Goal: Task Accomplishment & Management: Complete application form

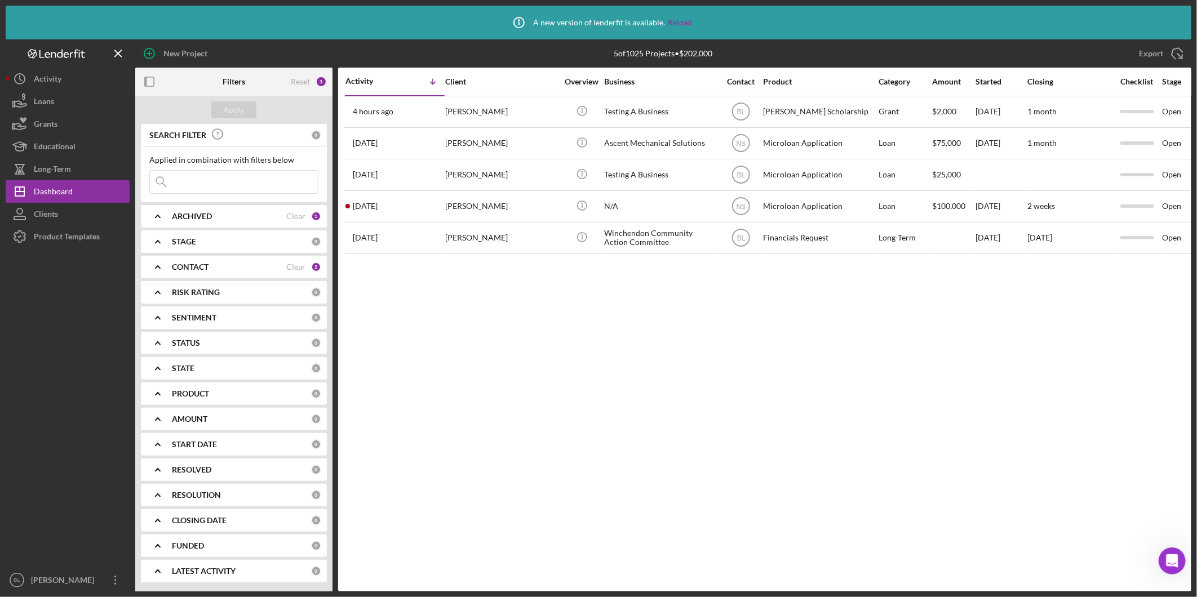
click at [696, 457] on div "Activity Icon/Table Sort Arrow Client Overview Business Contact Product Categor…" at bounding box center [764, 330] width 853 height 524
drag, startPoint x: 1176, startPoint y: 556, endPoint x: 2340, endPoint y: 1086, distance: 1279.0
click at [1176, 556] on icon "Open Intercom Messenger" at bounding box center [1172, 561] width 19 height 19
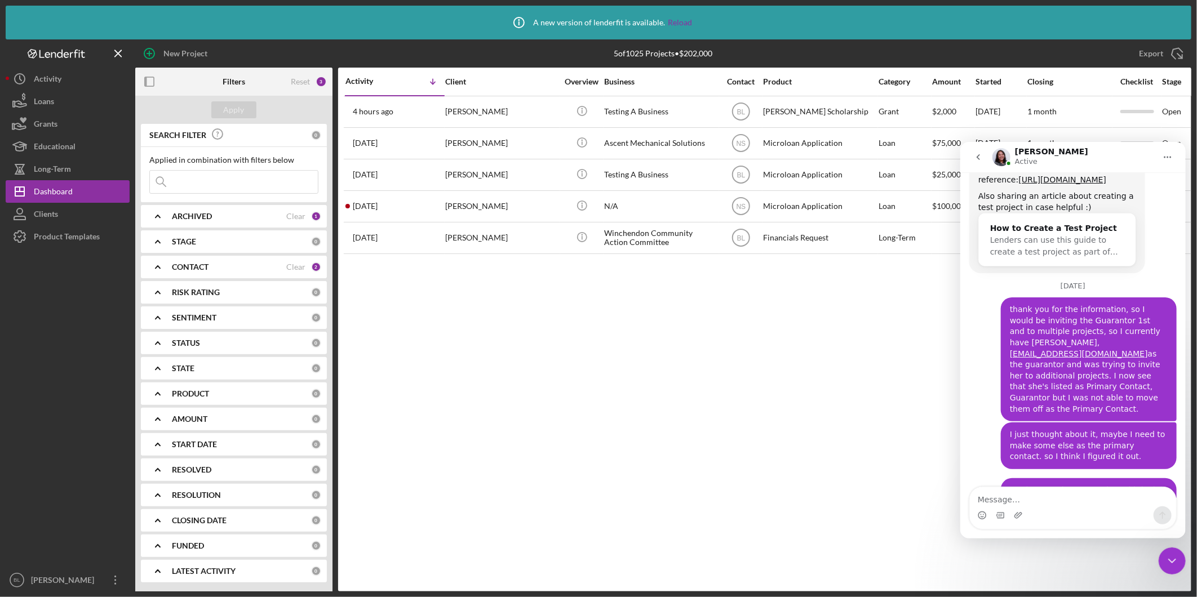
scroll to position [2366, 0]
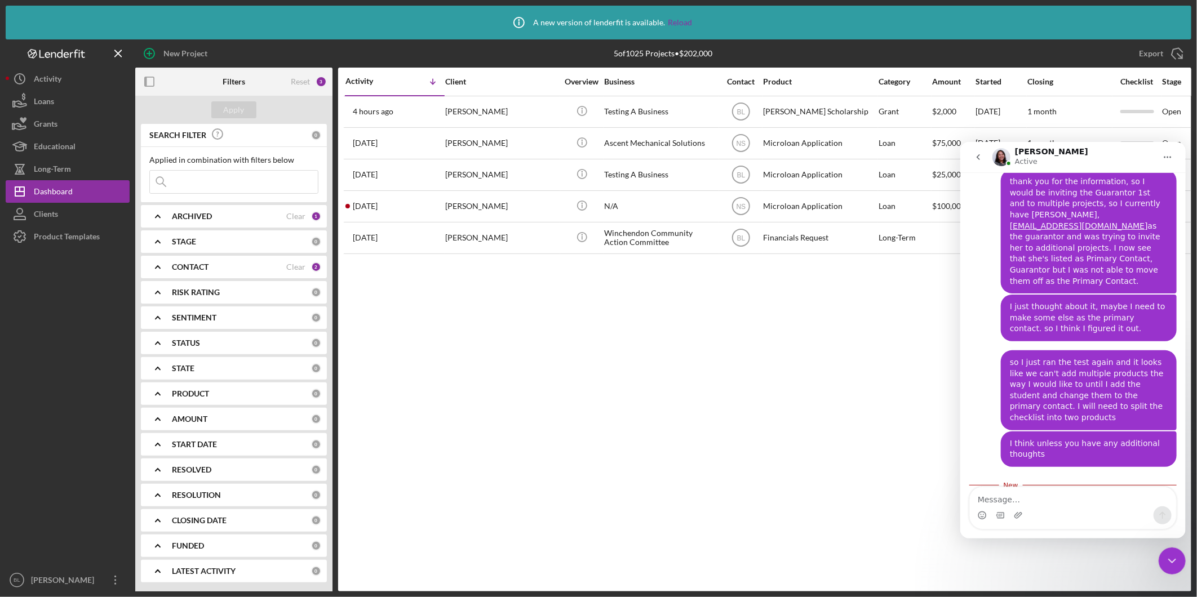
drag, startPoint x: 1025, startPoint y: 432, endPoint x: 1101, endPoint y: 440, distance: 76.0
click at [1101, 501] on div "Good morning, Bea! I'm sorry that it doesn't work out as planned! I am consulti…" at bounding box center [1057, 534] width 158 height 67
drag, startPoint x: 1101, startPoint y: 440, endPoint x: 1101, endPoint y: 449, distance: 9.0
click at [1101, 501] on div "Good morning, Bea! I'm sorry that it doesn't work out as planned! I am consulti…" at bounding box center [1057, 534] width 158 height 67
click at [764, 434] on div "Activity Icon/Table Sort Arrow Client Overview Business Contact Product Categor…" at bounding box center [764, 330] width 853 height 524
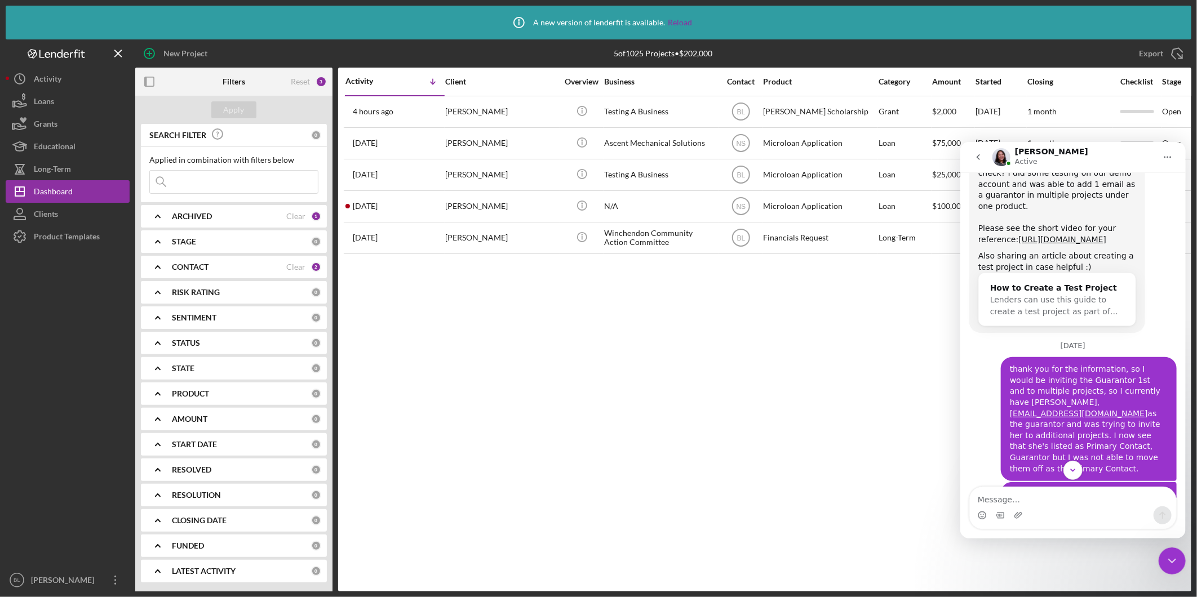
scroll to position [2241, 0]
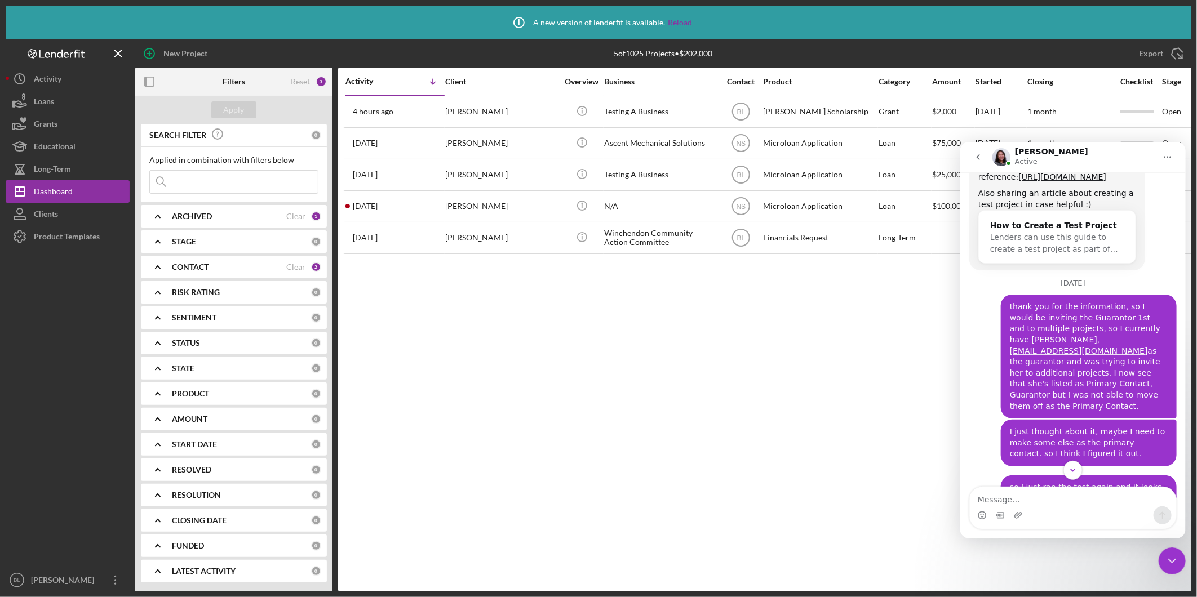
click at [562, 382] on div "Activity Icon/Table Sort Arrow Client Overview Business Contact Product Categor…" at bounding box center [764, 330] width 853 height 524
click at [1175, 560] on icon "Close Intercom Messenger" at bounding box center [1172, 561] width 14 height 14
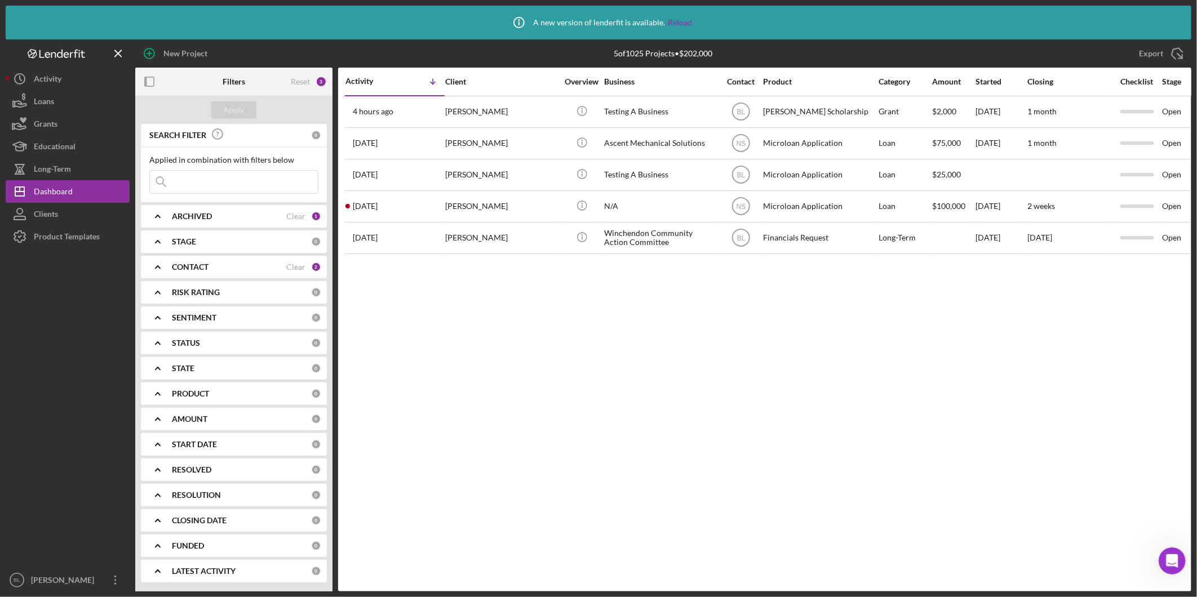
scroll to position [0, 0]
click at [857, 477] on div "Activity Icon/Table Sort Arrow Client Overview Business Contact Product Categor…" at bounding box center [764, 330] width 853 height 524
click at [963, 353] on div "Activity Icon/Table Sort Arrow Client Overview Business Contact Product Categor…" at bounding box center [764, 330] width 853 height 524
click at [683, 23] on link "Reload" at bounding box center [680, 22] width 24 height 9
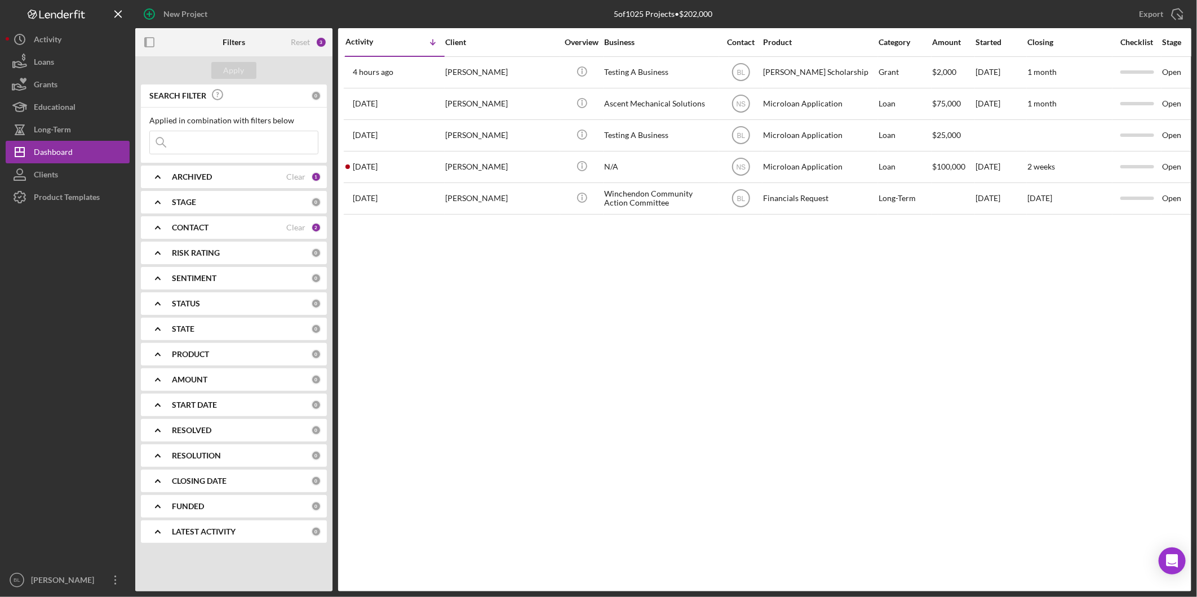
click at [647, 371] on div "Activity Icon/Table Sort Arrow Client Overview Business Contact Product Categor…" at bounding box center [764, 310] width 853 height 564
click at [577, 457] on div "Activity Icon/Table Sort Arrow Client Overview Business Contact Product Categor…" at bounding box center [764, 310] width 853 height 564
click at [715, 294] on div "Activity Icon/Table Sort Arrow Client Overview Business Contact Product Categor…" at bounding box center [764, 310] width 853 height 564
click at [754, 325] on div "Activity Icon/Table Sort Arrow Client Overview Business Contact Product Categor…" at bounding box center [764, 310] width 853 height 564
drag, startPoint x: 556, startPoint y: 538, endPoint x: 475, endPoint y: 407, distance: 154.4
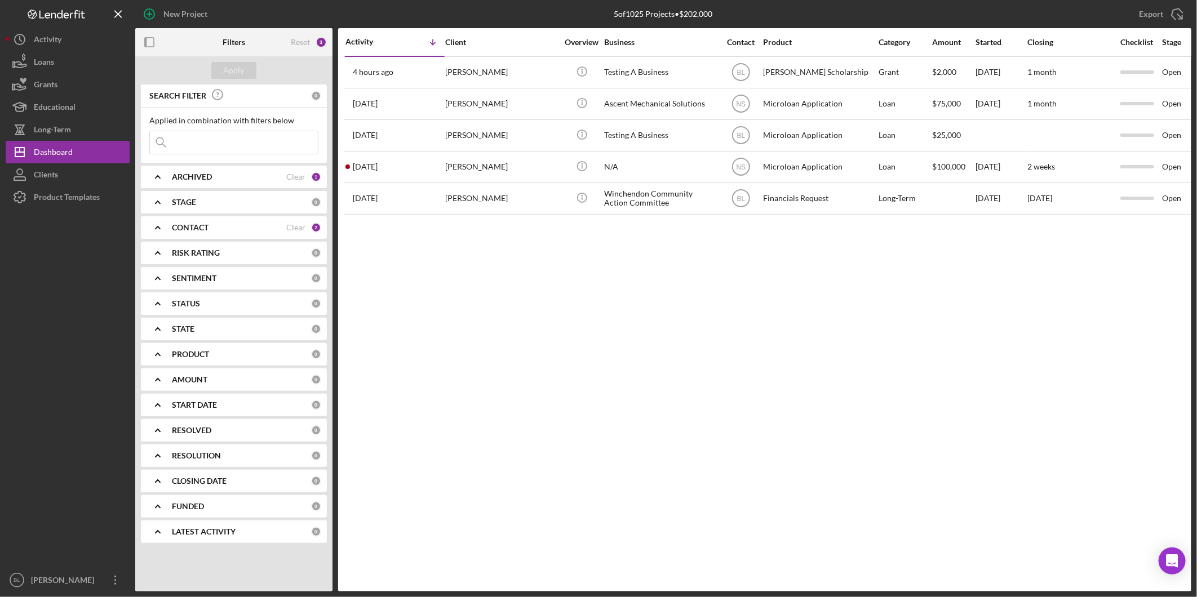
click at [557, 535] on div "Activity Icon/Table Sort Arrow Client Overview Business Contact Product Categor…" at bounding box center [764, 310] width 853 height 564
click at [43, 181] on div "Clients" at bounding box center [46, 175] width 24 height 25
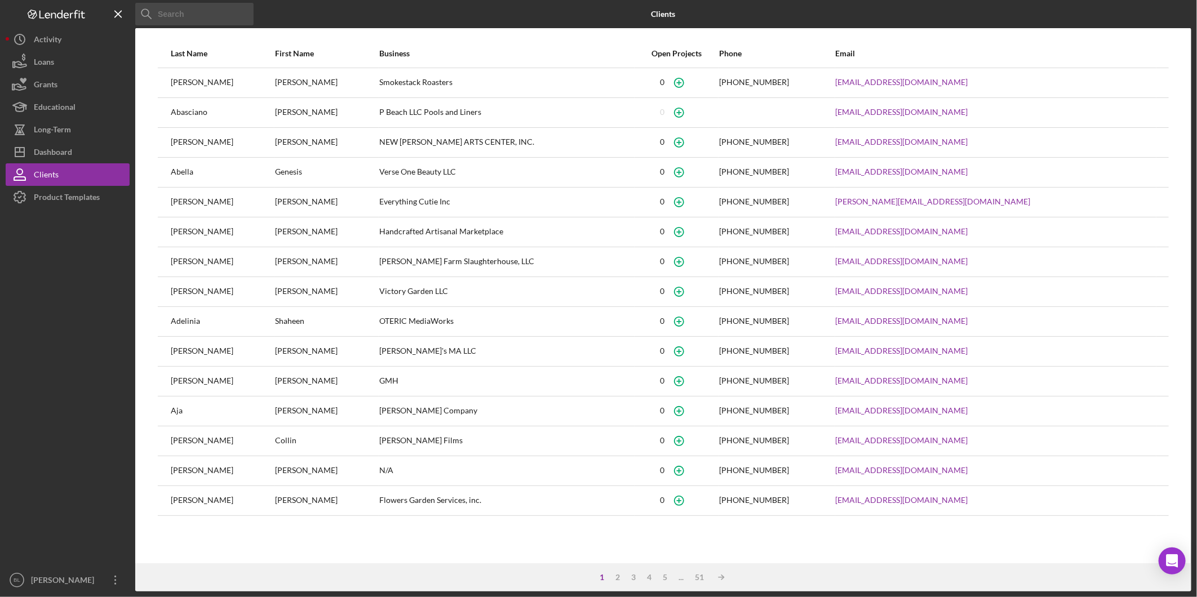
click at [201, 14] on input at bounding box center [194, 14] width 118 height 23
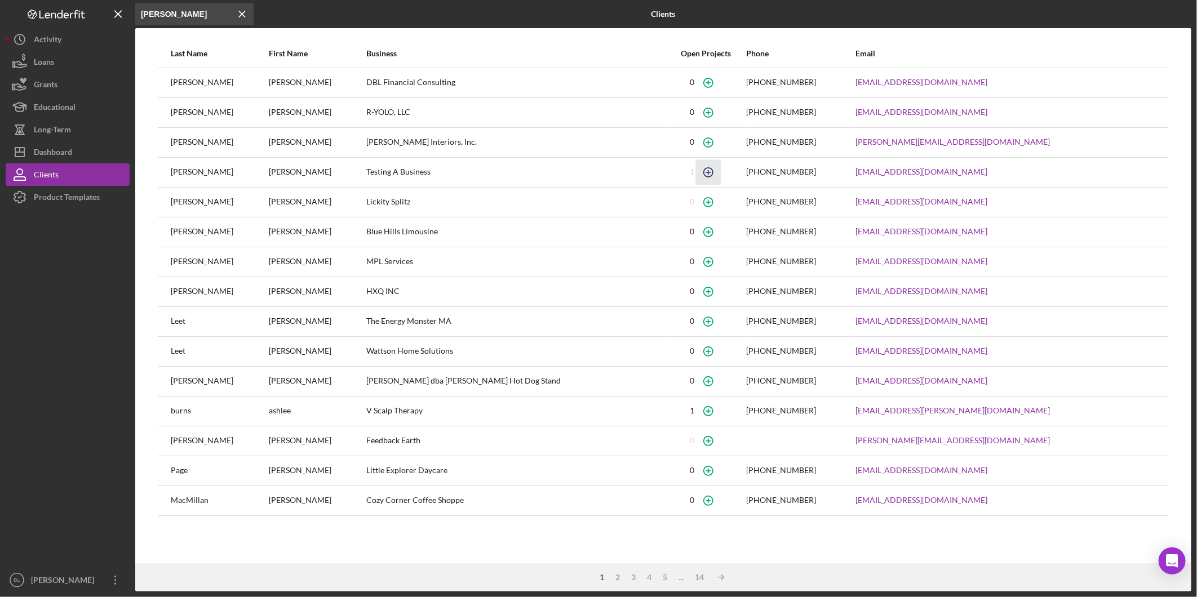
type input "[PERSON_NAME]"
click at [696, 175] on icon "button" at bounding box center [708, 171] width 25 height 25
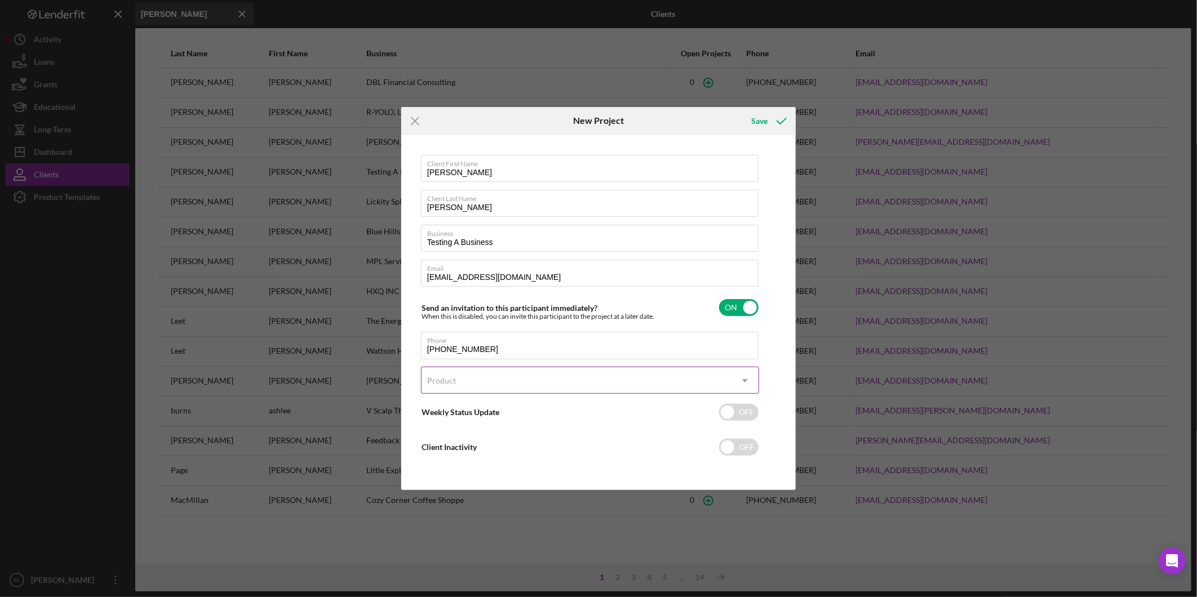
click at [507, 378] on div "Product" at bounding box center [577, 381] width 310 height 26
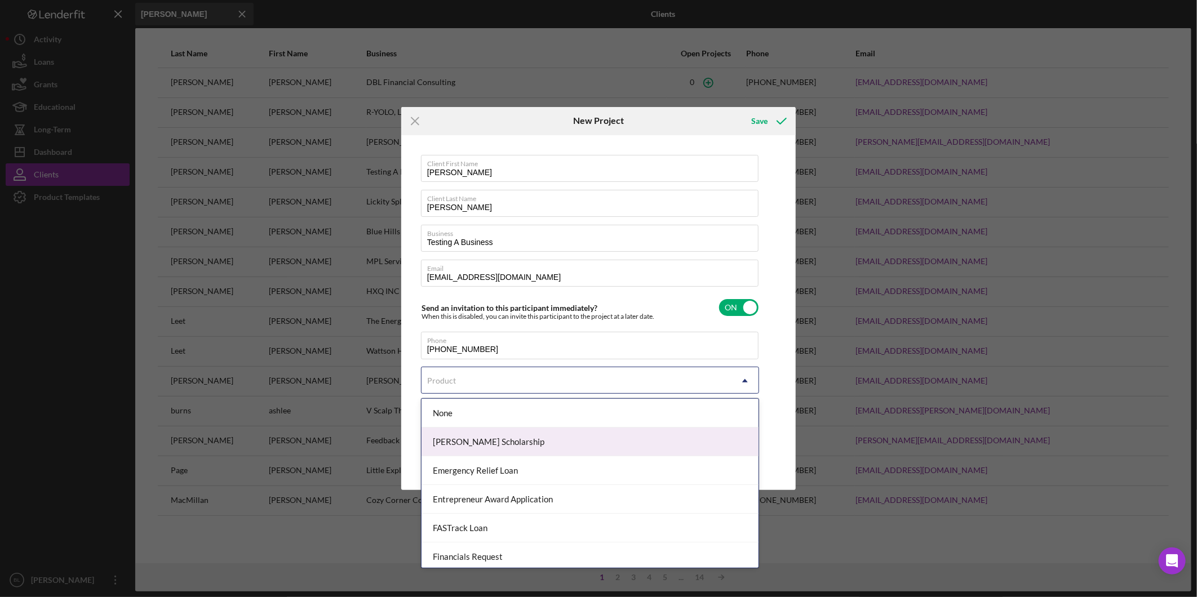
click at [500, 451] on div "[PERSON_NAME] Scholarship" at bounding box center [590, 442] width 337 height 29
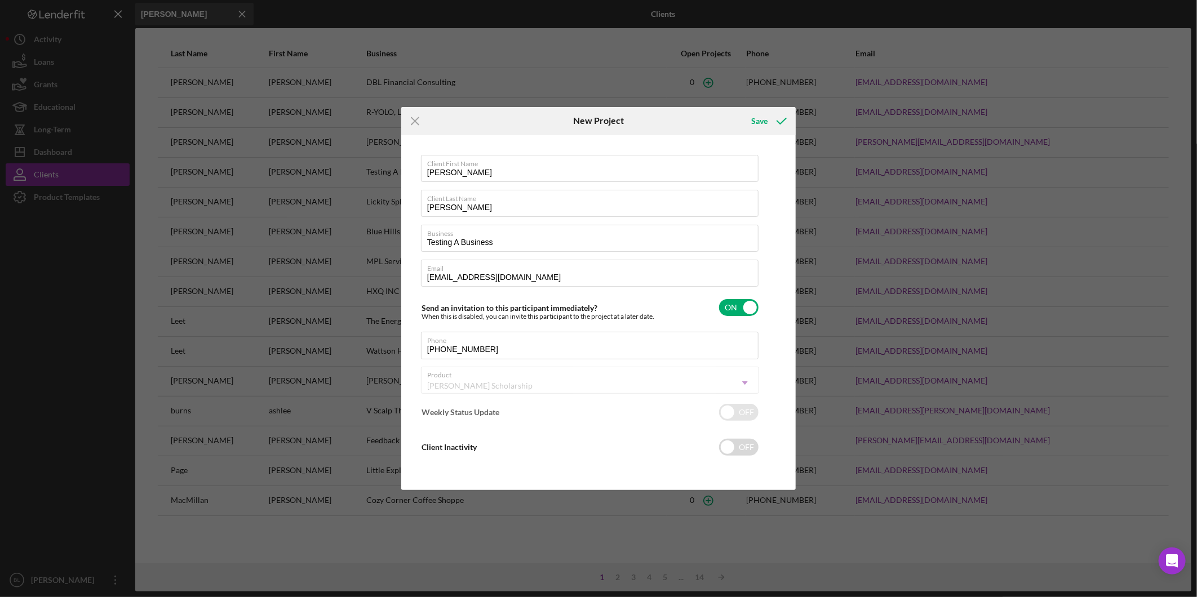
checkbox input "true"
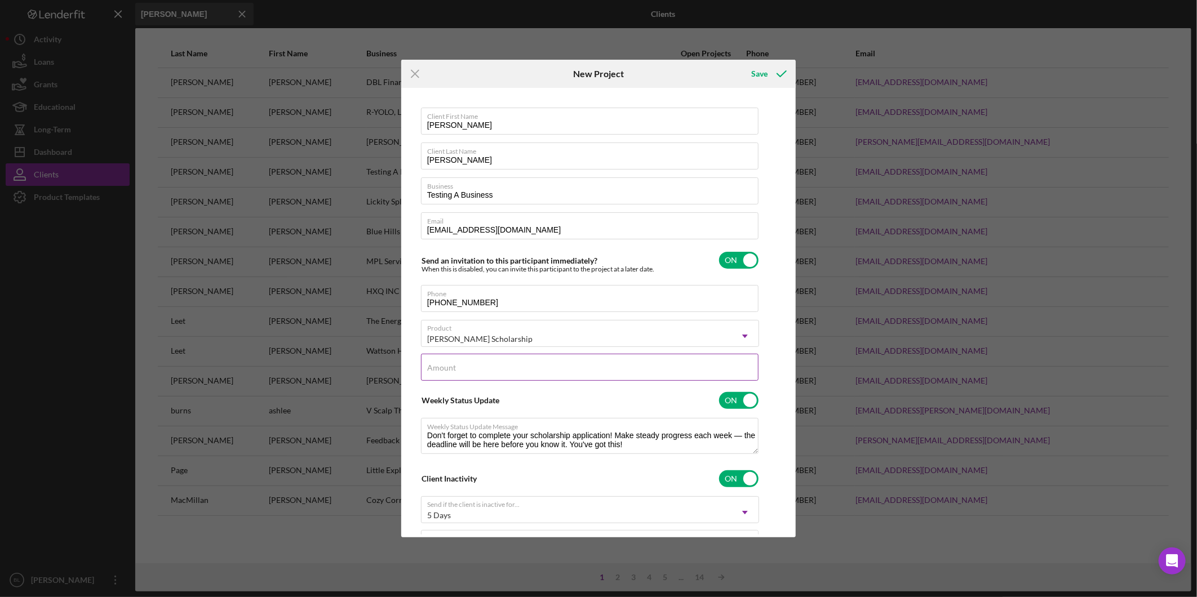
scroll to position [63, 0]
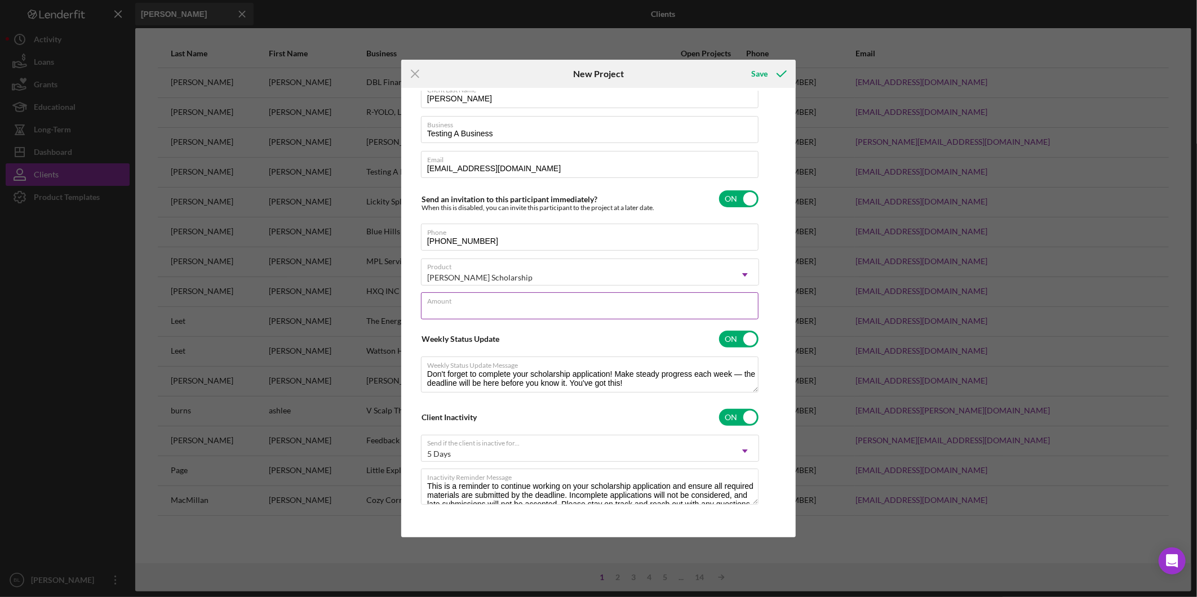
click at [590, 308] on input "Amount" at bounding box center [590, 306] width 338 height 27
type input "$2,000.00"
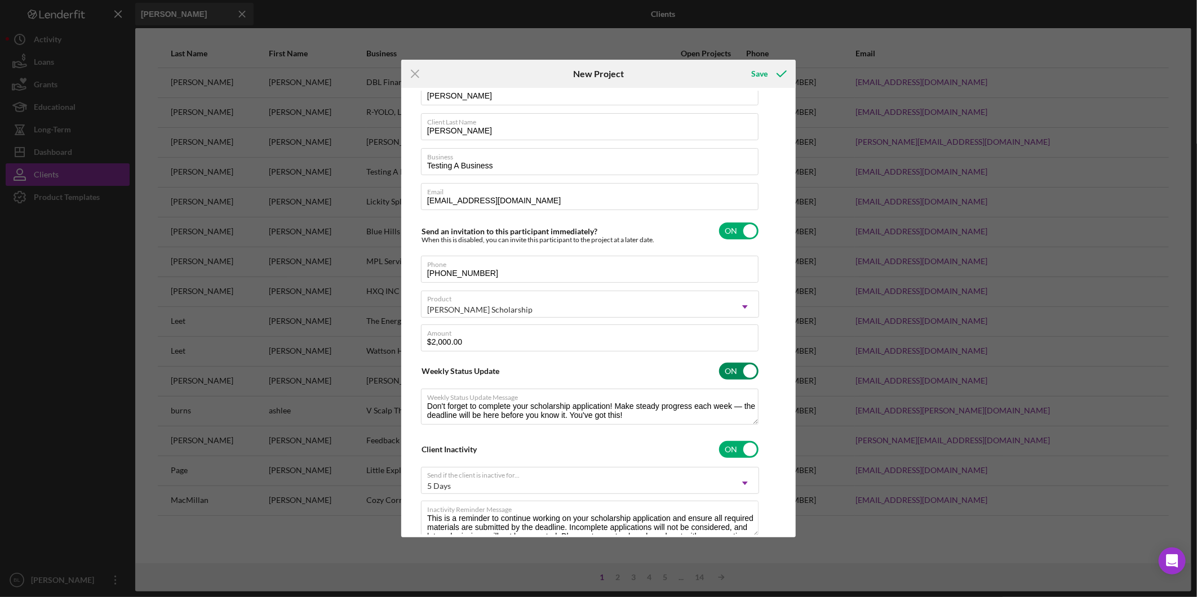
scroll to position [0, 0]
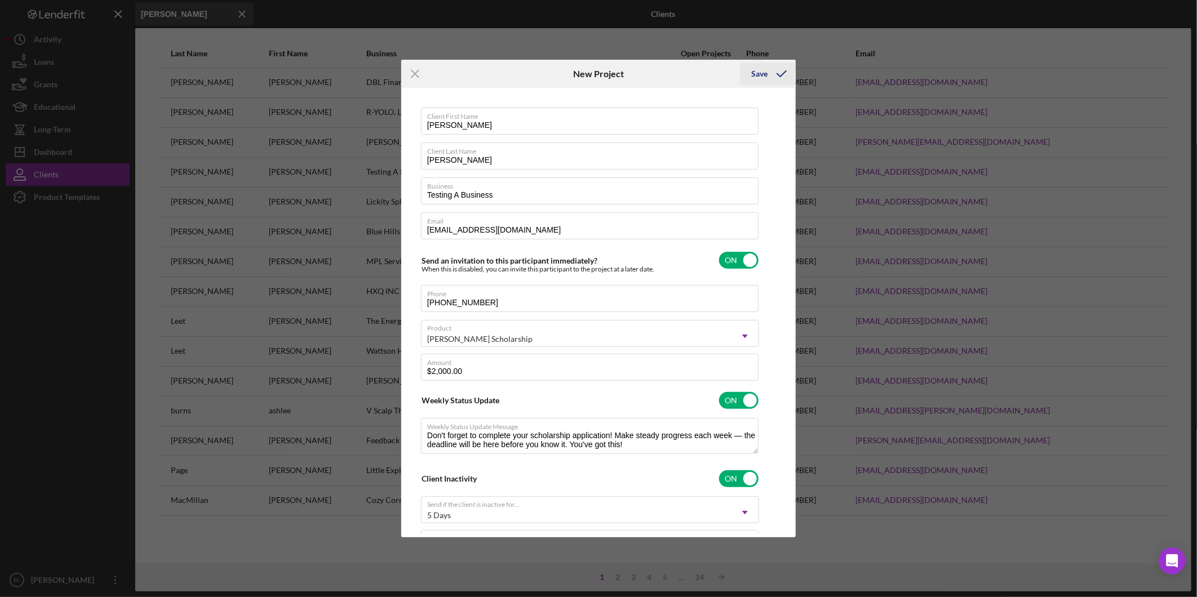
click at [757, 70] on div "Save" at bounding box center [759, 74] width 16 height 23
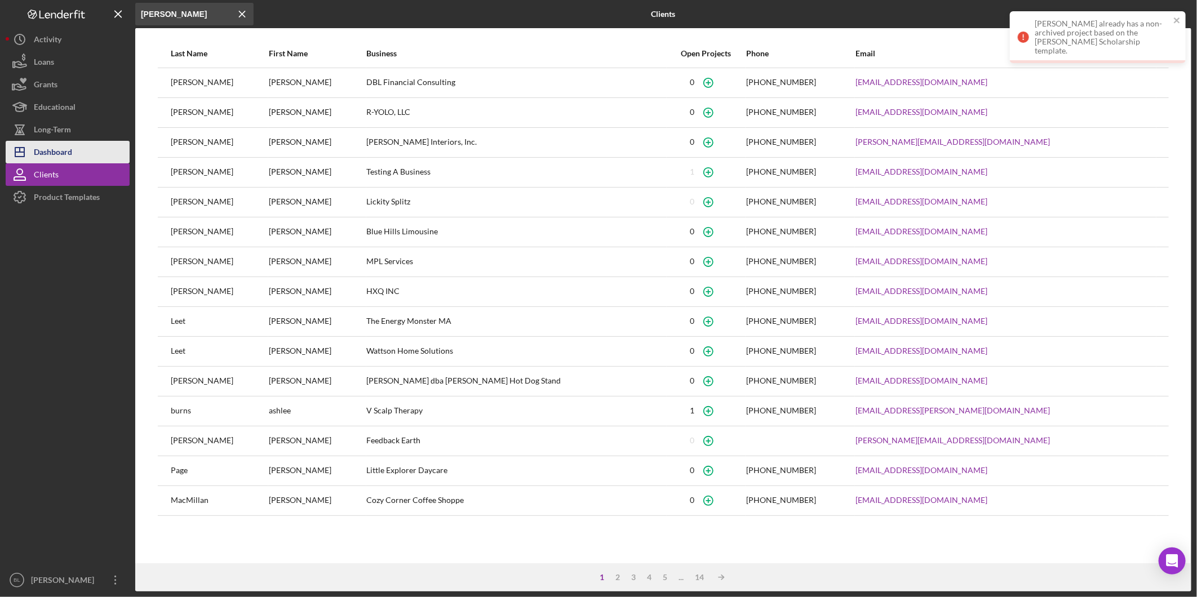
drag, startPoint x: 56, startPoint y: 156, endPoint x: 108, endPoint y: 154, distance: 51.9
click at [56, 157] on div "Dashboard" at bounding box center [53, 153] width 38 height 25
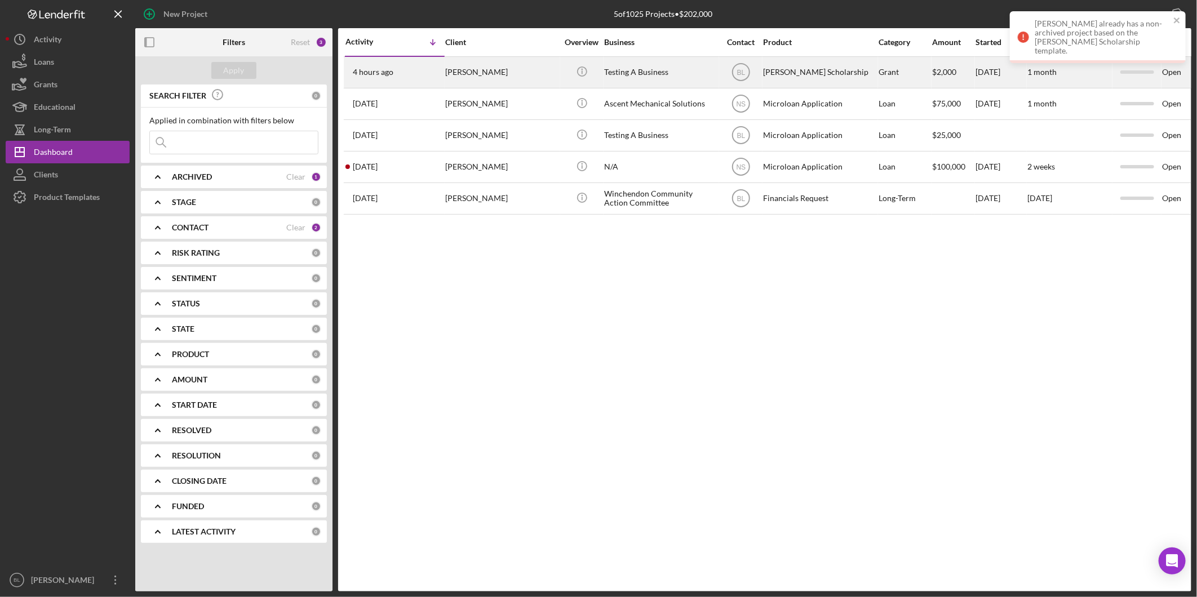
click at [790, 75] on div "[PERSON_NAME] Scholarship" at bounding box center [819, 72] width 113 height 30
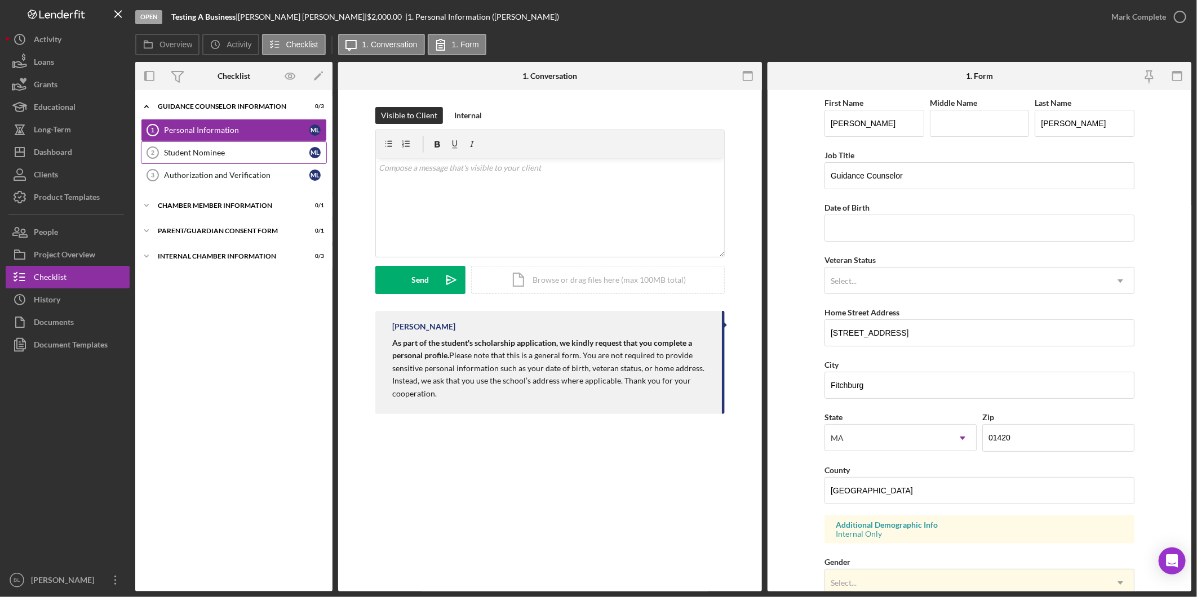
click at [198, 156] on div "Student Nominee" at bounding box center [236, 152] width 145 height 9
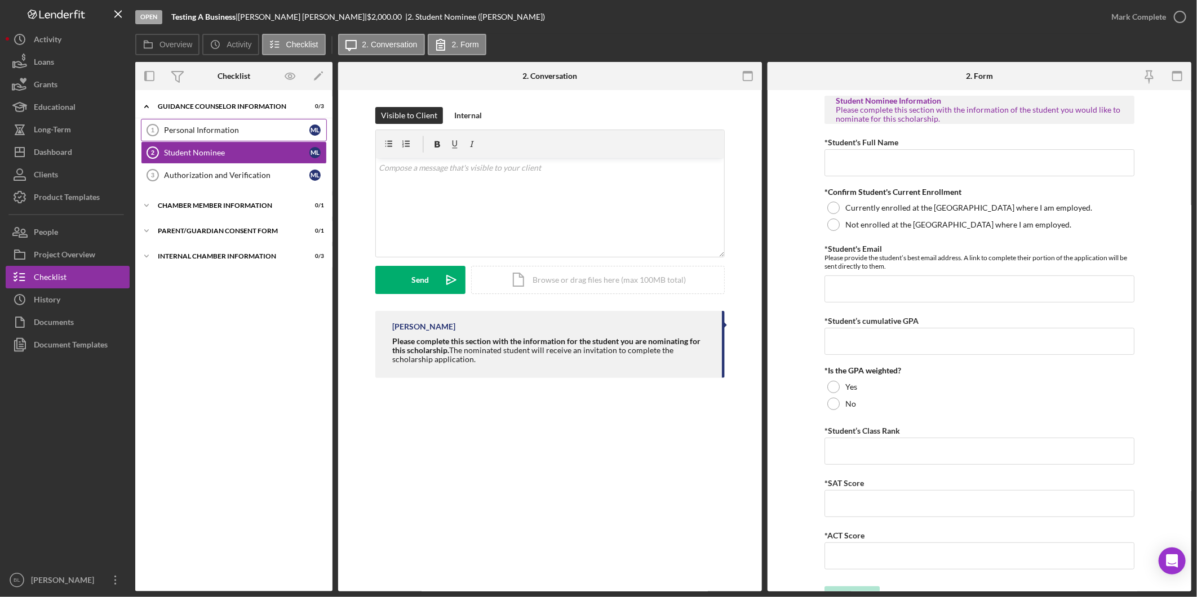
click at [209, 131] on div "Personal Information" at bounding box center [236, 130] width 145 height 9
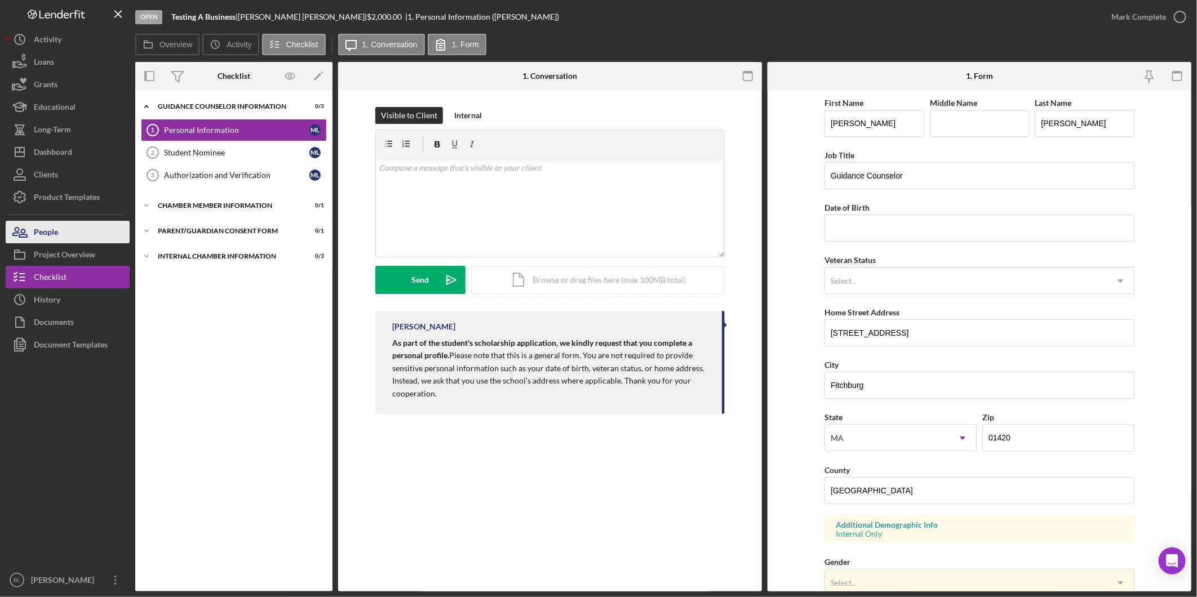
click at [78, 237] on button "People" at bounding box center [68, 232] width 124 height 23
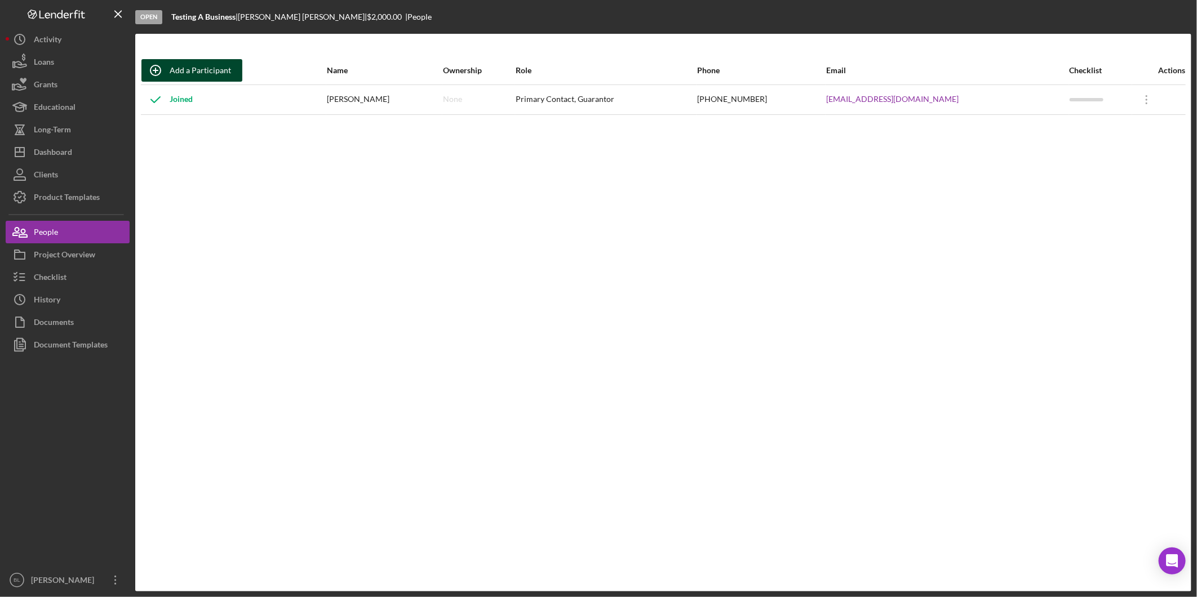
click at [209, 69] on div "Add a Participant" at bounding box center [200, 70] width 61 height 23
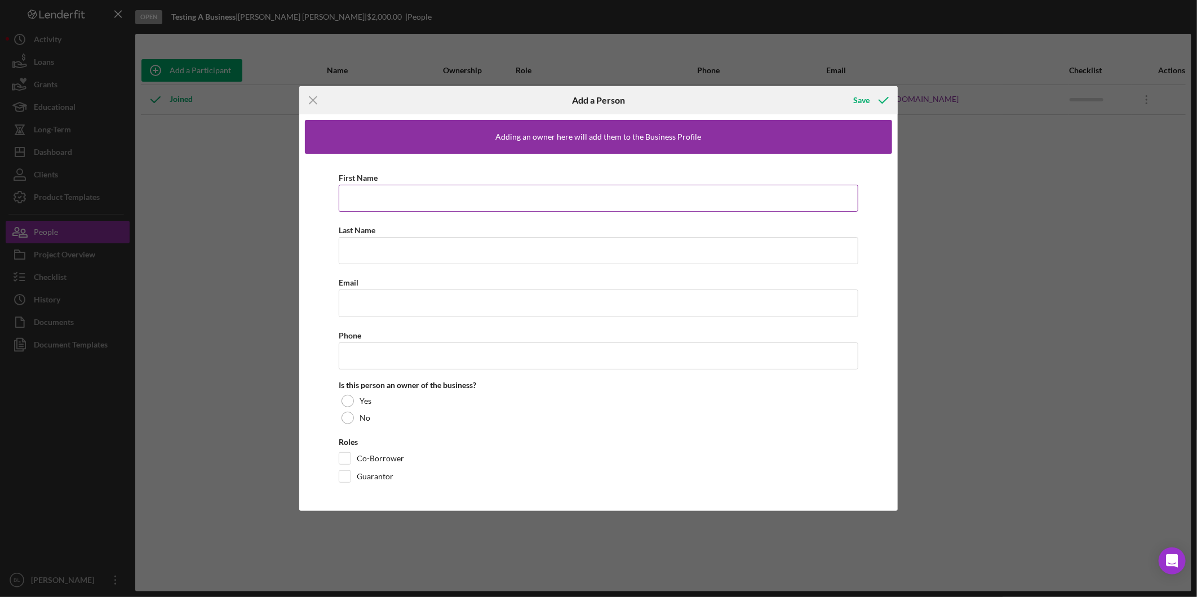
click at [395, 203] on input "First Name" at bounding box center [599, 198] width 520 height 27
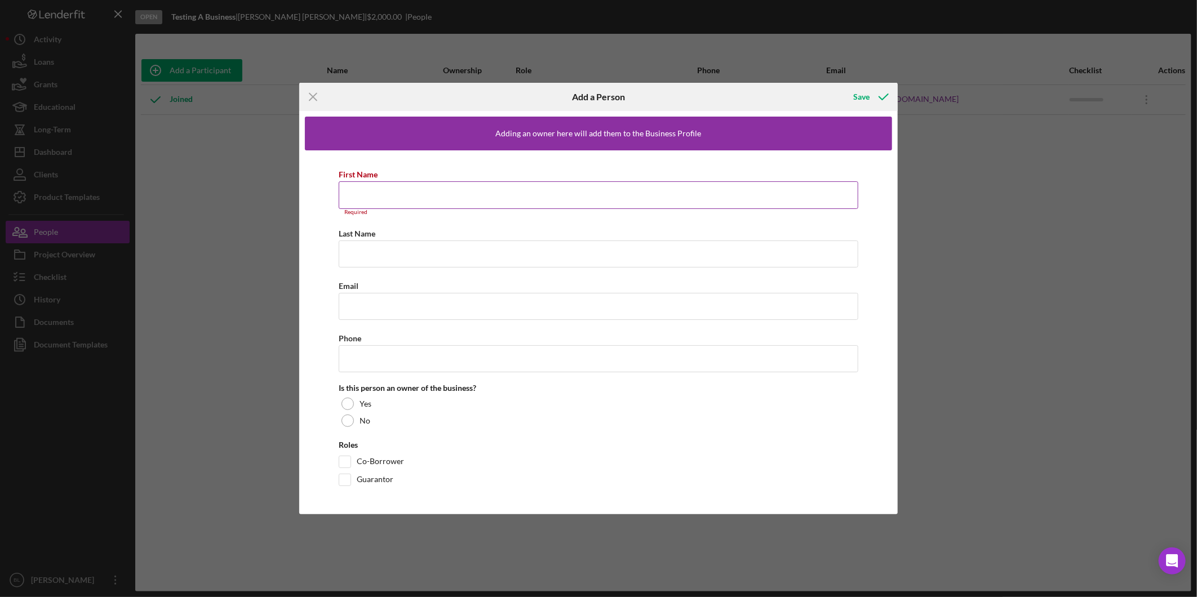
click at [462, 190] on input "First Name" at bounding box center [599, 194] width 520 height 27
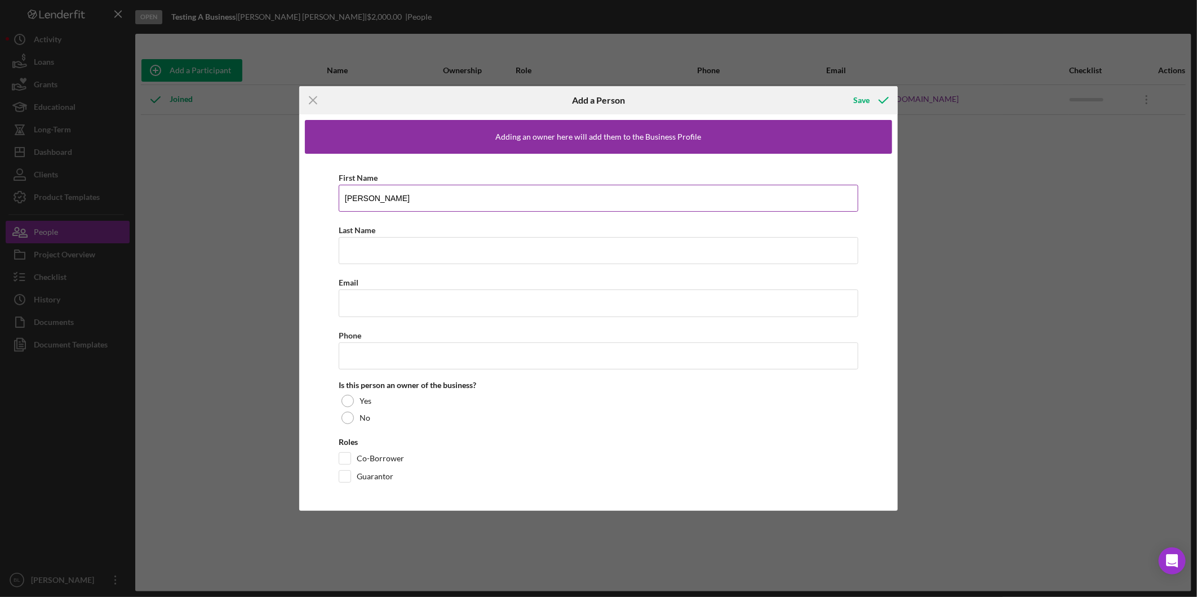
type input "Bridget"
type input "Divoll"
type input "y_bea_lee+Bridget@yahoo.com"
type input "[PHONE_NUMBER]"
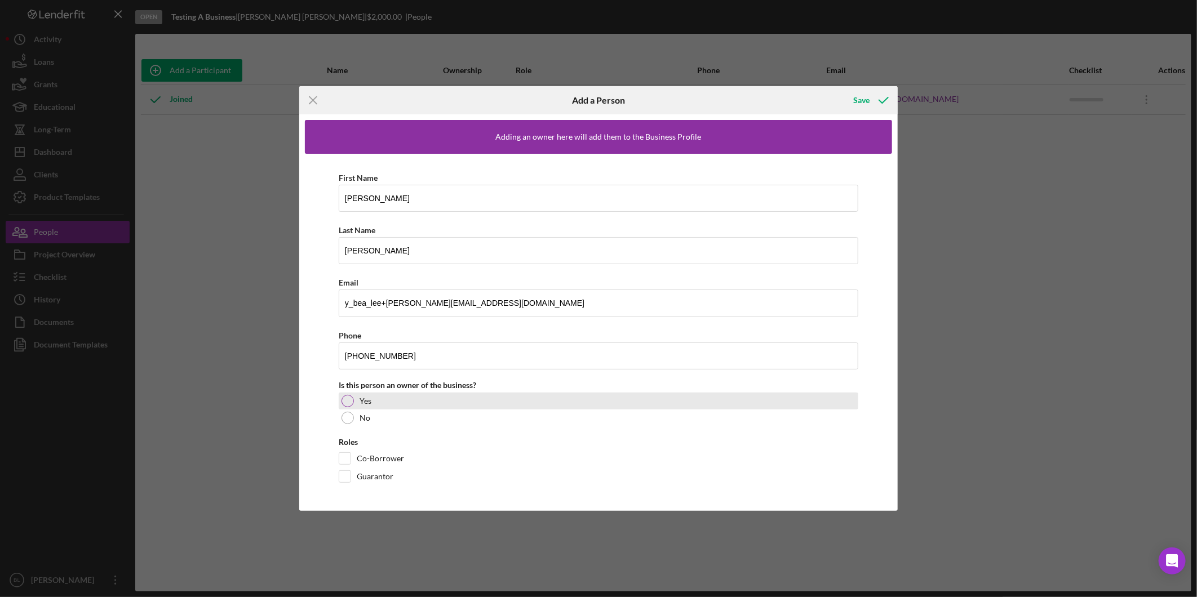
click at [367, 404] on label "Yes" at bounding box center [366, 401] width 12 height 9
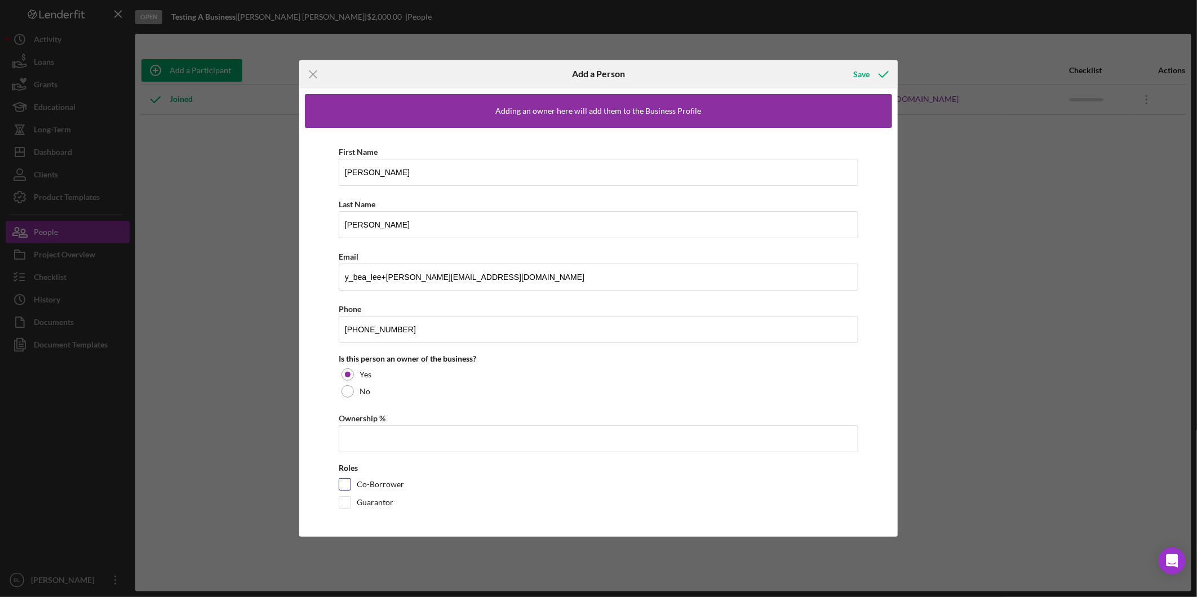
click at [344, 493] on div "Co-Borrower" at bounding box center [599, 487] width 520 height 18
click at [344, 486] on input "Co-Borrower" at bounding box center [344, 484] width 11 height 11
checkbox input "false"
click at [864, 77] on div "Save" at bounding box center [861, 74] width 16 height 23
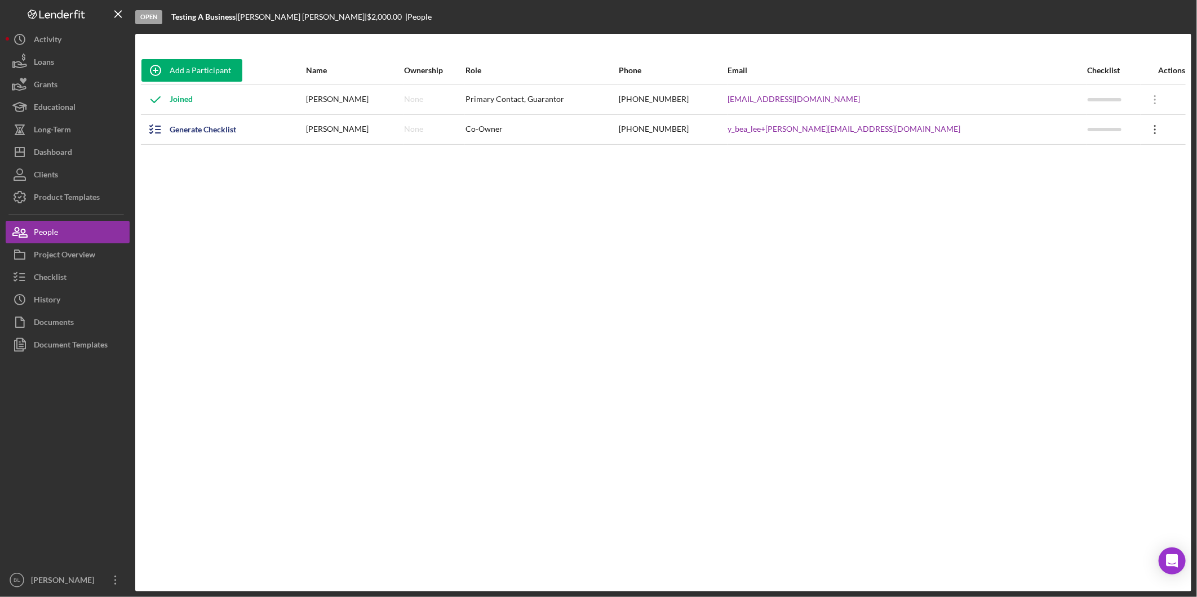
click at [1145, 132] on icon "Icon/Overflow" at bounding box center [1155, 130] width 28 height 28
click at [1092, 158] on div "Icon/Edit Edit" at bounding box center [1093, 159] width 124 height 23
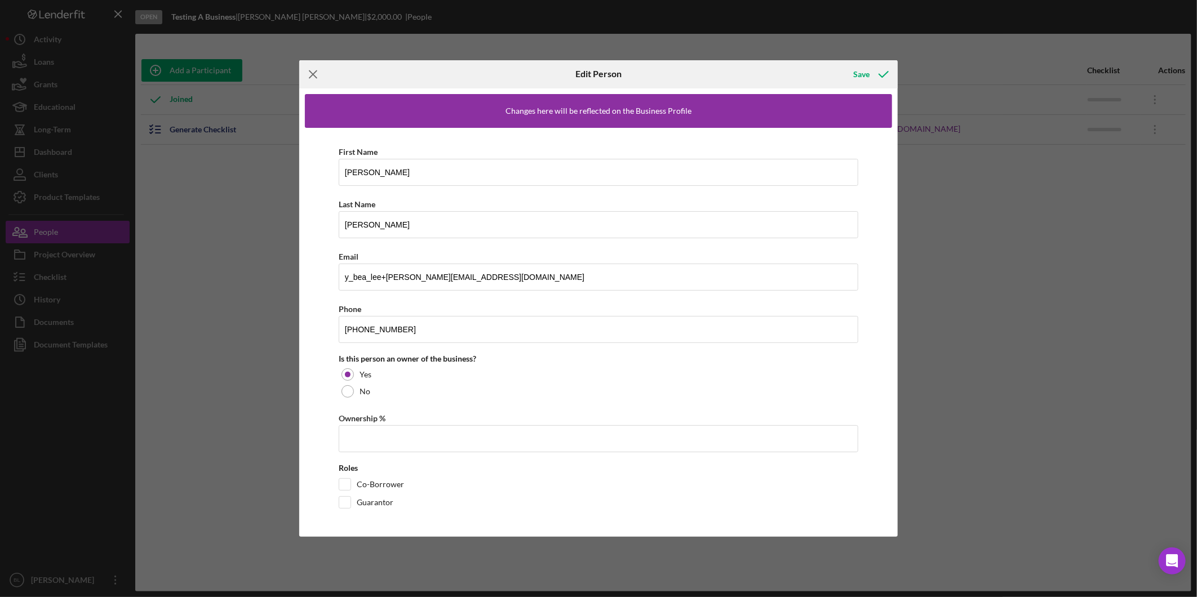
click at [318, 69] on icon "Icon/Menu Close" at bounding box center [313, 74] width 28 height 28
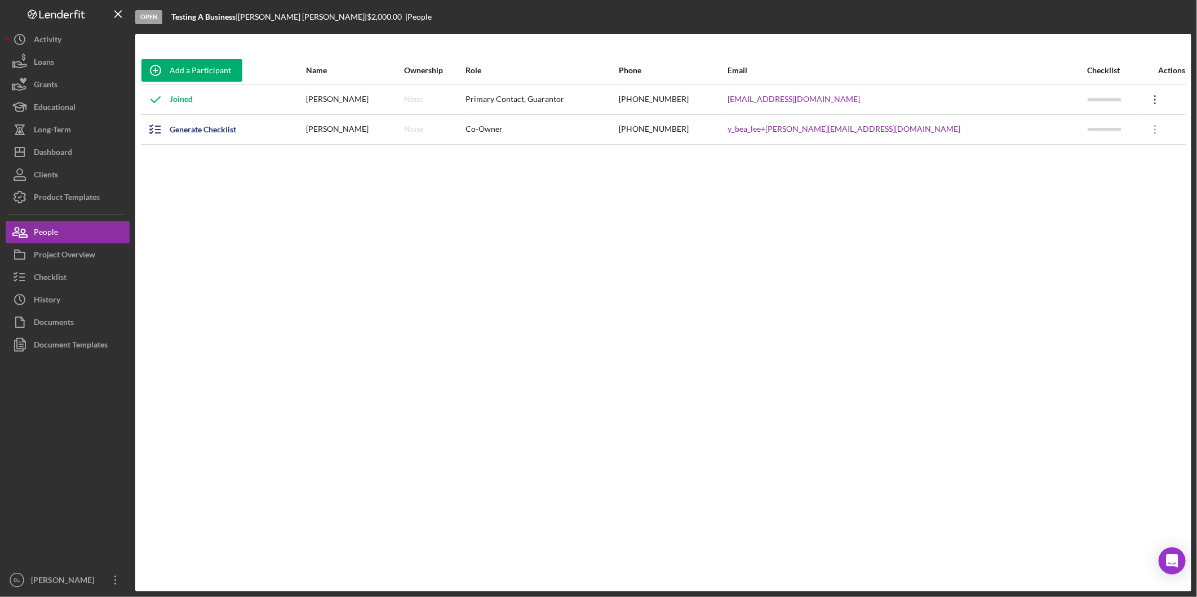
click at [1141, 96] on icon "Icon/Overflow" at bounding box center [1155, 100] width 28 height 28
click at [1082, 128] on div "Icon/Edit Edit" at bounding box center [1086, 129] width 124 height 23
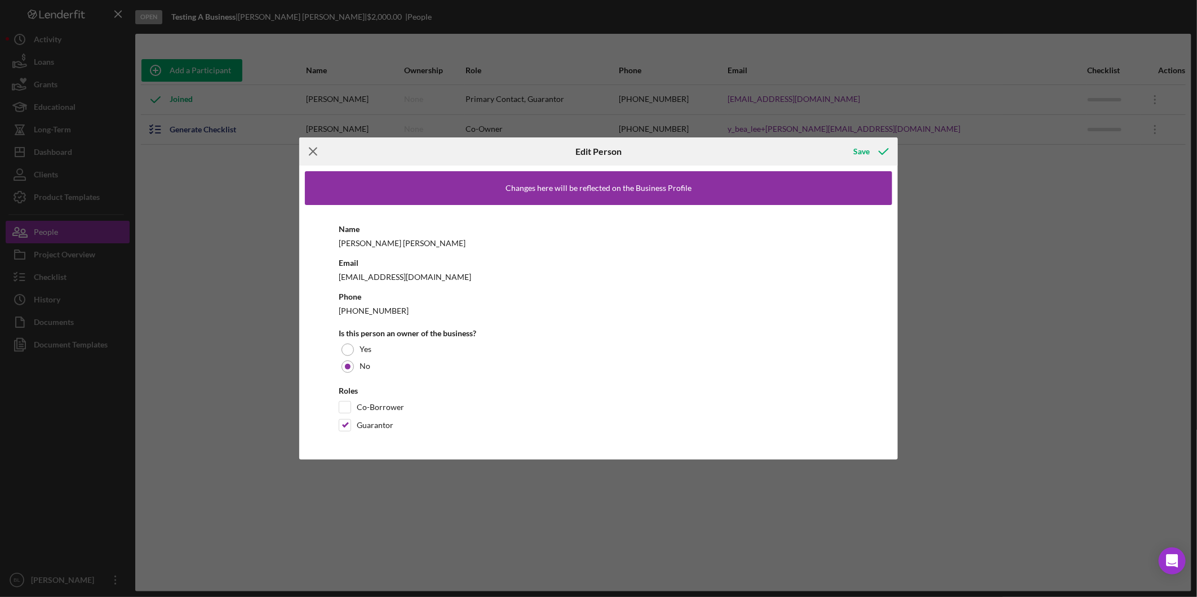
click at [307, 149] on icon "Icon/Menu Close" at bounding box center [313, 152] width 28 height 28
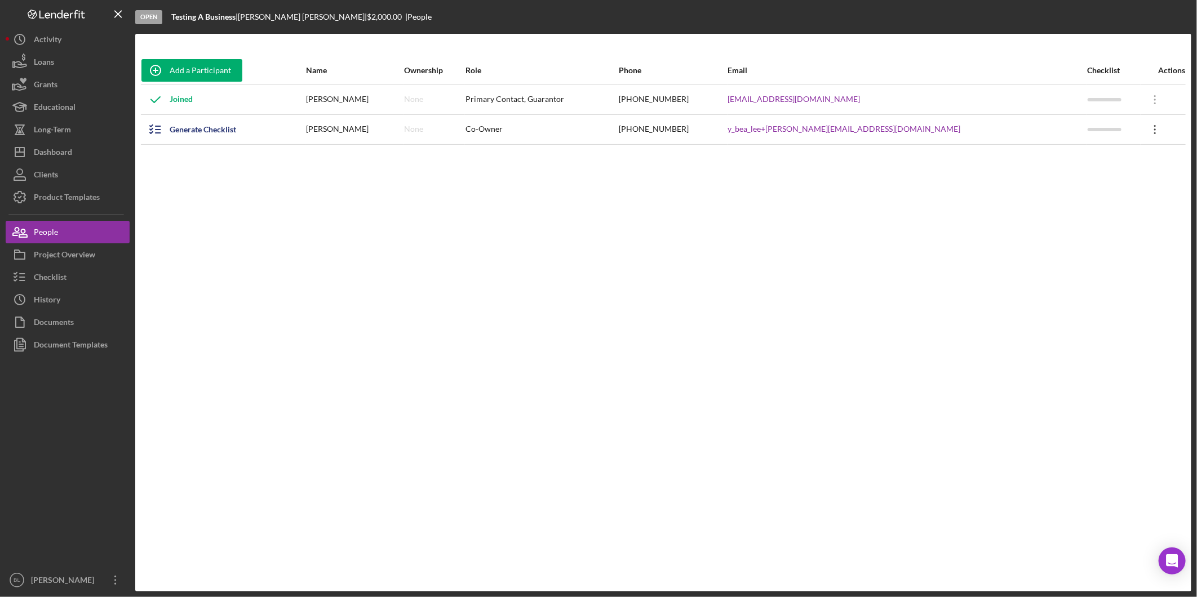
click at [1141, 128] on icon "Icon/Overflow" at bounding box center [1155, 130] width 28 height 28
click at [1075, 162] on div "Icon/Edit Edit" at bounding box center [1093, 159] width 124 height 23
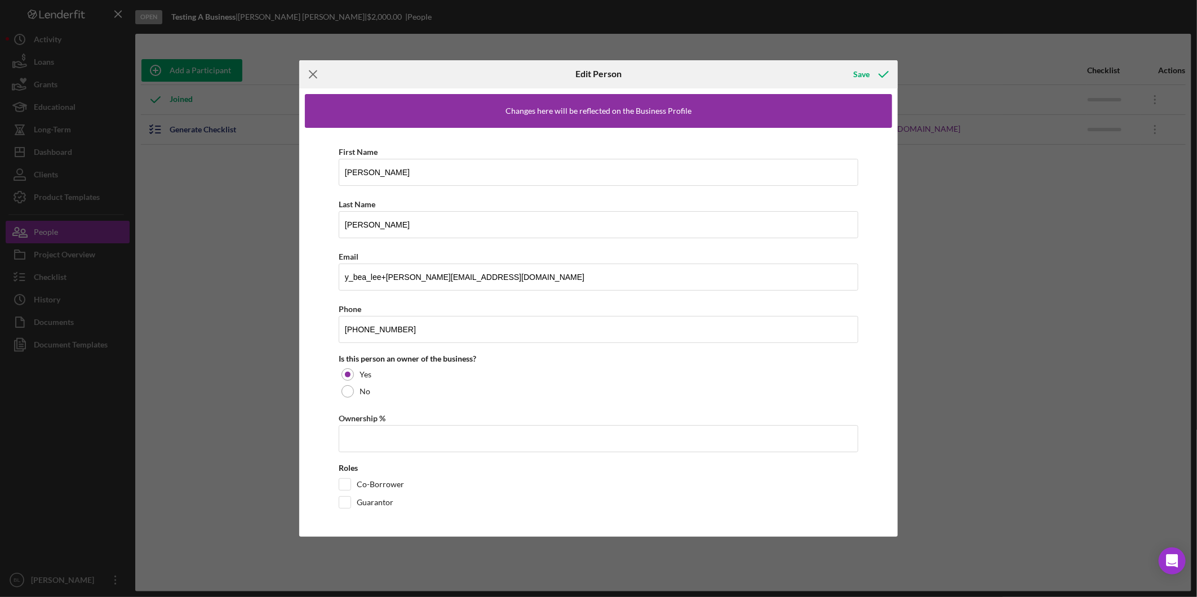
click at [313, 73] on line at bounding box center [312, 73] width 7 height 7
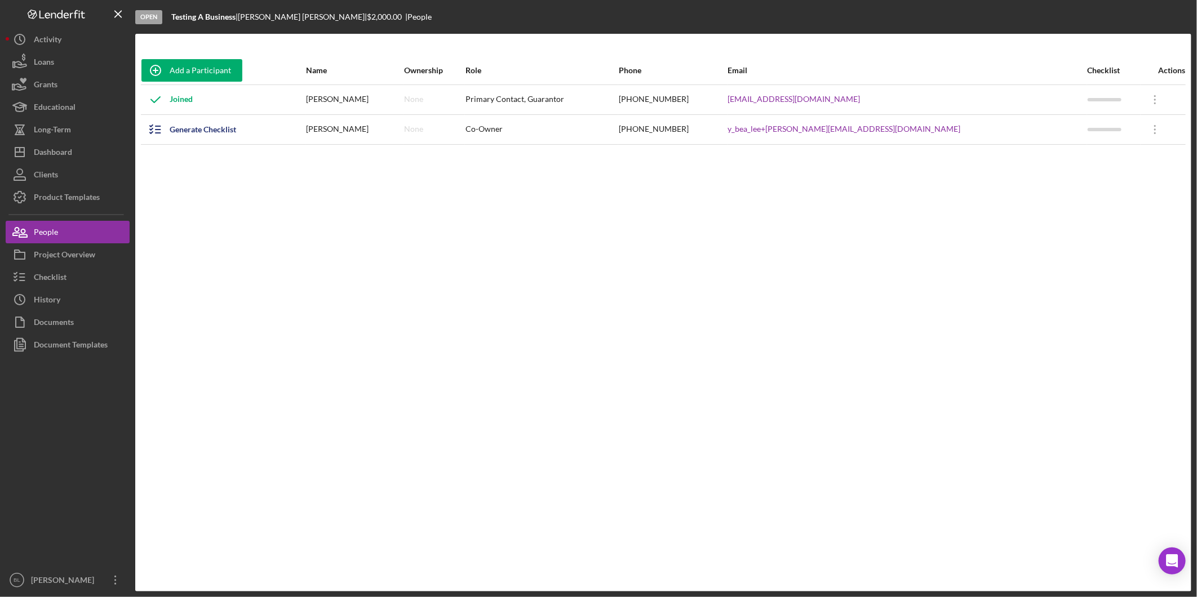
drag, startPoint x: 1095, startPoint y: 203, endPoint x: 1115, endPoint y: 175, distance: 34.4
click at [1096, 203] on div "Add a Participant Name Ownership Role Phone Email Checklist Actions Joined Mary…" at bounding box center [663, 312] width 1056 height 513
drag, startPoint x: 675, startPoint y: 286, endPoint x: 596, endPoint y: 136, distance: 169.2
click at [678, 280] on div "Add a Participant Name Ownership Role Phone Email Checklist Actions Joined Mary…" at bounding box center [663, 312] width 1056 height 513
click at [211, 134] on div "Generate Checklist" at bounding box center [203, 129] width 67 height 23
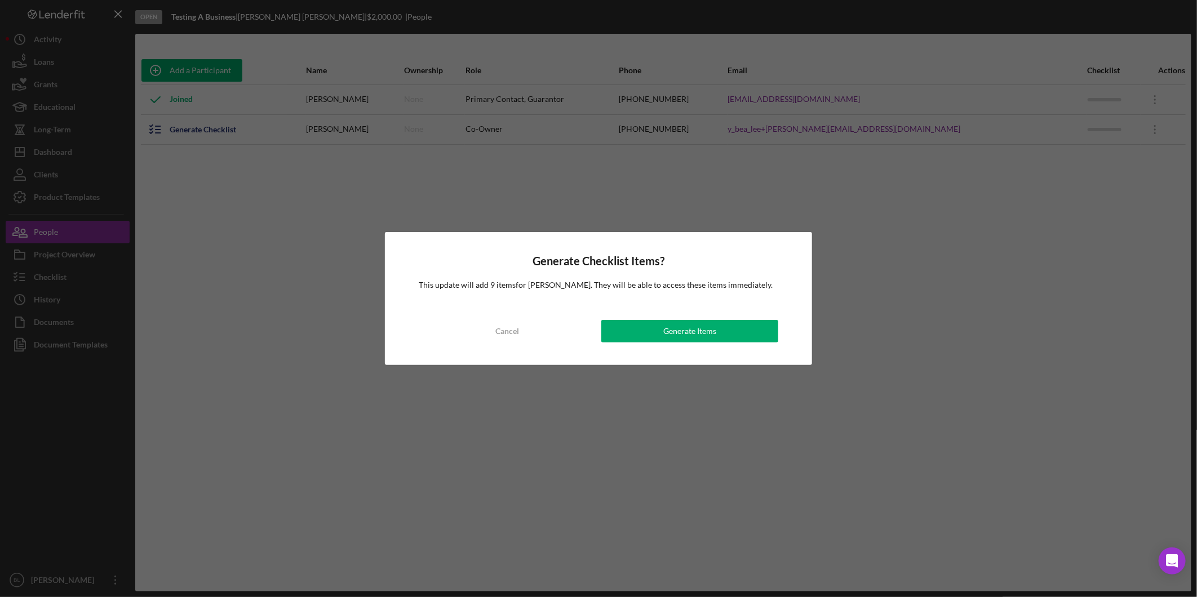
click at [673, 329] on div "Generate Items" at bounding box center [689, 331] width 53 height 23
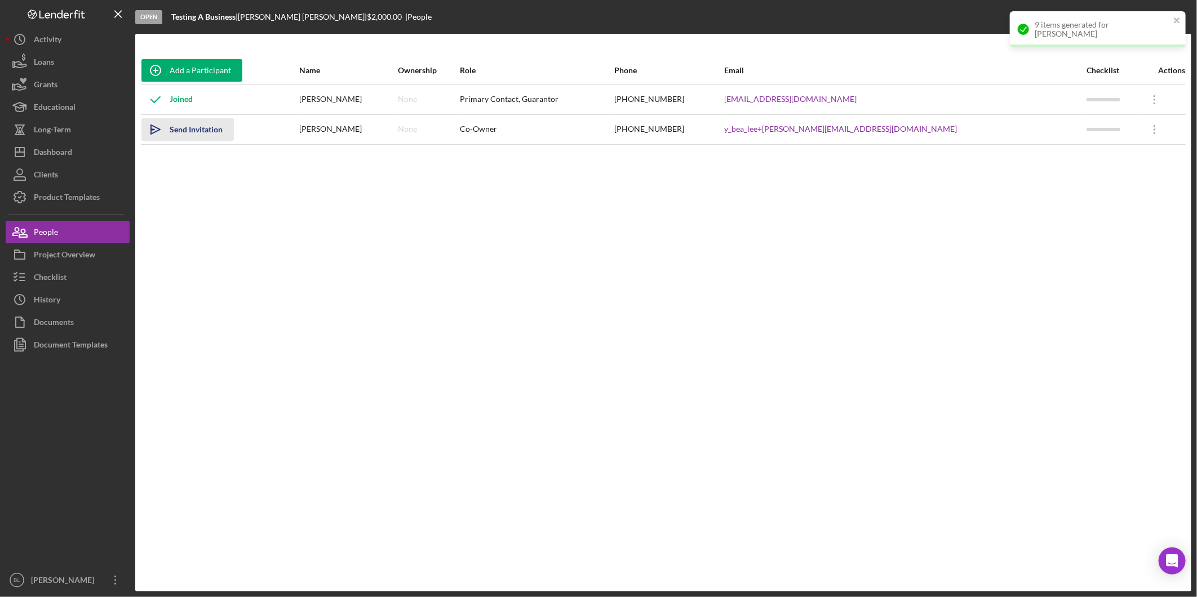
click at [197, 134] on div "Send Invitation" at bounding box center [196, 129] width 53 height 23
click at [1145, 133] on icon "Icon/Overflow" at bounding box center [1155, 130] width 28 height 28
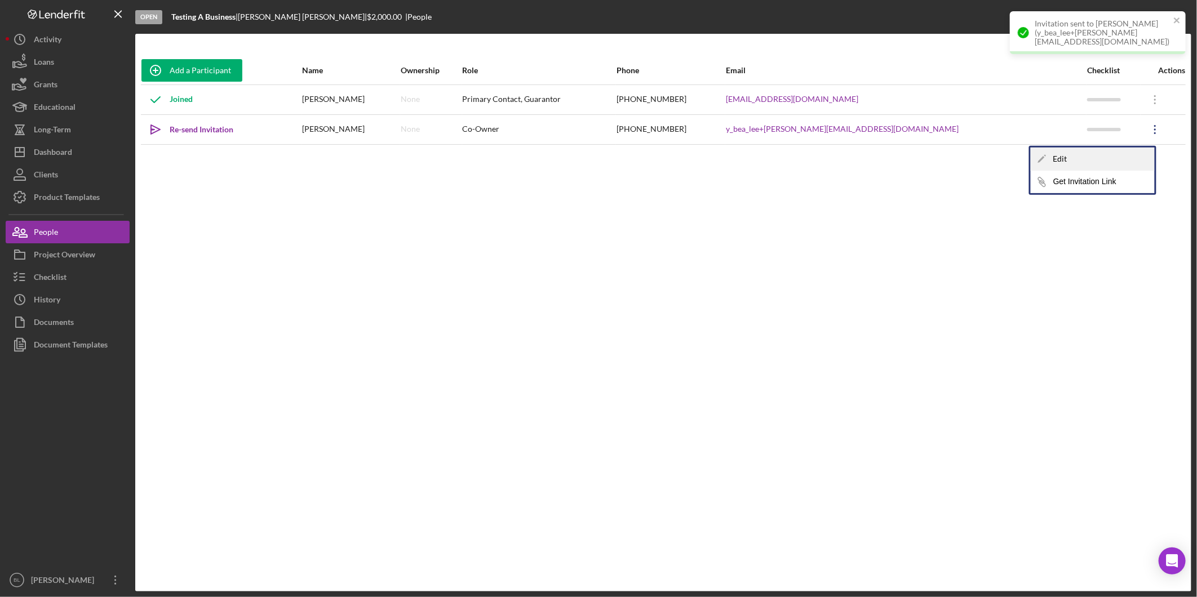
click at [1126, 153] on div "Icon/Edit Edit" at bounding box center [1093, 159] width 124 height 23
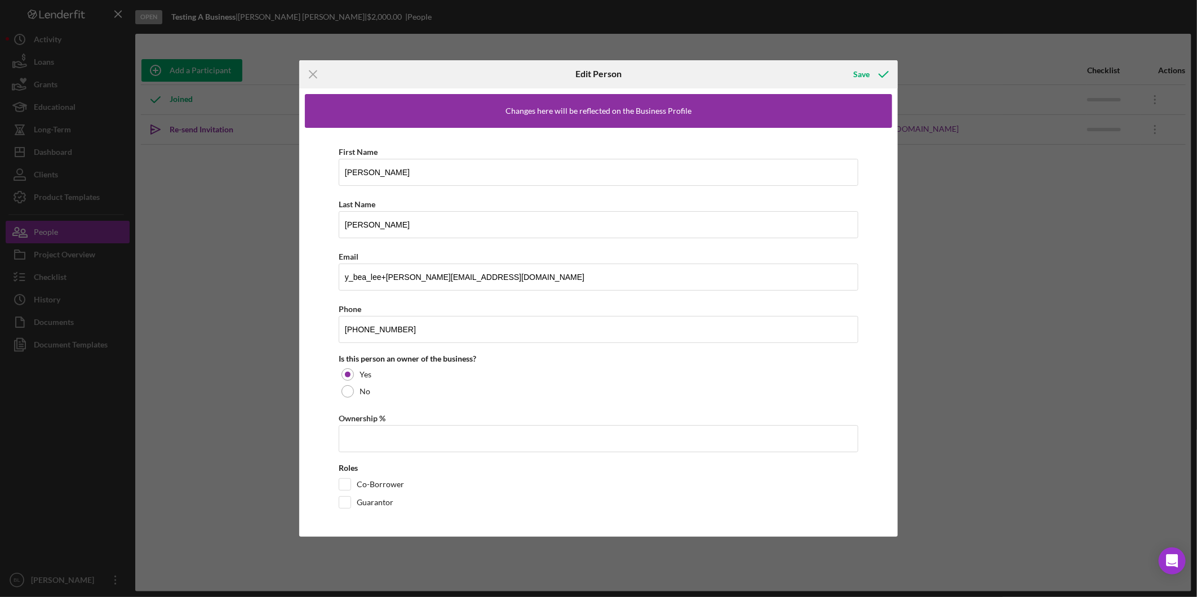
click at [1073, 306] on div "Icon/Menu Close Edit Person Save Changes here will be reflected on the Business…" at bounding box center [598, 298] width 1197 height 597
click at [313, 69] on icon "Icon/Menu Close" at bounding box center [313, 74] width 28 height 28
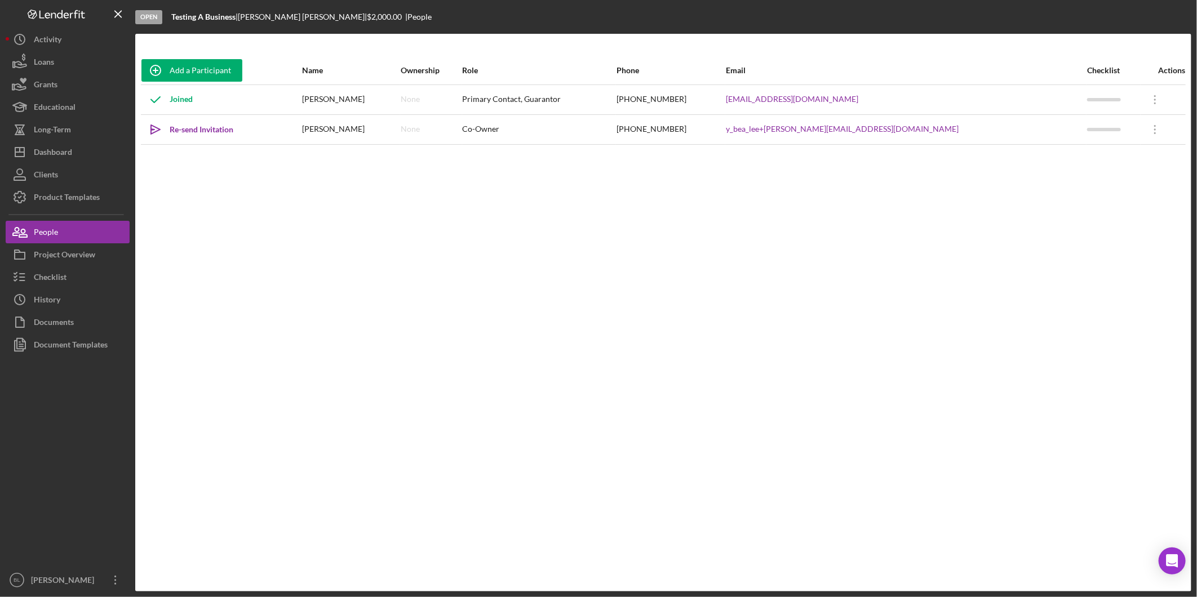
click at [597, 289] on div "Add a Participant Name Ownership Role Phone Email Checklist Actions Joined Mary…" at bounding box center [663, 312] width 1056 height 513
click at [150, 256] on div "Add a Participant Name Ownership Role Phone Email Checklist Actions Joined Mary…" at bounding box center [663, 312] width 1056 height 513
click at [482, 216] on div "Add a Participant Name Ownership Role Phone Email Checklist Actions Joined Mary…" at bounding box center [663, 312] width 1056 height 513
click at [197, 126] on div "Re-send Invitation" at bounding box center [202, 129] width 64 height 23
drag, startPoint x: 789, startPoint y: 286, endPoint x: 952, endPoint y: 166, distance: 202.8
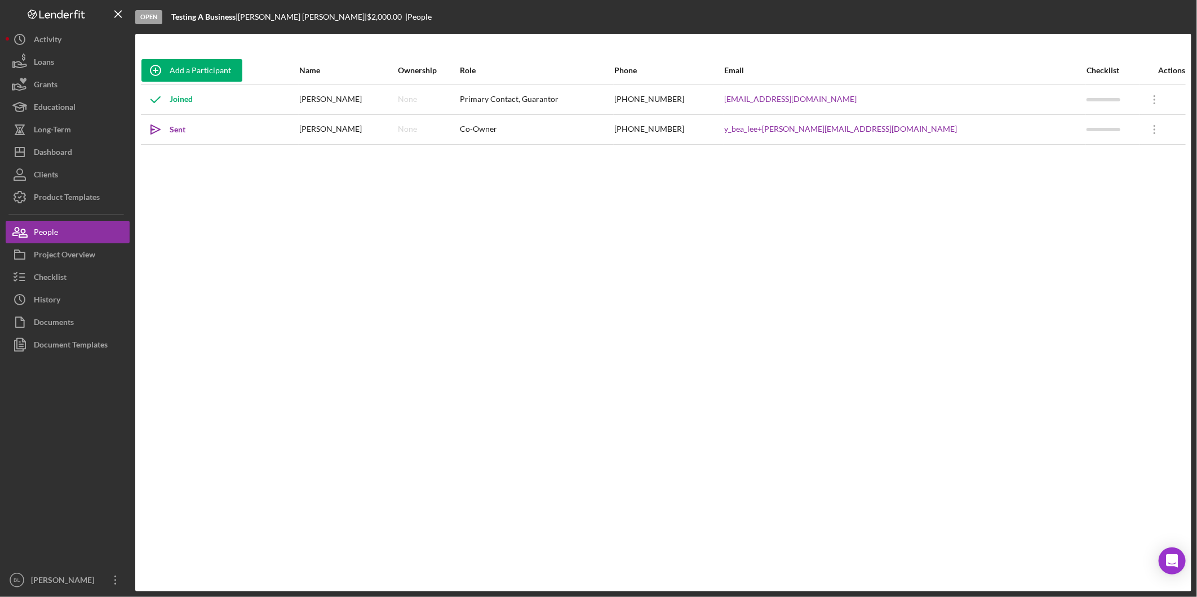
click at [798, 279] on div "Add a Participant Name Ownership Role Phone Email Checklist Actions Joined Mary…" at bounding box center [663, 312] width 1056 height 513
click at [1177, 562] on icon "Open Intercom Messenger" at bounding box center [1172, 561] width 13 height 15
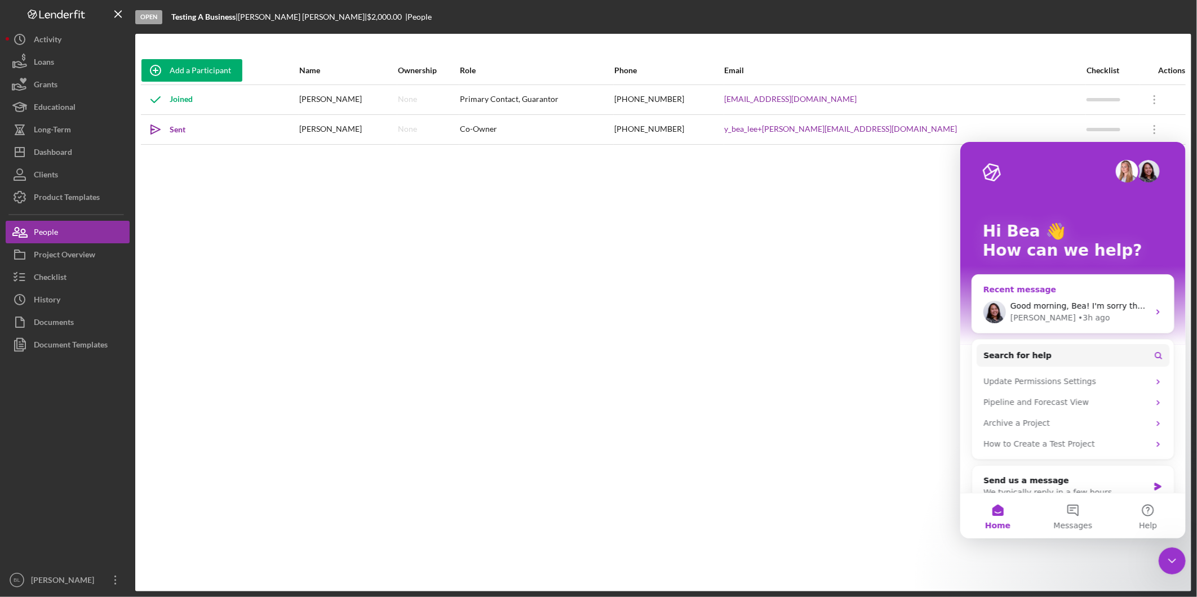
click at [1100, 312] on div "Christina • 3h ago" at bounding box center [1079, 318] width 139 height 12
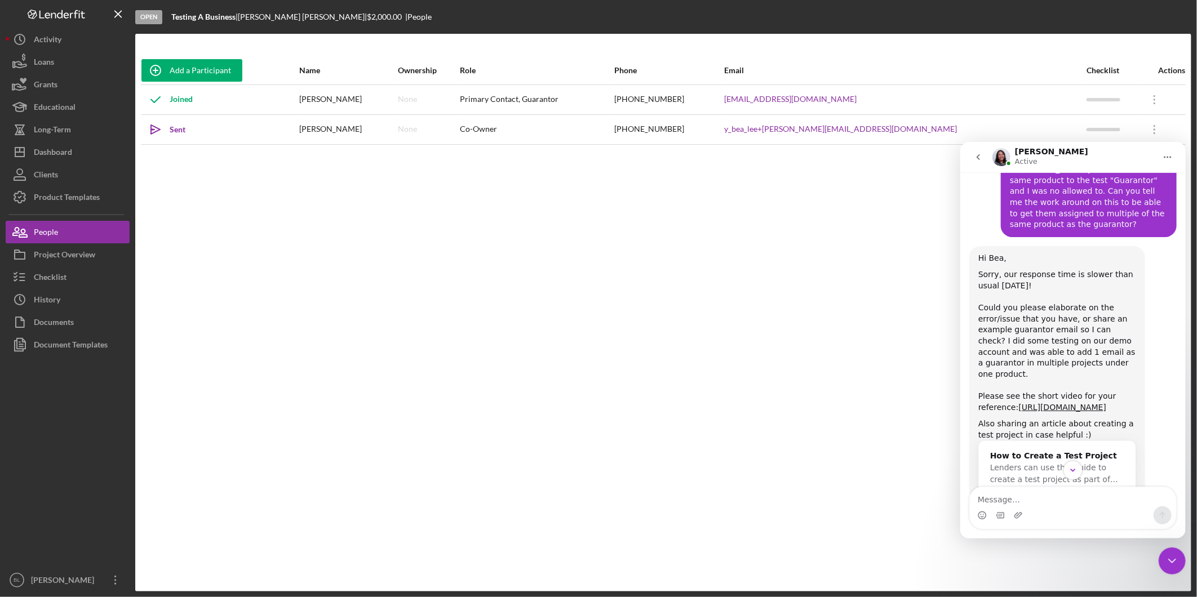
scroll to position [2029, 0]
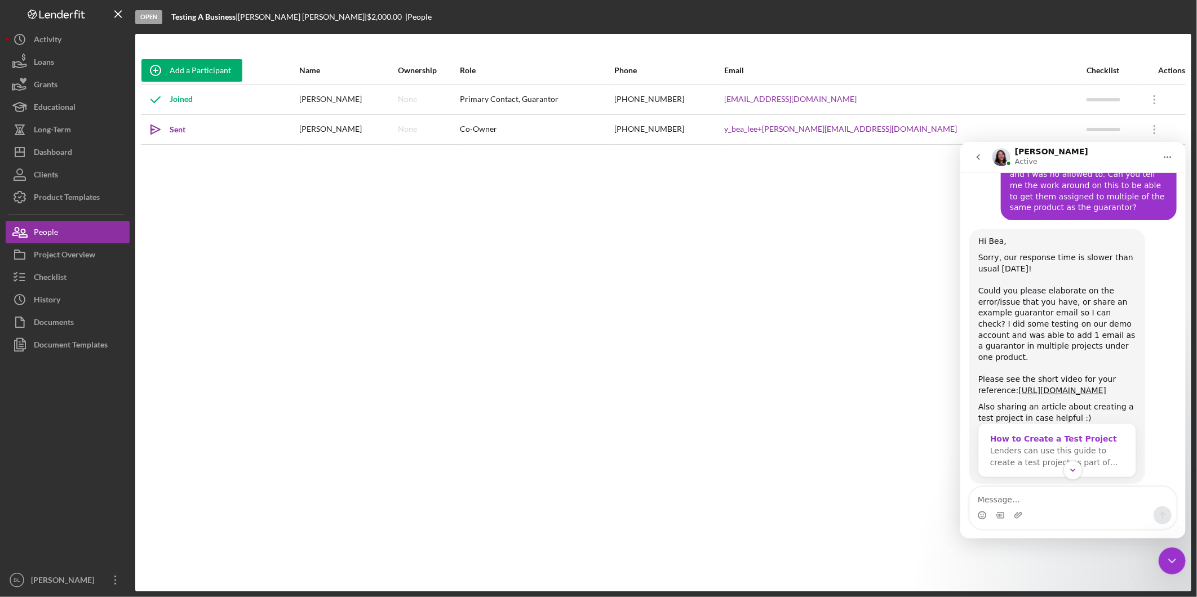
click at [1062, 446] on span "Lenders can use this guide to create a test project as part of…" at bounding box center [1054, 456] width 128 height 21
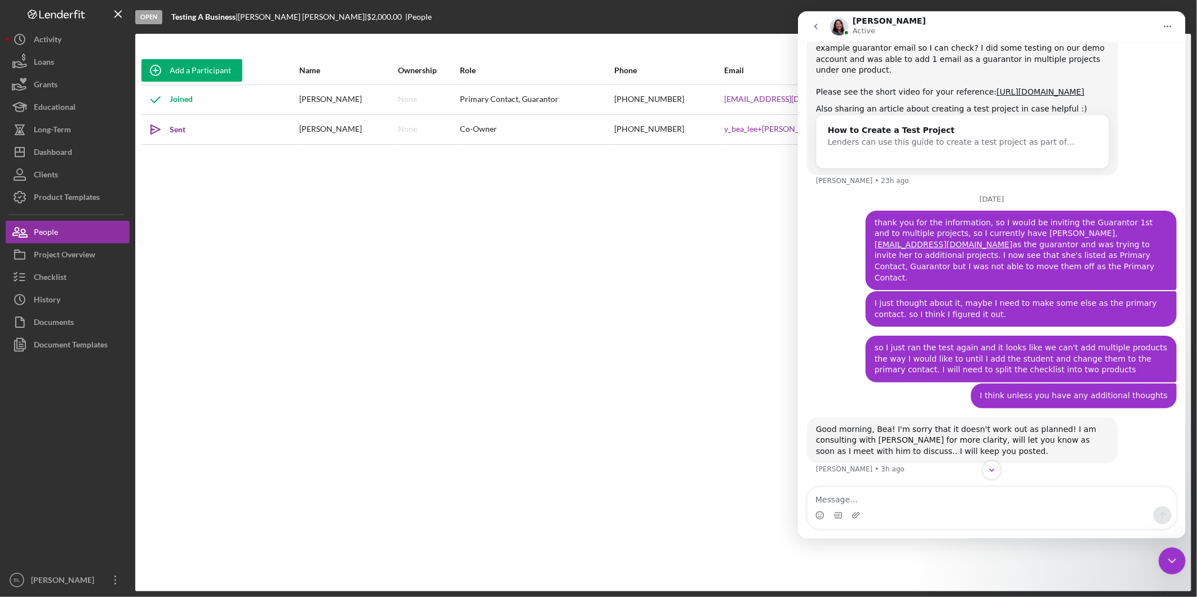
scroll to position [0, 0]
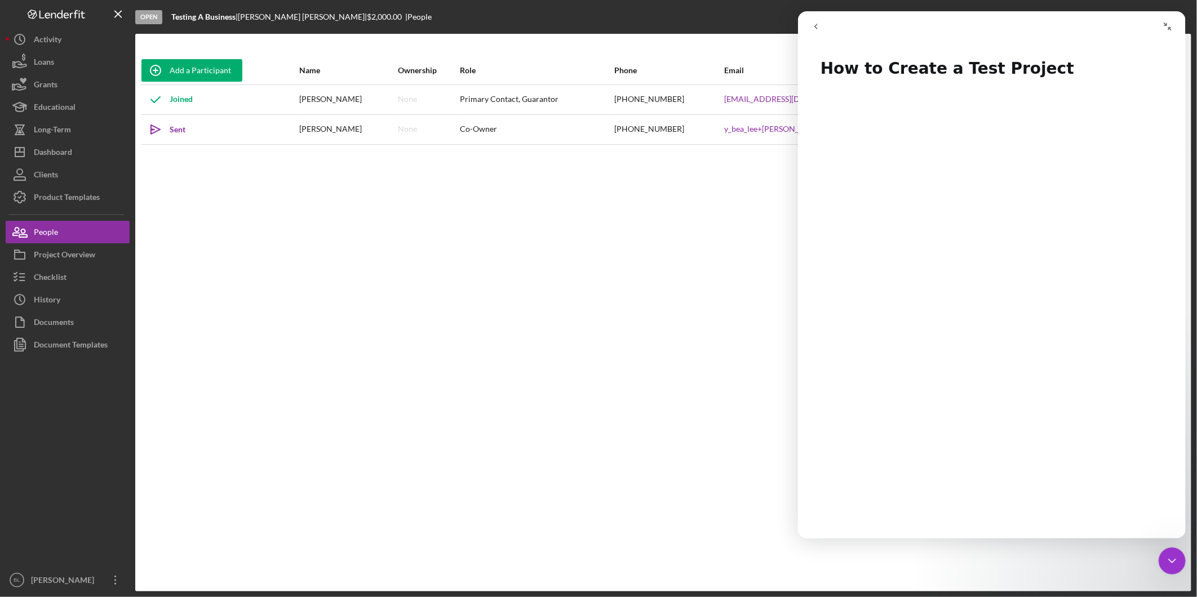
click at [688, 303] on div "Add a Participant Name Ownership Role Phone Email Checklist Actions Joined Mary…" at bounding box center [663, 312] width 1056 height 513
click at [1176, 565] on icon "Close Intercom Messenger" at bounding box center [1172, 561] width 14 height 14
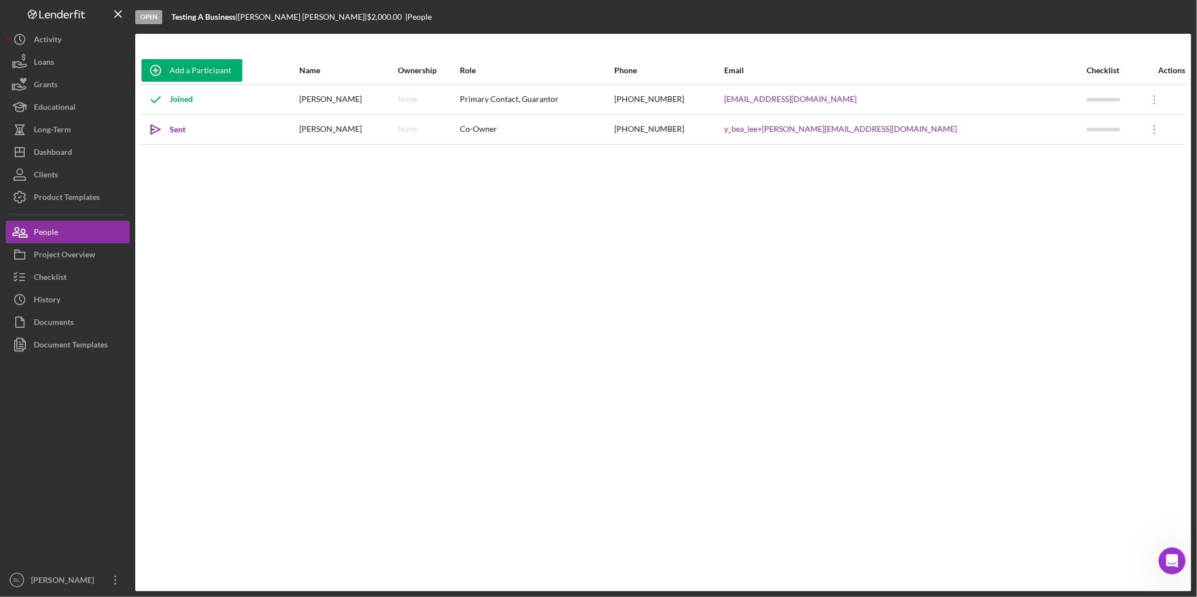
click at [733, 300] on div "Add a Participant Name Ownership Role Phone Email Checklist Actions Joined Mary…" at bounding box center [663, 312] width 1056 height 513
drag, startPoint x: 730, startPoint y: 292, endPoint x: 697, endPoint y: 288, distance: 34.0
click at [730, 292] on div "Add a Participant Name Ownership Role Phone Email Checklist Actions Joined Mary…" at bounding box center [663, 312] width 1056 height 513
click at [861, 232] on div "Add a Participant Name Ownership Role Phone Email Checklist Actions Joined Mary…" at bounding box center [663, 312] width 1056 height 513
click at [1142, 133] on icon "Icon/Overflow" at bounding box center [1155, 130] width 28 height 28
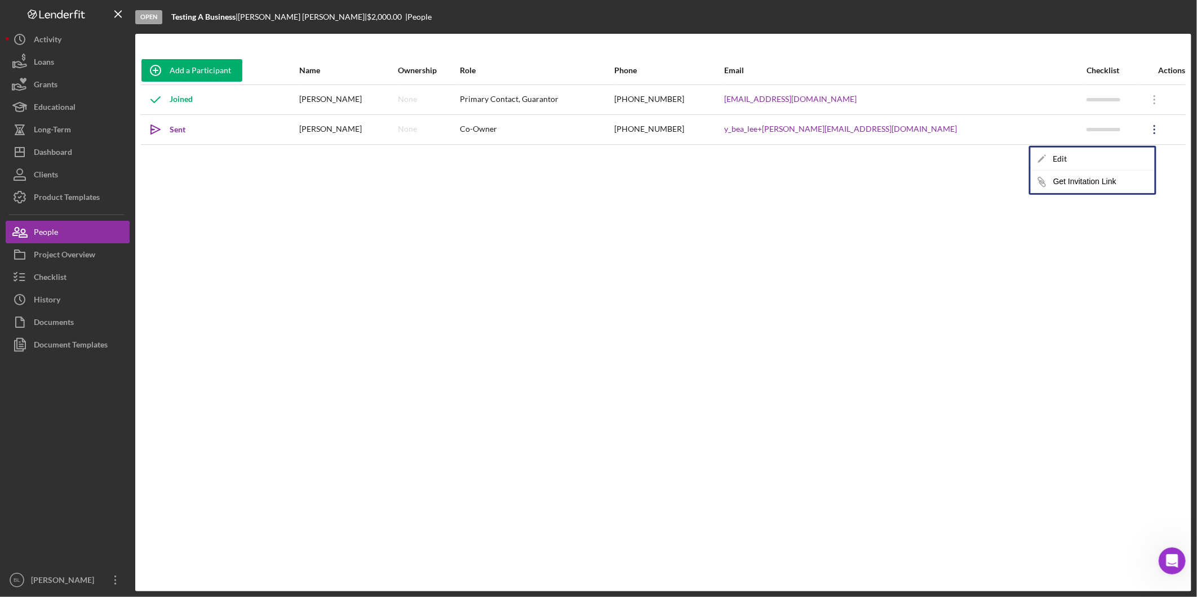
click at [1142, 133] on icon "Icon/Overflow" at bounding box center [1155, 130] width 28 height 28
drag, startPoint x: 1023, startPoint y: 268, endPoint x: 842, endPoint y: 238, distance: 183.8
click at [1018, 268] on div "Add a Participant Name Ownership Role Phone Email Checklist Actions Joined Mary…" at bounding box center [663, 312] width 1056 height 513
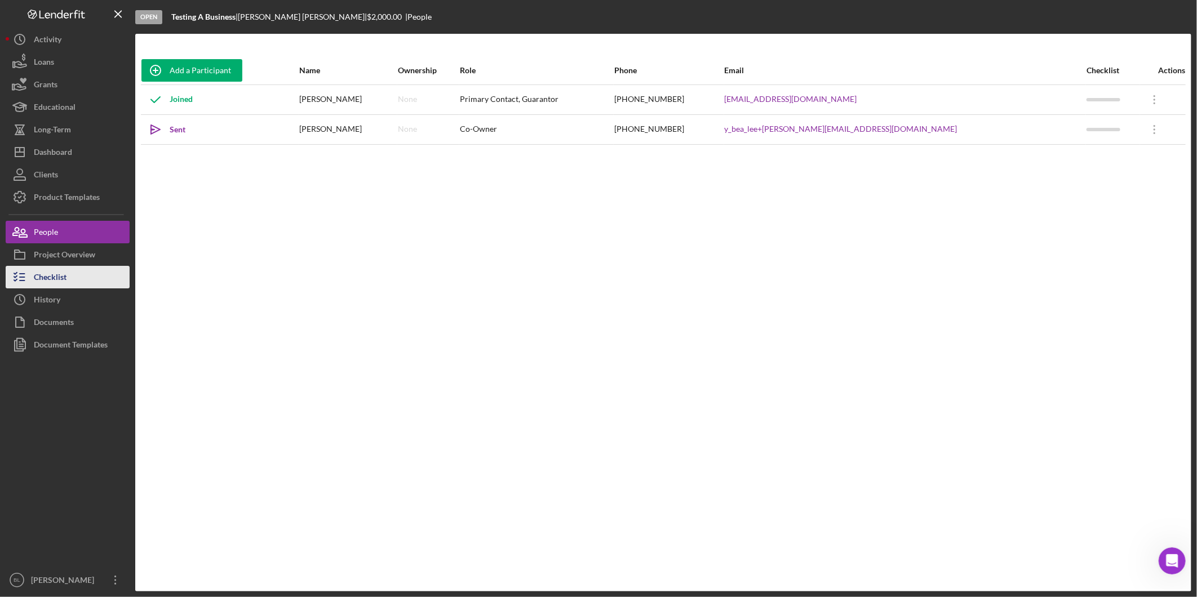
drag, startPoint x: 47, startPoint y: 279, endPoint x: 101, endPoint y: 279, distance: 54.7
click at [47, 279] on div "Checklist" at bounding box center [50, 278] width 33 height 25
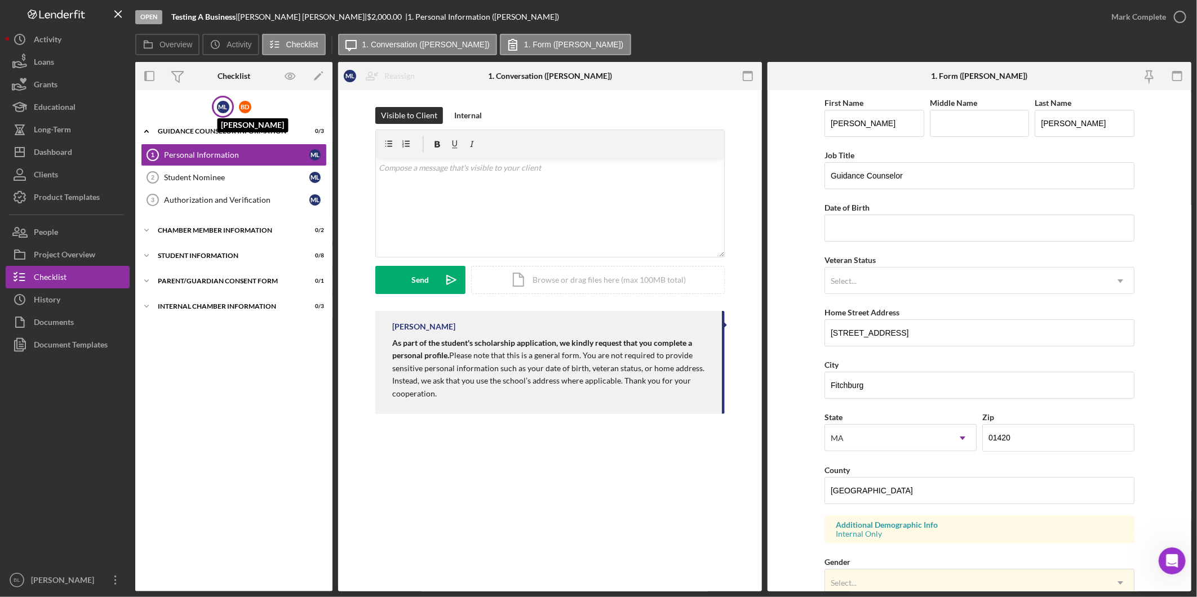
click at [222, 110] on div "M L" at bounding box center [223, 107] width 12 height 12
click at [247, 110] on div "B D" at bounding box center [245, 107] width 12 height 12
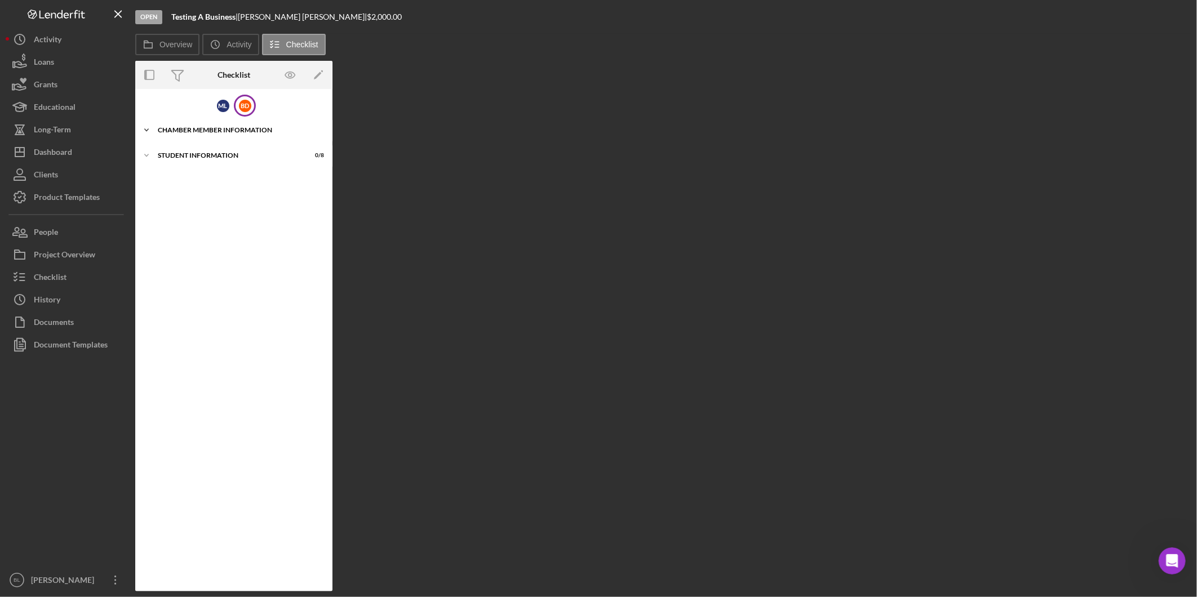
click at [200, 135] on div "Icon/Expander Chamber Member Information 0 / 1" at bounding box center [233, 130] width 197 height 23
click at [200, 132] on div "Chamber Member Information" at bounding box center [238, 130] width 161 height 7
click at [192, 152] on div "Student Information" at bounding box center [238, 155] width 161 height 7
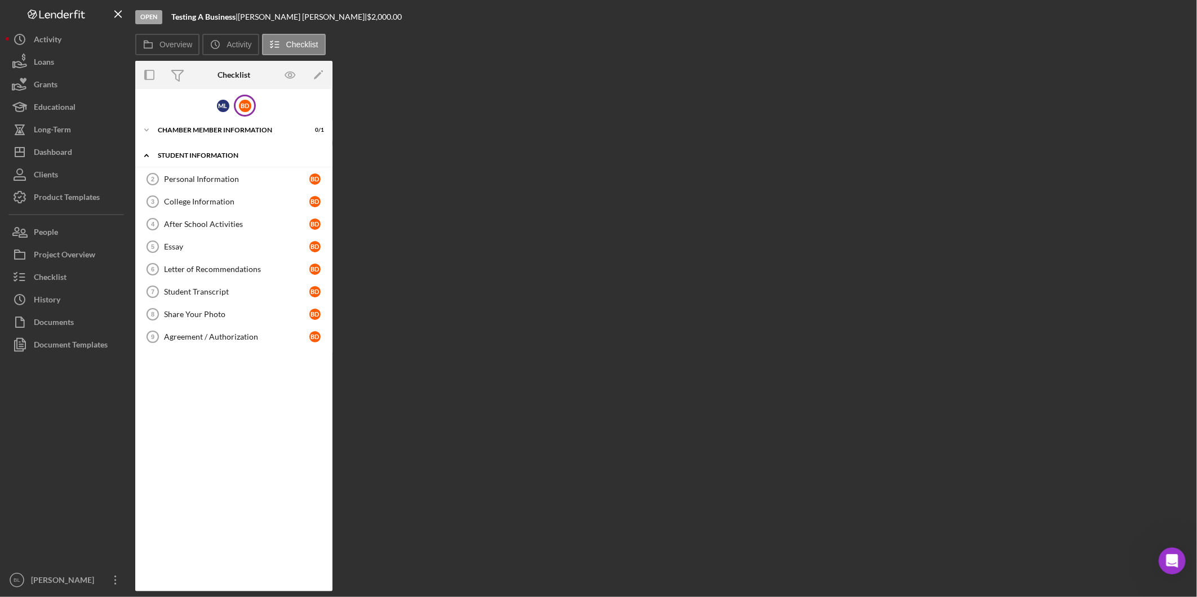
click at [192, 152] on div "Student Information" at bounding box center [238, 155] width 161 height 7
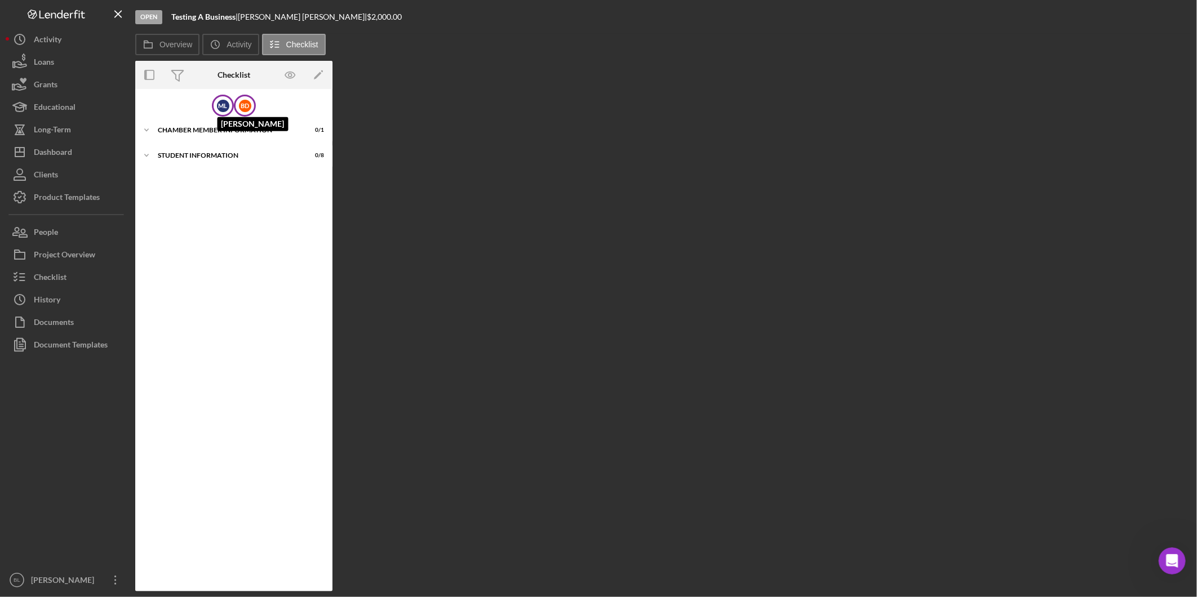
click at [227, 107] on div "M L" at bounding box center [223, 106] width 12 height 12
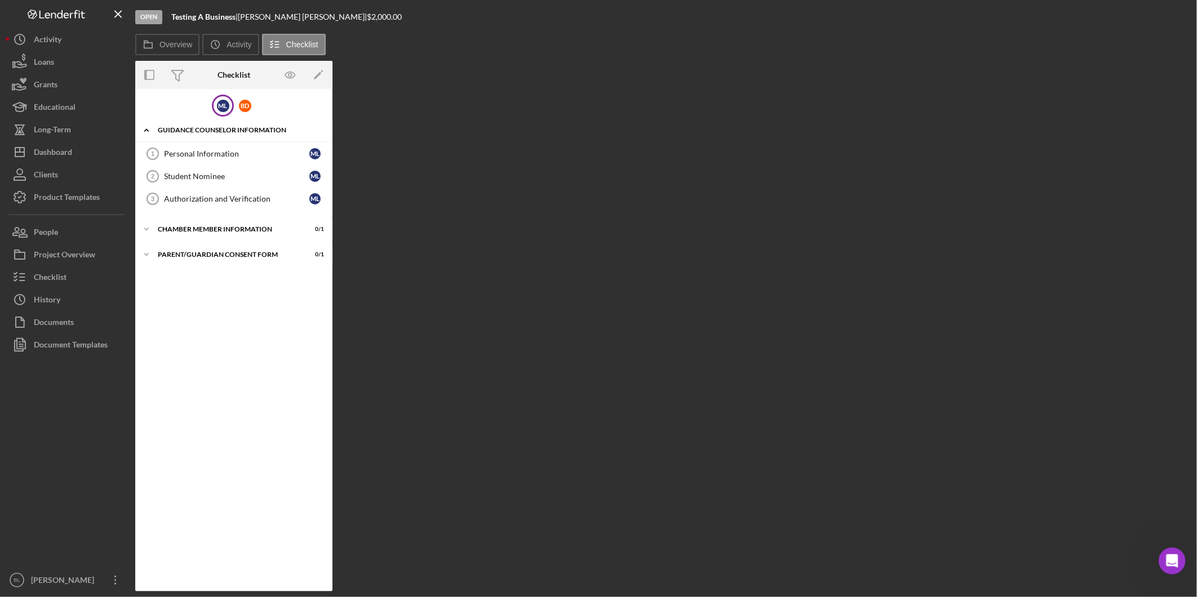
click at [180, 125] on div "Icon/Expander Guidance Counselor Information 0 / 3" at bounding box center [233, 130] width 197 height 23
click at [167, 153] on div "Chamber Member Information" at bounding box center [238, 155] width 161 height 7
click at [166, 175] on div "Icon/Expander Parent/Guardian Consent Form 0 / 1" at bounding box center [233, 181] width 197 height 23
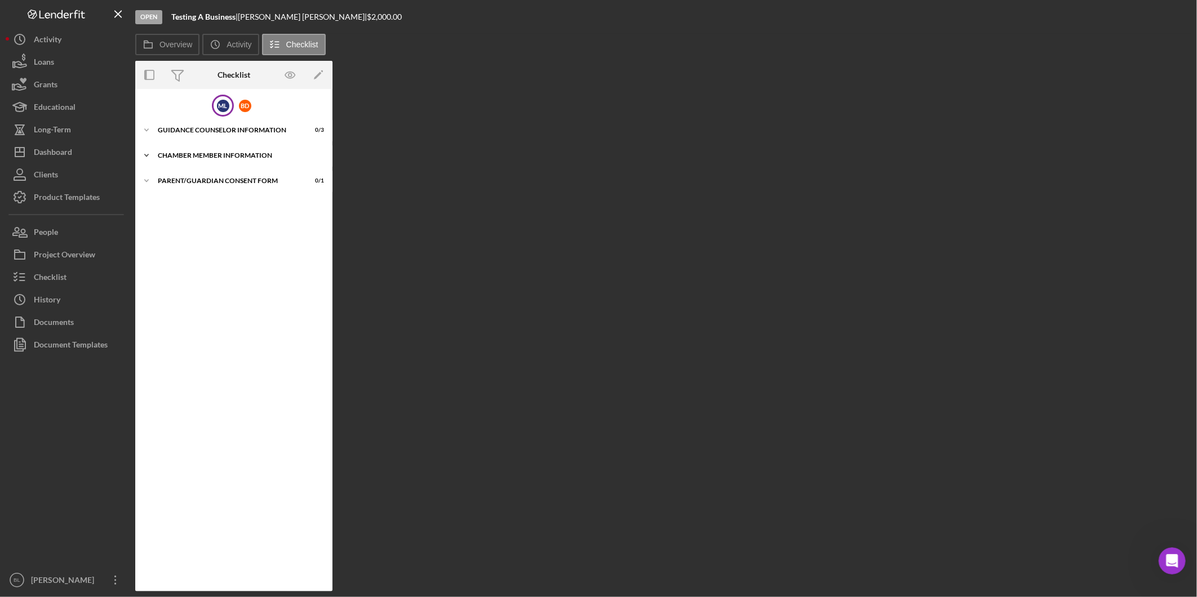
click at [249, 145] on div "Icon/Expander Chamber Member Information 0 / 1" at bounding box center [233, 155] width 197 height 23
click at [260, 181] on div "Chamber Member Information" at bounding box center [236, 179] width 145 height 9
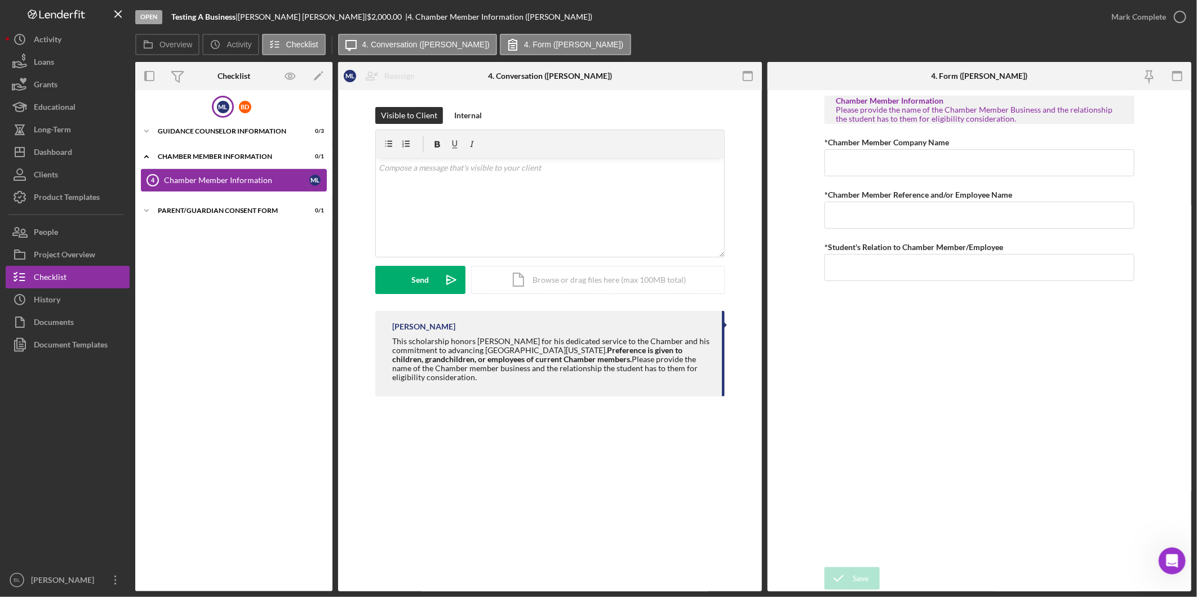
click at [260, 181] on div "Chamber Member Information" at bounding box center [236, 180] width 145 height 9
drag, startPoint x: 69, startPoint y: 237, endPoint x: 71, endPoint y: 251, distance: 14.2
click at [71, 251] on div "Icon/History Activity Loans Grants Educational Long-Term Icon/Dashboard Dashboa…" at bounding box center [68, 310] width 124 height 564
drag, startPoint x: 71, startPoint y: 251, endPoint x: 43, endPoint y: 229, distance: 35.6
click at [43, 229] on div "People" at bounding box center [46, 233] width 24 height 25
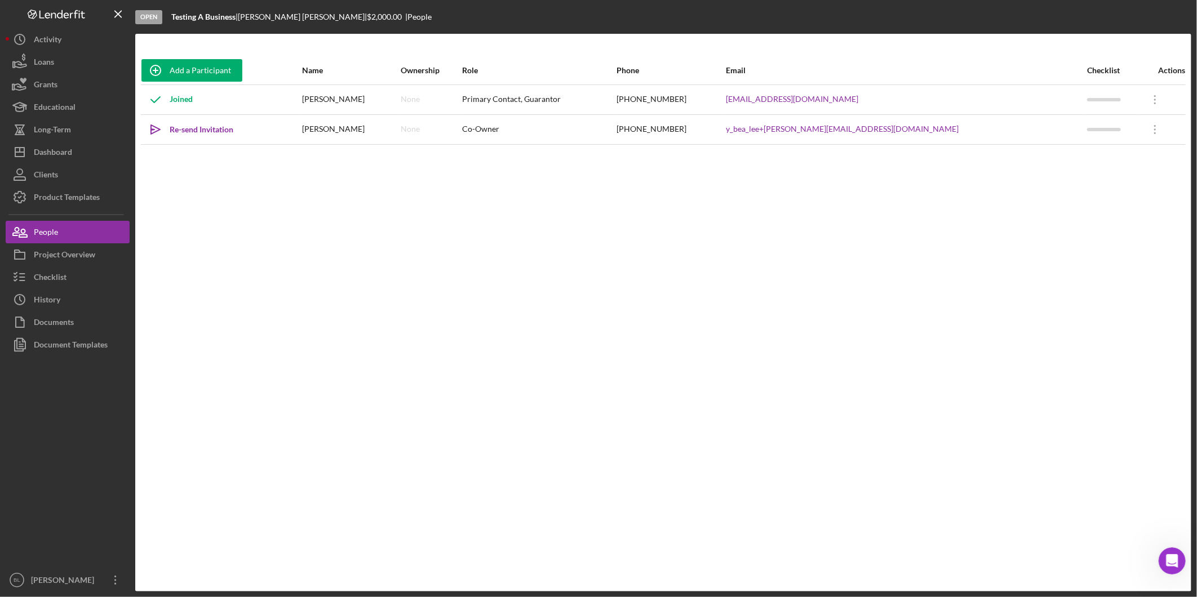
click at [1009, 342] on div "Add a Participant Name Ownership Role Phone Email Checklist Actions Joined Mary…" at bounding box center [663, 312] width 1056 height 513
click at [1141, 131] on icon "Icon/Overflow" at bounding box center [1155, 130] width 28 height 28
click at [1091, 161] on div "Icon/Edit Edit" at bounding box center [1092, 159] width 124 height 23
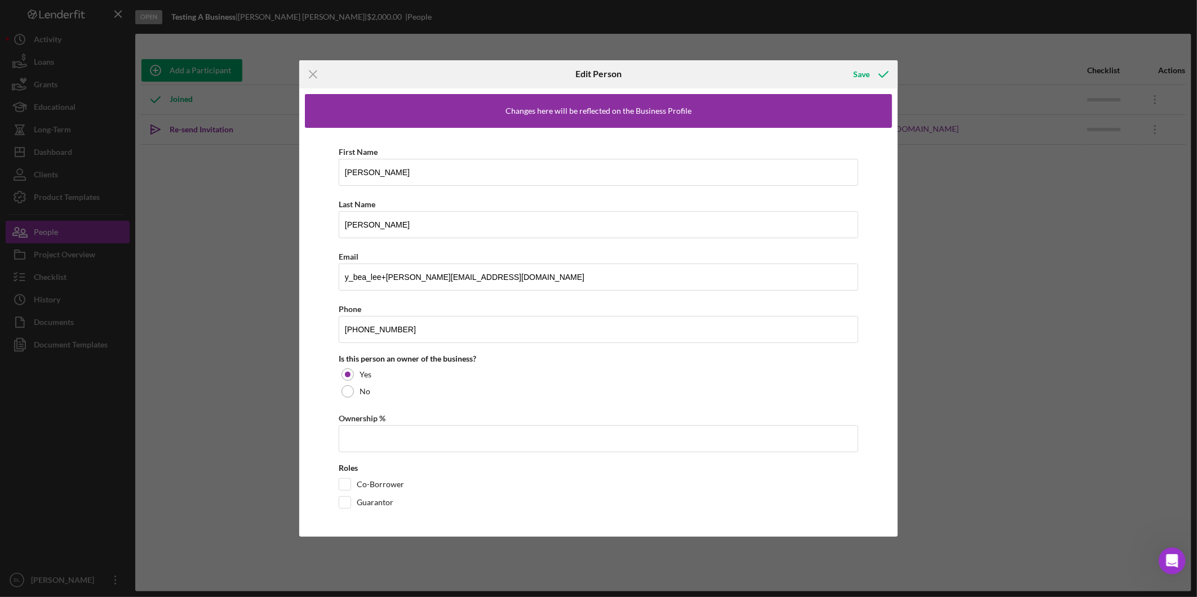
drag, startPoint x: 307, startPoint y: 71, endPoint x: 361, endPoint y: 168, distance: 111.0
click at [307, 70] on icon "Icon/Menu Close" at bounding box center [313, 74] width 28 height 28
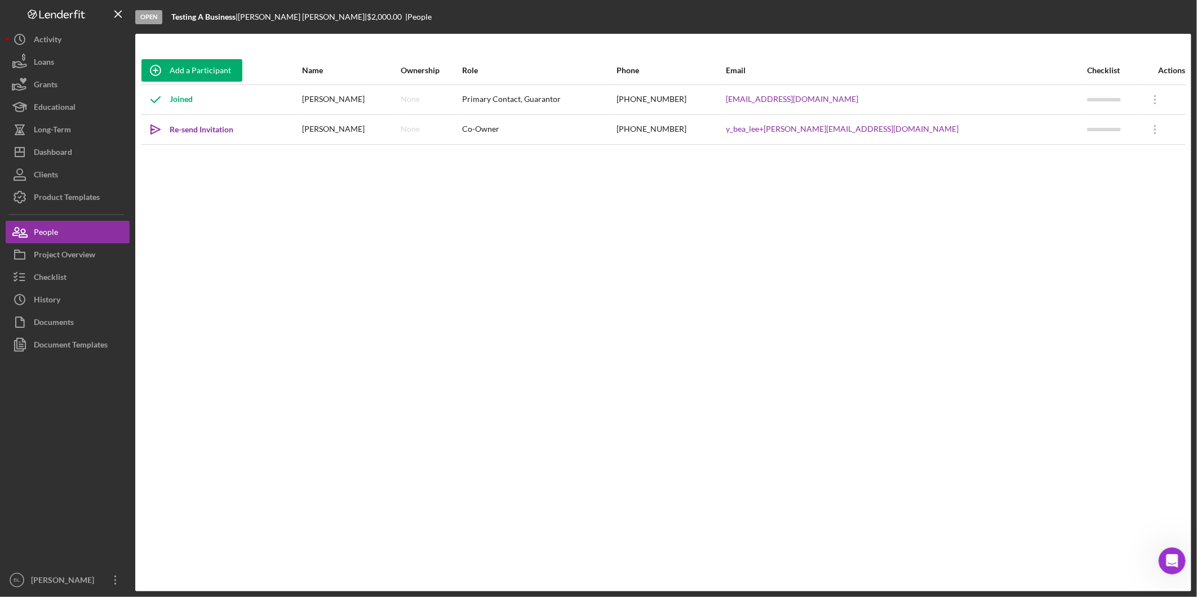
click at [444, 307] on div "Add a Participant Name Ownership Role Phone Email Checklist Actions Joined Mary…" at bounding box center [663, 312] width 1056 height 513
drag, startPoint x: 475, startPoint y: 344, endPoint x: 476, endPoint y: 336, distance: 7.4
click at [476, 336] on div "Add a Participant Name Ownership Role Phone Email Checklist Actions Joined Mary…" at bounding box center [663, 312] width 1056 height 513
drag, startPoint x: 695, startPoint y: 344, endPoint x: 685, endPoint y: 385, distance: 42.0
click at [694, 347] on div "Add a Participant Name Ownership Role Phone Email Checklist Actions Joined Mary…" at bounding box center [663, 312] width 1056 height 513
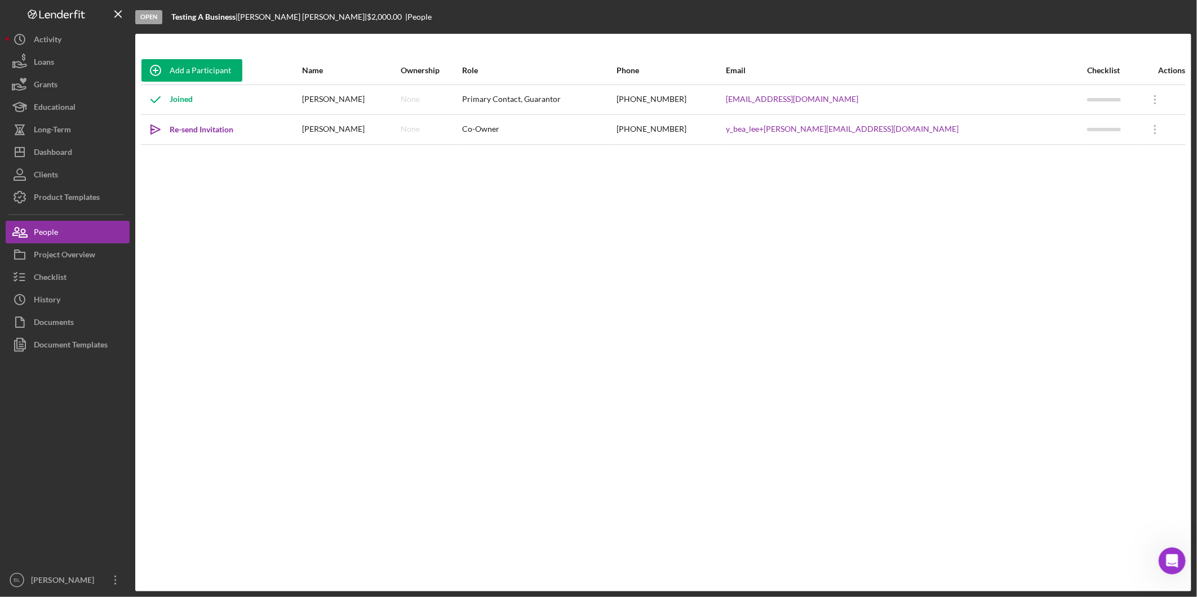
drag, startPoint x: 677, startPoint y: 397, endPoint x: 663, endPoint y: 388, distance: 16.3
click at [677, 396] on div "Add a Participant Name Ownership Role Phone Email Checklist Actions Joined Mary…" at bounding box center [663, 312] width 1056 height 513
click at [362, 215] on div "Add a Participant Name Ownership Role Phone Email Checklist Actions Joined Mary…" at bounding box center [663, 312] width 1056 height 513
click at [389, 256] on div "Add a Participant Name Ownership Role Phone Email Checklist Actions Joined Mary…" at bounding box center [663, 312] width 1056 height 513
click at [75, 154] on button "Icon/Dashboard Dashboard" at bounding box center [68, 152] width 124 height 23
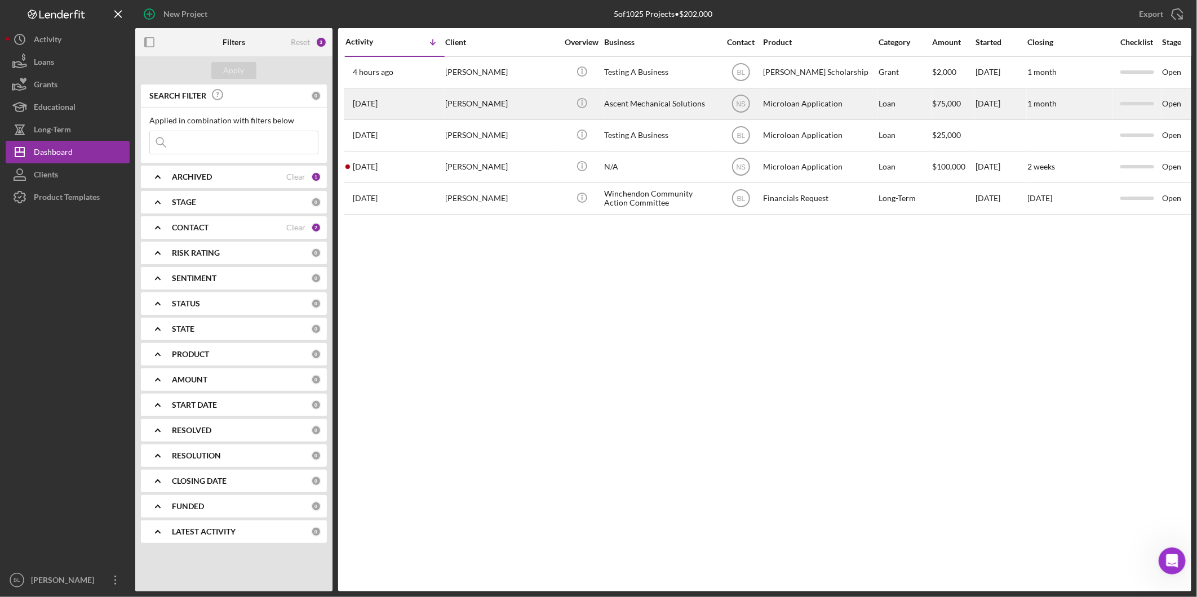
click at [671, 104] on div "Ascent Mechanical Solutions" at bounding box center [660, 104] width 113 height 30
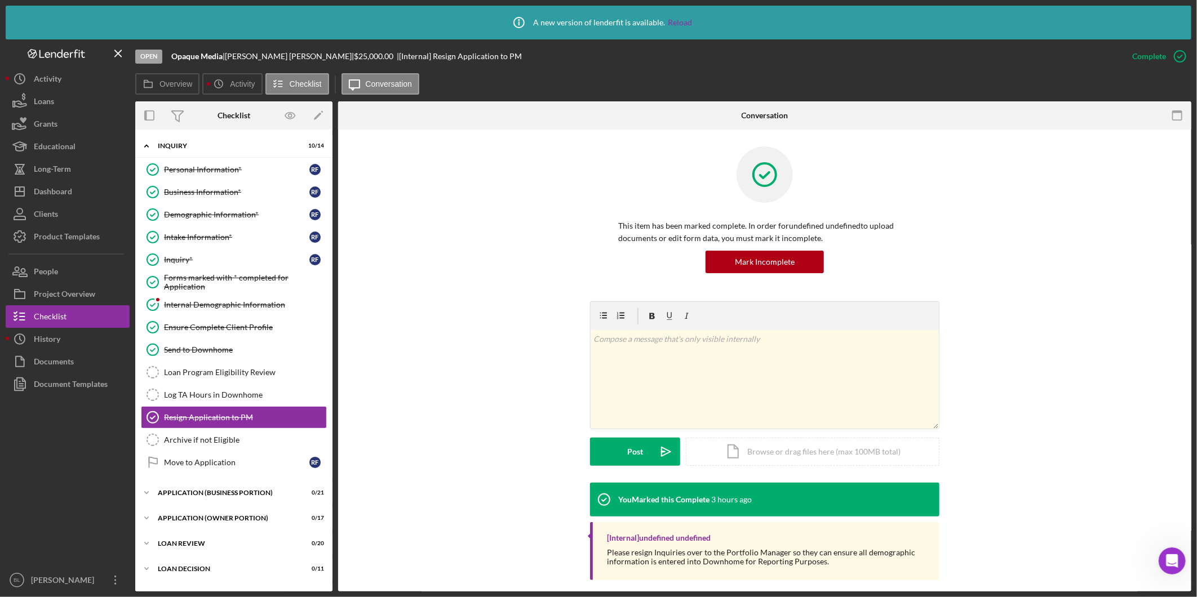
scroll to position [2347, 0]
click at [70, 232] on div "Product Templates" at bounding box center [67, 237] width 66 height 25
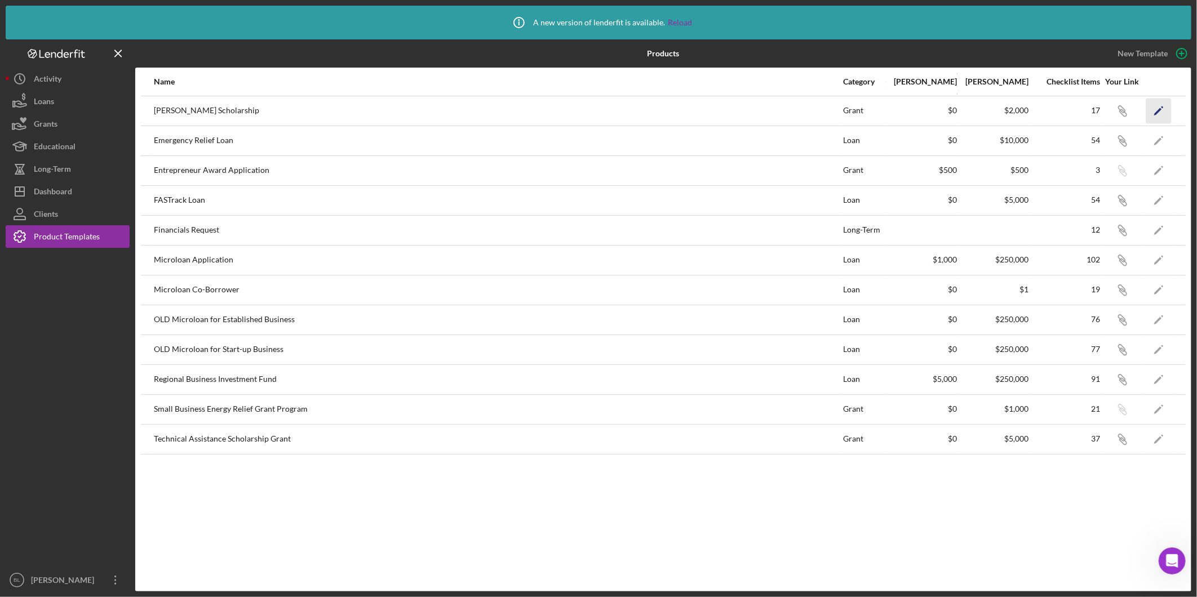
click at [1161, 108] on polygon "button" at bounding box center [1157, 112] width 7 height 8
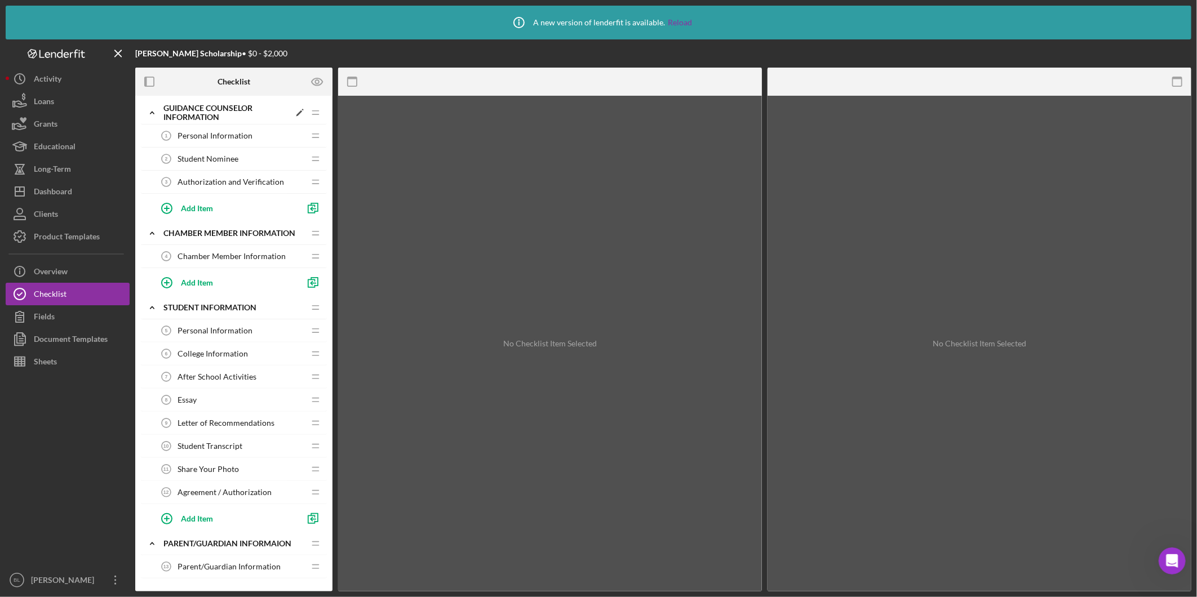
click at [150, 113] on polyline at bounding box center [151, 113] width 3 height 2
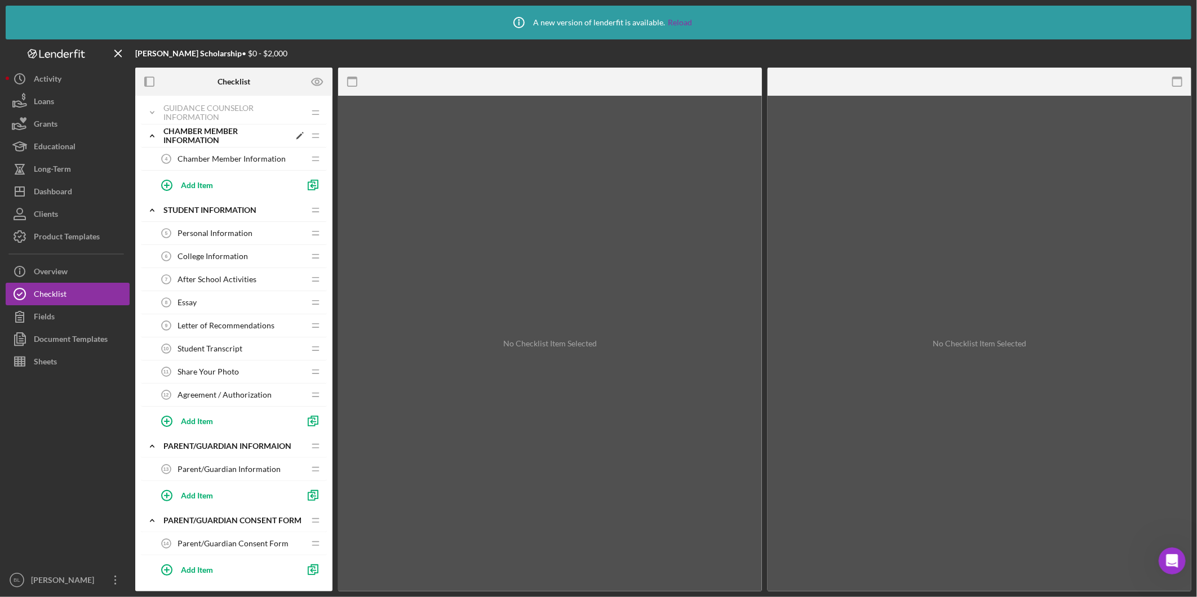
click at [153, 135] on icon "Icon/Expander" at bounding box center [152, 136] width 23 height 23
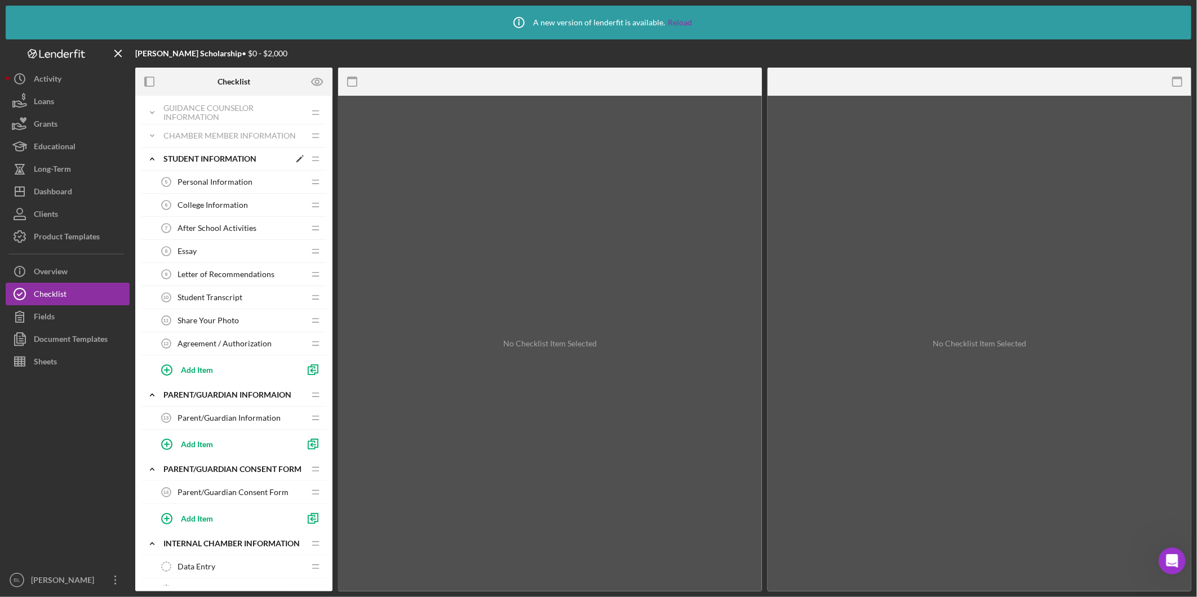
click at [153, 161] on icon "Icon/Expander" at bounding box center [152, 159] width 23 height 23
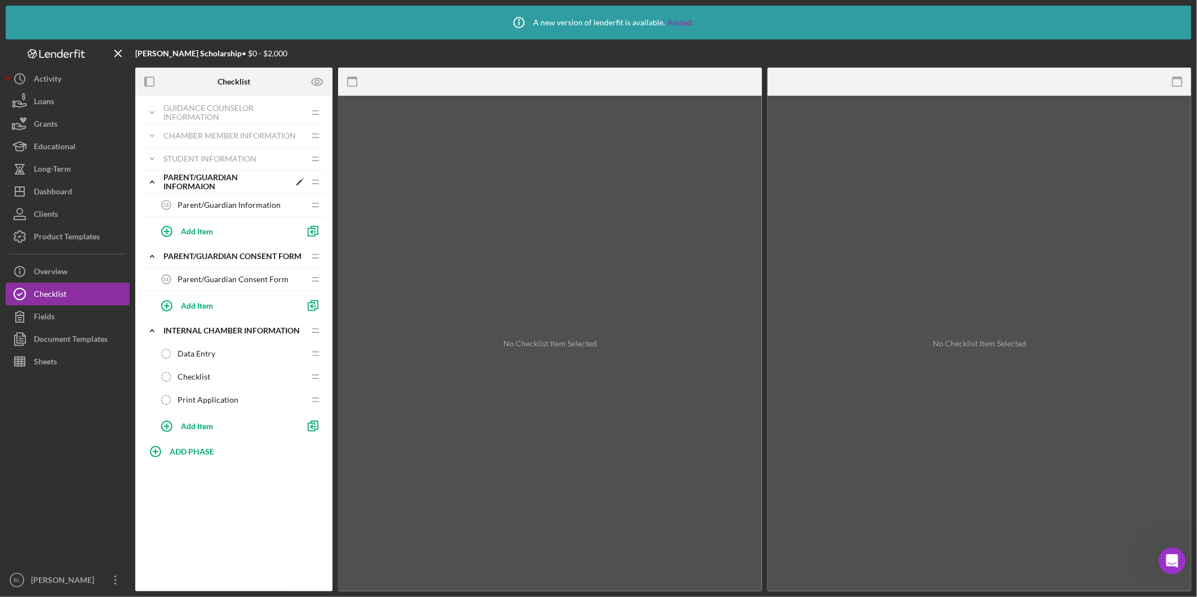
click at [145, 184] on icon "Icon/Expander" at bounding box center [152, 182] width 23 height 23
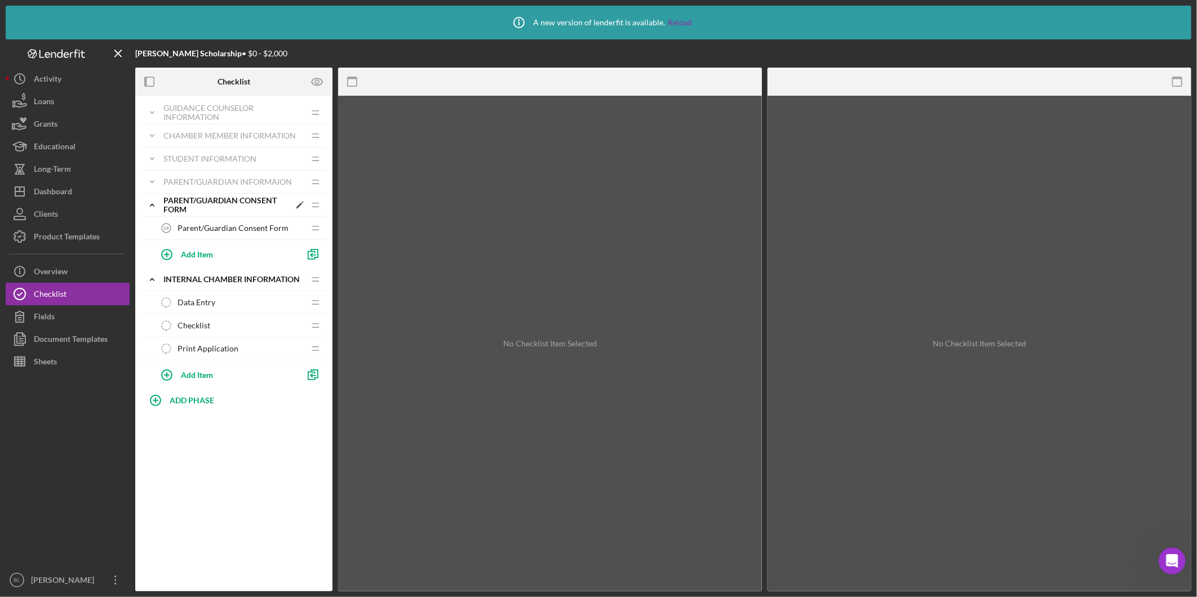
click at [153, 205] on icon "Icon/Expander" at bounding box center [152, 205] width 23 height 23
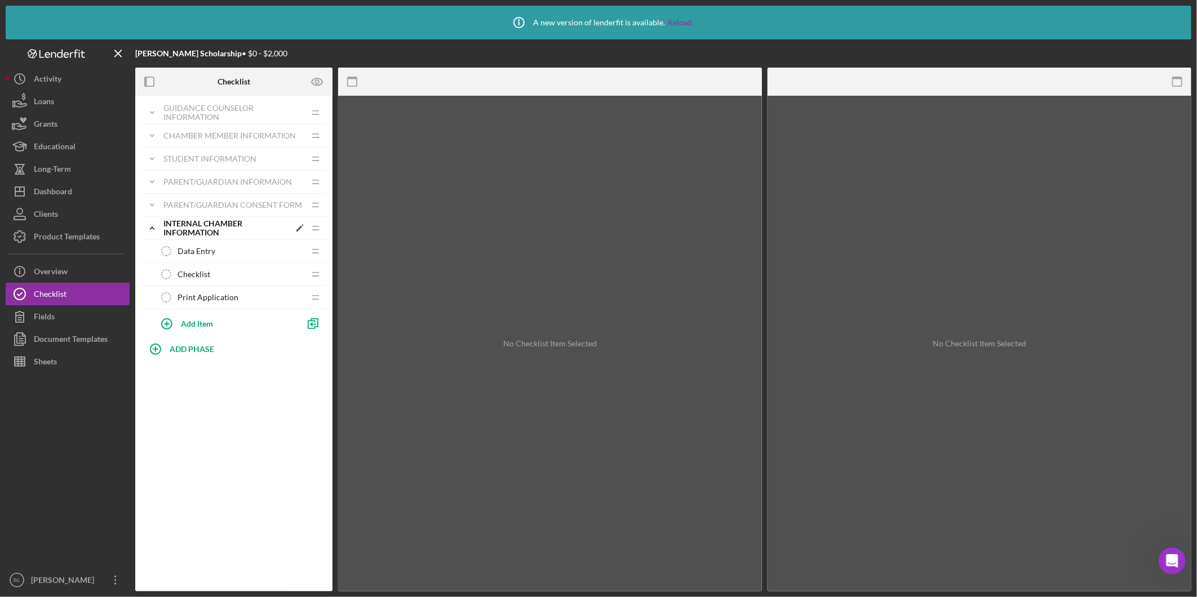
click at [156, 229] on icon "Icon/Expander" at bounding box center [152, 228] width 23 height 23
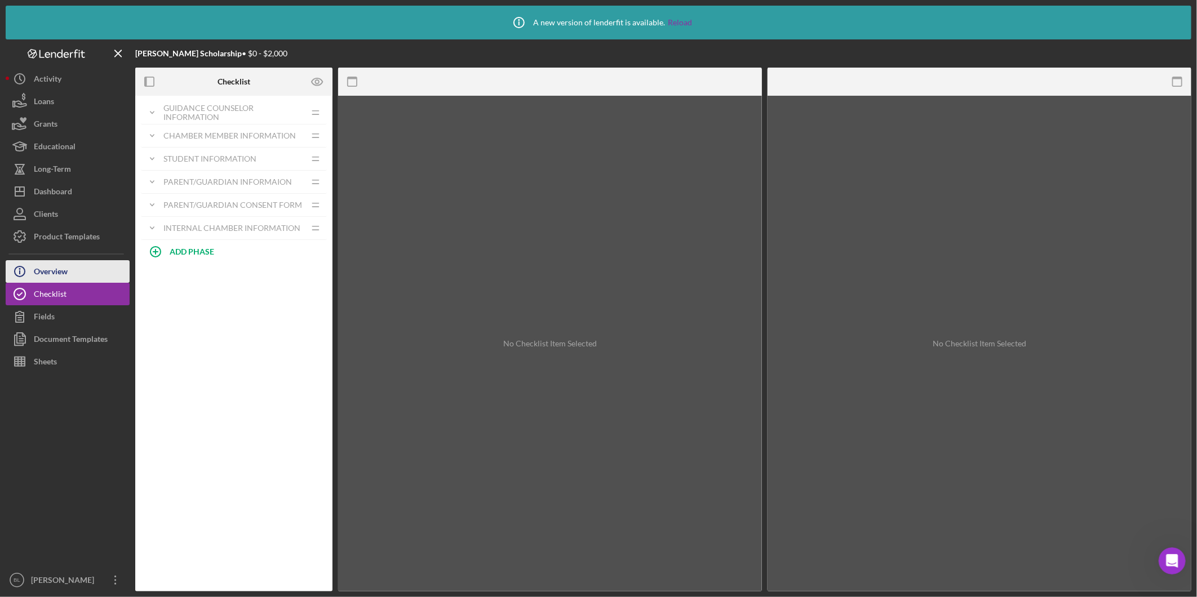
click at [62, 271] on div "Overview" at bounding box center [51, 272] width 34 height 25
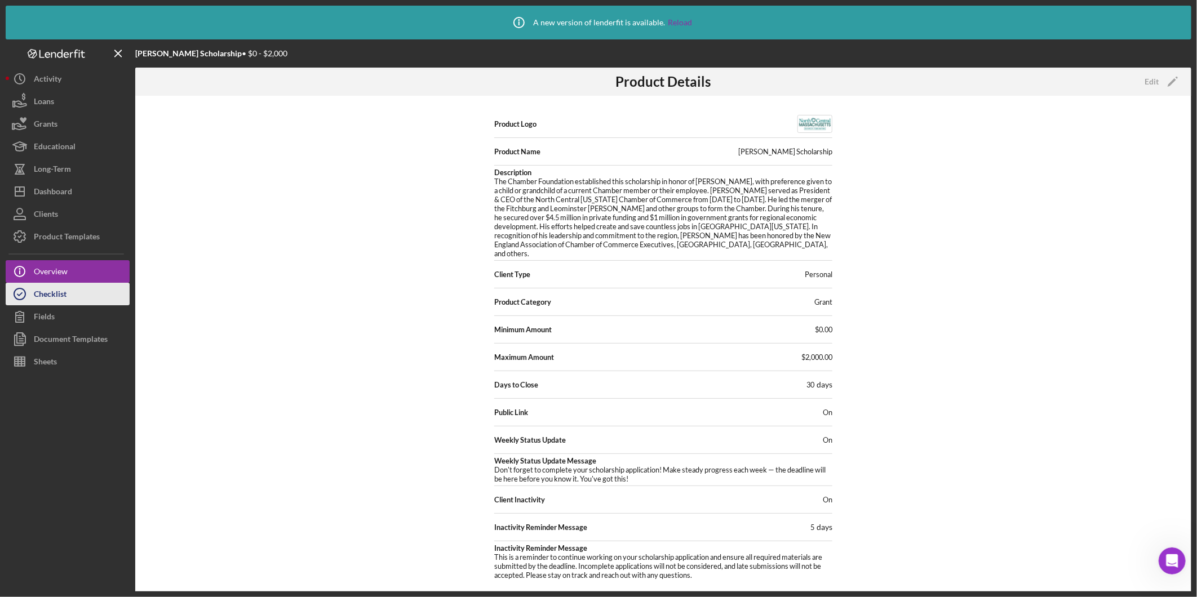
click at [93, 289] on button "Checklist" at bounding box center [68, 294] width 124 height 23
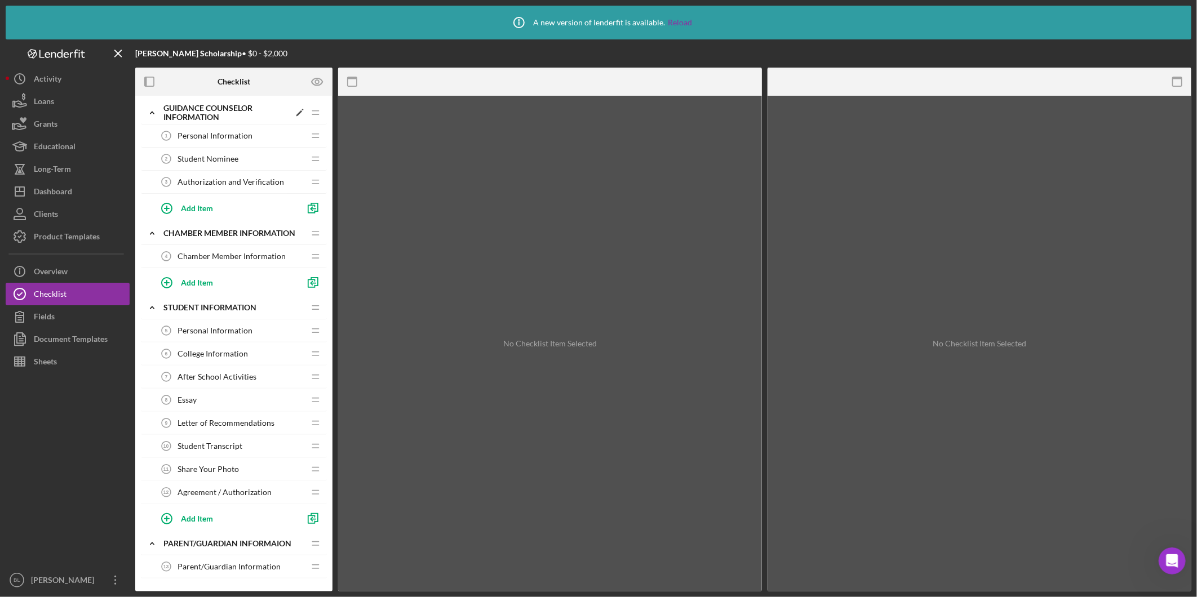
click at [153, 111] on icon "Icon/Expander" at bounding box center [152, 112] width 23 height 23
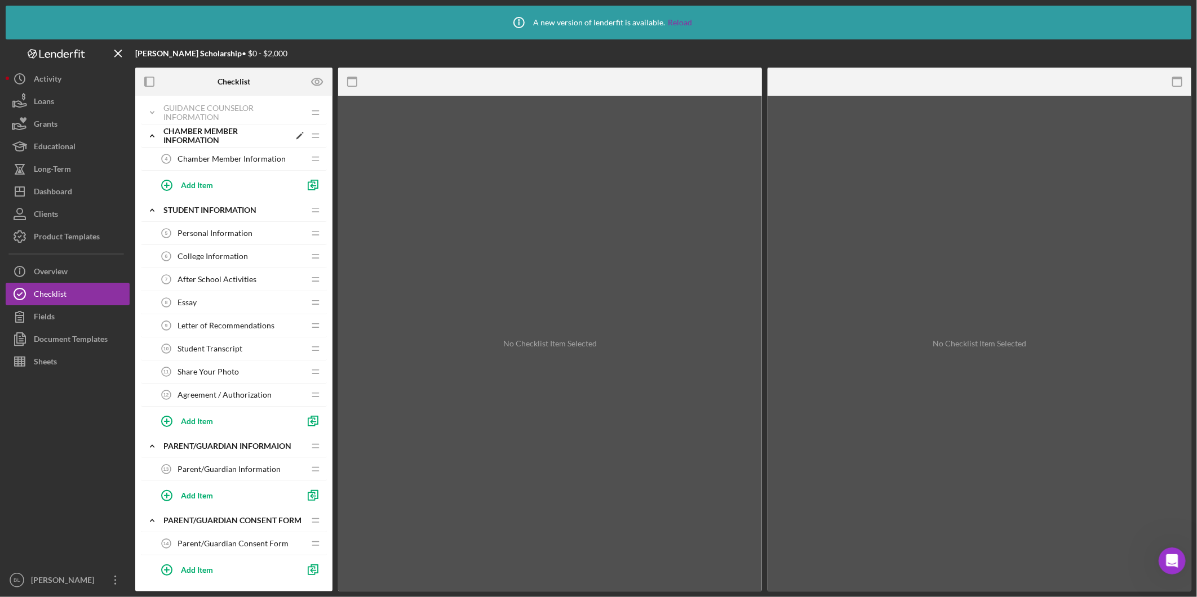
click at [147, 131] on icon "Icon/Expander" at bounding box center [152, 136] width 23 height 23
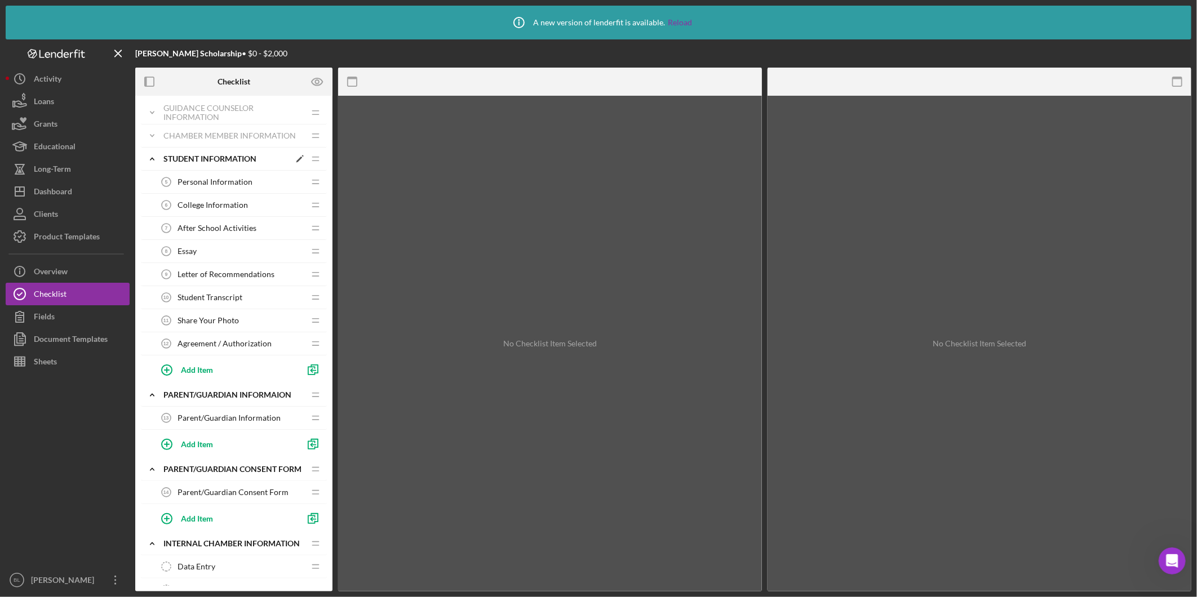
click at [154, 153] on icon "Icon/Expander" at bounding box center [152, 159] width 23 height 23
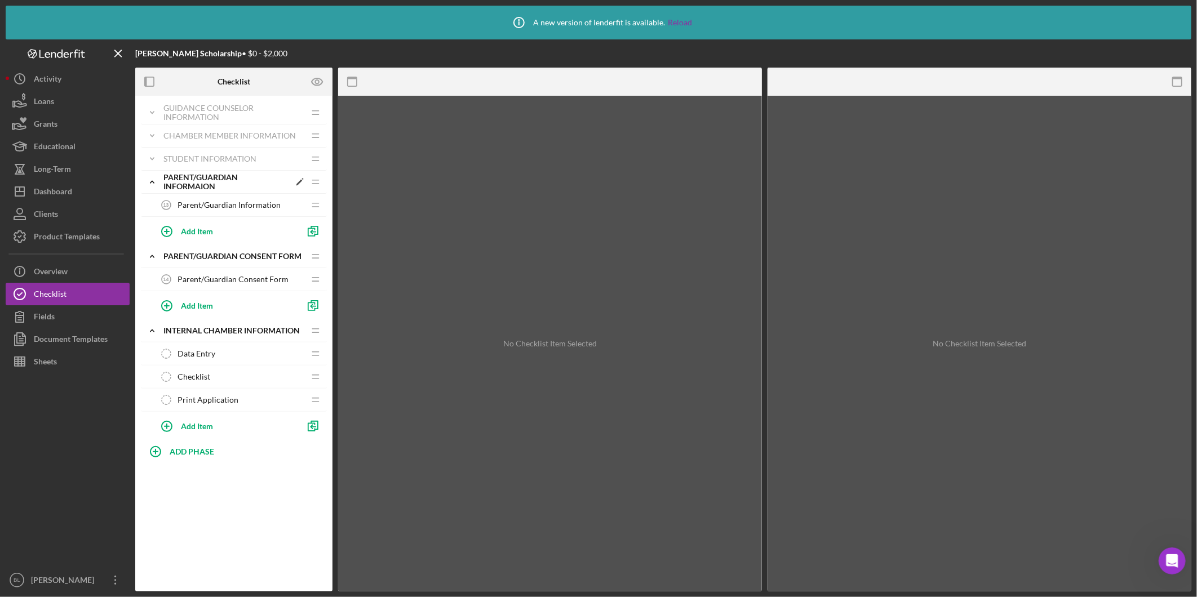
click at [151, 181] on icon "Icon/Expander" at bounding box center [152, 182] width 23 height 23
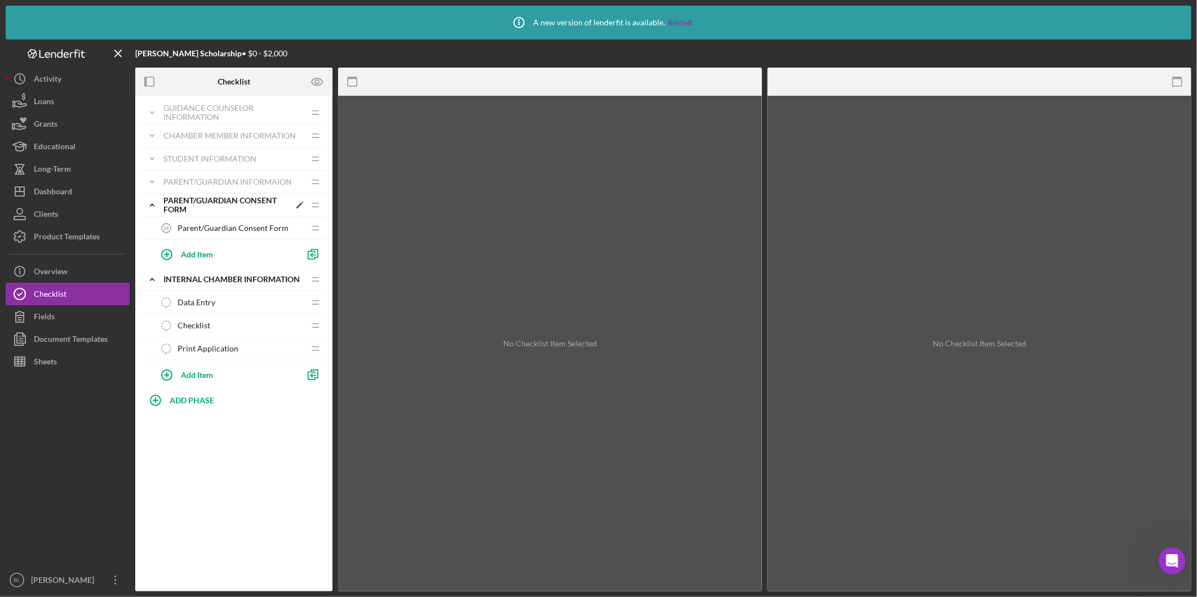
click at [153, 203] on icon "Icon/Expander" at bounding box center [152, 205] width 23 height 23
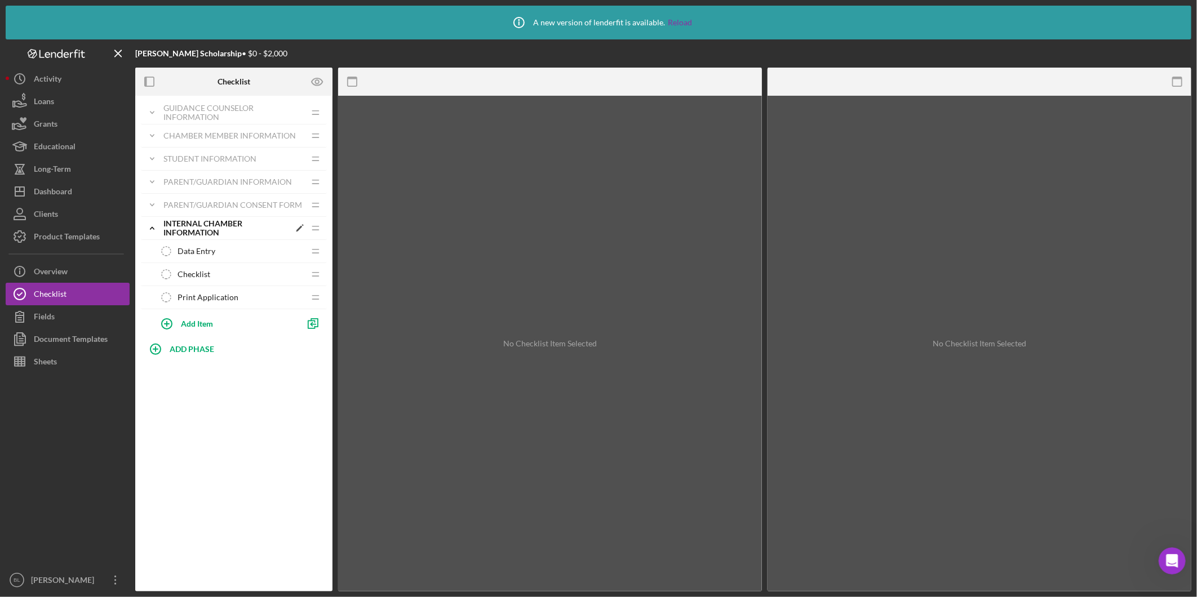
click at [149, 228] on icon "Icon/Expander" at bounding box center [152, 228] width 23 height 23
click at [1175, 570] on div "Open Intercom Messenger" at bounding box center [1171, 560] width 37 height 37
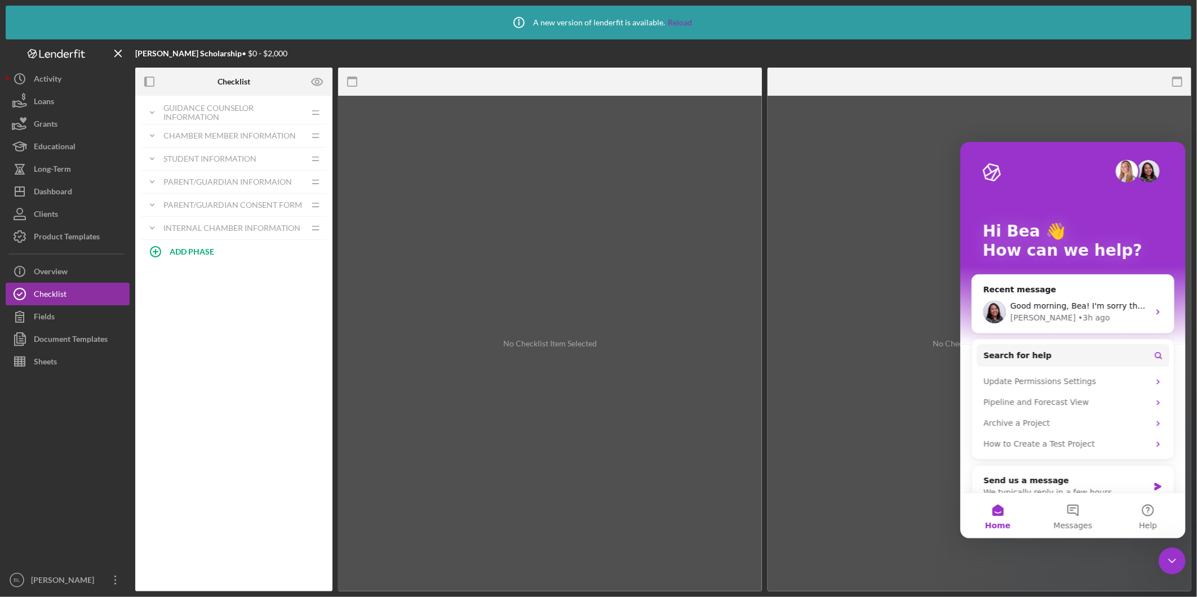
click at [1175, 570] on div "Close Intercom Messenger" at bounding box center [1171, 560] width 27 height 27
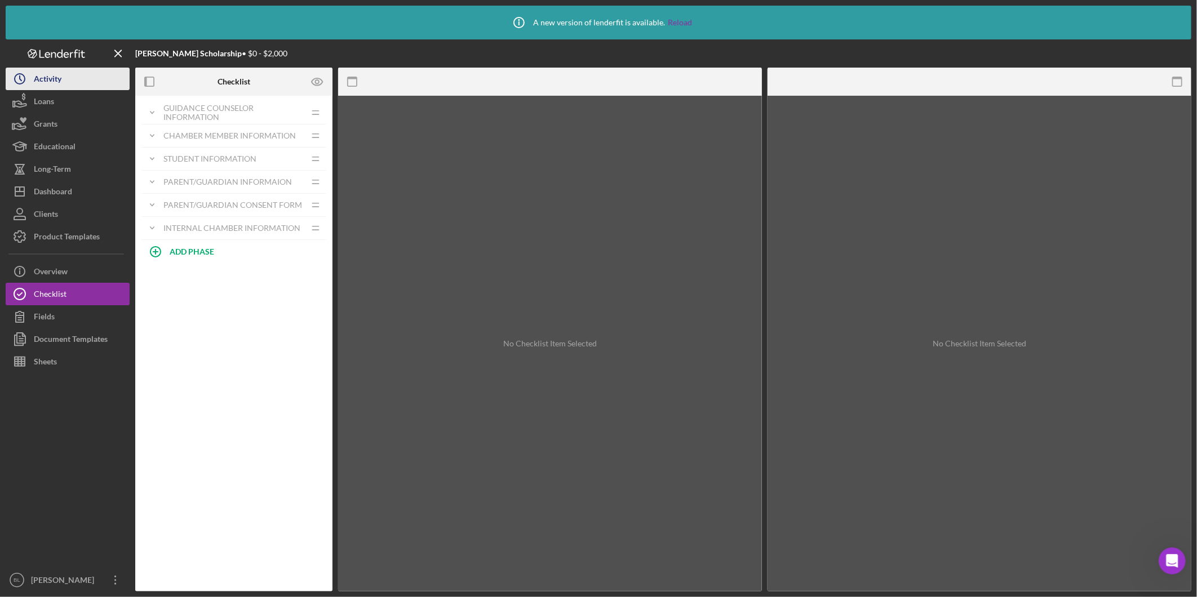
click at [70, 83] on button "Icon/History Activity" at bounding box center [68, 79] width 124 height 23
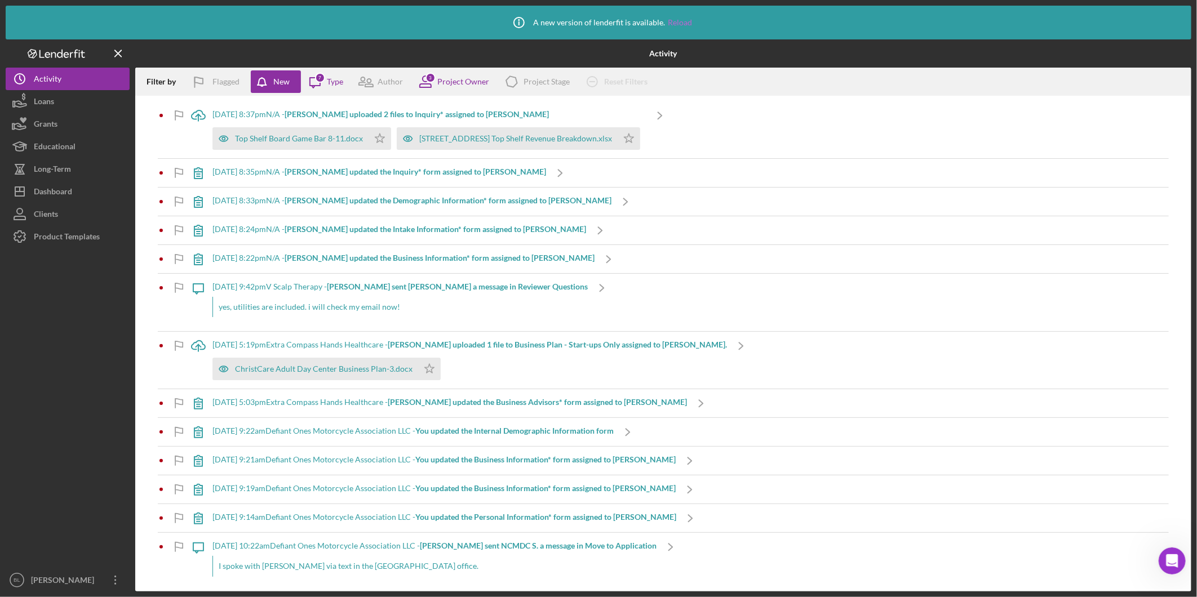
click at [686, 20] on link "Reload" at bounding box center [680, 22] width 24 height 9
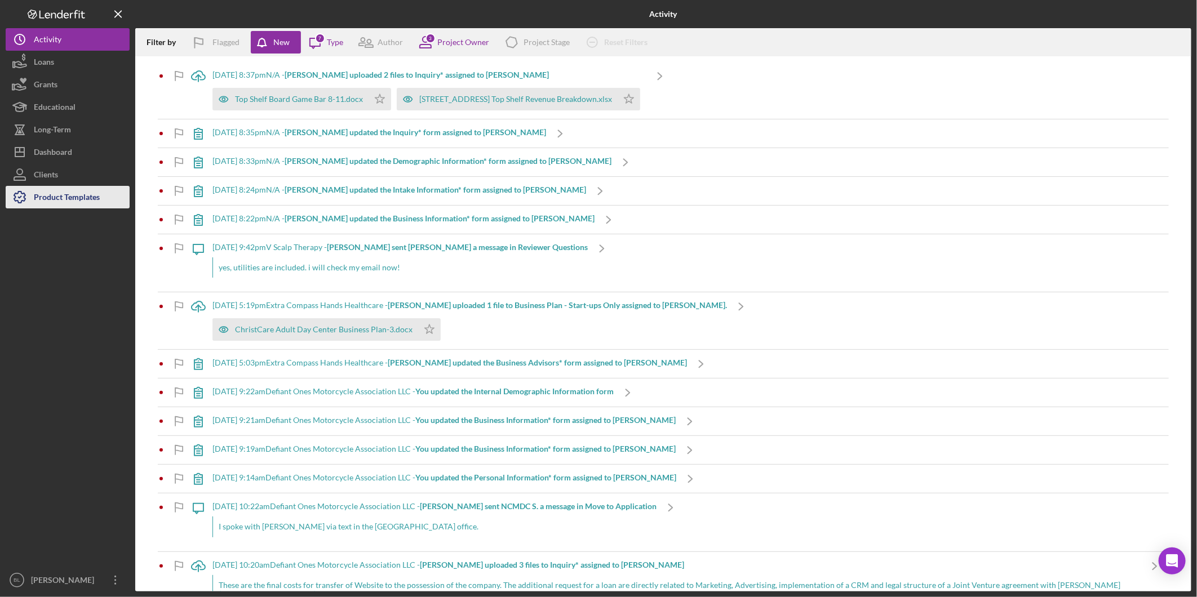
click at [70, 194] on div "Product Templates" at bounding box center [67, 198] width 66 height 25
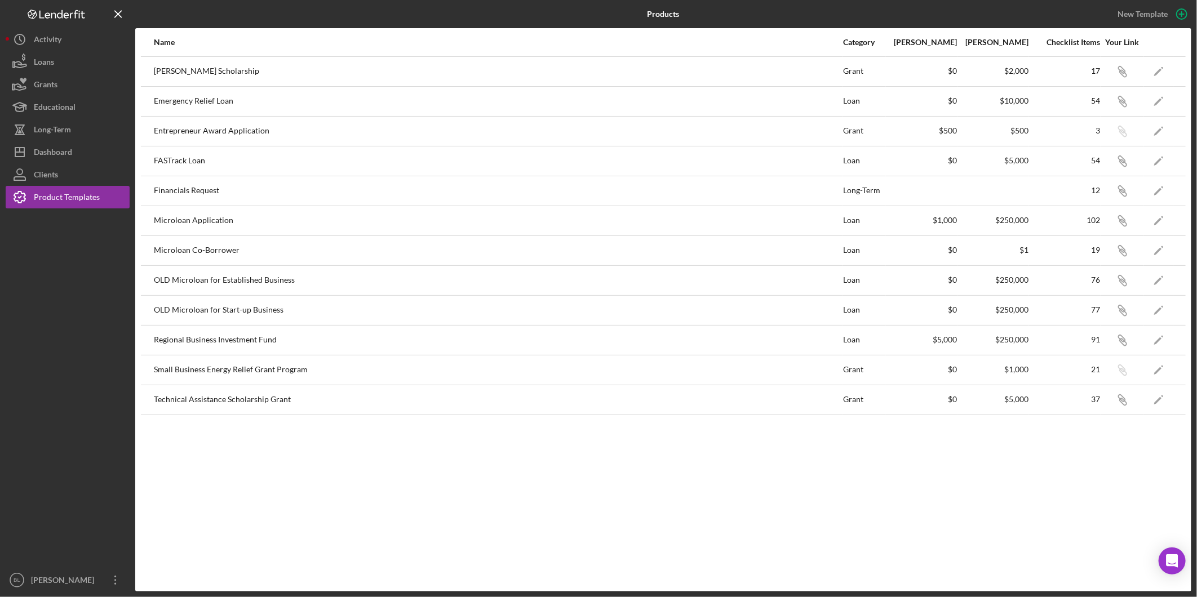
drag, startPoint x: 699, startPoint y: 497, endPoint x: 705, endPoint y: 477, distance: 20.5
click at [701, 494] on div "Name Category Min Amount Max Amount Checklist Items Your Link David L McKeenhan…" at bounding box center [663, 310] width 1056 height 564
click at [706, 472] on div "Name Category Min Amount Max Amount Checklist Items Your Link David L McKeenhan…" at bounding box center [663, 310] width 1056 height 564
click at [402, 495] on div "Name Category Min Amount Max Amount Checklist Items Your Link David L McKeenhan…" at bounding box center [663, 310] width 1056 height 564
click at [426, 499] on div "Name Category Min Amount Max Amount Checklist Items Your Link David L McKeenhan…" at bounding box center [663, 310] width 1056 height 564
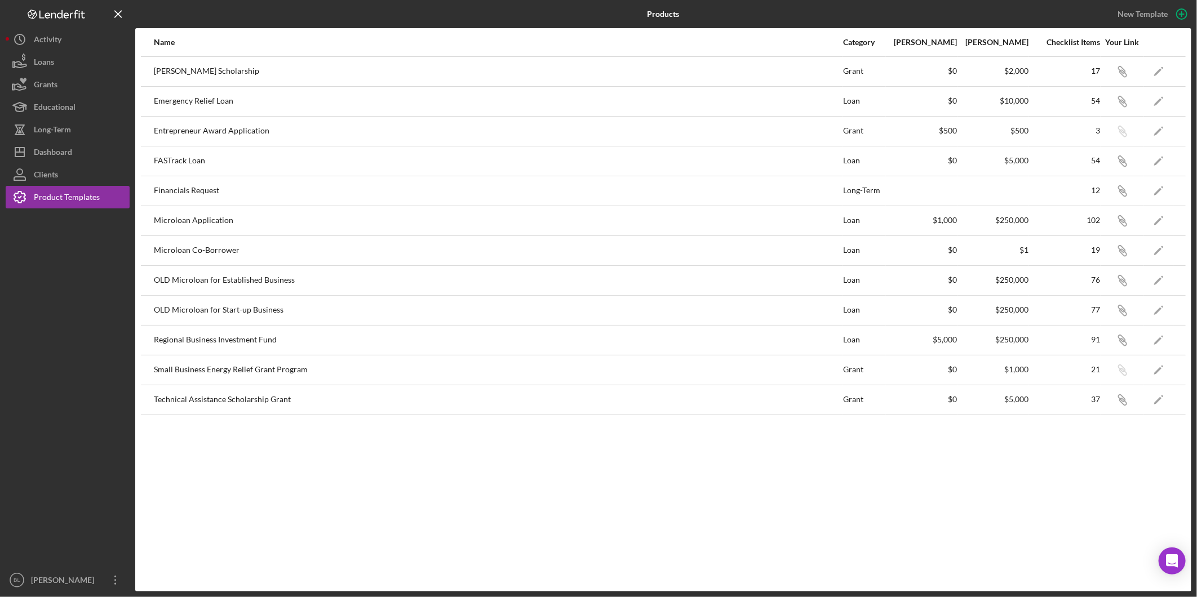
click at [426, 498] on div "Name Category Min Amount Max Amount Checklist Items Your Link David L McKeenhan…" at bounding box center [663, 310] width 1056 height 564
drag, startPoint x: 56, startPoint y: 144, endPoint x: 69, endPoint y: 144, distance: 13.0
click at [56, 144] on div "Dashboard" at bounding box center [53, 153] width 38 height 25
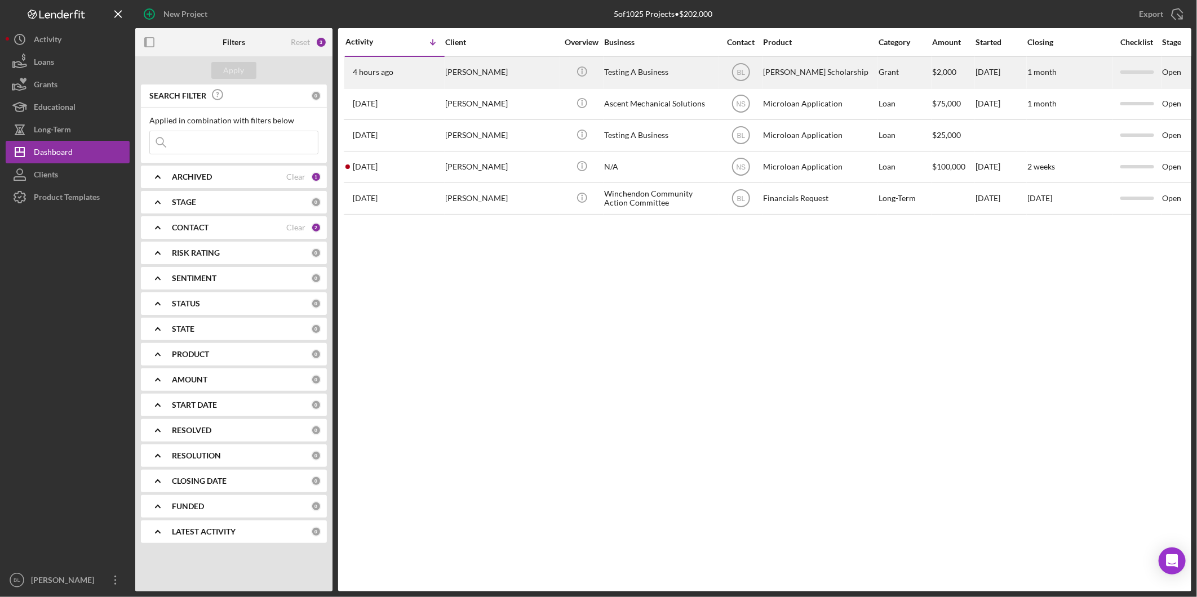
click at [646, 76] on div "Testing A Business" at bounding box center [660, 72] width 113 height 30
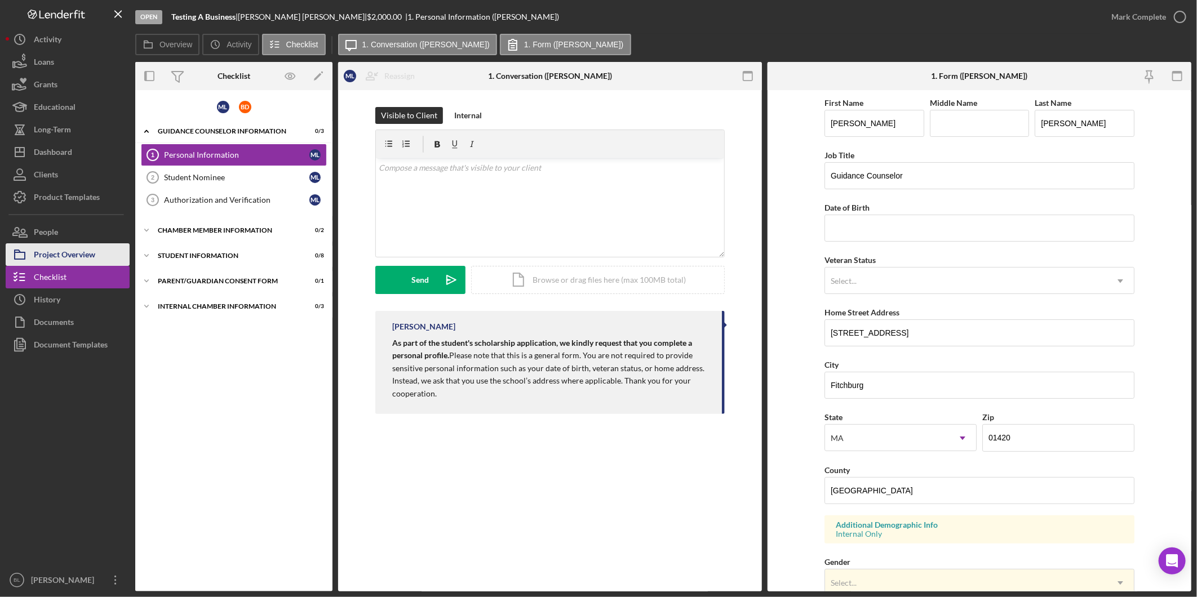
click at [77, 251] on div "Project Overview" at bounding box center [64, 255] width 61 height 25
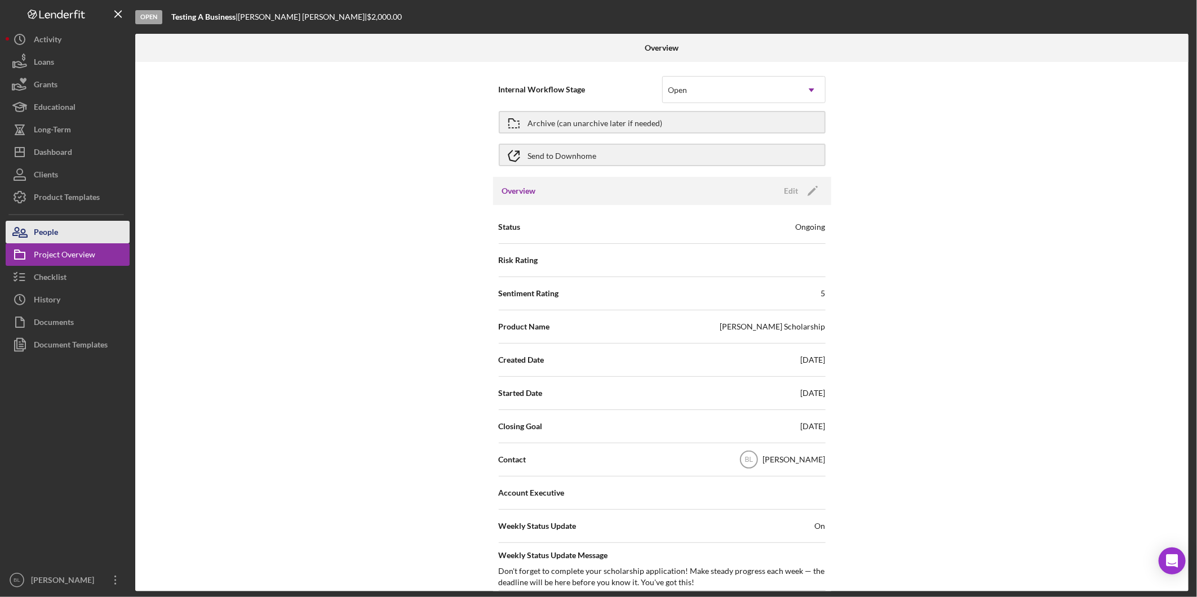
click at [77, 229] on button "People" at bounding box center [68, 232] width 124 height 23
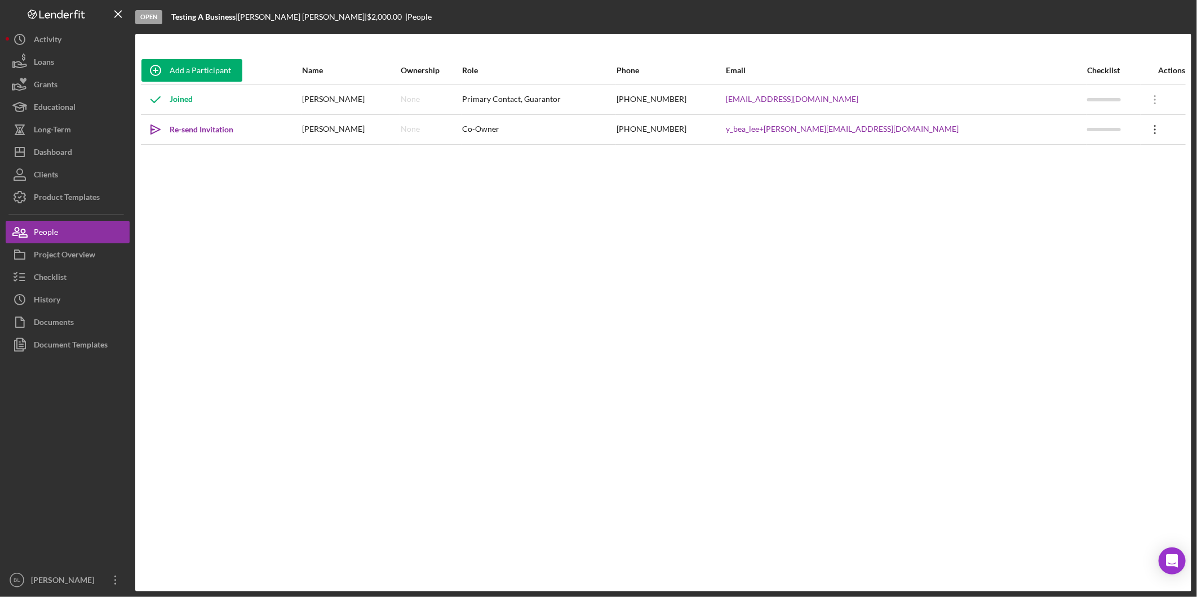
click at [1141, 124] on icon "Icon/Overflow" at bounding box center [1155, 130] width 28 height 28
click at [1118, 156] on div "Icon/Edit Edit" at bounding box center [1092, 159] width 124 height 23
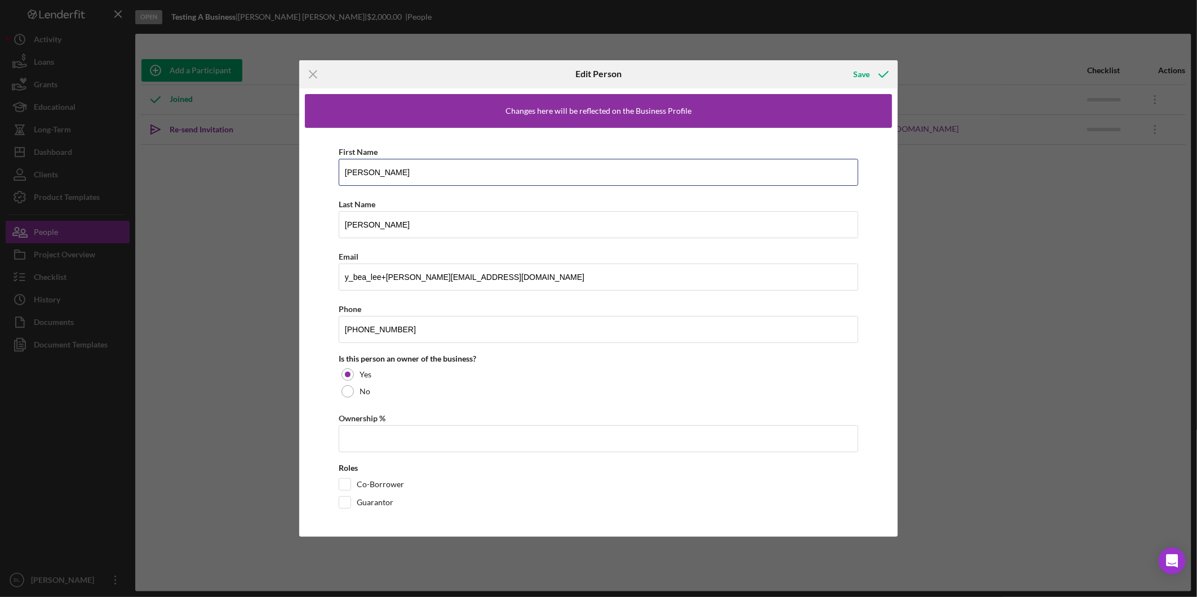
drag, startPoint x: 406, startPoint y: 170, endPoint x: 286, endPoint y: 175, distance: 120.2
click at [286, 175] on div "Icon/Menu Close Edit Person Save Changes here will be reflected on the Business…" at bounding box center [598, 298] width 1197 height 597
type input "B"
type input "t"
type input "Bridget"
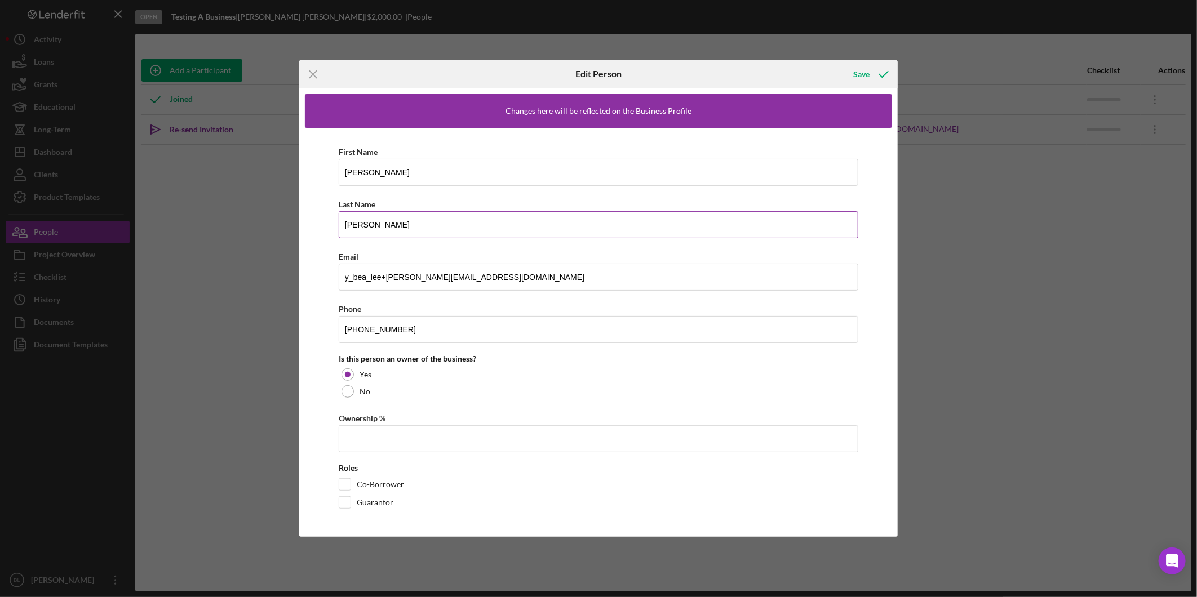
click at [424, 207] on div "Last Name" at bounding box center [599, 204] width 520 height 14
drag, startPoint x: 485, startPoint y: 279, endPoint x: 289, endPoint y: 266, distance: 197.1
click at [289, 266] on div "Icon/Menu Close Edit Person Save Changes here will be reflected on the Business…" at bounding box center [598, 298] width 1197 height 597
type input "[EMAIL_ADDRESS][PERSON_NAME][DOMAIN_NAME]"
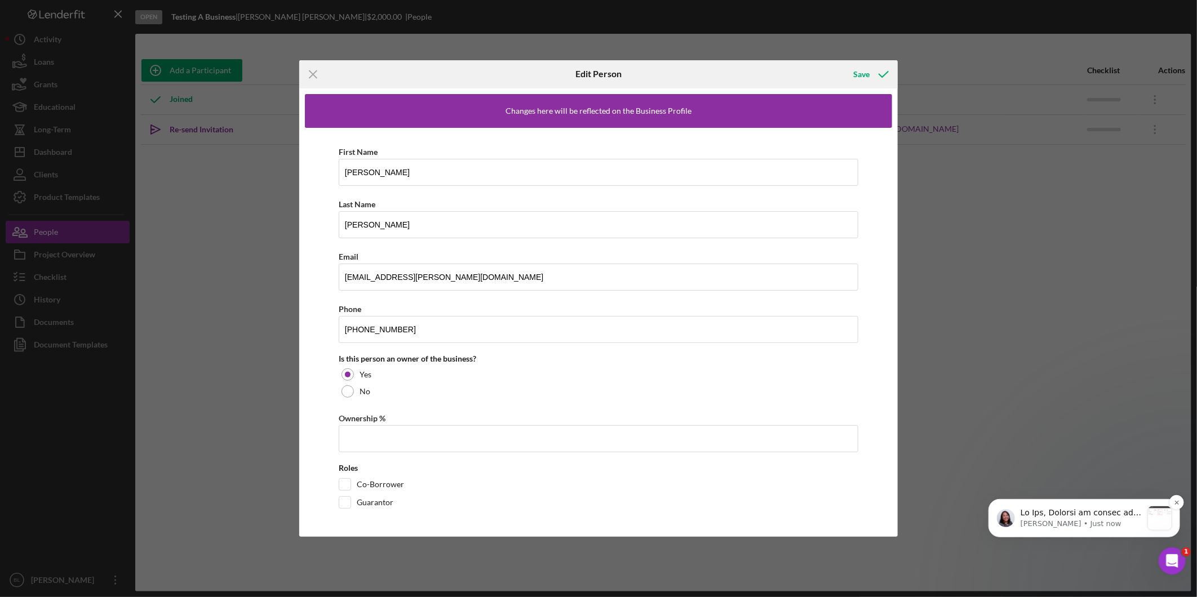
click at [1118, 520] on p "Christina • Just now" at bounding box center [1081, 524] width 122 height 10
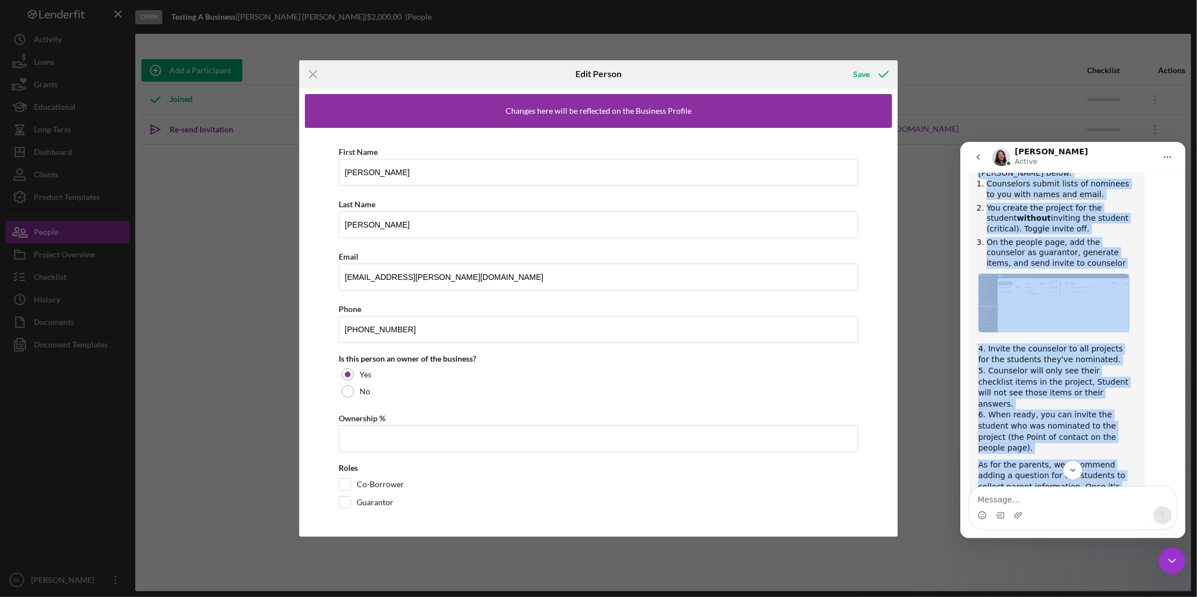
scroll to position [2993, 0]
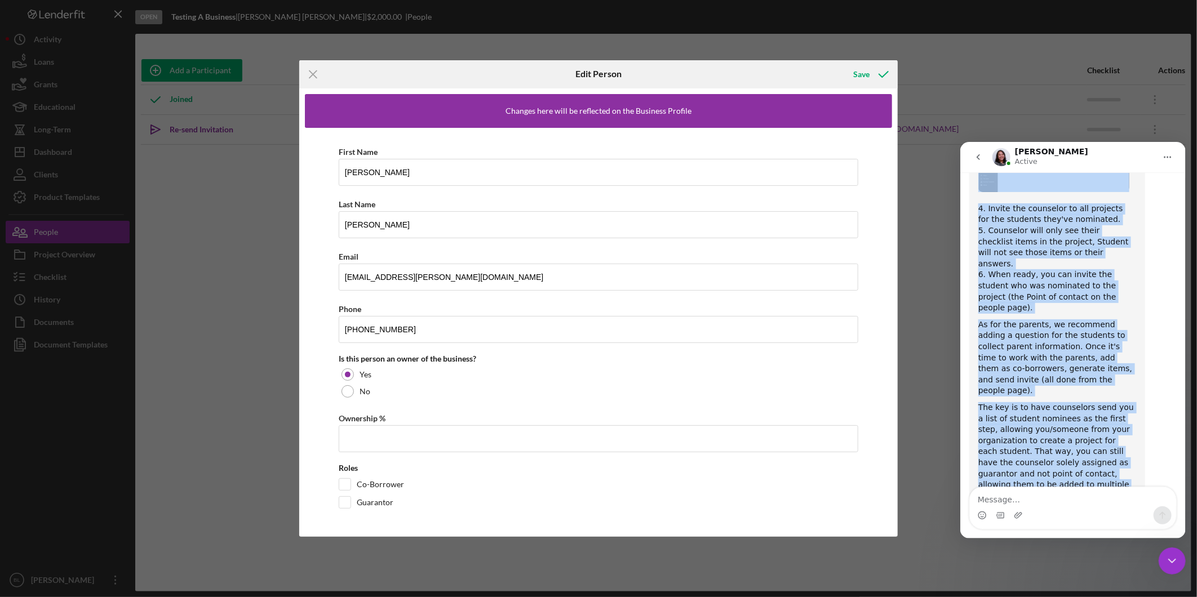
drag, startPoint x: 975, startPoint y: 351, endPoint x: 1077, endPoint y: 437, distance: 133.6
click at [1077, 437] on div "Hi Bea, Sharing an update with David's recommendation! This scenario would work…" at bounding box center [1057, 288] width 176 height 681
copy div "Hi Bea, Sharing an update with David's recommendation! This scenario would work…"
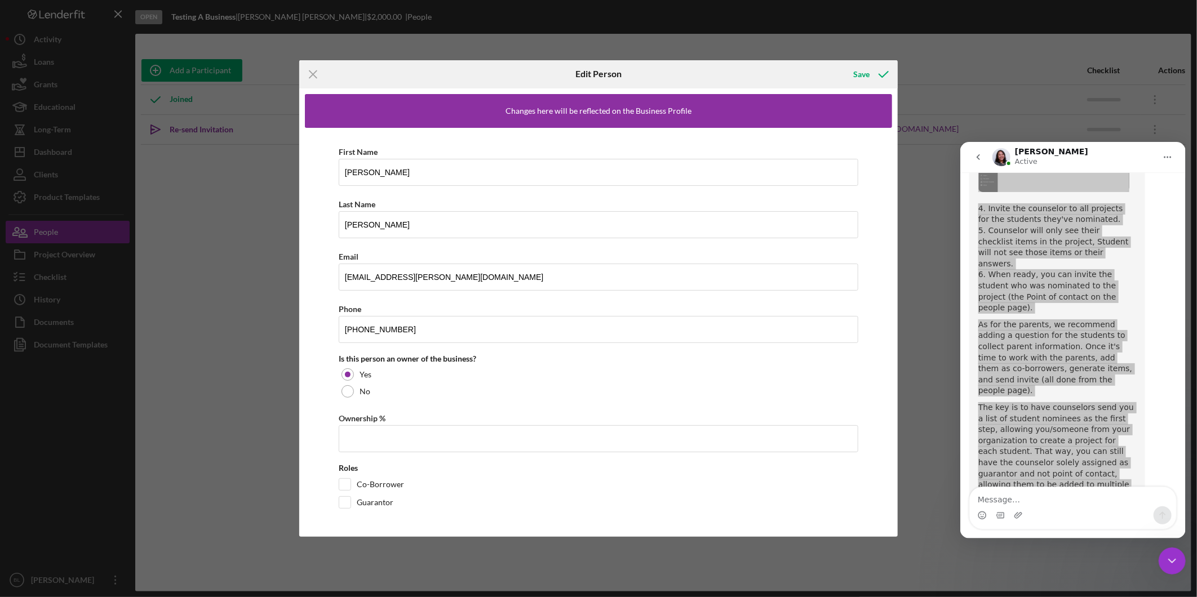
click at [319, 72] on icon "Icon/Menu Close" at bounding box center [313, 74] width 28 height 28
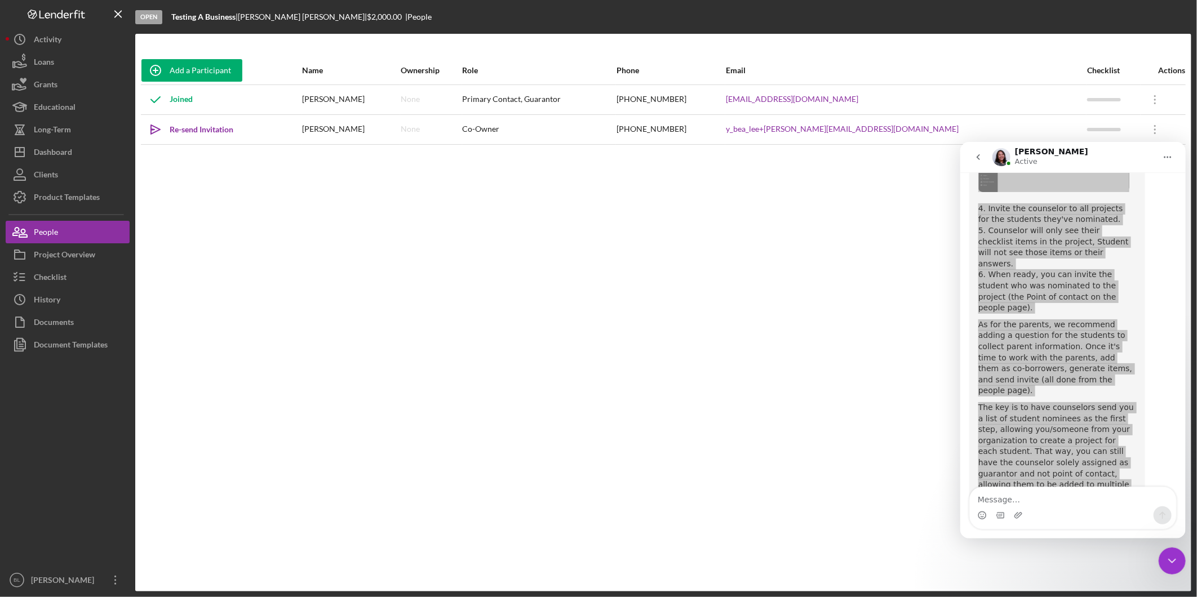
click at [1168, 565] on icon "Close Intercom Messenger" at bounding box center [1172, 561] width 14 height 14
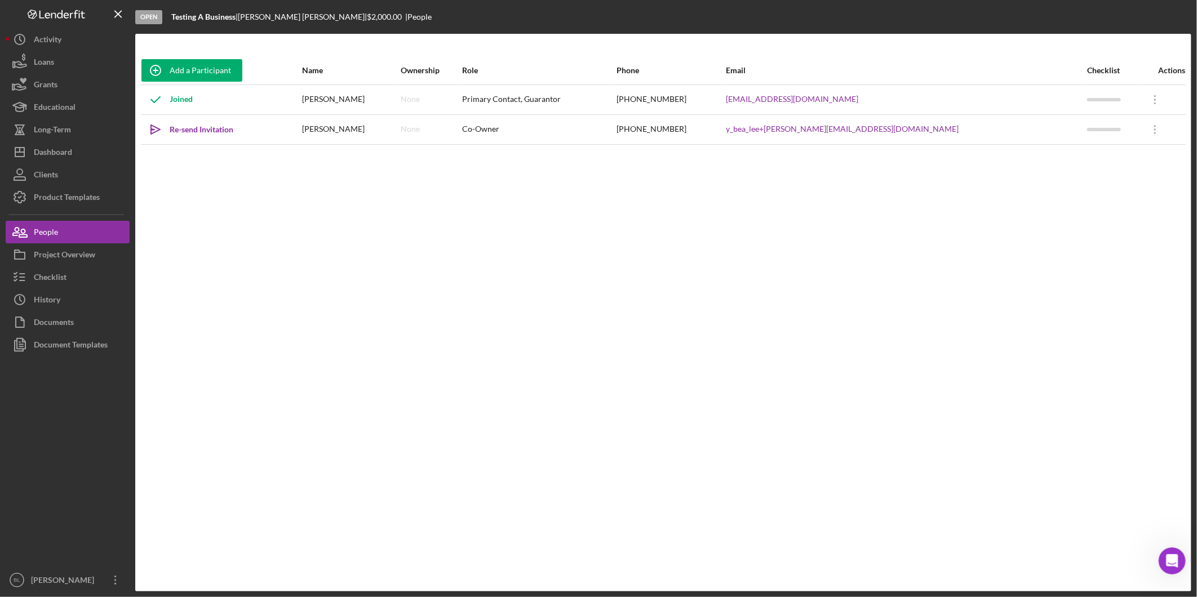
scroll to position [2974, 0]
click at [568, 387] on div "Add a Participant Name Ownership Role Phone Email Checklist Actions Joined Mary…" at bounding box center [663, 312] width 1056 height 513
click at [68, 156] on div "Dashboard" at bounding box center [53, 153] width 38 height 25
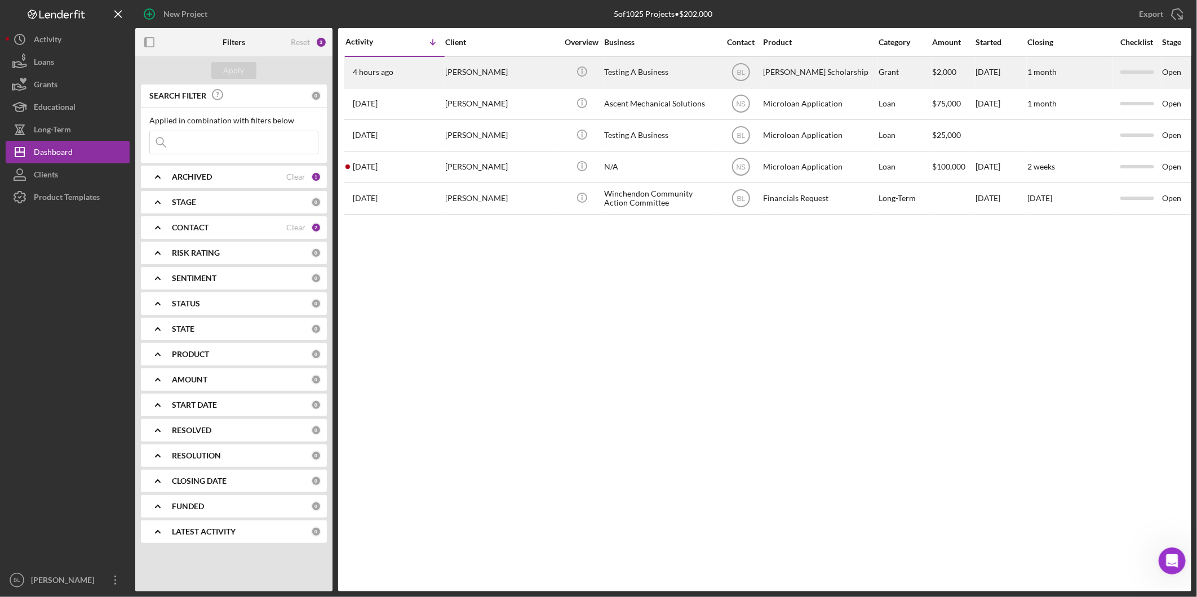
click at [522, 72] on div "[PERSON_NAME]" at bounding box center [501, 72] width 113 height 30
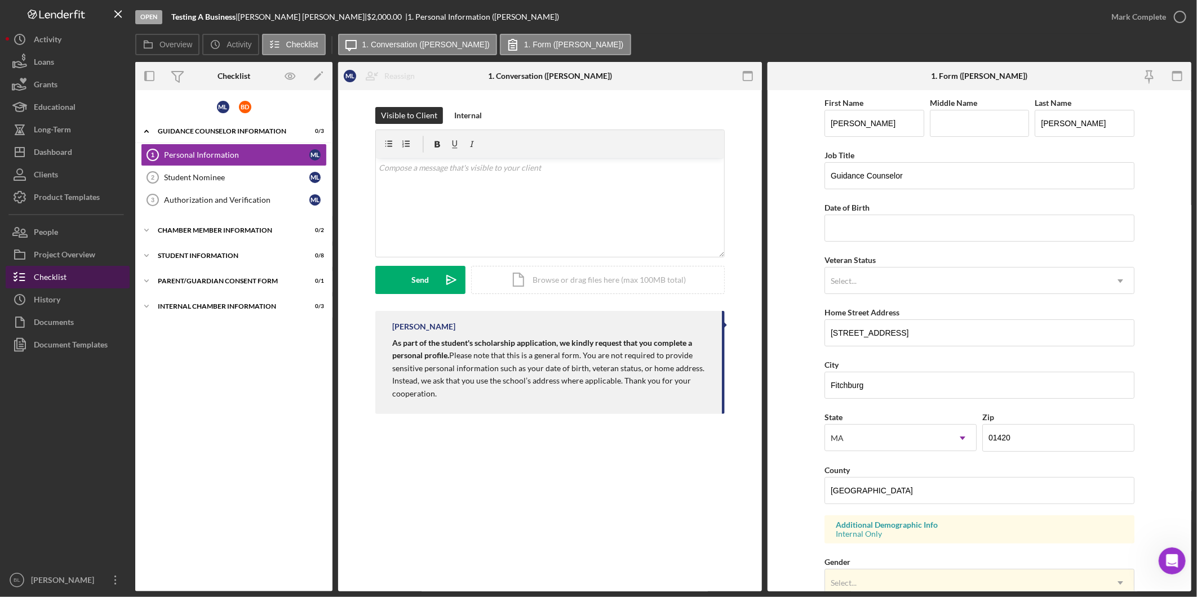
click at [49, 273] on div "Checklist" at bounding box center [50, 278] width 33 height 25
click at [74, 259] on div "Project Overview" at bounding box center [64, 255] width 61 height 25
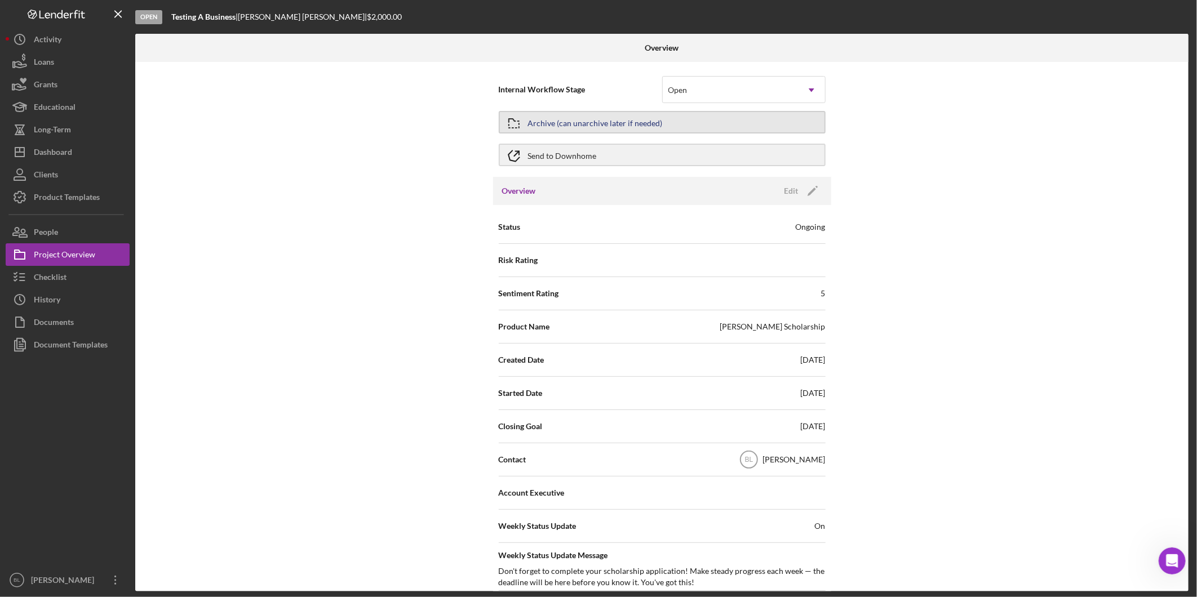
click at [607, 121] on div "Archive (can unarchive later if needed)" at bounding box center [595, 122] width 135 height 20
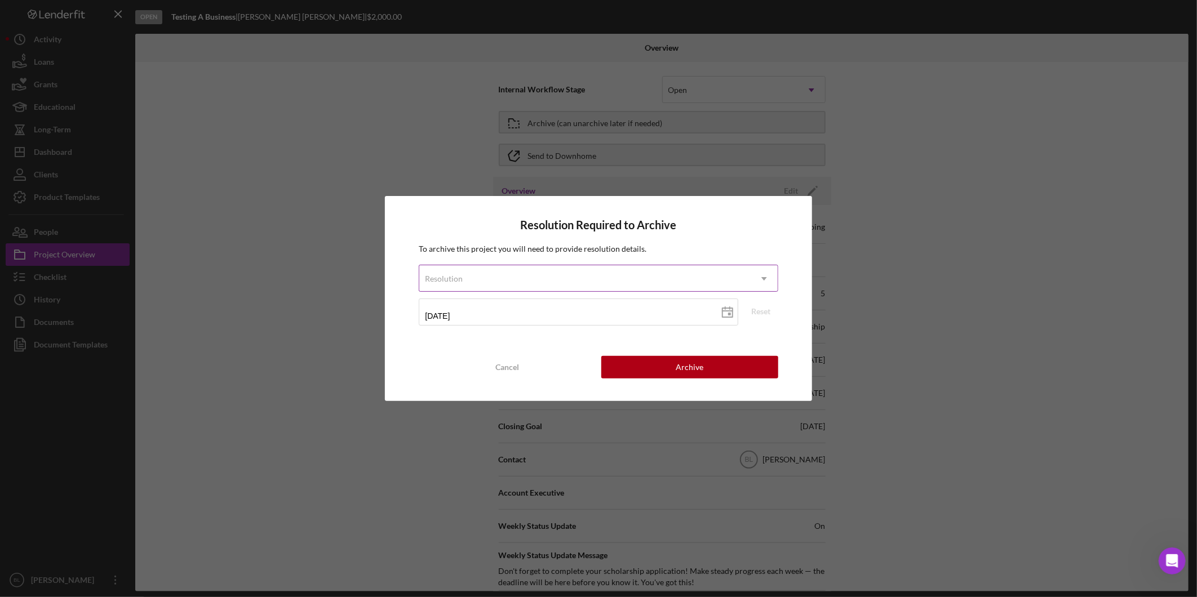
click at [579, 285] on div "Resolution" at bounding box center [584, 279] width 331 height 26
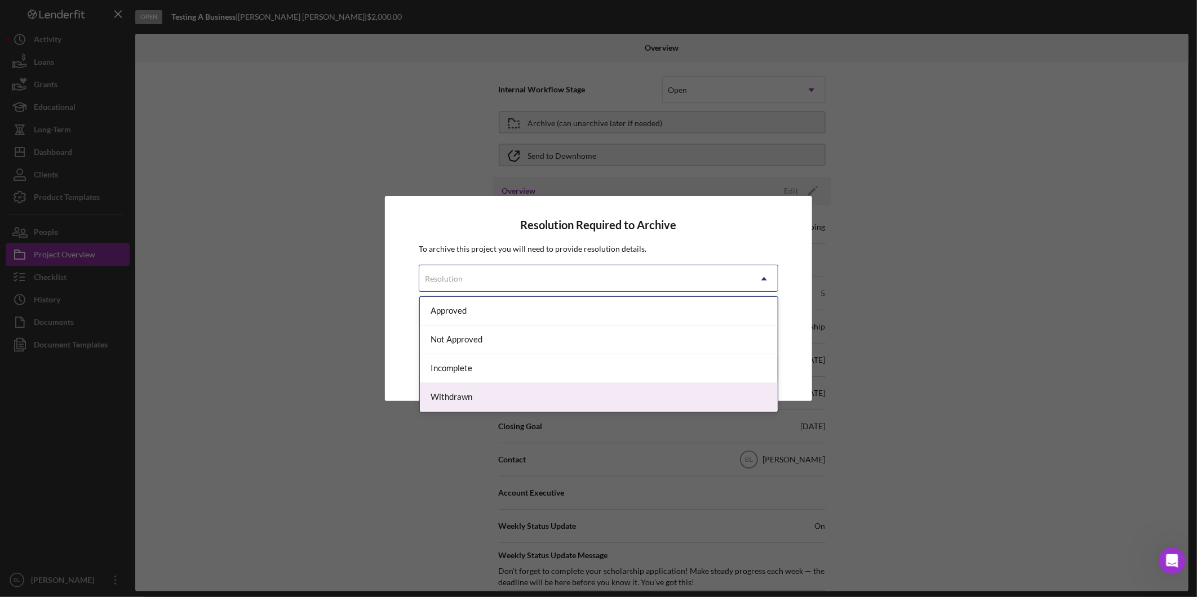
drag, startPoint x: 526, startPoint y: 391, endPoint x: 556, endPoint y: 389, distance: 29.9
click at [526, 392] on div "Withdrawn" at bounding box center [599, 397] width 358 height 29
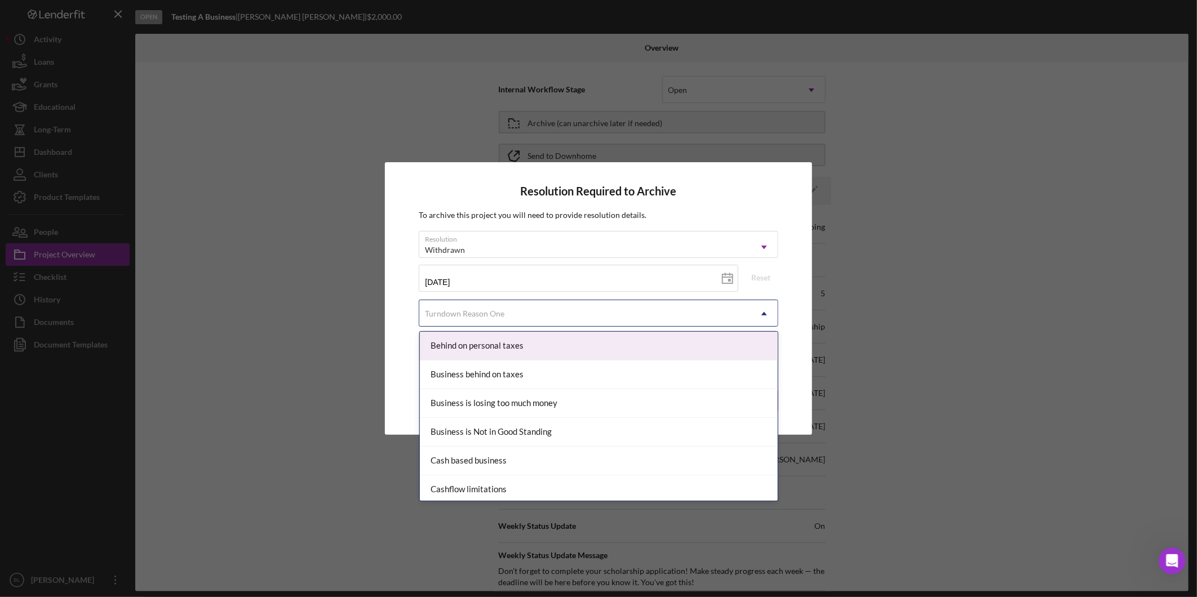
click at [533, 310] on div "Turndown Reason One" at bounding box center [584, 314] width 331 height 26
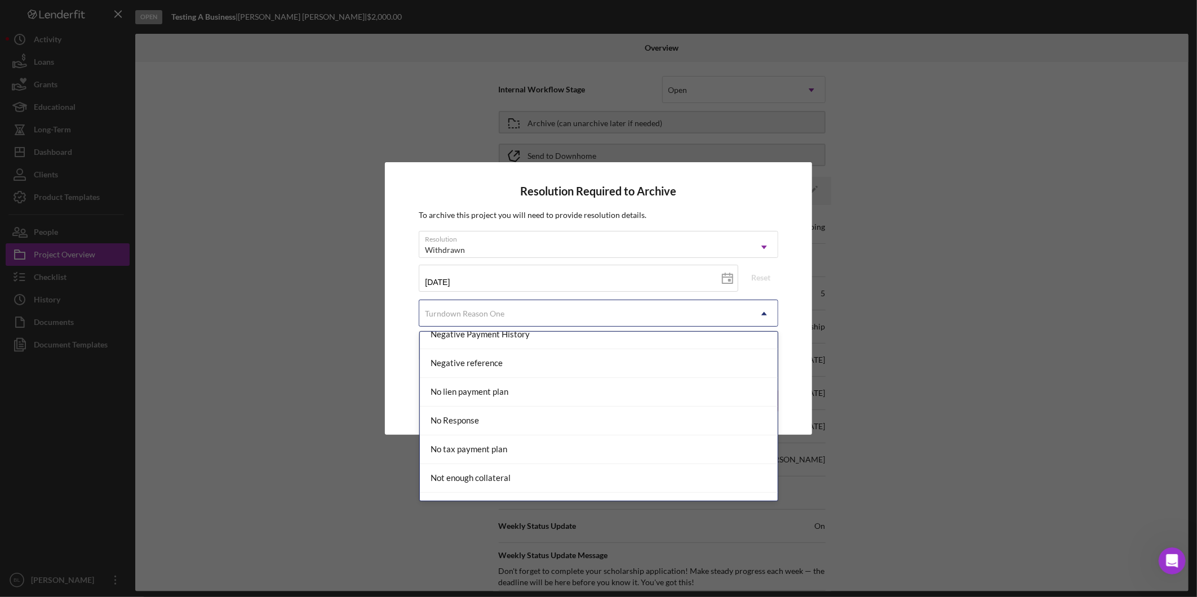
scroll to position [747, 0]
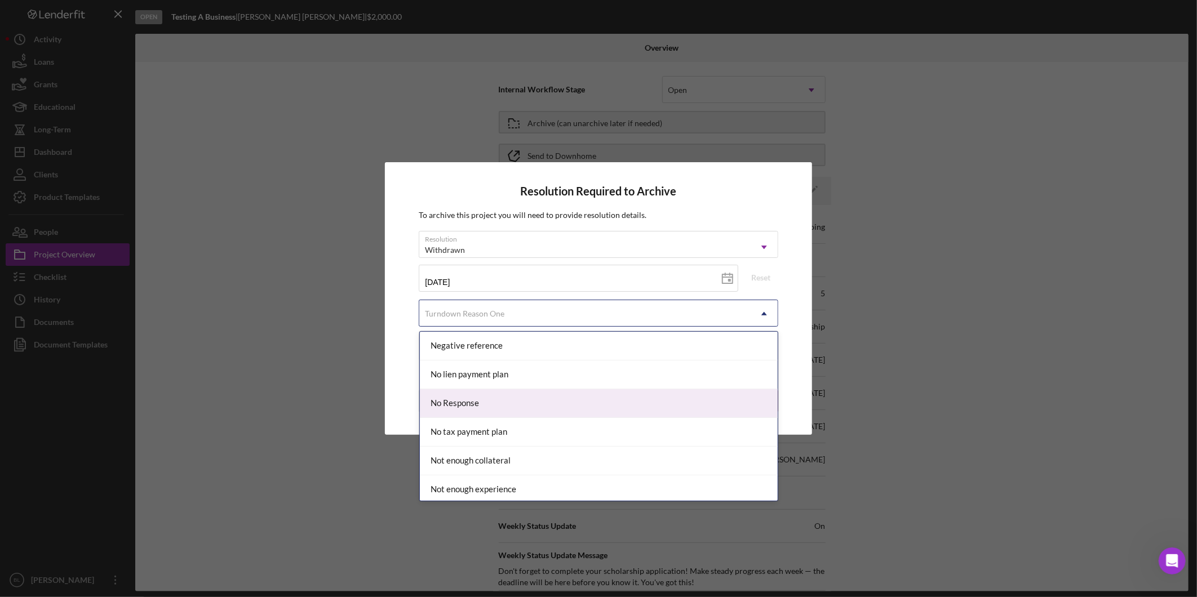
click at [570, 409] on div "No Response" at bounding box center [599, 403] width 358 height 29
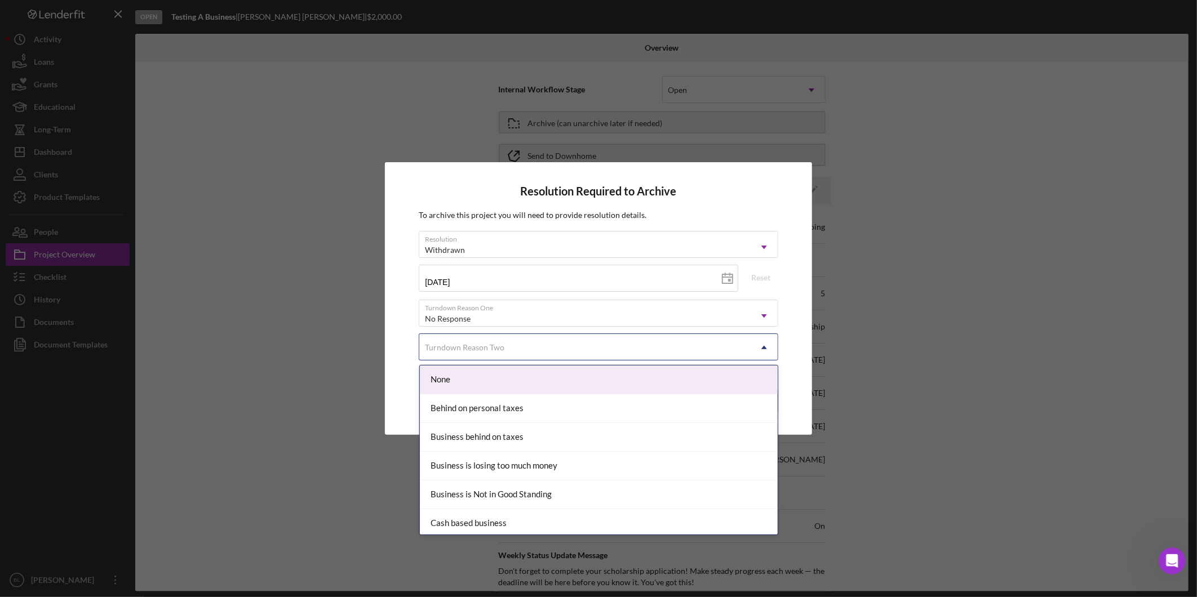
click at [627, 352] on div "Turndown Reason Two" at bounding box center [584, 348] width 331 height 26
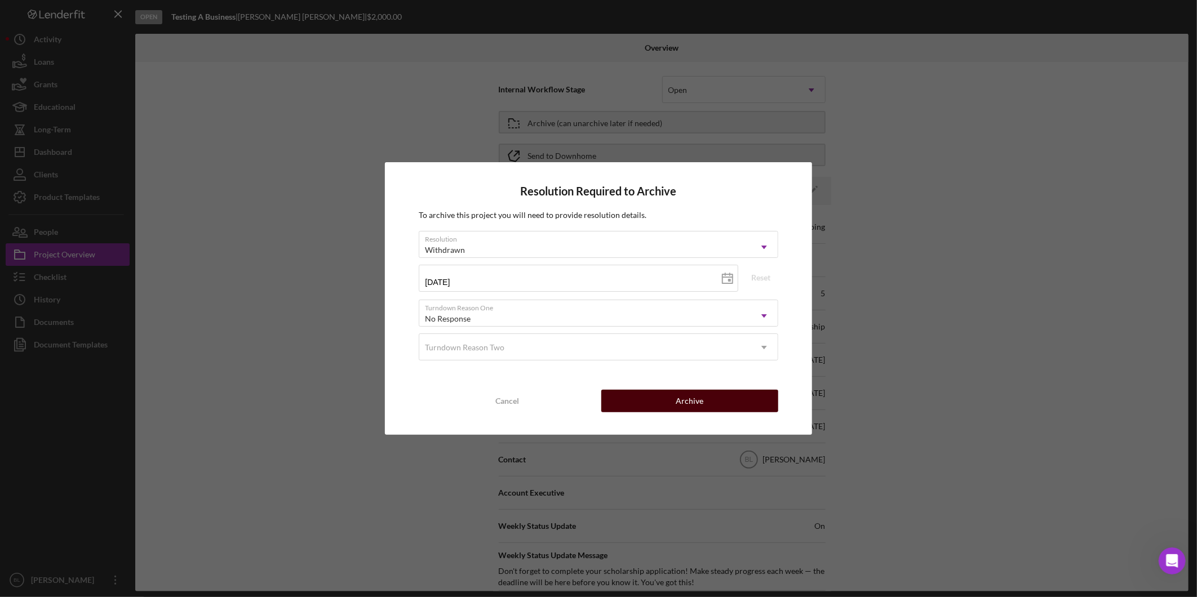
click at [658, 397] on button "Archive" at bounding box center [689, 401] width 177 height 23
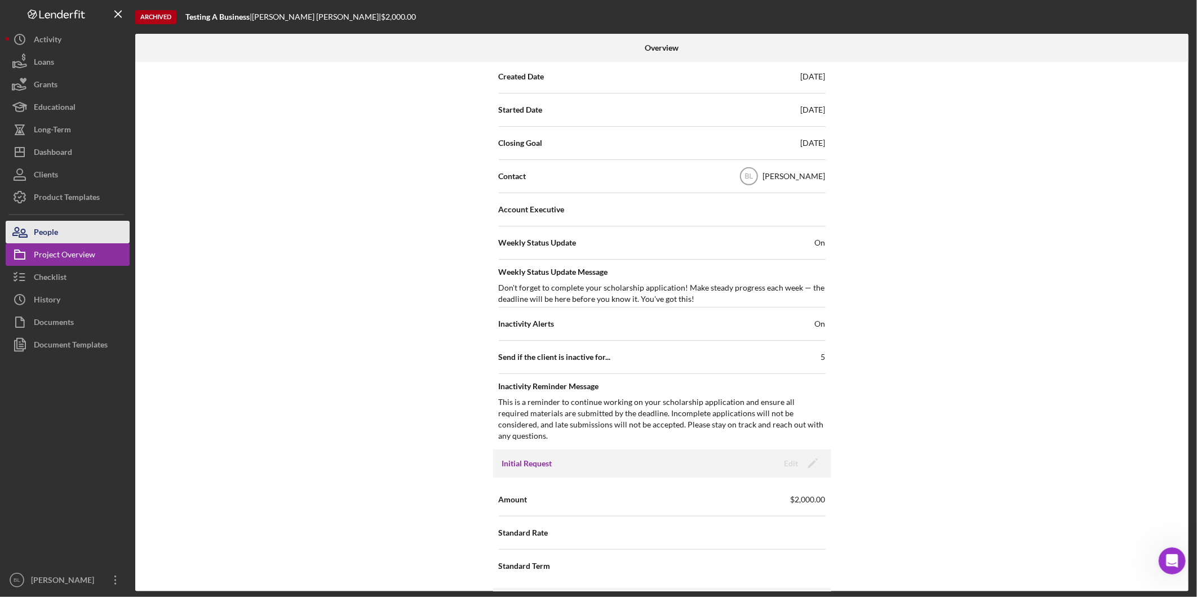
scroll to position [63, 0]
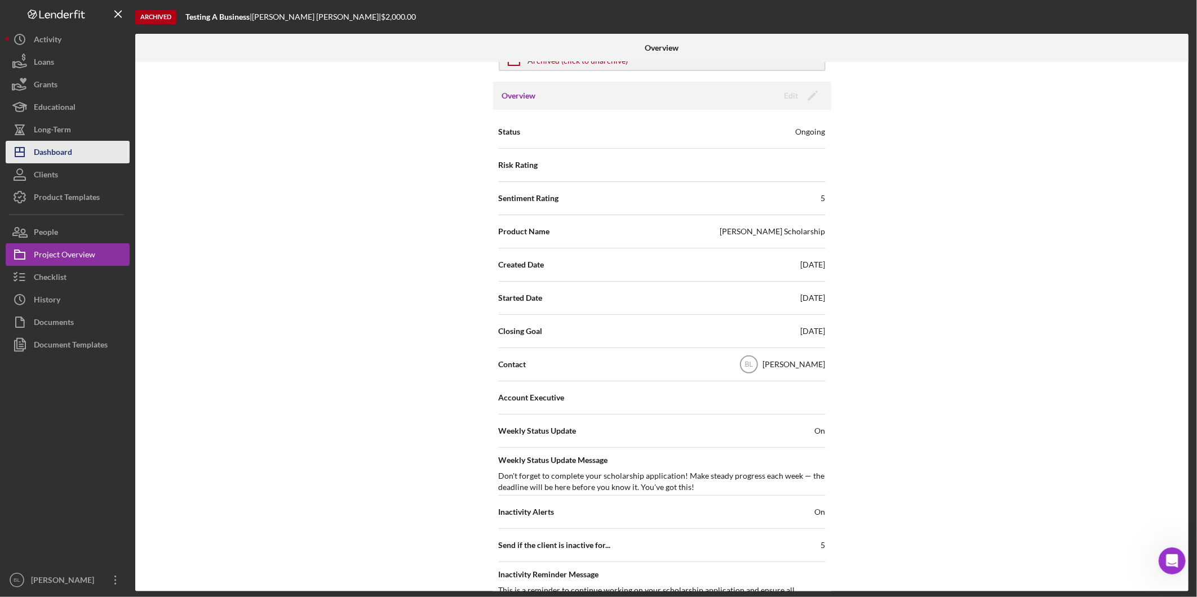
click at [77, 158] on button "Icon/Dashboard Dashboard" at bounding box center [68, 152] width 124 height 23
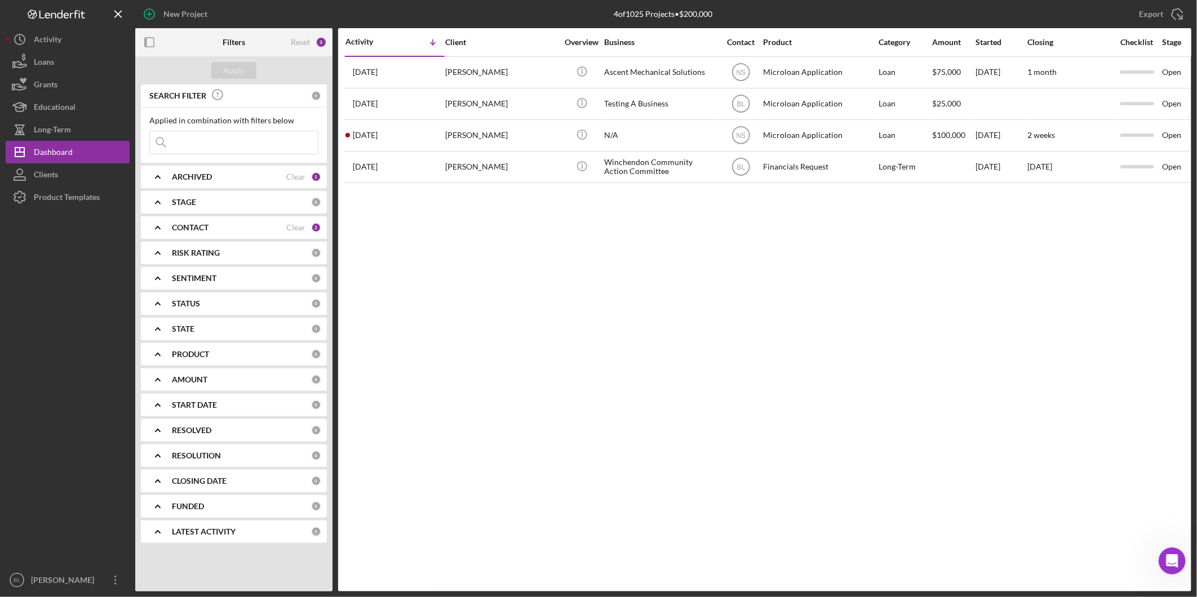
click at [861, 317] on div "Activity Icon/Table Sort Arrow Client Overview Business Contact Product Categor…" at bounding box center [764, 310] width 853 height 564
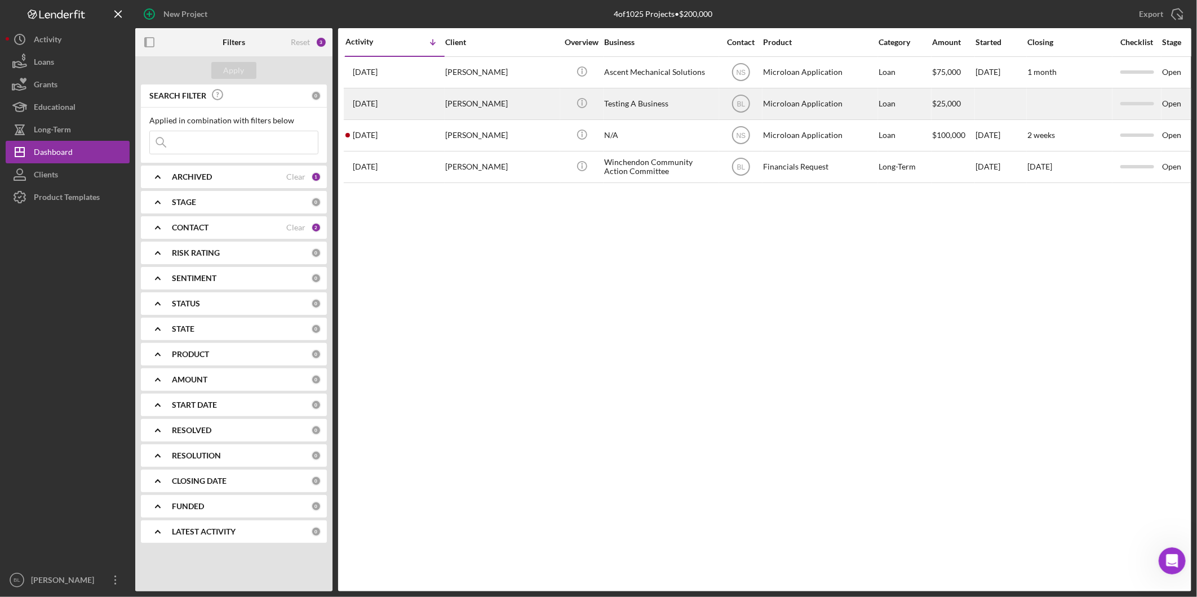
click at [607, 108] on div "Testing A Business" at bounding box center [660, 104] width 113 height 30
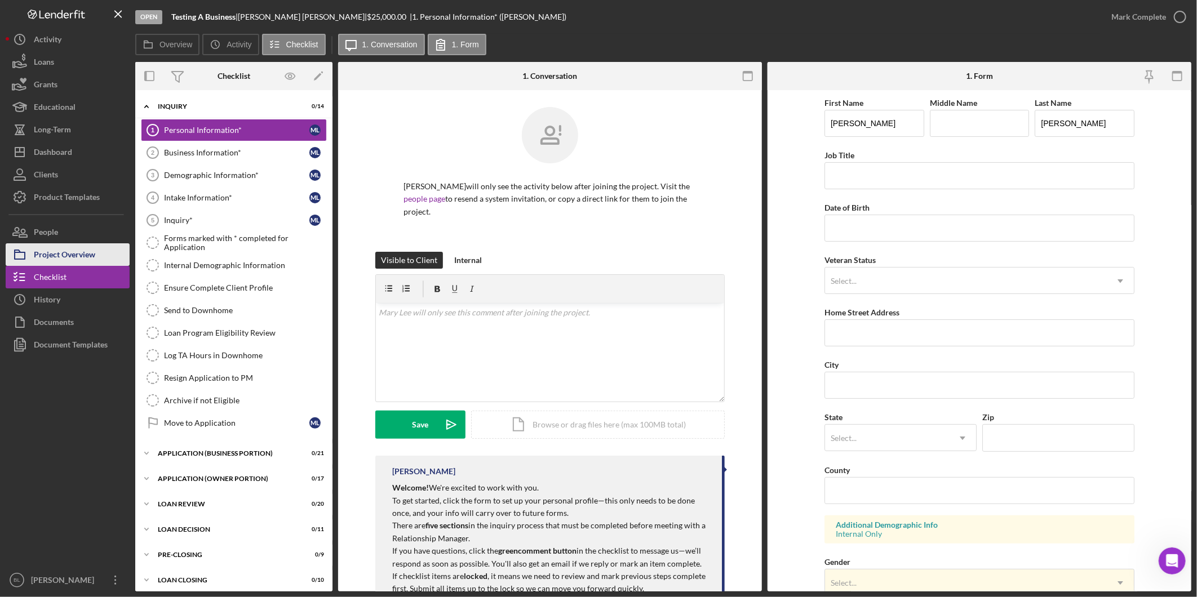
click at [69, 256] on div "Project Overview" at bounding box center [64, 255] width 61 height 25
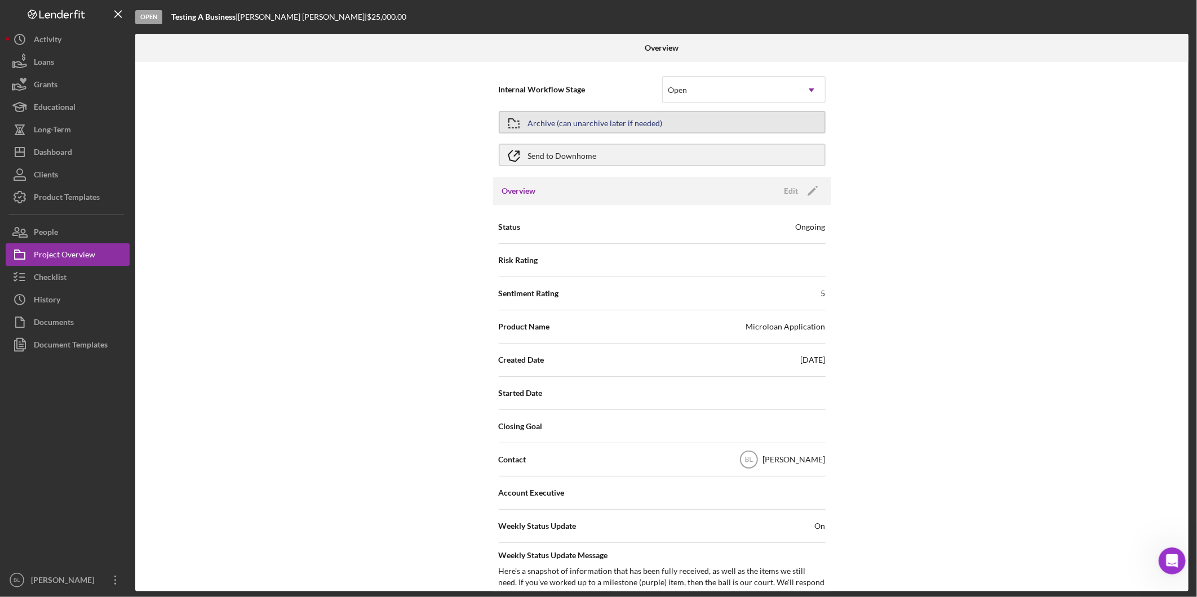
click at [601, 122] on div "Archive (can unarchive later if needed)" at bounding box center [595, 122] width 135 height 20
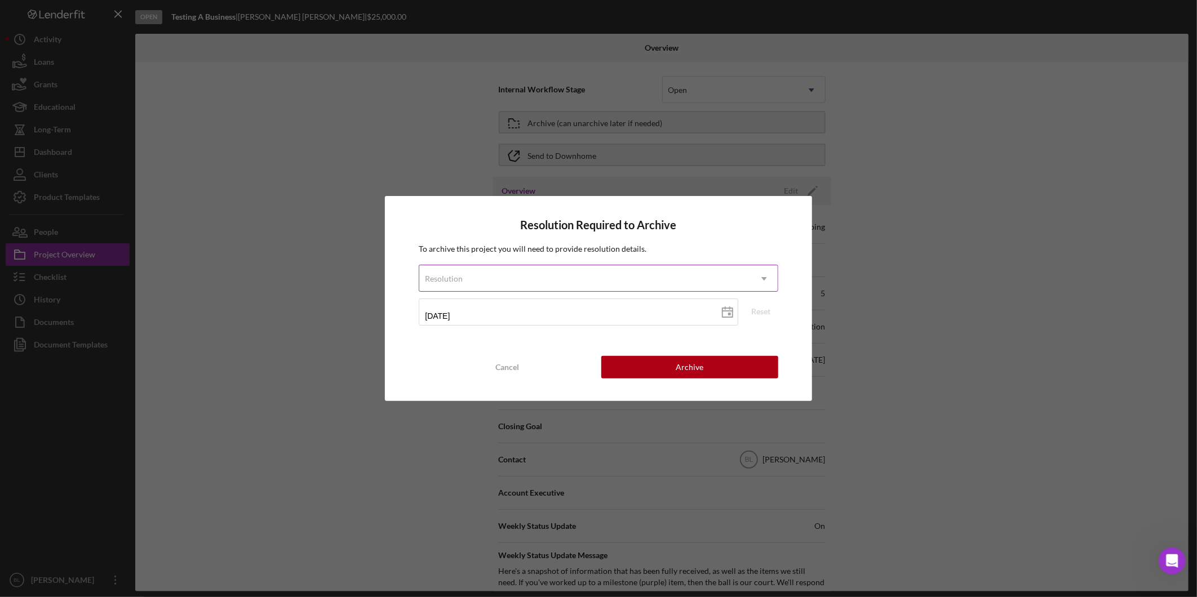
click at [503, 278] on div "Resolution" at bounding box center [584, 279] width 331 height 26
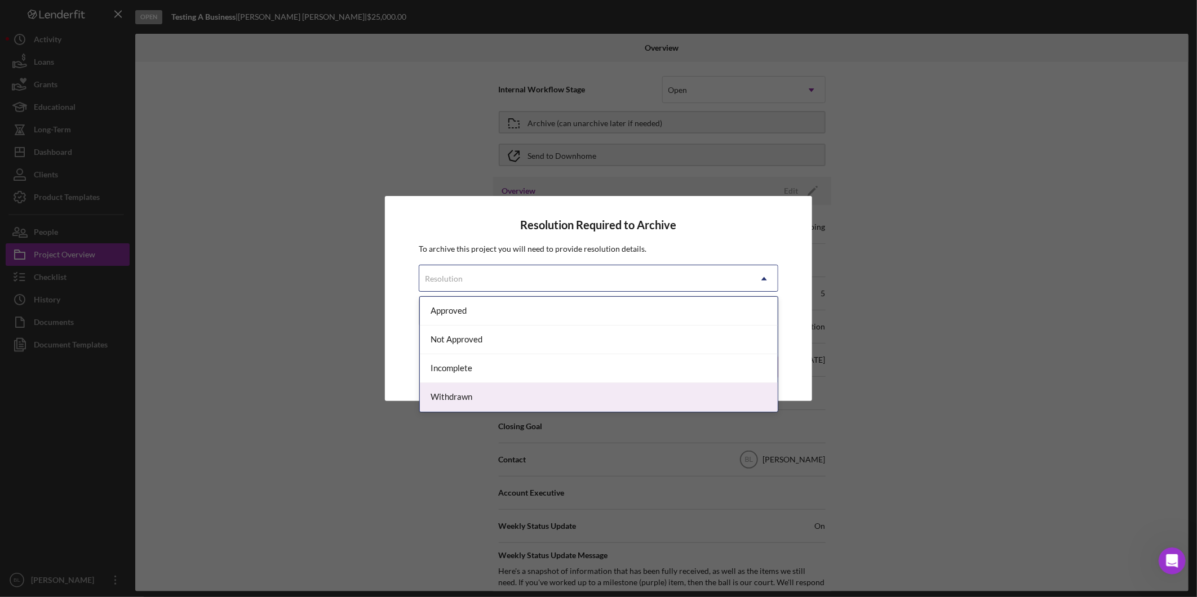
click at [482, 396] on div "Withdrawn" at bounding box center [599, 397] width 358 height 29
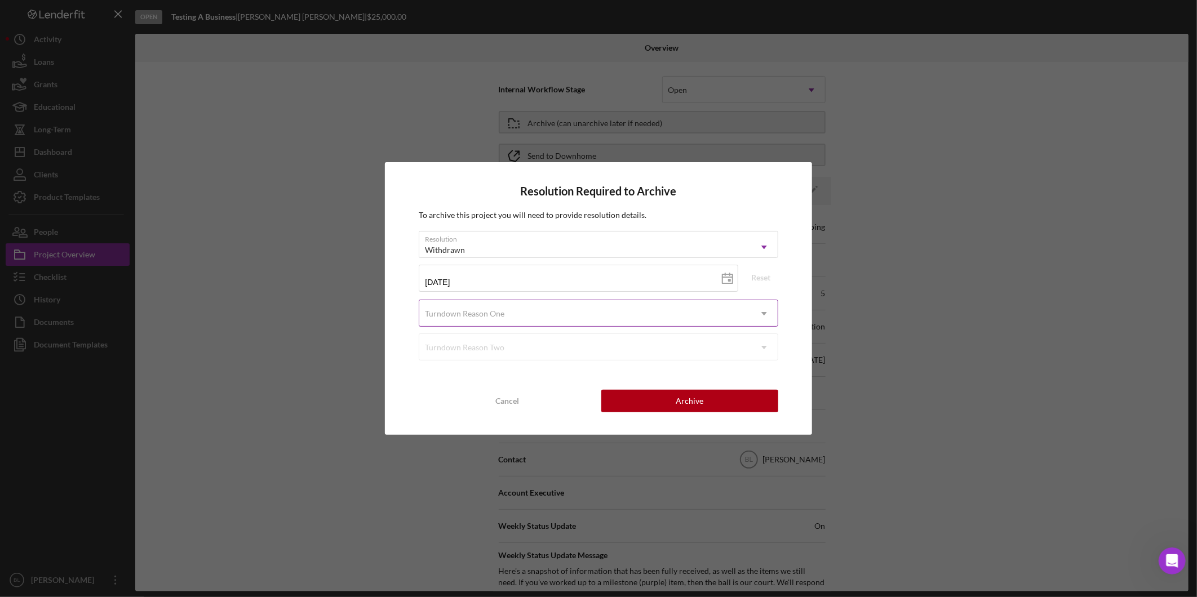
click at [528, 311] on div "Turndown Reason One" at bounding box center [584, 314] width 331 height 26
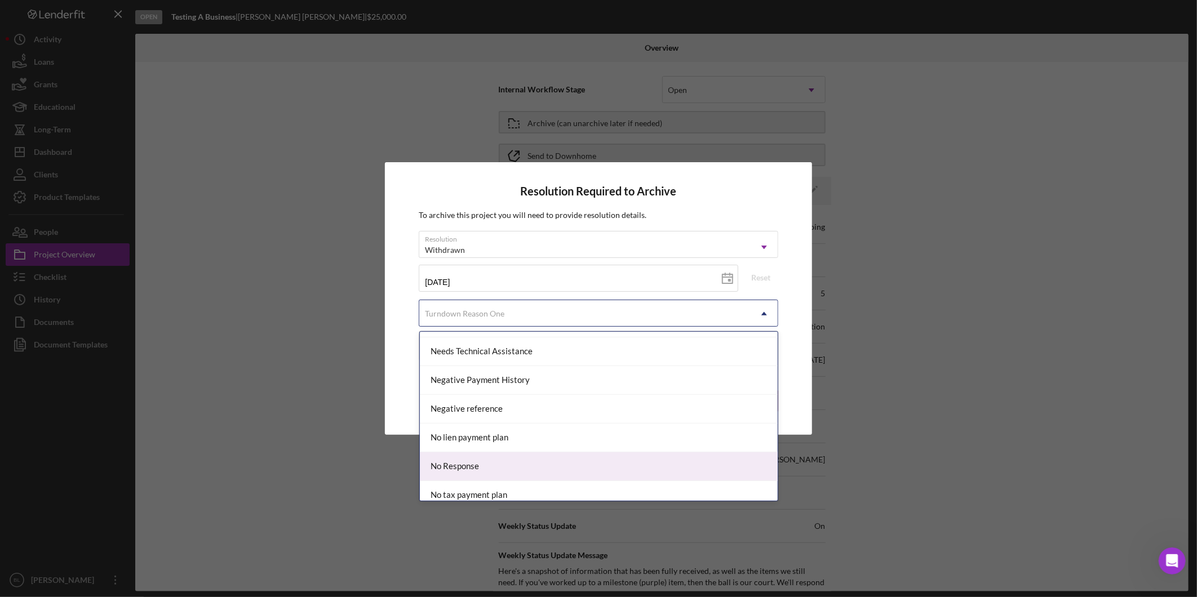
scroll to position [689, 0]
click at [525, 469] on div "No Response" at bounding box center [599, 462] width 358 height 29
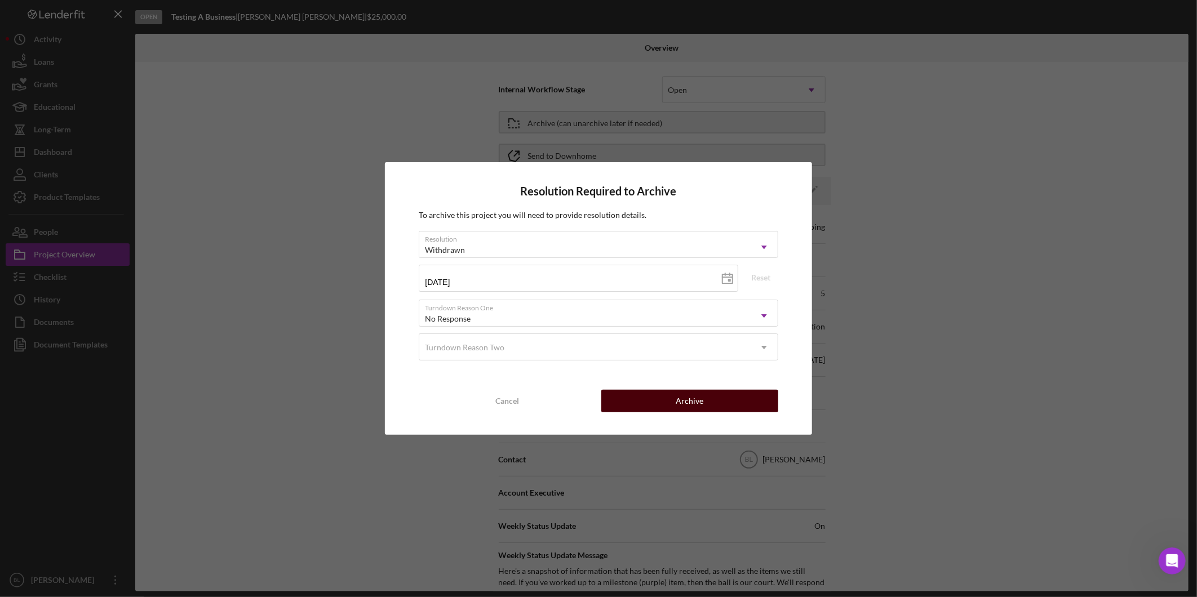
click at [660, 402] on button "Archive" at bounding box center [689, 401] width 177 height 23
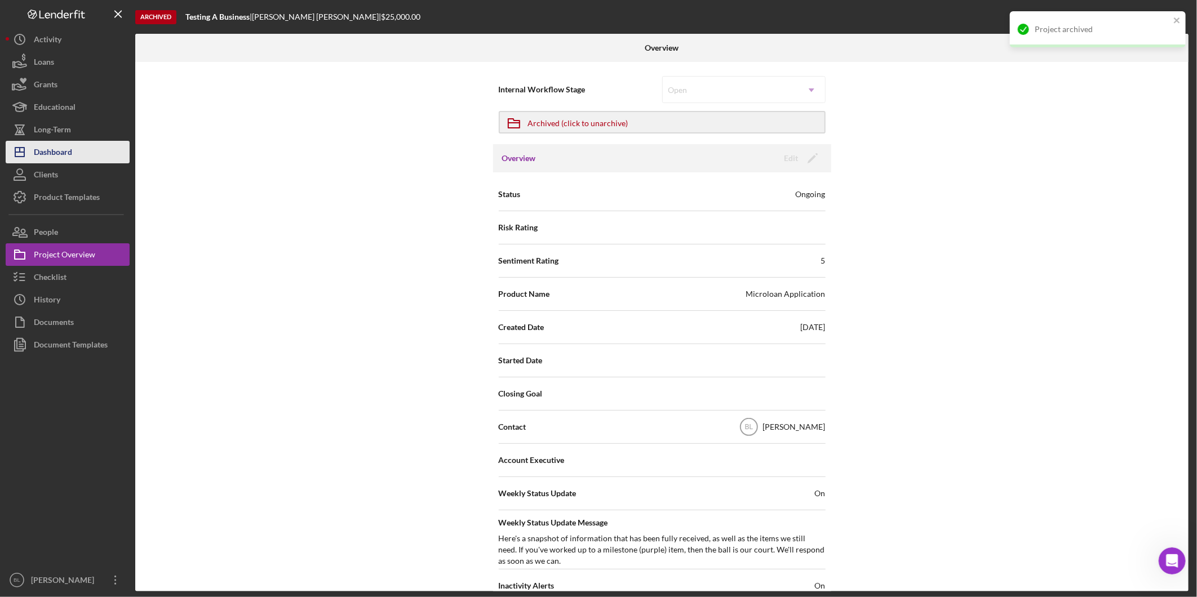
click at [70, 155] on div "Dashboard" at bounding box center [53, 153] width 38 height 25
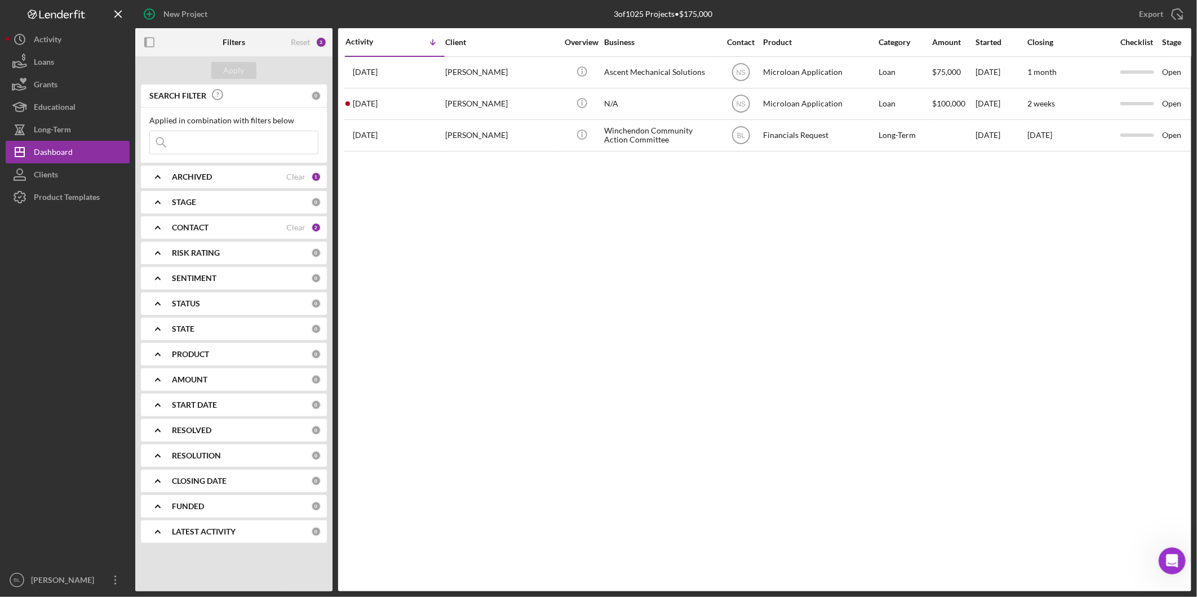
click at [719, 207] on div "Activity Icon/Table Sort Arrow Client Overview Business Contact Product Categor…" at bounding box center [764, 310] width 853 height 564
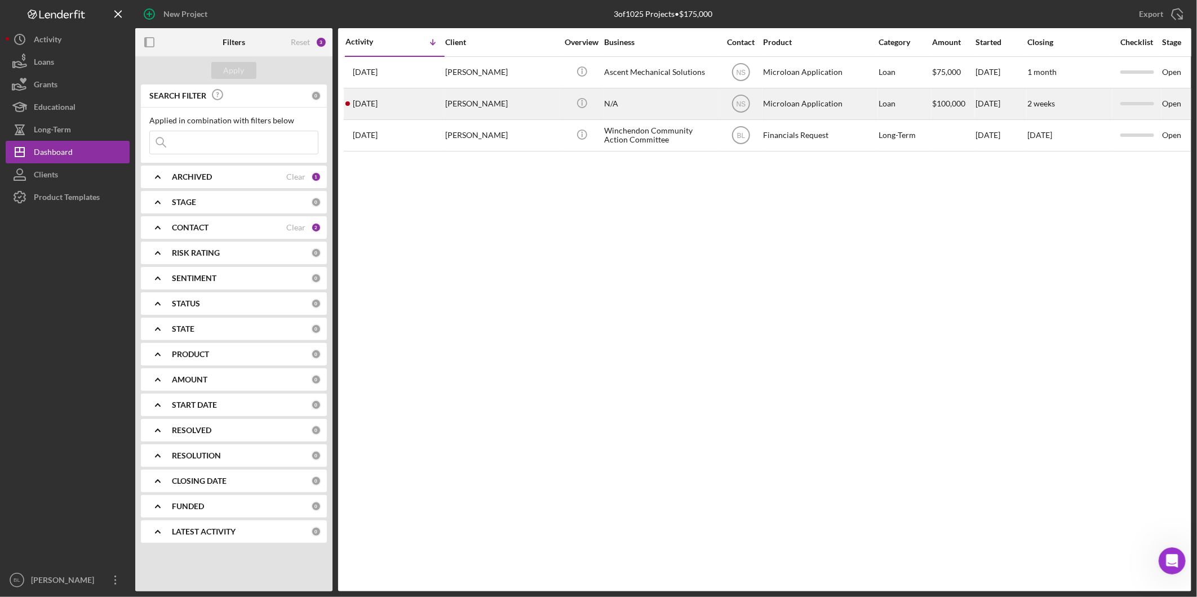
click at [655, 115] on div "N/A" at bounding box center [660, 104] width 113 height 30
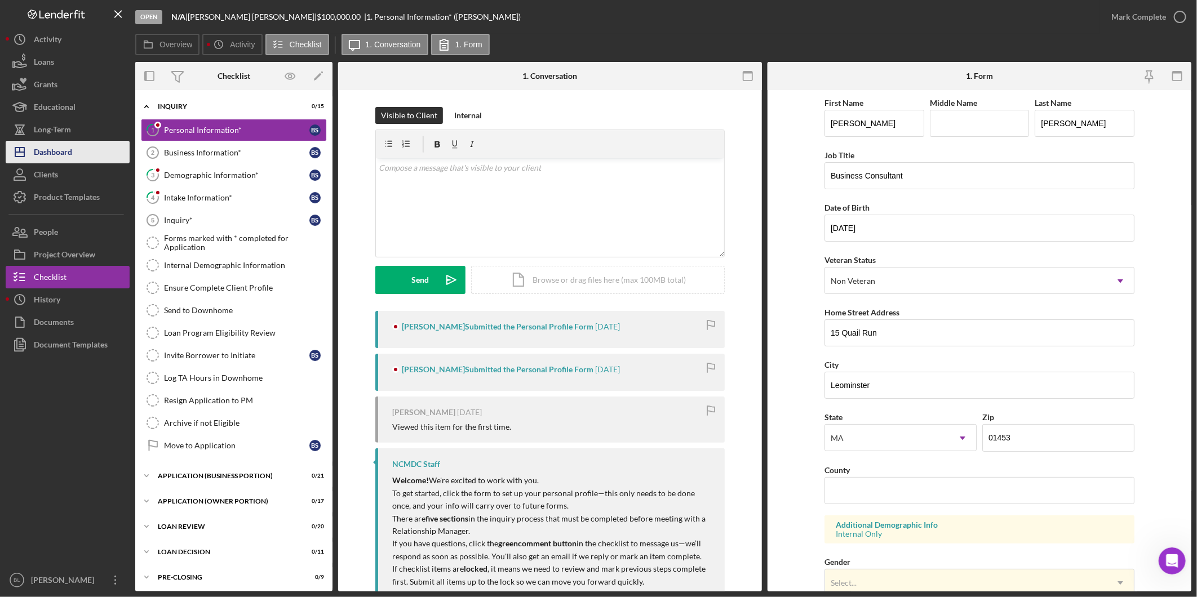
click at [74, 155] on button "Icon/Dashboard Dashboard" at bounding box center [68, 152] width 124 height 23
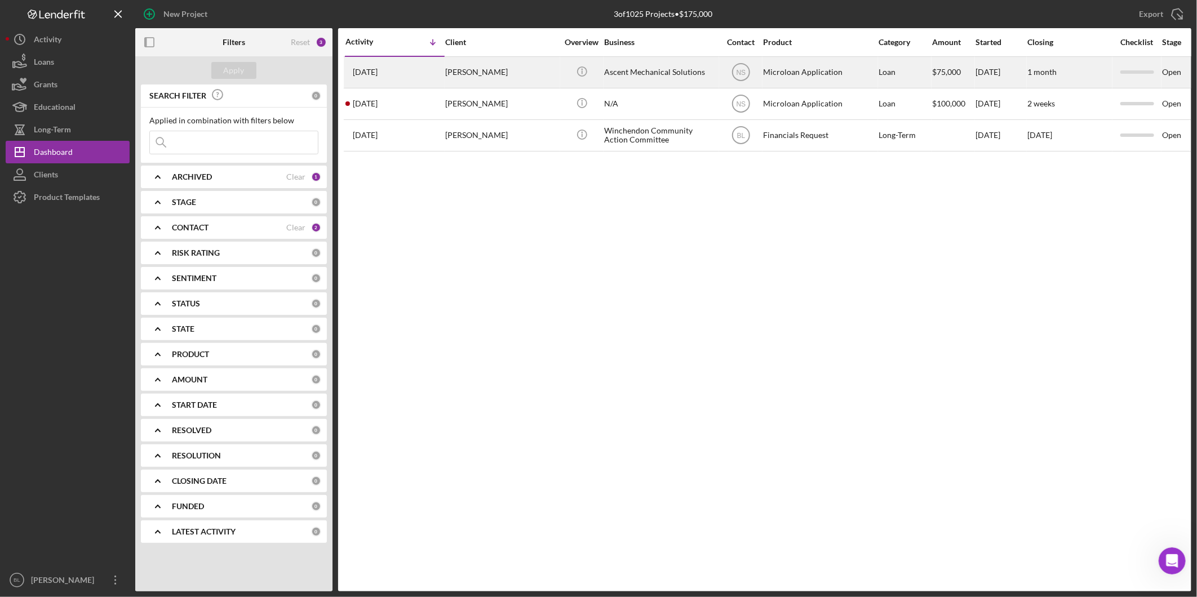
click at [643, 74] on div "Ascent Mechanical Solutions" at bounding box center [660, 72] width 113 height 30
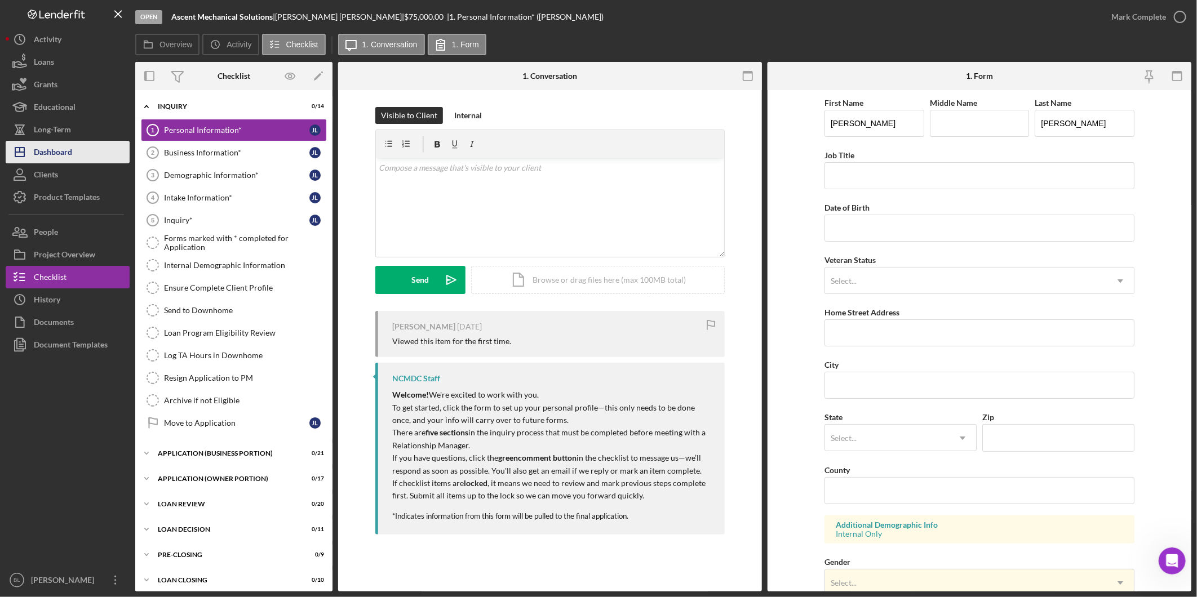
click at [63, 162] on div "Dashboard" at bounding box center [53, 153] width 38 height 25
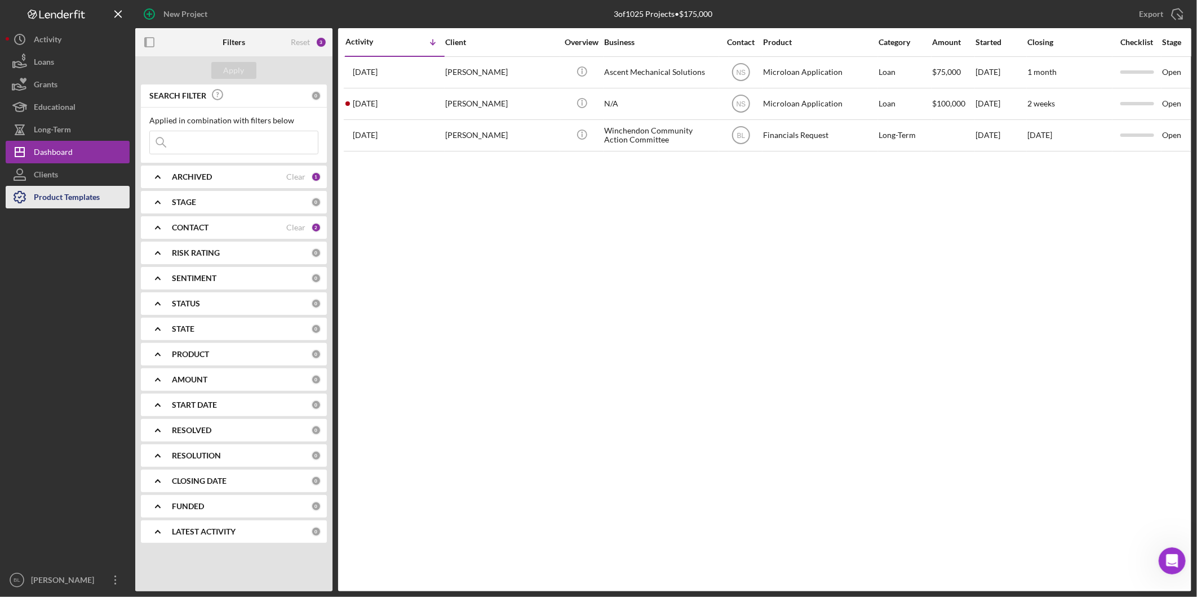
click at [76, 193] on div "Product Templates" at bounding box center [67, 198] width 66 height 25
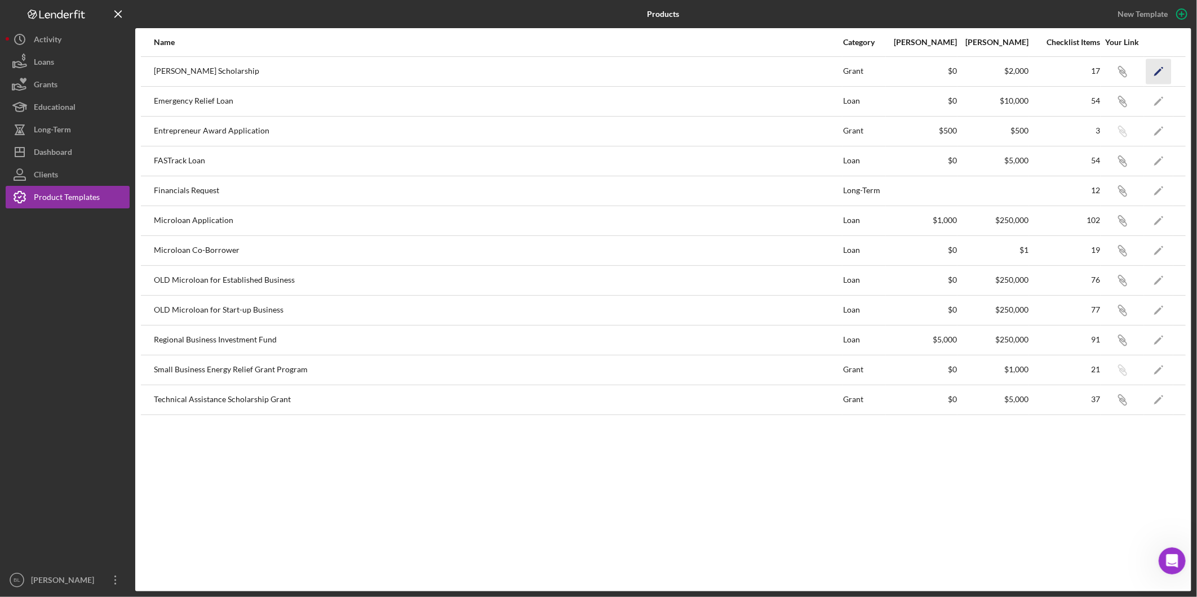
click at [1168, 75] on icon "Icon/Edit" at bounding box center [1158, 71] width 25 height 25
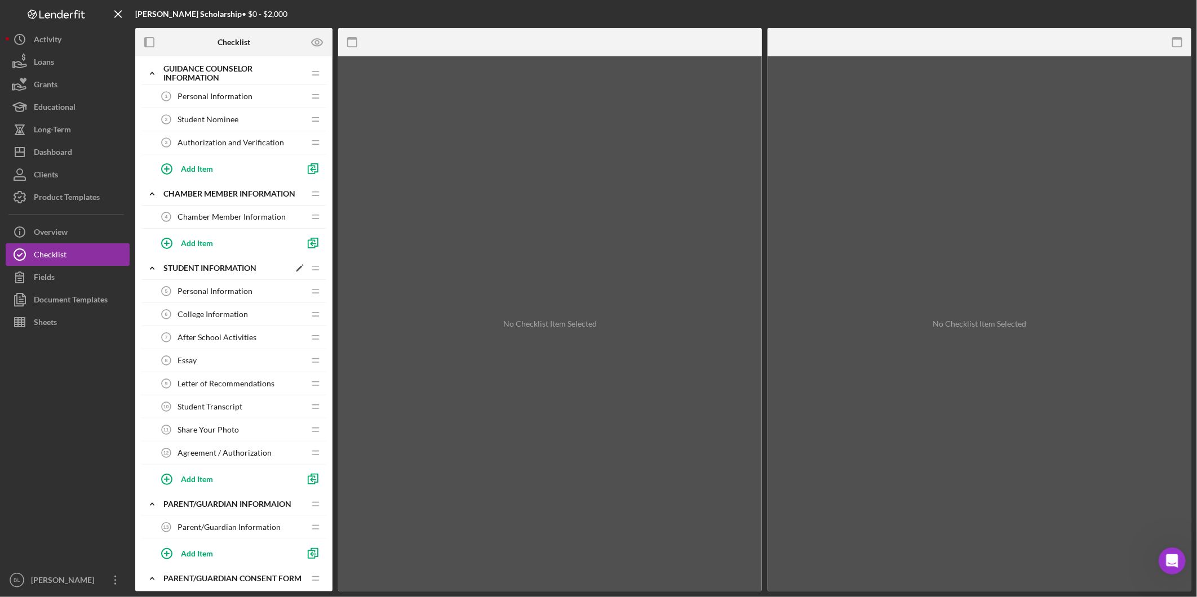
click at [156, 268] on icon "Icon/Expander" at bounding box center [152, 268] width 23 height 23
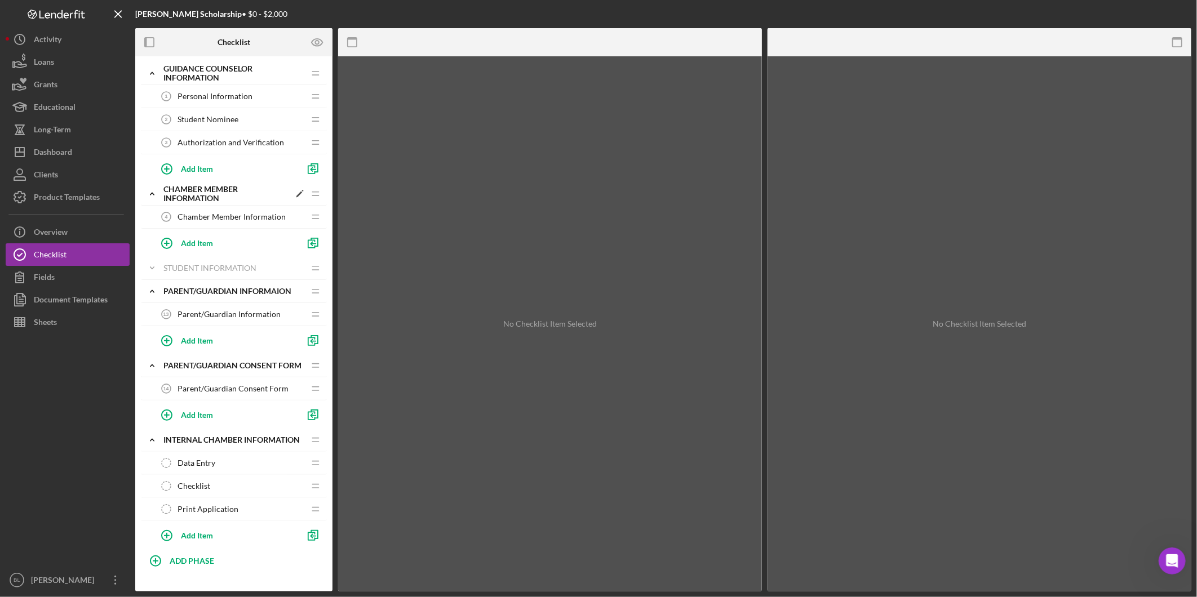
click at [150, 196] on icon "Icon/Expander" at bounding box center [152, 194] width 23 height 23
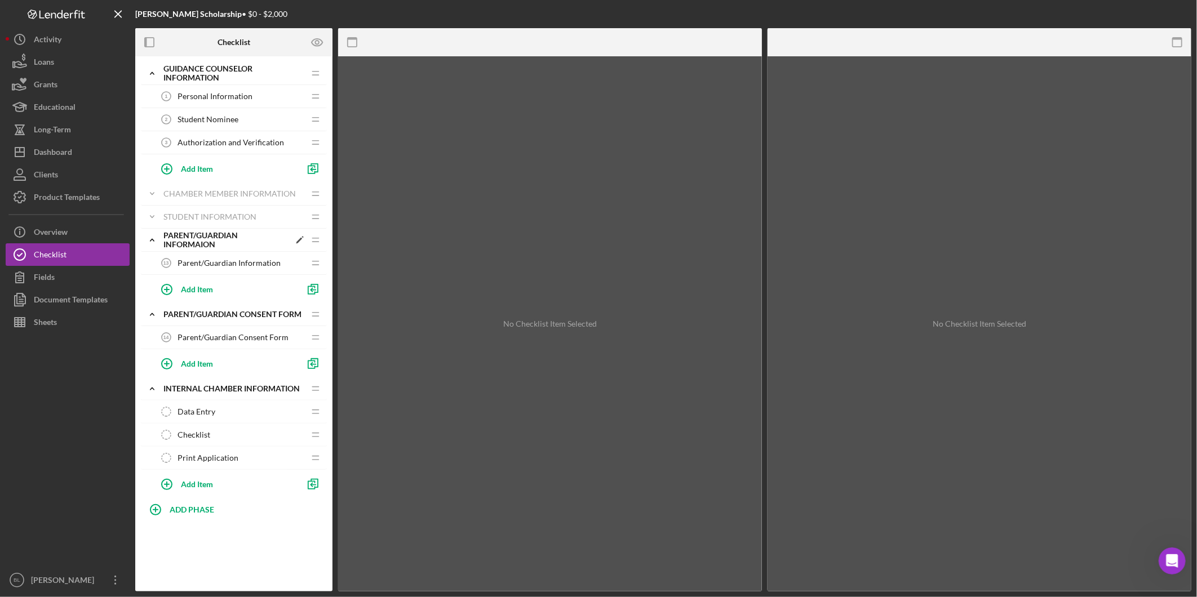
click at [157, 243] on icon "Icon/Expander" at bounding box center [152, 240] width 23 height 23
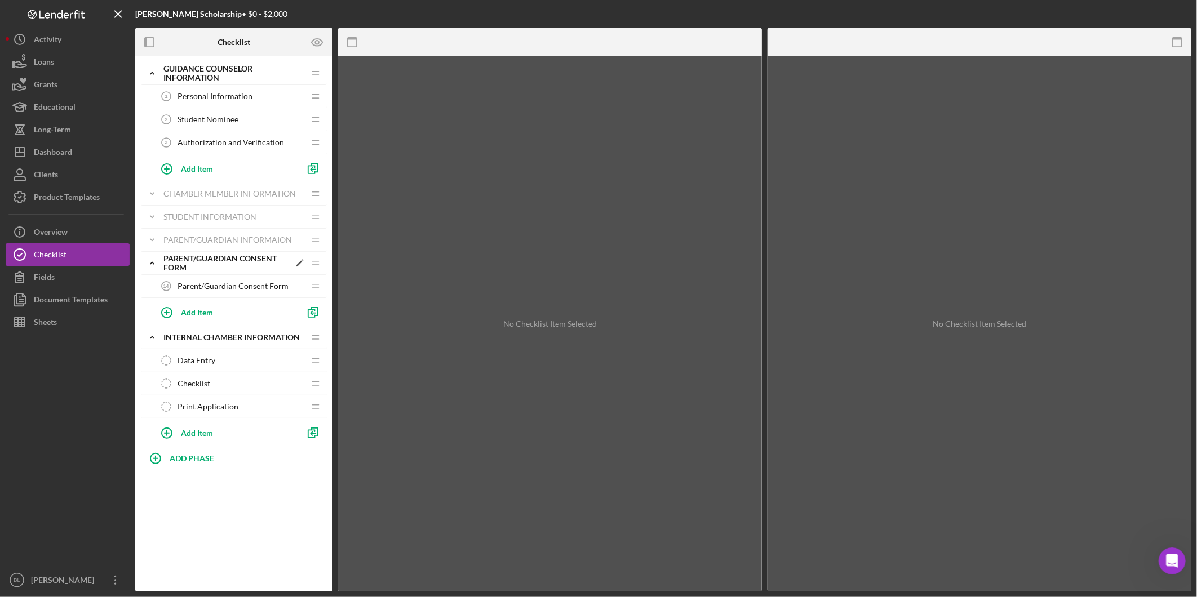
click at [153, 260] on icon "Icon/Expander" at bounding box center [152, 263] width 23 height 23
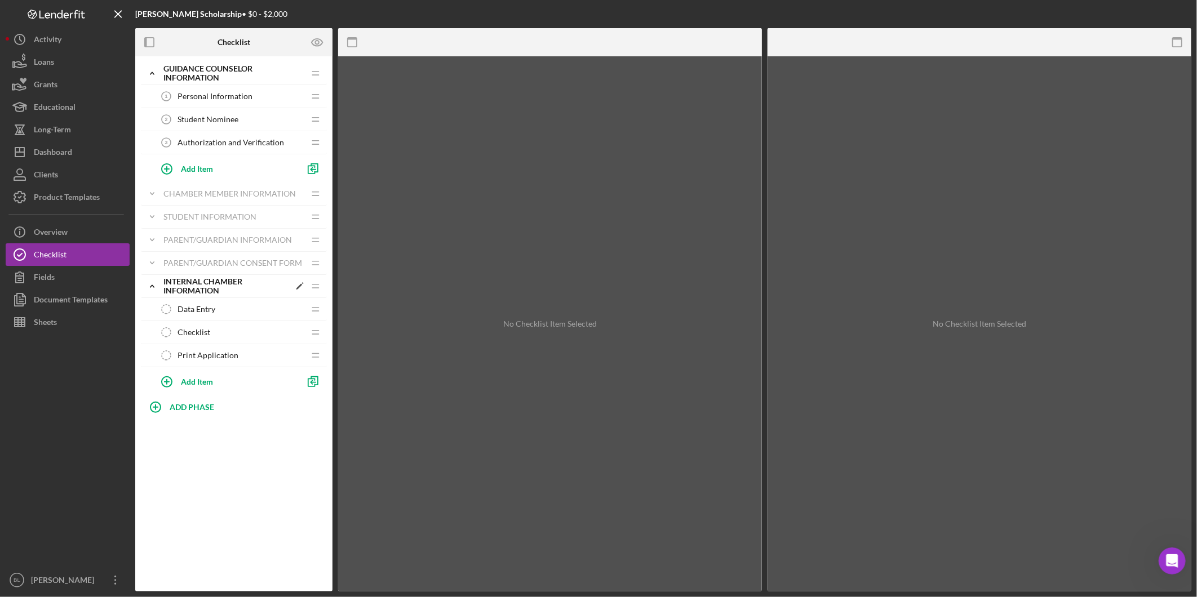
click at [149, 282] on icon "Icon/Expander" at bounding box center [152, 286] width 23 height 23
click at [144, 79] on icon "Icon/Expander" at bounding box center [152, 73] width 23 height 23
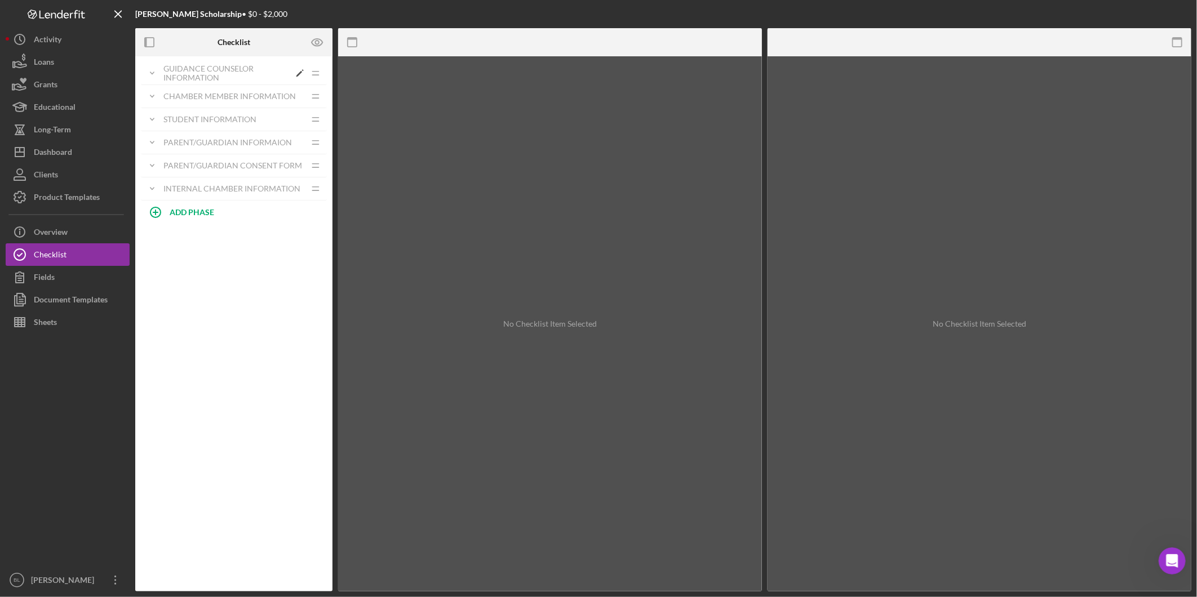
click at [211, 68] on div "Guidance Counselor Information" at bounding box center [226, 73] width 126 height 18
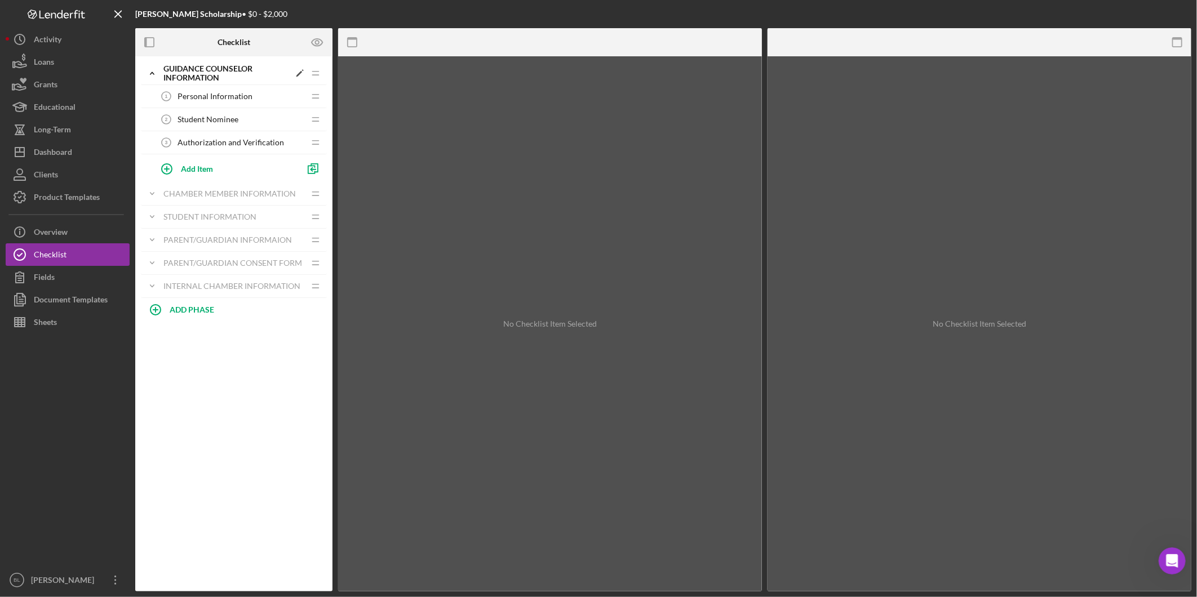
click at [211, 68] on div "Guidance Counselor Information" at bounding box center [226, 73] width 126 height 18
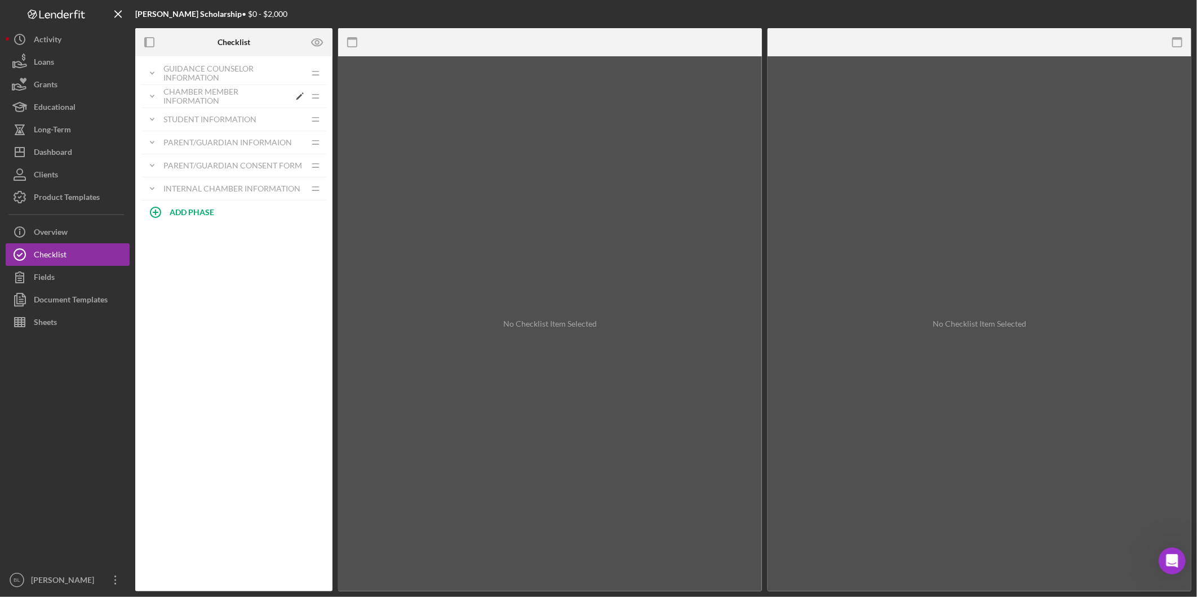
click at [207, 86] on div "Icon/Expander Chamber Member Information Icon/Edit Icon/Drag" at bounding box center [234, 96] width 186 height 23
click at [85, 194] on div "Product Templates" at bounding box center [67, 198] width 66 height 25
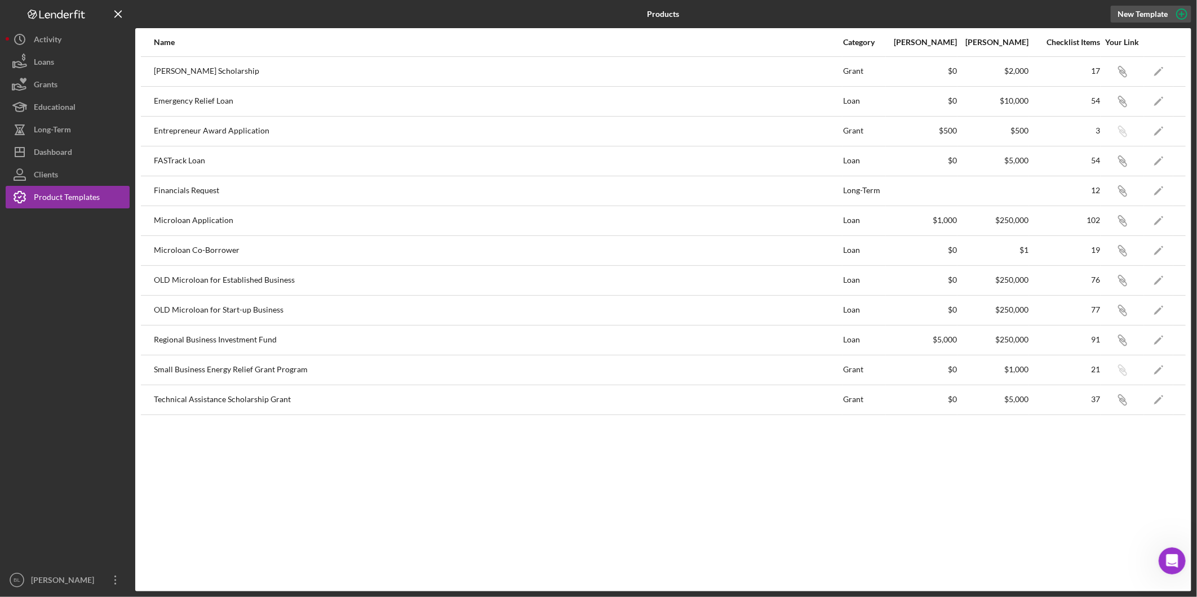
click at [1184, 16] on icon "button" at bounding box center [1182, 14] width 28 height 28
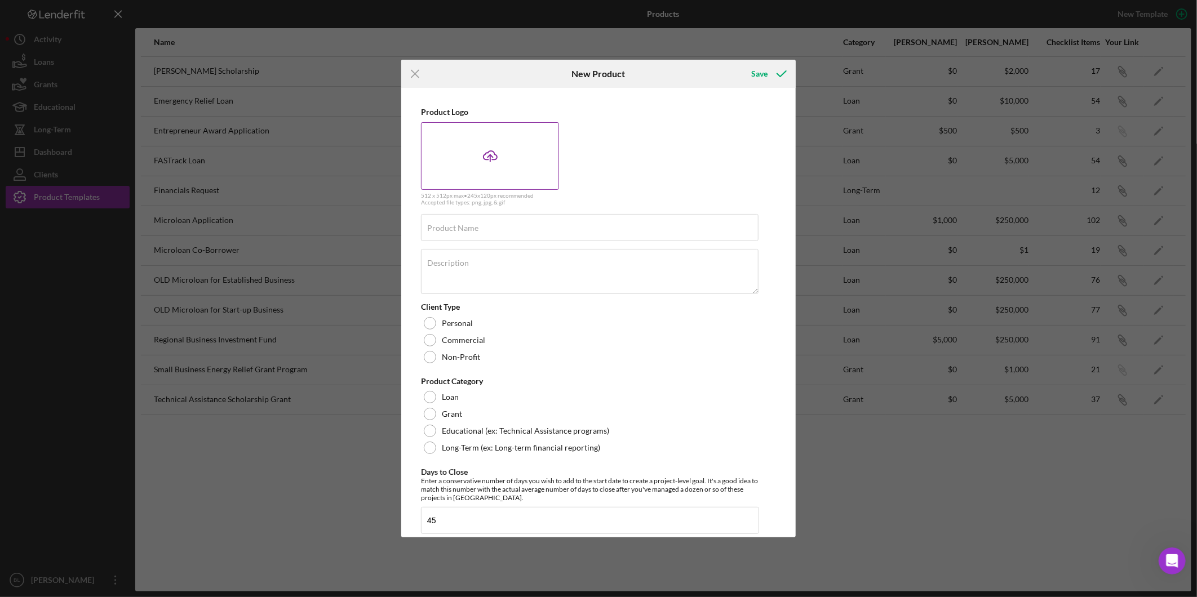
click at [517, 165] on div "Icon/Upload" at bounding box center [490, 156] width 138 height 68
click at [661, 183] on div "Product Logo 512 x 512px max • 245 x 120 px recommended Accepted file types: pn…" at bounding box center [590, 157] width 338 height 98
click at [675, 158] on div "Product Logo 512 x 512px max • 245 x 120 px recommended Accepted file types: pn…" at bounding box center [590, 157] width 338 height 98
click at [531, 238] on input "Product Name" at bounding box center [590, 227] width 338 height 27
click at [535, 227] on input "Scholarship Nom" at bounding box center [590, 227] width 338 height 27
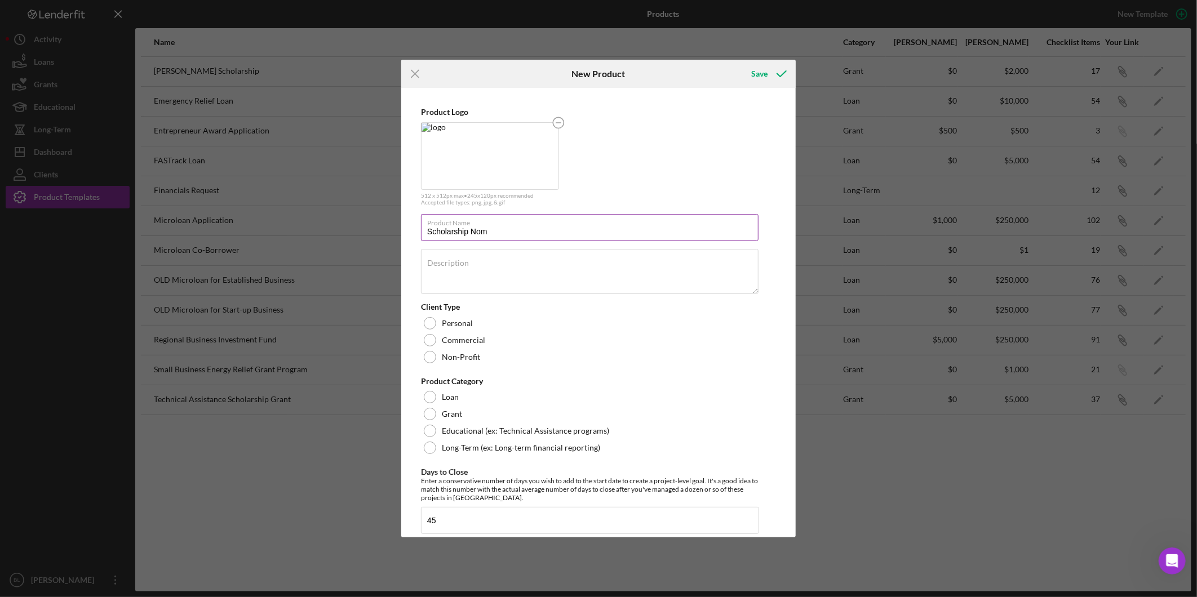
click at [600, 235] on input "Scholarship Nom" at bounding box center [590, 227] width 338 height 27
type input "Scholarship Nominee"
click at [413, 79] on icon "Icon/Menu Close" at bounding box center [415, 74] width 28 height 28
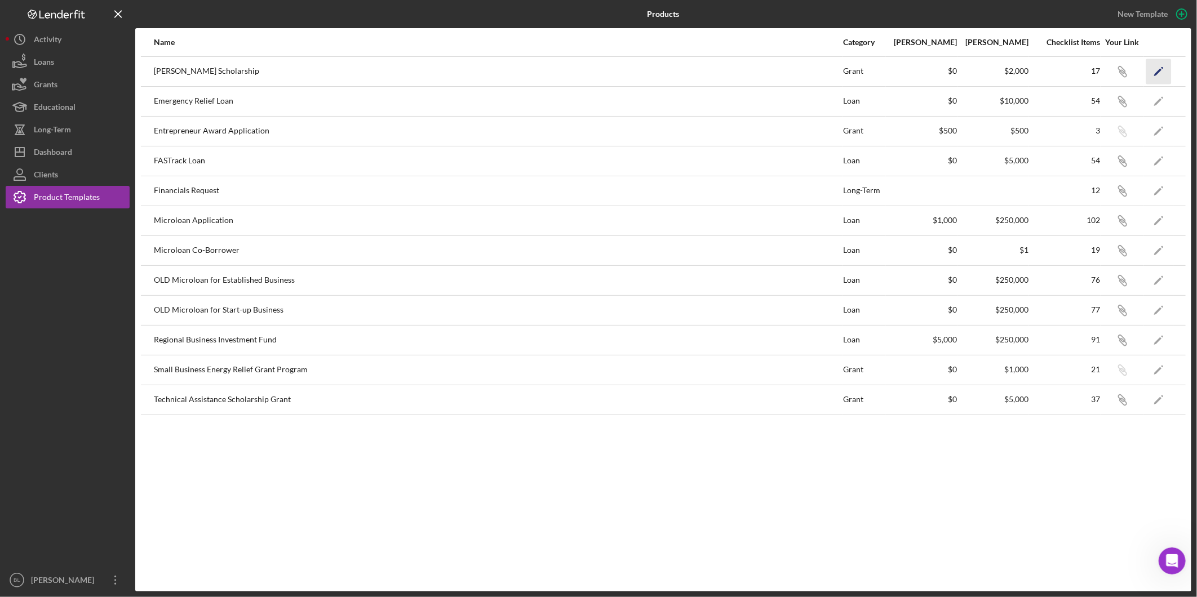
click at [1154, 73] on icon "Icon/Edit" at bounding box center [1158, 71] width 25 height 25
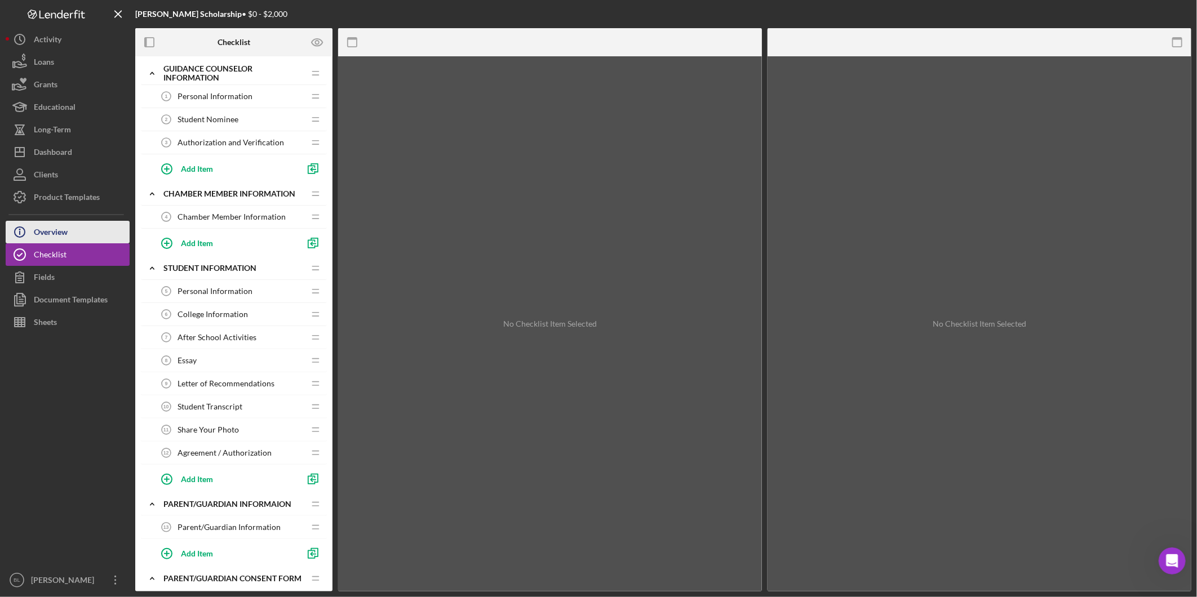
click at [104, 230] on button "Icon/Info Overview" at bounding box center [68, 232] width 124 height 23
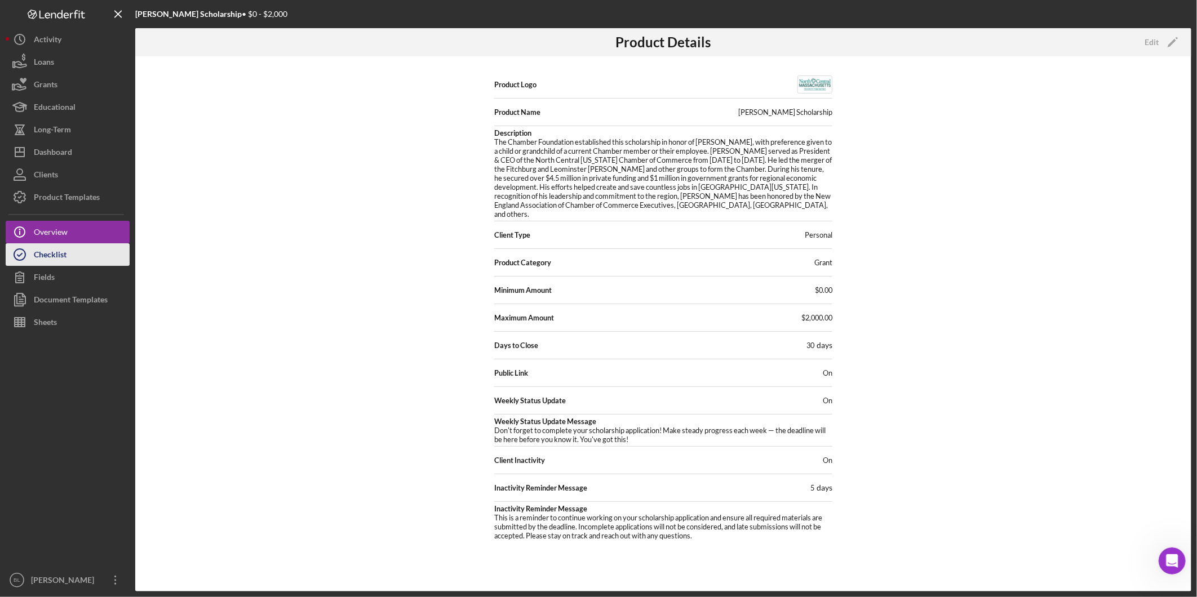
click at [81, 252] on button "Checklist" at bounding box center [68, 254] width 124 height 23
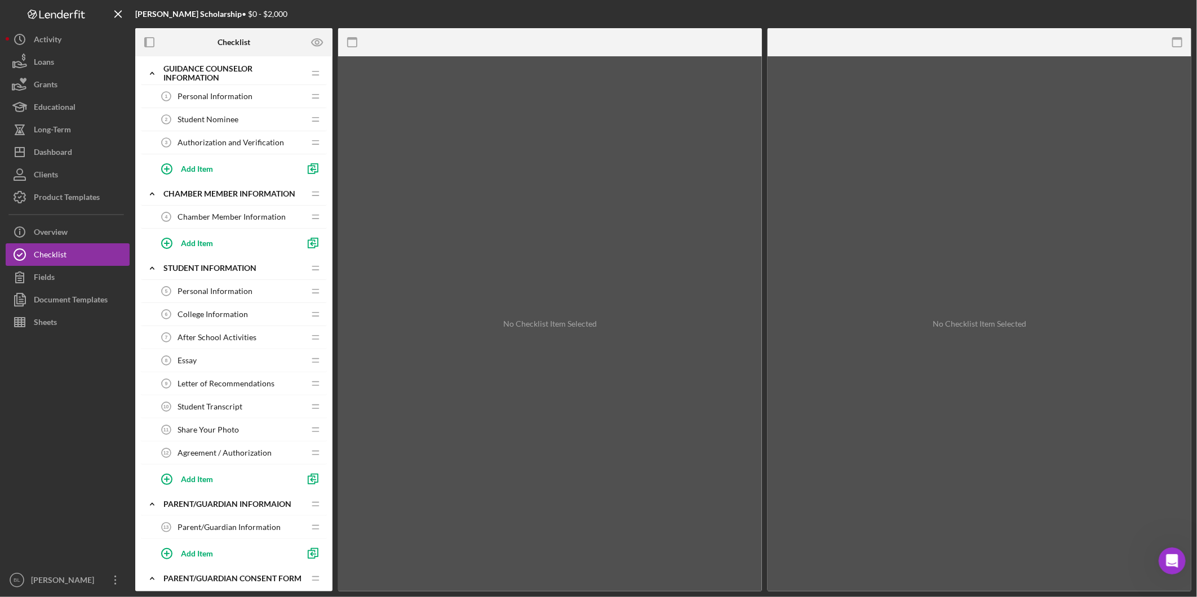
click at [240, 97] on span "Personal Information" at bounding box center [215, 96] width 75 height 9
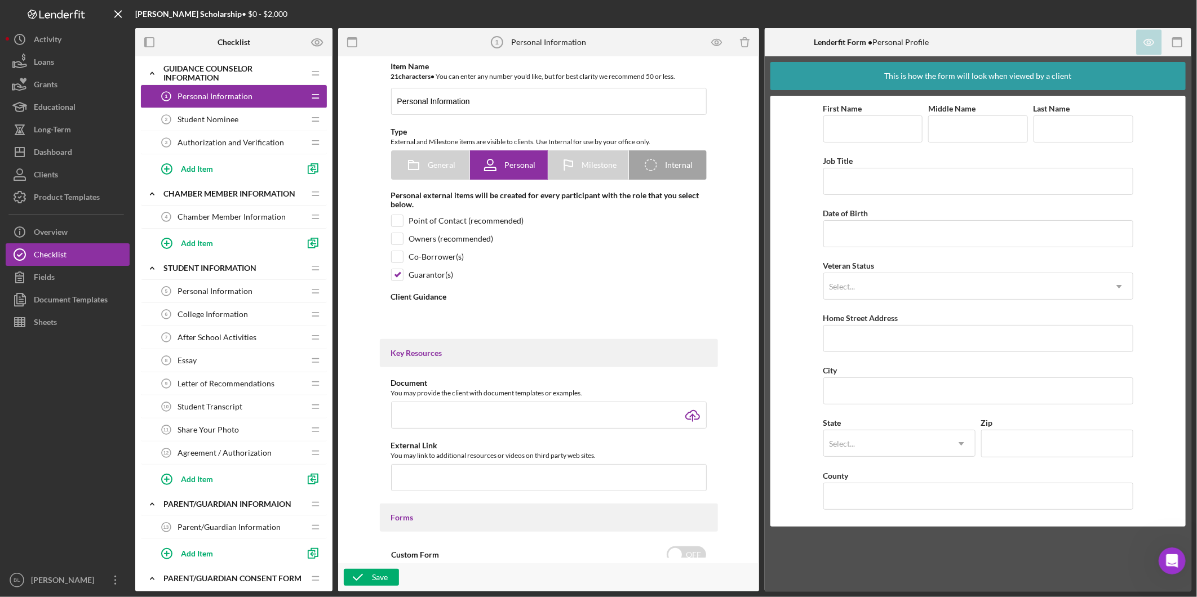
type textarea "<div> <p data-start="106" data-end="452"><strong data-start="106" data-end="215…"
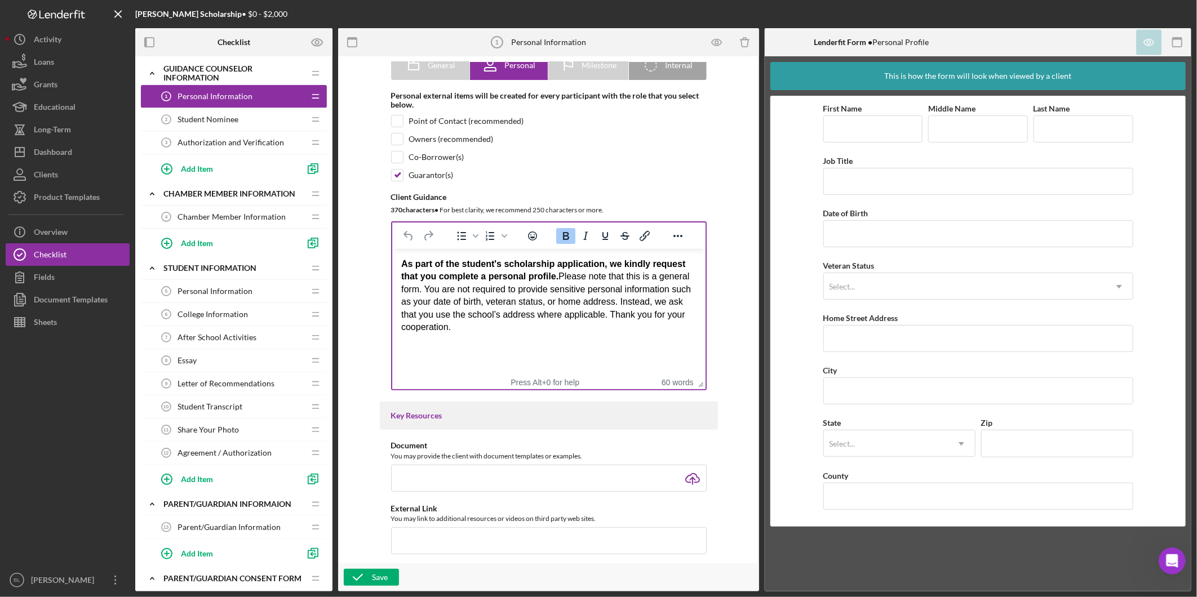
scroll to position [63, 0]
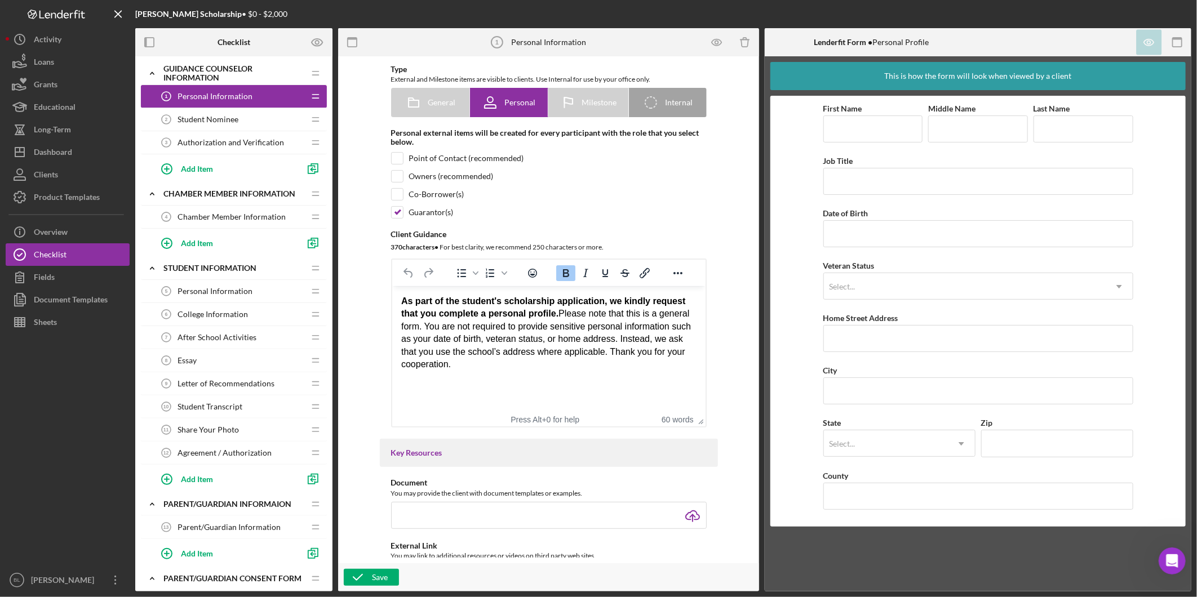
click at [223, 115] on span "Student Nominee" at bounding box center [208, 119] width 61 height 9
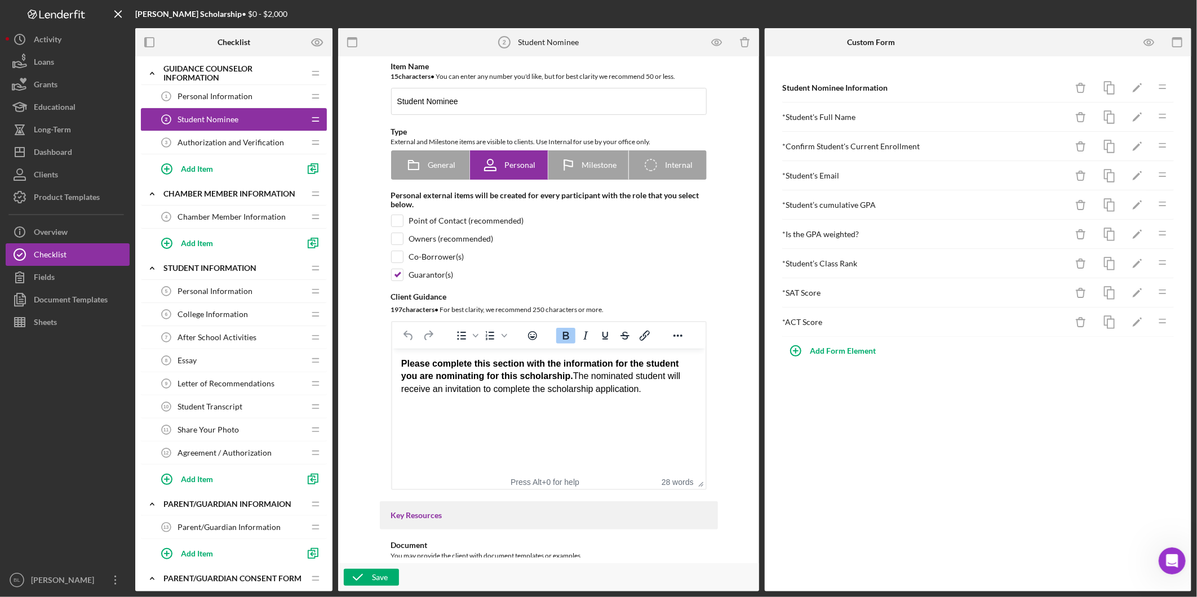
click at [221, 140] on span "Authorization and Verification" at bounding box center [231, 142] width 107 height 9
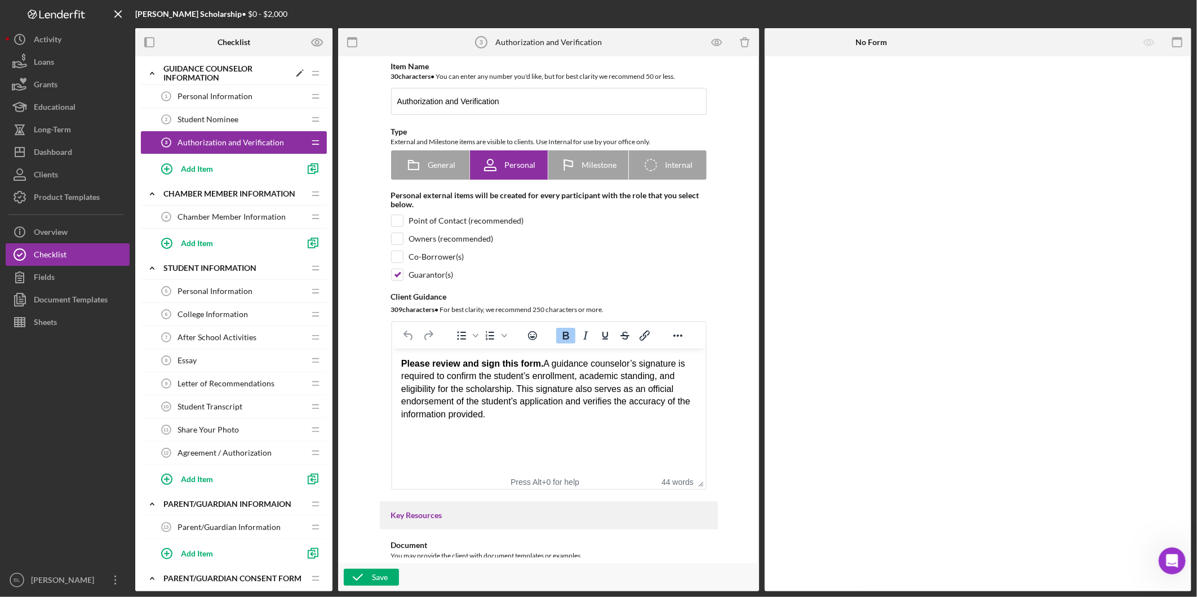
click at [149, 74] on icon "Icon/Expander" at bounding box center [152, 73] width 23 height 23
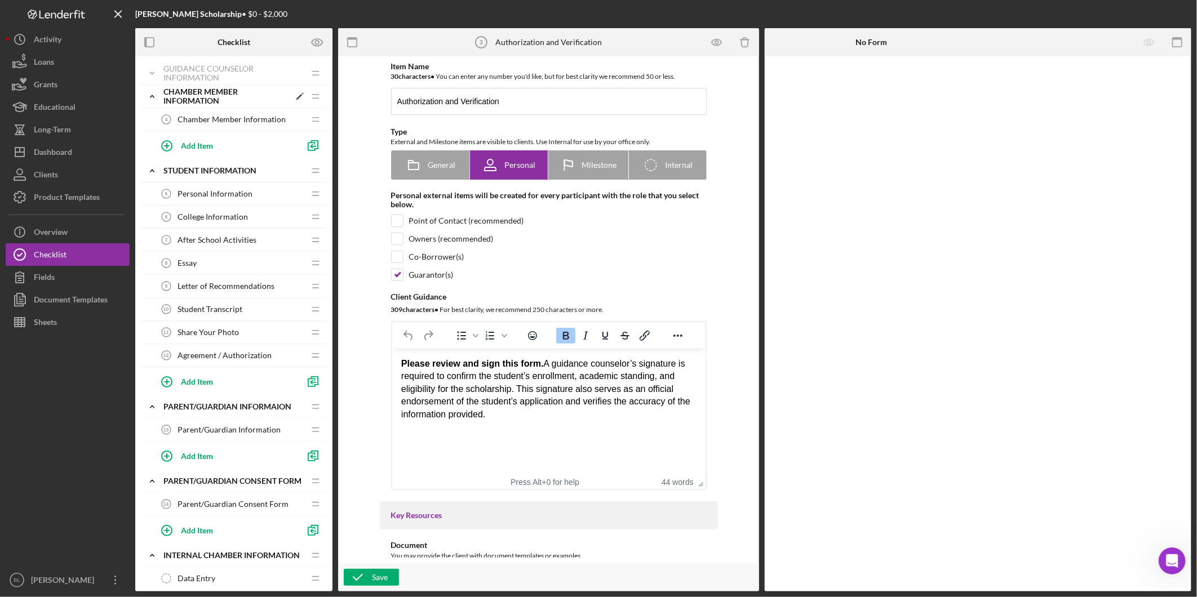
click at [148, 91] on icon "Icon/Expander" at bounding box center [152, 96] width 23 height 23
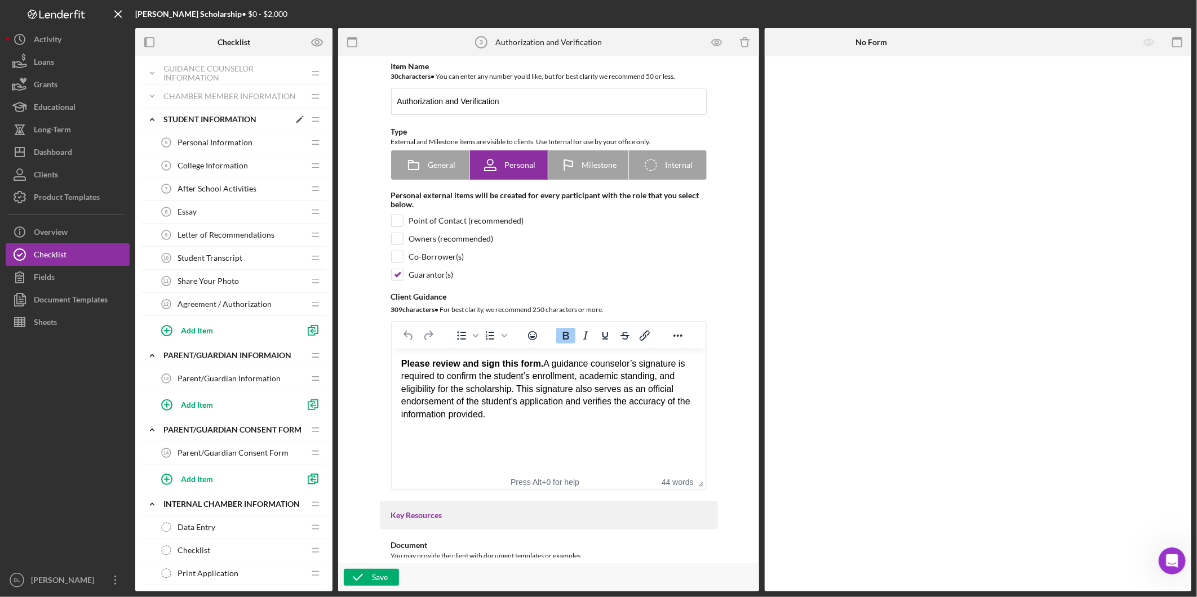
click at [150, 117] on icon "Icon/Expander" at bounding box center [152, 119] width 23 height 23
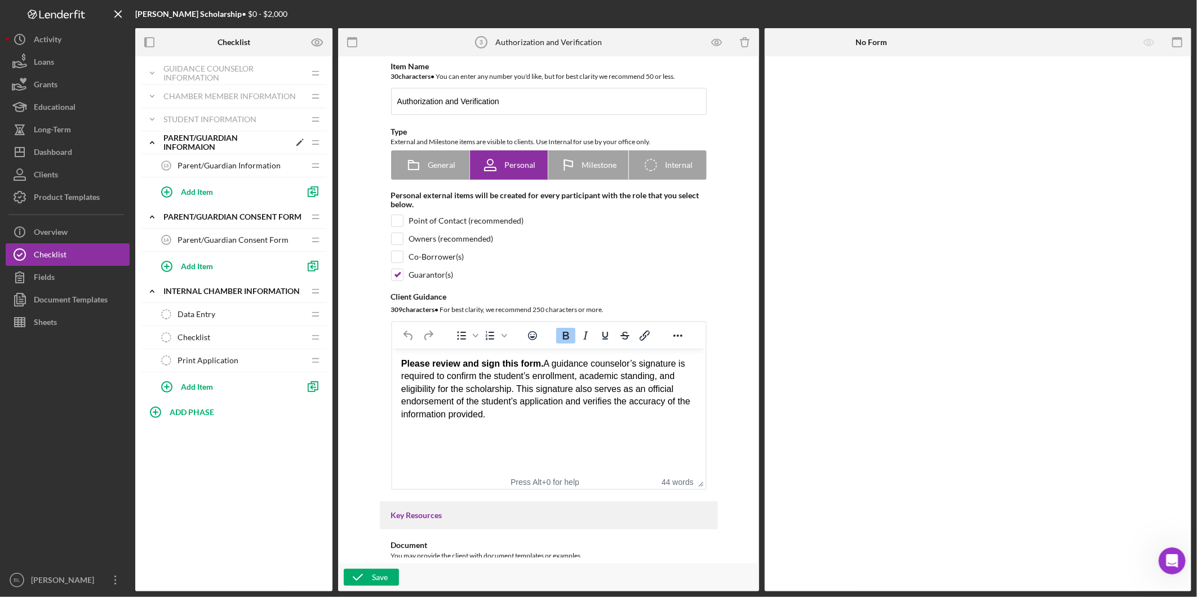
click at [149, 142] on icon "Icon/Expander" at bounding box center [152, 142] width 23 height 23
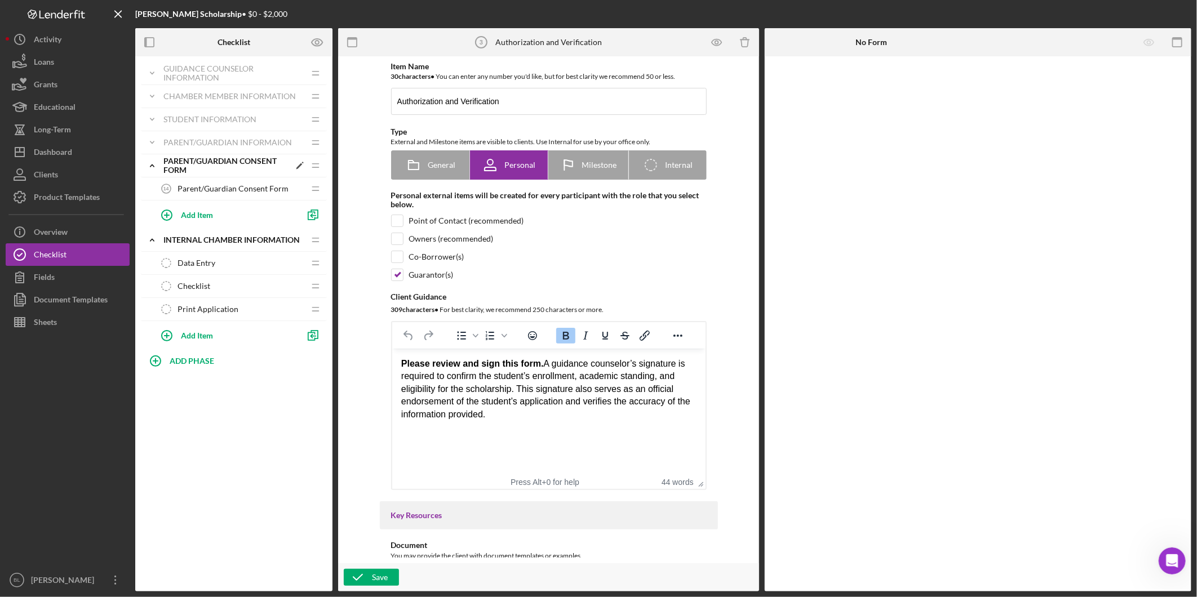
click at [148, 165] on icon "Icon/Expander" at bounding box center [152, 165] width 23 height 23
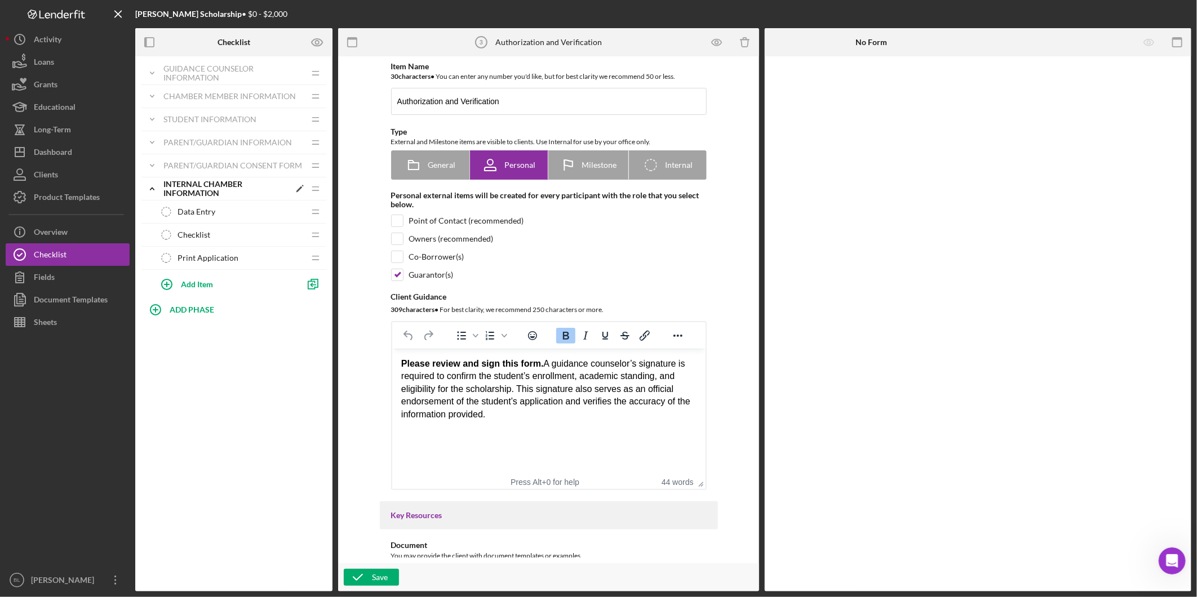
click at [147, 189] on icon "Icon/Expander" at bounding box center [152, 189] width 23 height 23
click at [243, 312] on div "Icon/Expander Guidance Counselor Information Icon/Edit Icon/Drag Personal Infor…" at bounding box center [233, 323] width 197 height 535
click at [178, 66] on div "Guidance Counselor Information" at bounding box center [226, 73] width 126 height 18
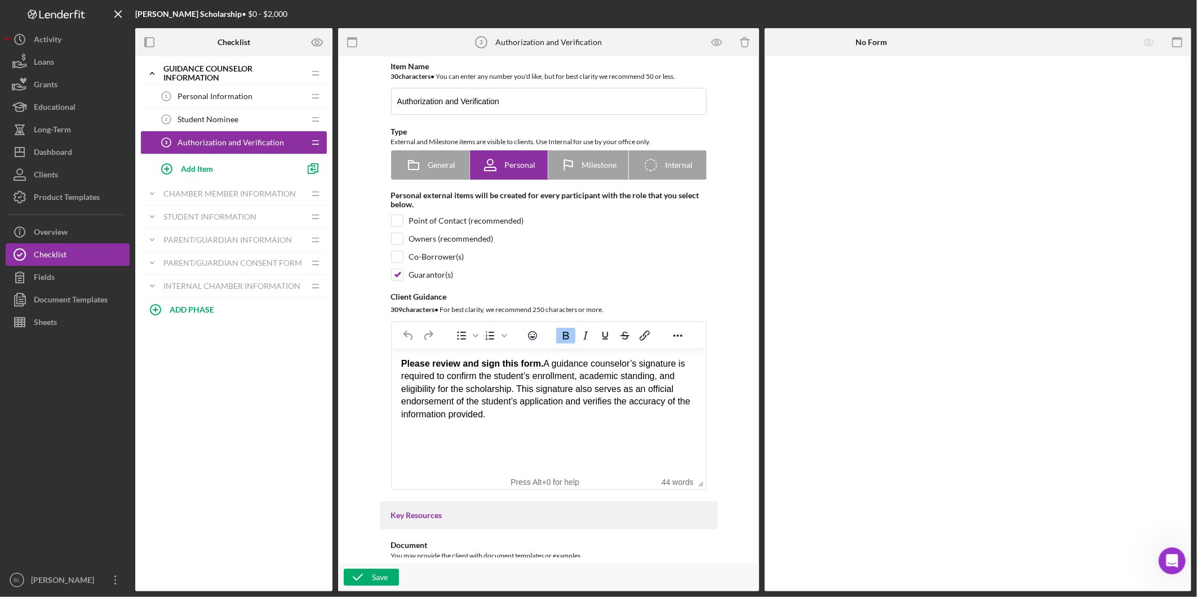
click at [223, 369] on div "Icon/Expander Guidance Counselor Information Icon/Edit Icon/Drag Personal Infor…" at bounding box center [233, 323] width 197 height 535
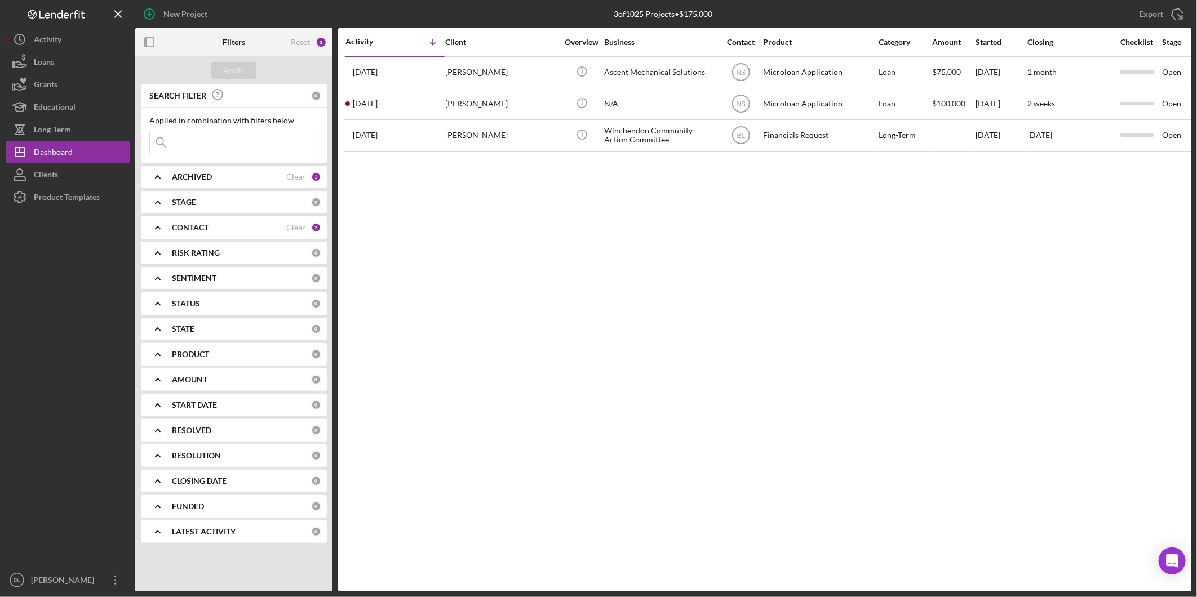
click at [626, 334] on div "Activity Icon/Table Sort Arrow Client Overview Business Contact Product Categor…" at bounding box center [764, 310] width 853 height 564
drag, startPoint x: 44, startPoint y: 189, endPoint x: 114, endPoint y: 180, distance: 70.5
click at [44, 190] on div "Product Templates" at bounding box center [67, 198] width 66 height 25
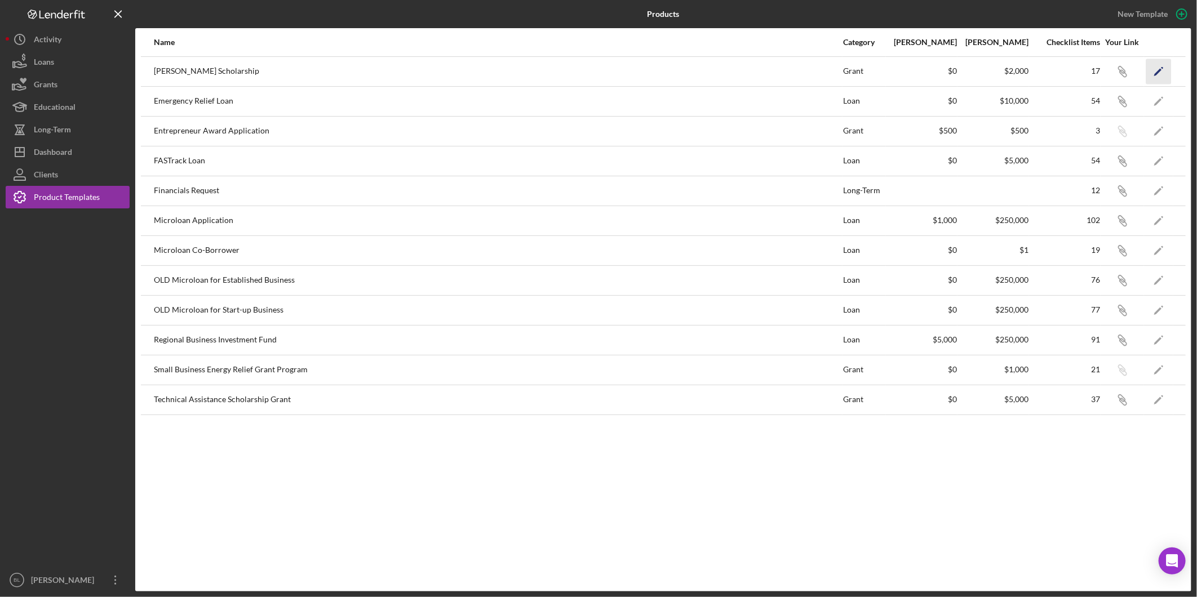
click at [1161, 70] on icon "Icon/Edit" at bounding box center [1158, 71] width 25 height 25
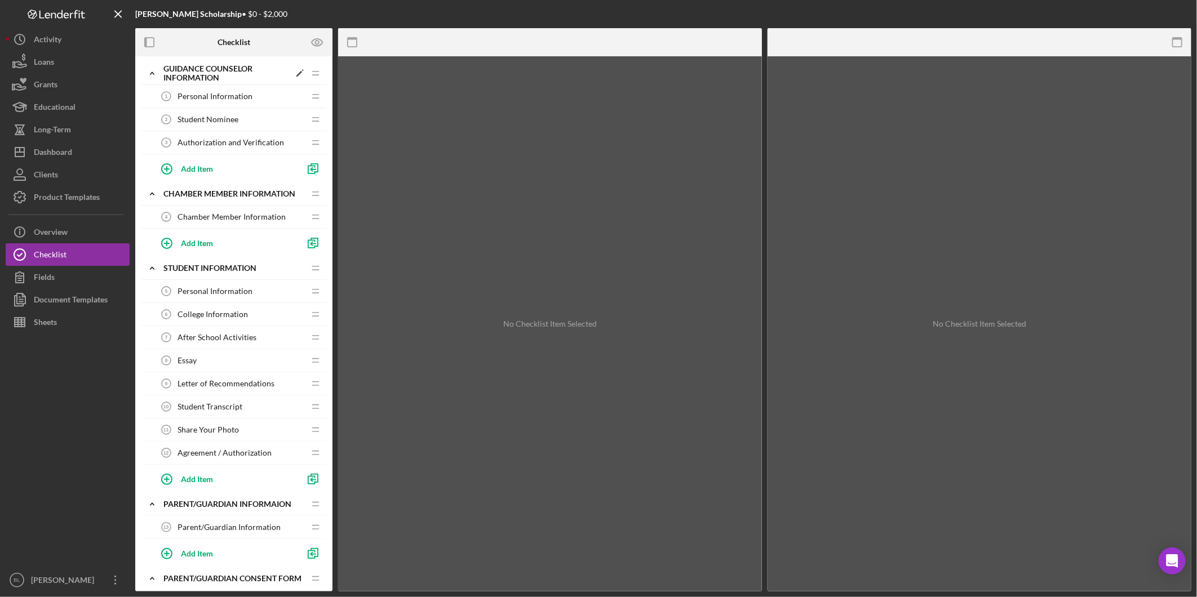
click at [186, 69] on div "Guidance Counselor Information" at bounding box center [226, 73] width 126 height 18
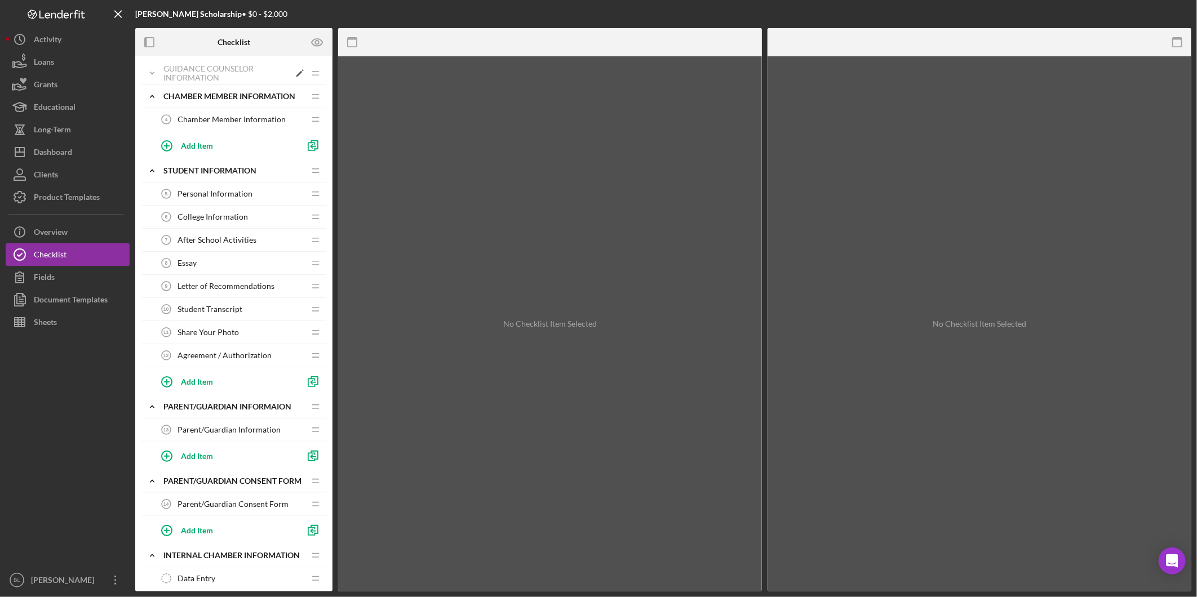
click at [181, 71] on div "Guidance Counselor Information" at bounding box center [226, 73] width 126 height 18
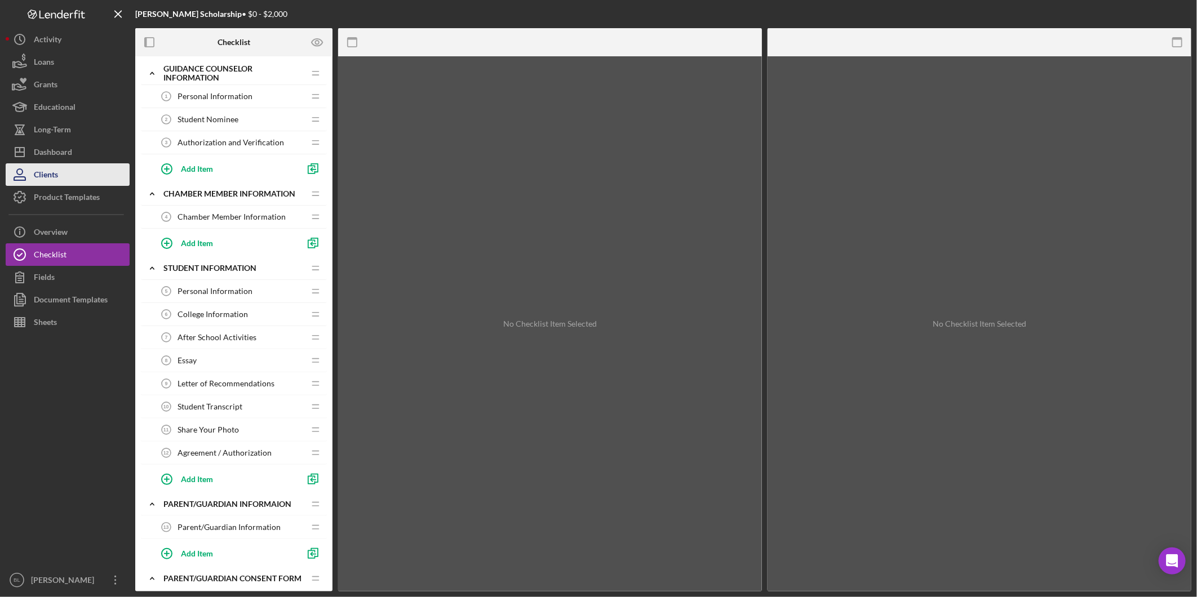
click at [52, 170] on div "Clients" at bounding box center [46, 175] width 24 height 25
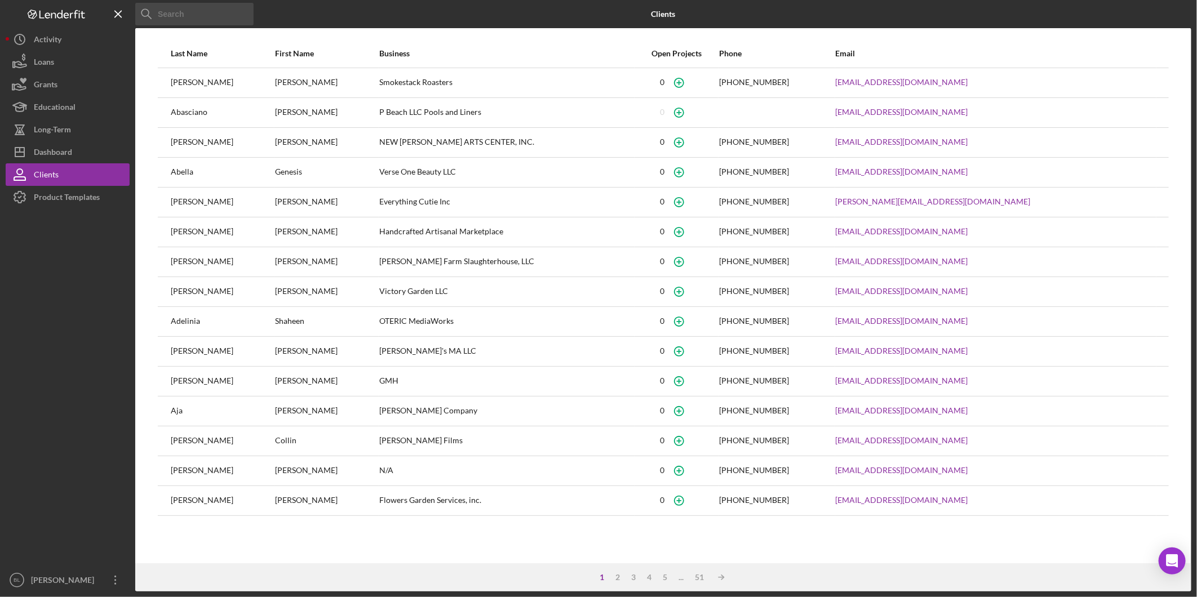
click at [202, 17] on input at bounding box center [194, 14] width 118 height 23
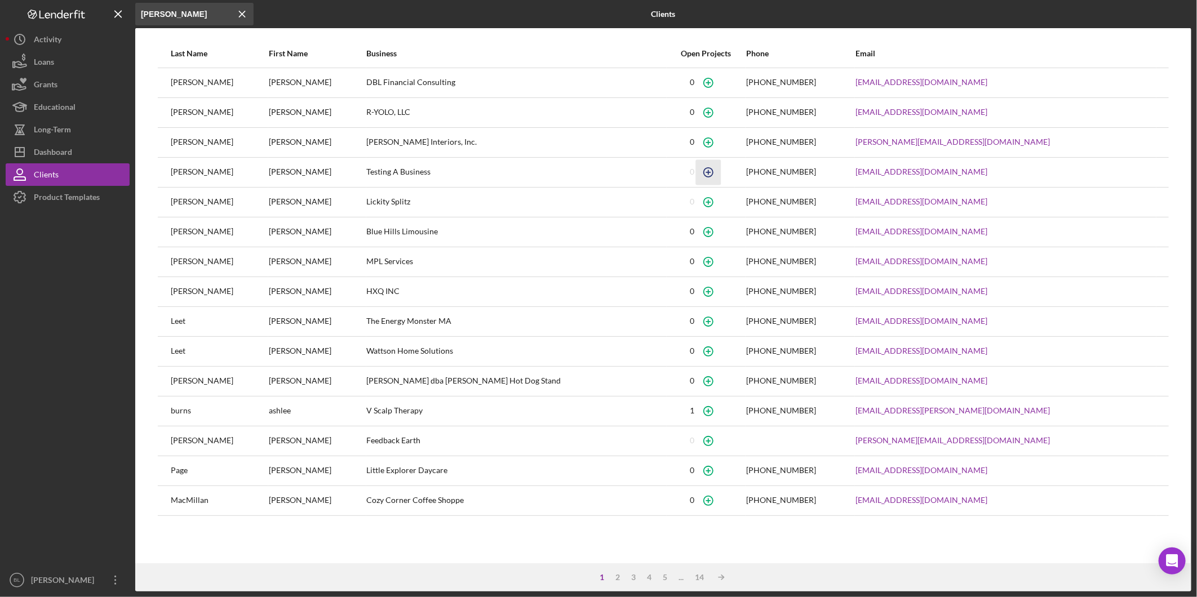
type input "[PERSON_NAME]"
click at [706, 85] on icon "button" at bounding box center [708, 82] width 5 height 5
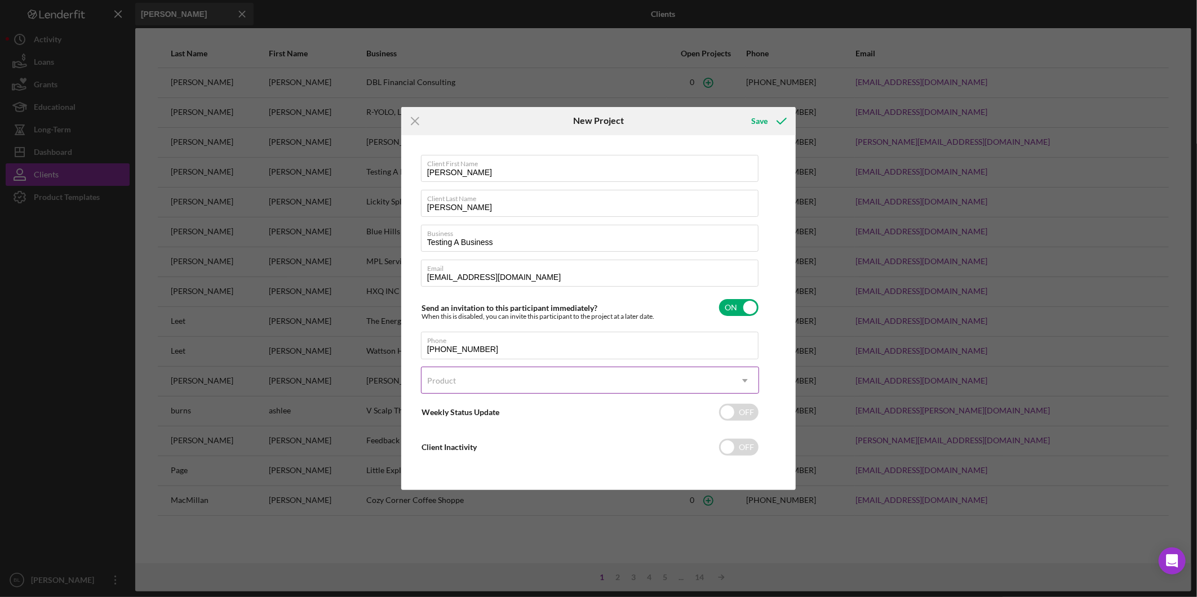
click at [512, 374] on div "Product" at bounding box center [577, 381] width 310 height 26
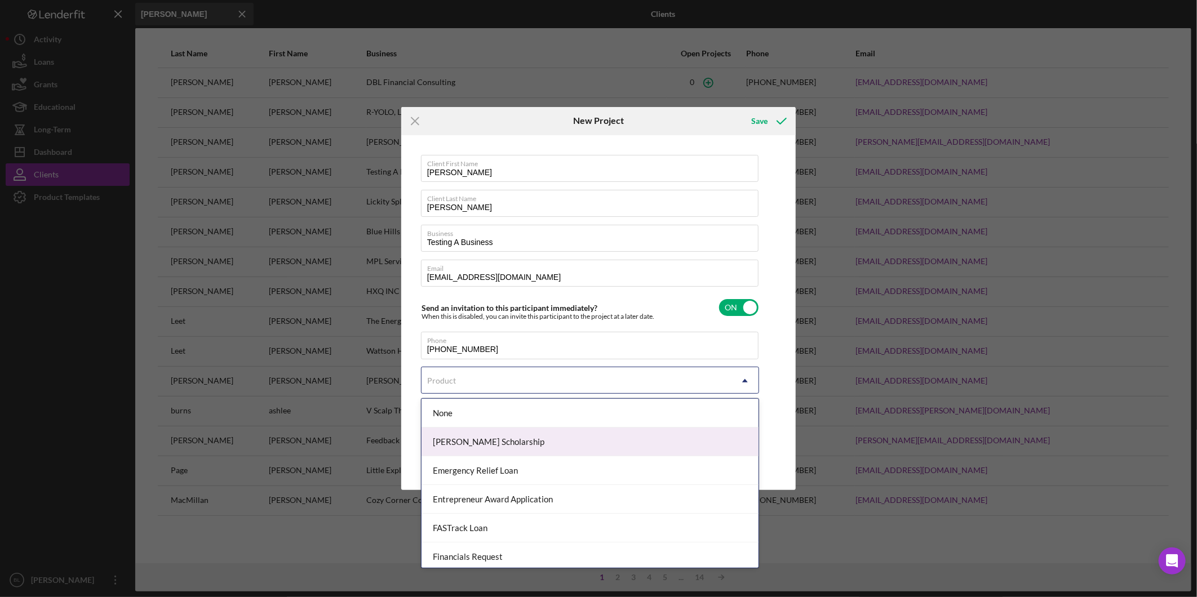
click at [528, 441] on div "[PERSON_NAME] Scholarship" at bounding box center [590, 442] width 337 height 29
checkbox input "true"
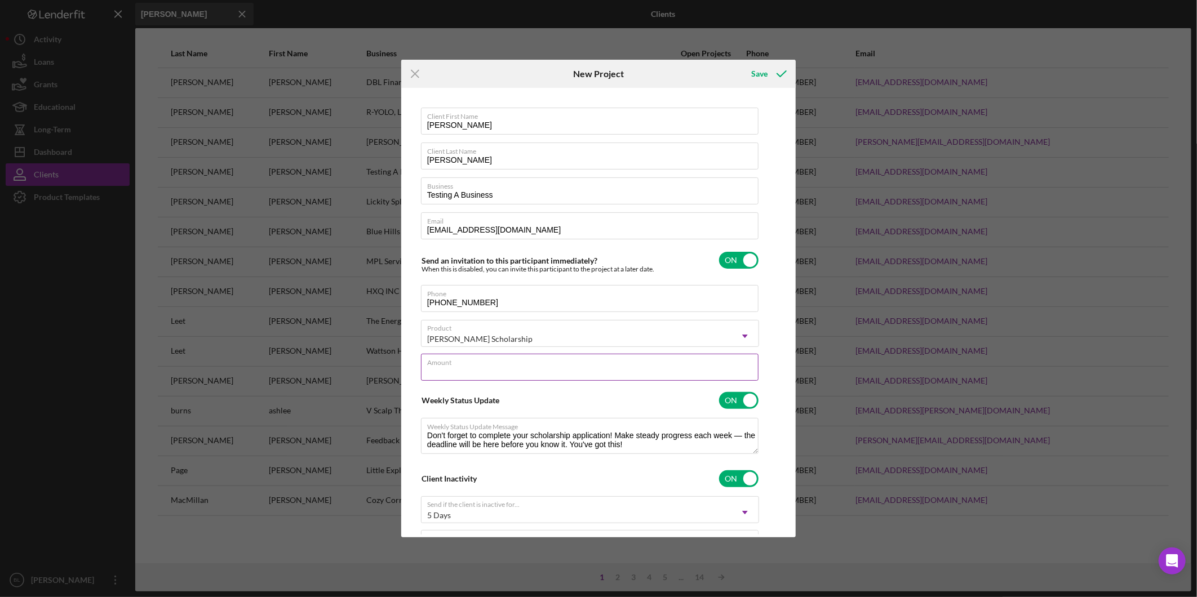
click at [582, 370] on input "Amount" at bounding box center [590, 367] width 338 height 27
type input "$2,000.00"
click at [760, 70] on div "Save" at bounding box center [759, 74] width 16 height 23
checkbox input "false"
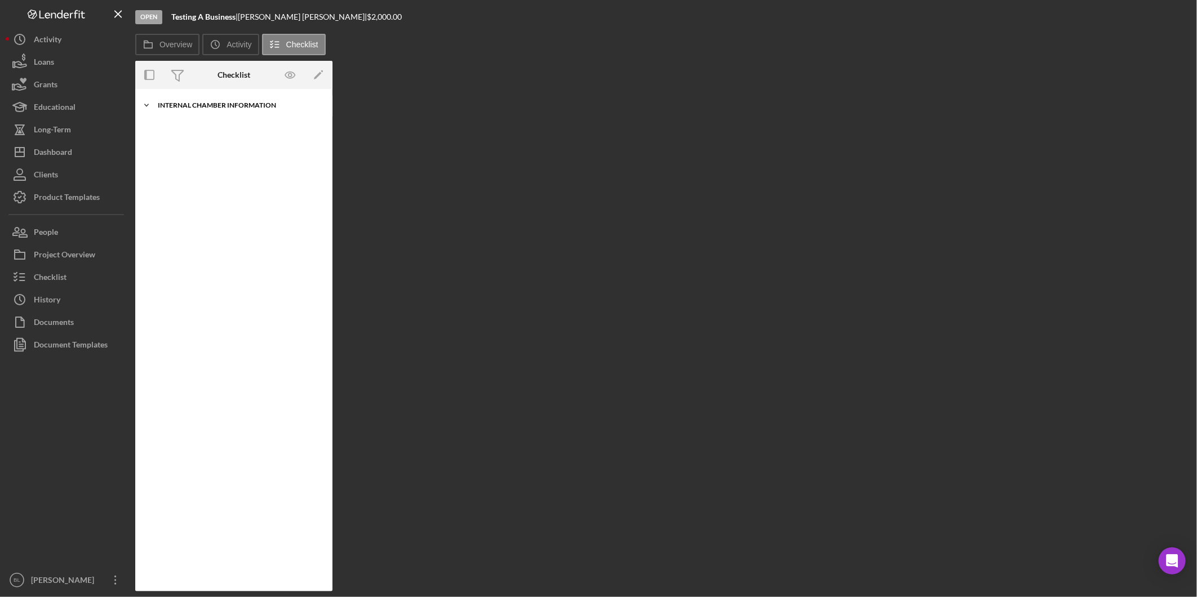
click at [211, 103] on div "Internal Chamber Information" at bounding box center [238, 105] width 161 height 7
drag, startPoint x: 148, startPoint y: 19, endPoint x: 189, endPoint y: 40, distance: 46.4
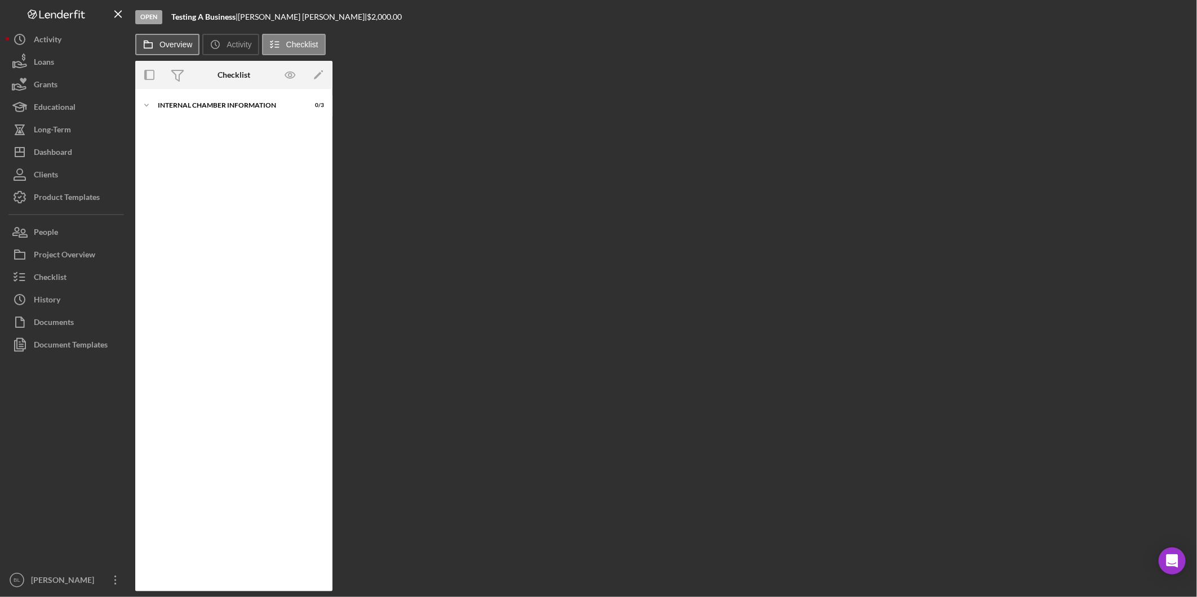
click at [148, 19] on div "Open" at bounding box center [148, 17] width 27 height 14
click at [60, 234] on button "People" at bounding box center [68, 232] width 124 height 23
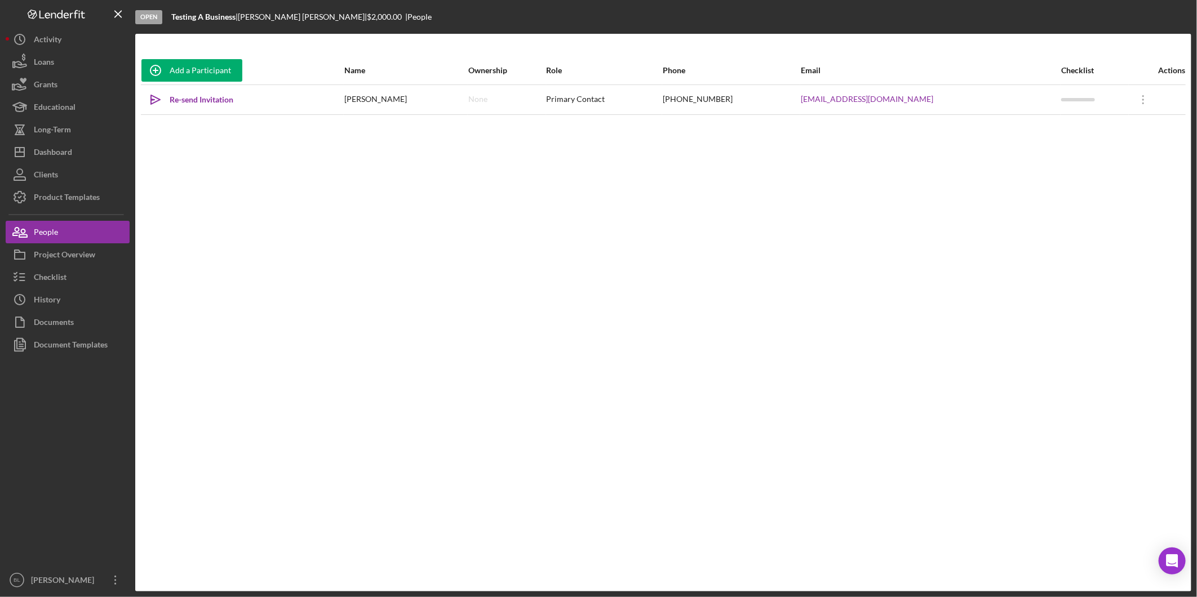
click at [622, 273] on div "Add a Participant Name Ownership Role Phone Email Checklist Actions Icon/icon-i…" at bounding box center [663, 312] width 1056 height 513
click at [1133, 98] on icon "Icon/Overflow" at bounding box center [1143, 100] width 28 height 28
click at [1066, 128] on div "Icon/Edit Edit" at bounding box center [1081, 129] width 124 height 23
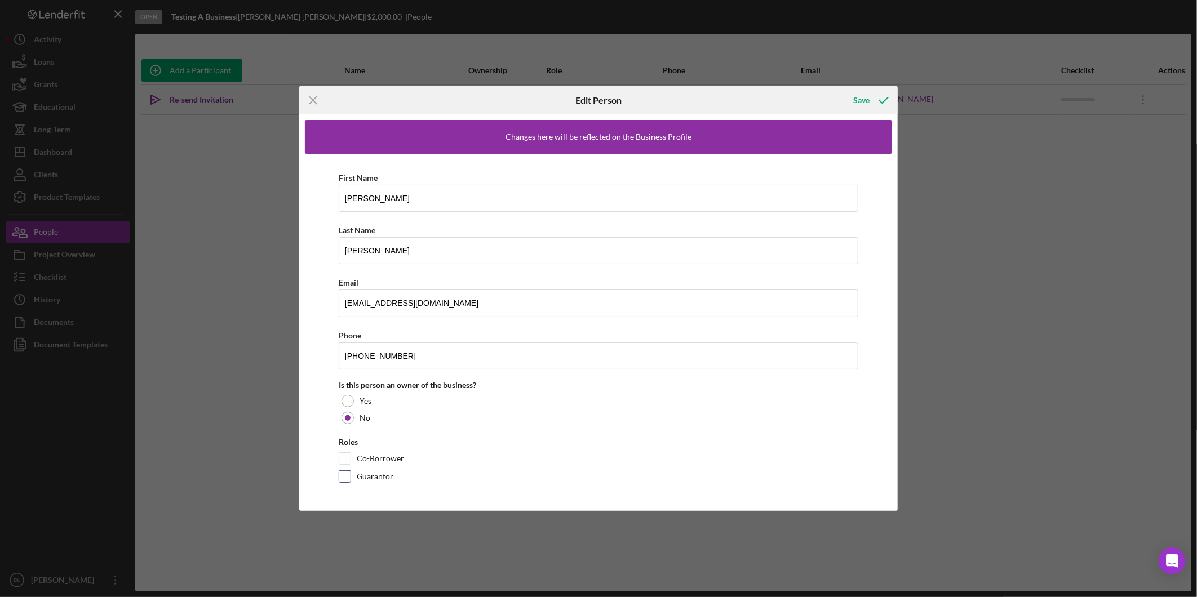
click at [349, 475] on input "Guarantor" at bounding box center [344, 476] width 11 height 11
checkbox input "true"
click at [867, 98] on div "Save" at bounding box center [861, 100] width 16 height 23
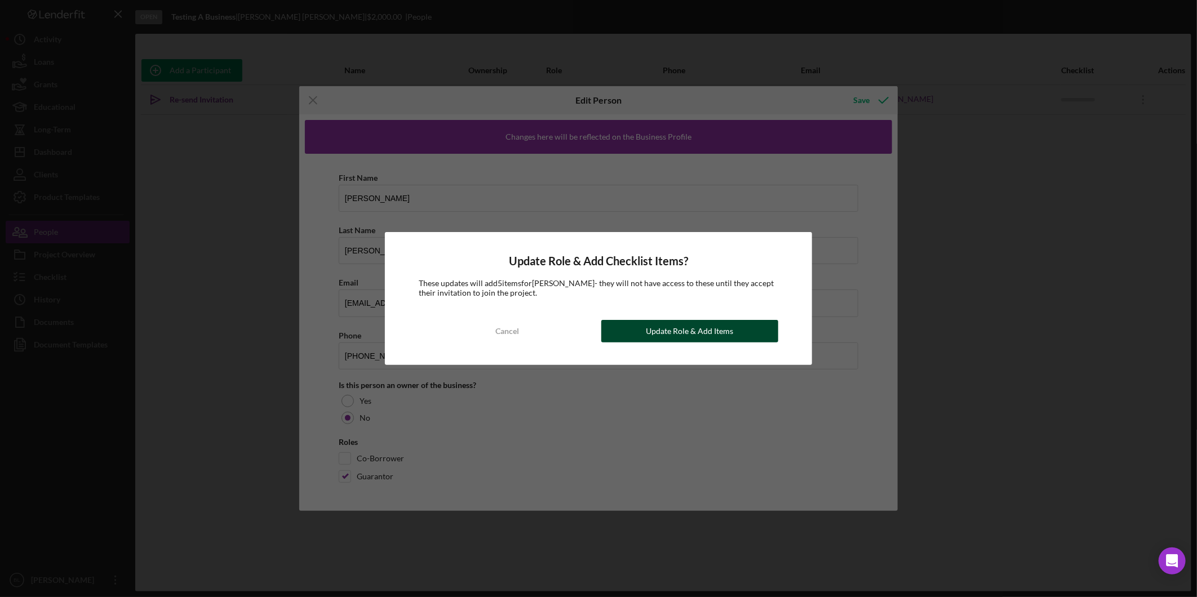
click at [653, 337] on div "Update Role & Add Items" at bounding box center [689, 331] width 87 height 23
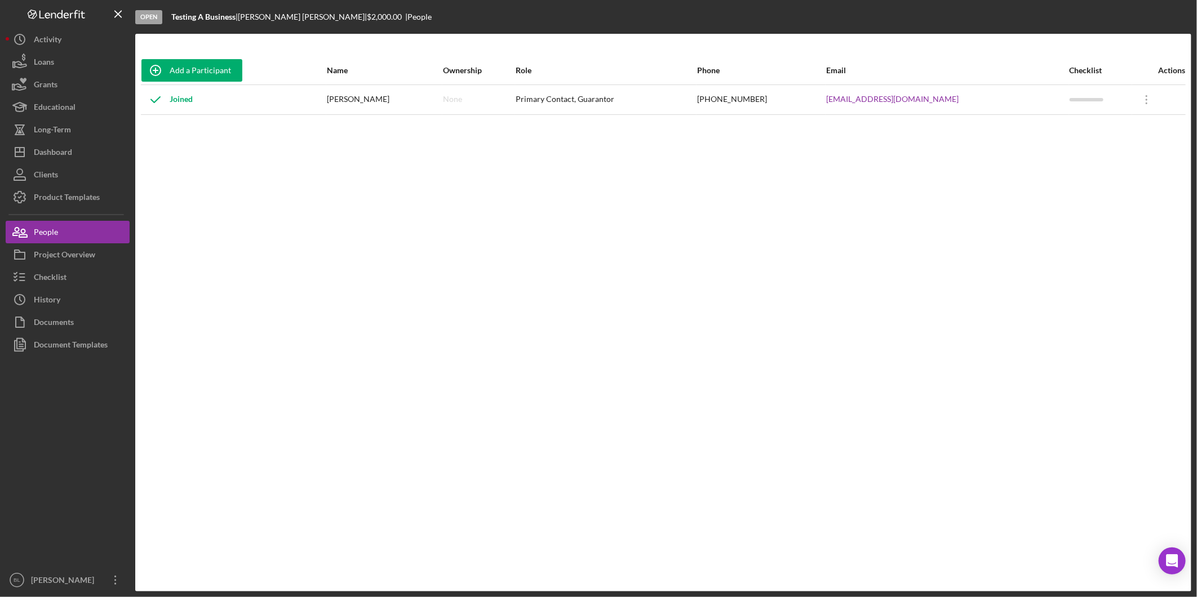
click at [996, 307] on div "Add a Participant Name Ownership Role Phone Email Checklist Actions Joined [PER…" at bounding box center [663, 312] width 1056 height 513
drag, startPoint x: 707, startPoint y: 221, endPoint x: 756, endPoint y: 187, distance: 59.9
click at [713, 221] on div "Add a Participant Name Ownership Role Phone Email Checklist Actions Joined [PER…" at bounding box center [663, 312] width 1056 height 513
click at [95, 198] on div "Product Templates" at bounding box center [67, 198] width 66 height 25
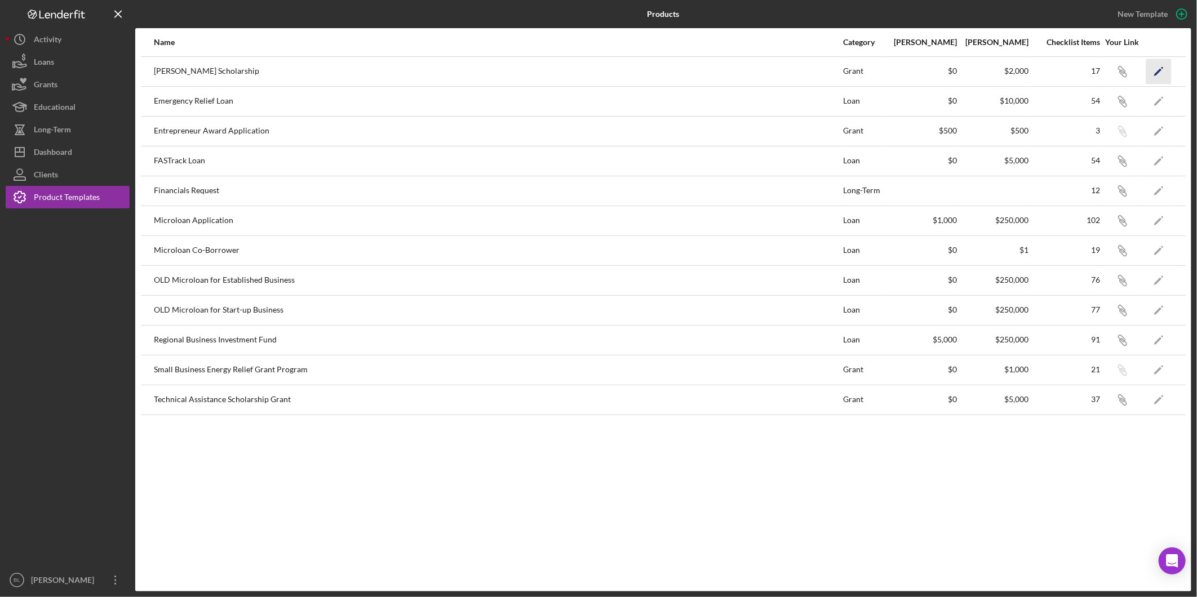
click at [1156, 72] on polygon "button" at bounding box center [1157, 72] width 7 height 8
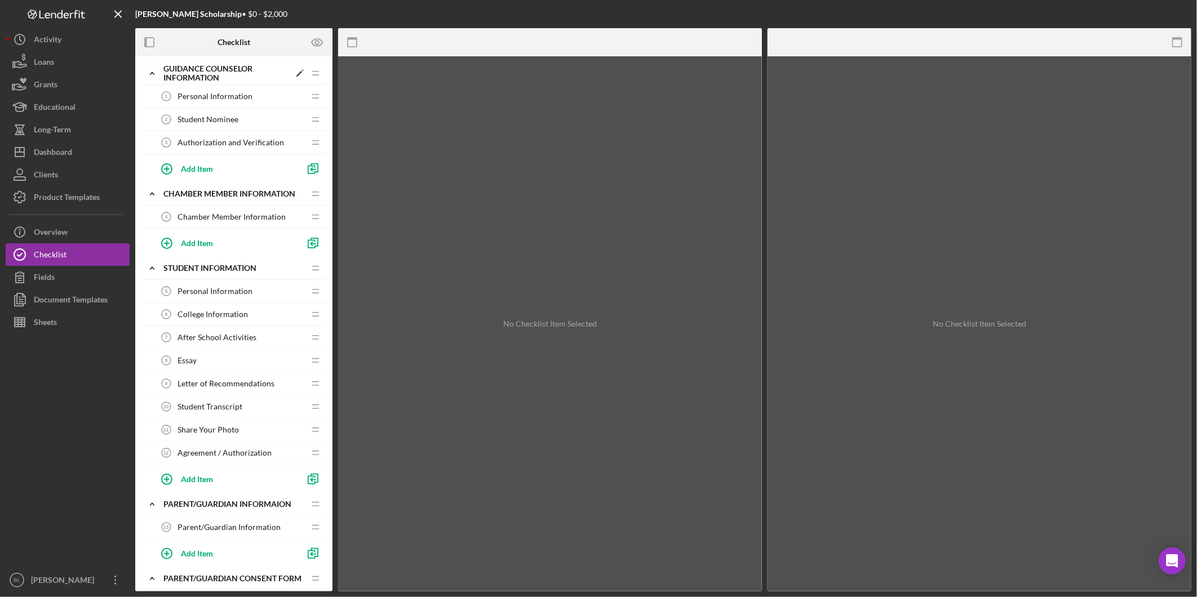
click at [158, 68] on icon "Icon/Expander" at bounding box center [152, 73] width 23 height 23
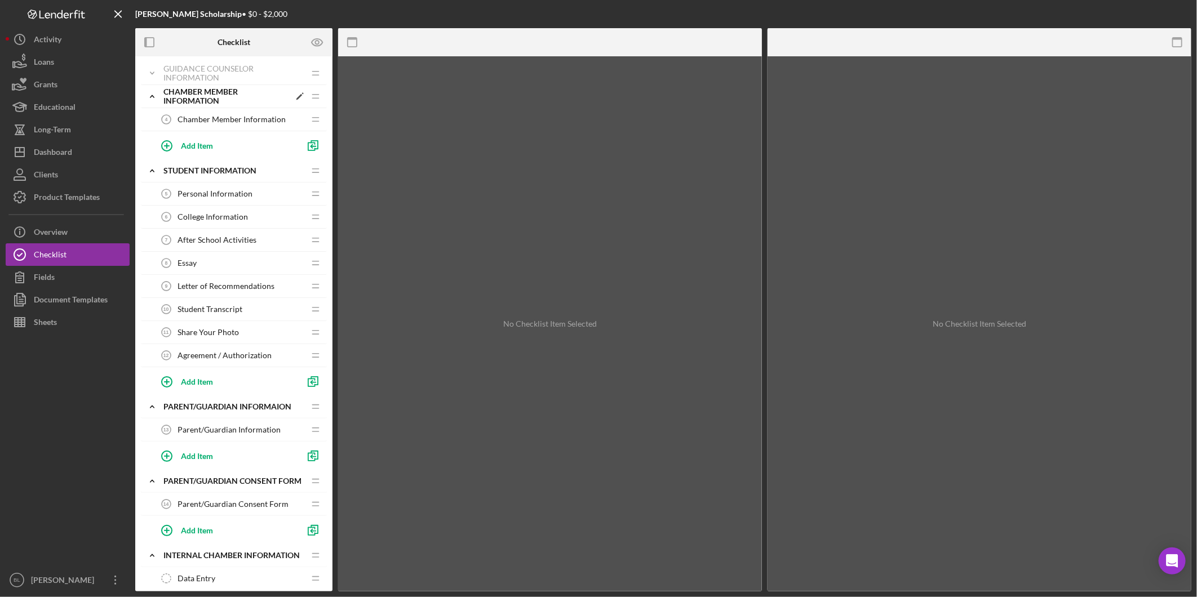
click at [153, 91] on icon "Icon/Expander" at bounding box center [152, 96] width 23 height 23
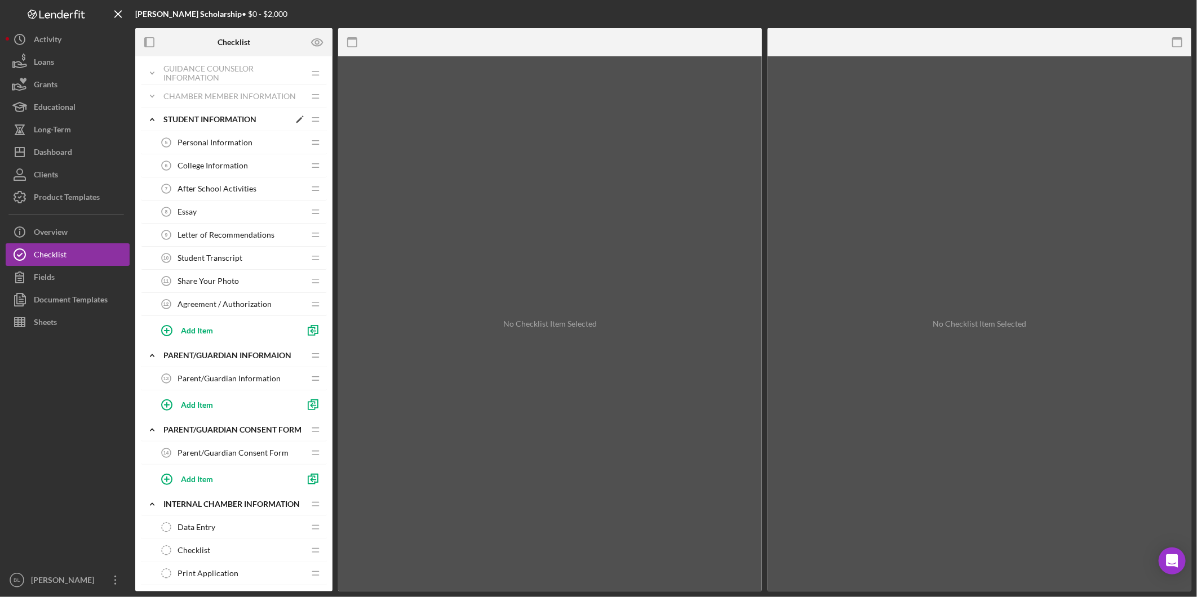
drag, startPoint x: 150, startPoint y: 116, endPoint x: 150, endPoint y: 132, distance: 16.9
click at [150, 116] on icon "Icon/Expander" at bounding box center [152, 119] width 23 height 23
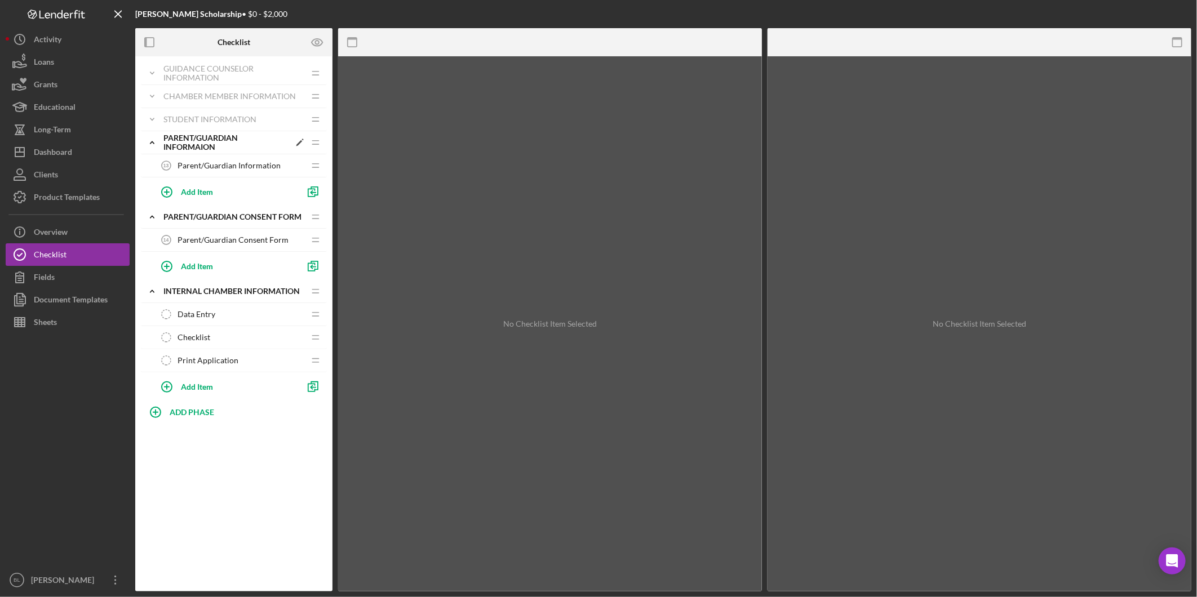
click at [151, 139] on icon "Icon/Expander" at bounding box center [152, 142] width 23 height 23
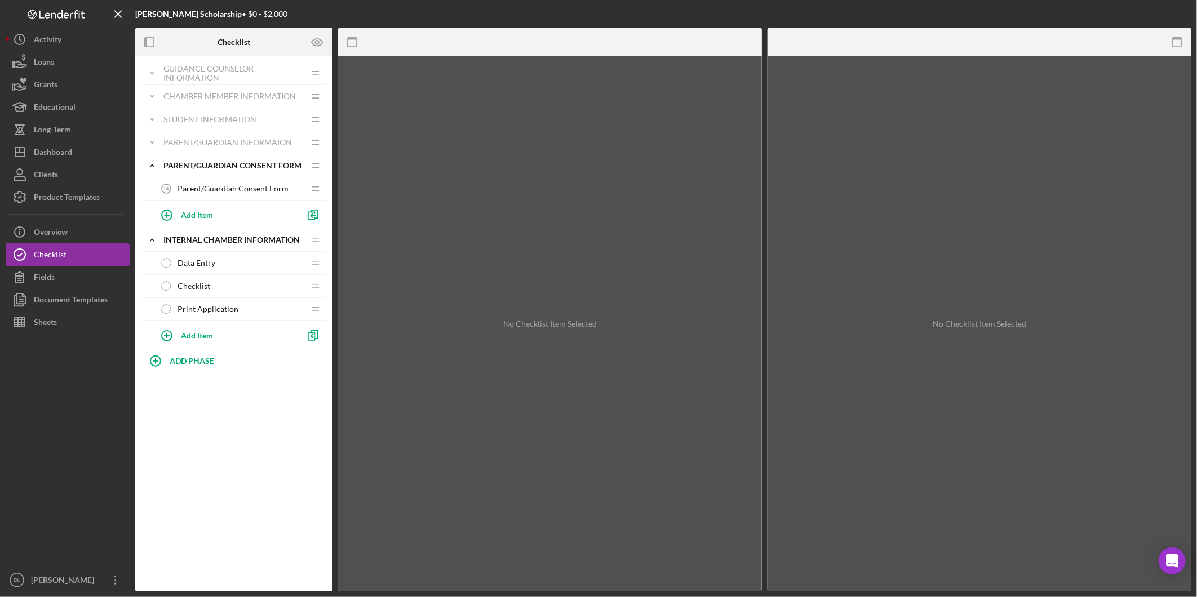
click at [214, 184] on span "Parent/Guardian Consent Form" at bounding box center [233, 188] width 111 height 9
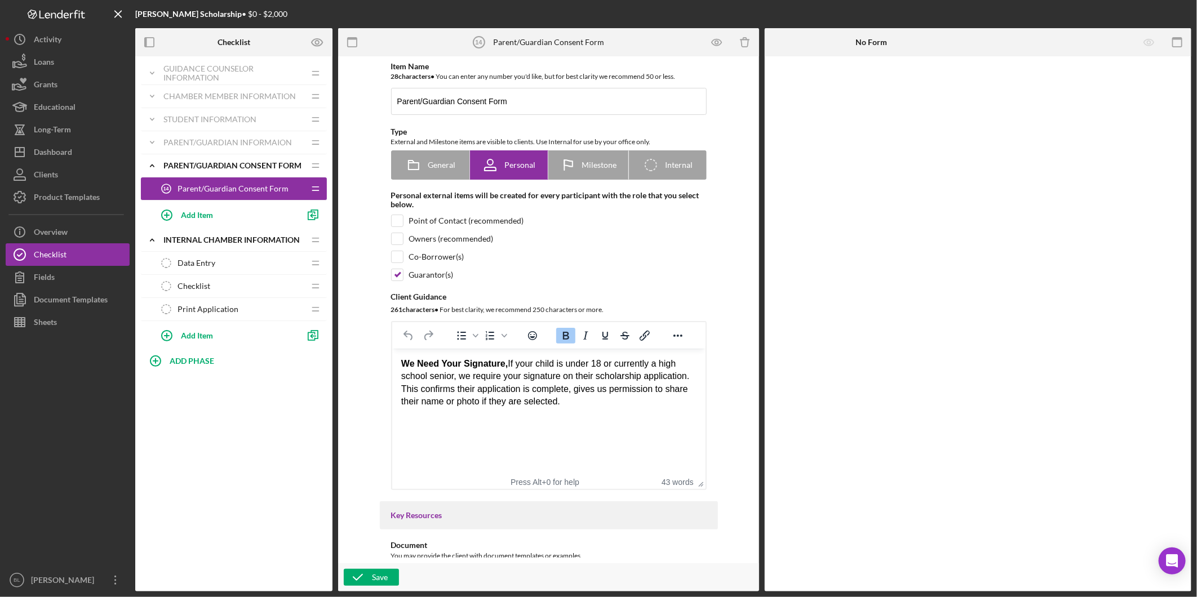
click at [431, 258] on div "Co-Borrower(s)" at bounding box center [436, 256] width 55 height 9
checkbox input "true"
click at [398, 273] on input "checkbox" at bounding box center [397, 274] width 11 height 11
checkbox input "false"
click at [359, 576] on icon "button" at bounding box center [358, 578] width 28 height 28
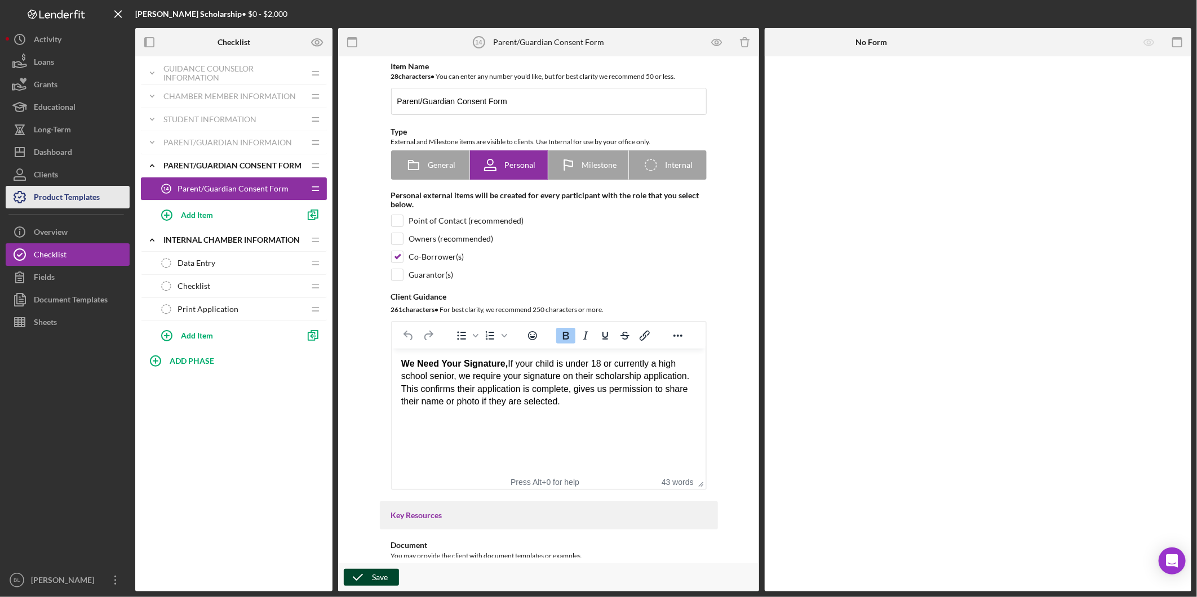
click at [52, 194] on div "Product Templates" at bounding box center [67, 198] width 66 height 25
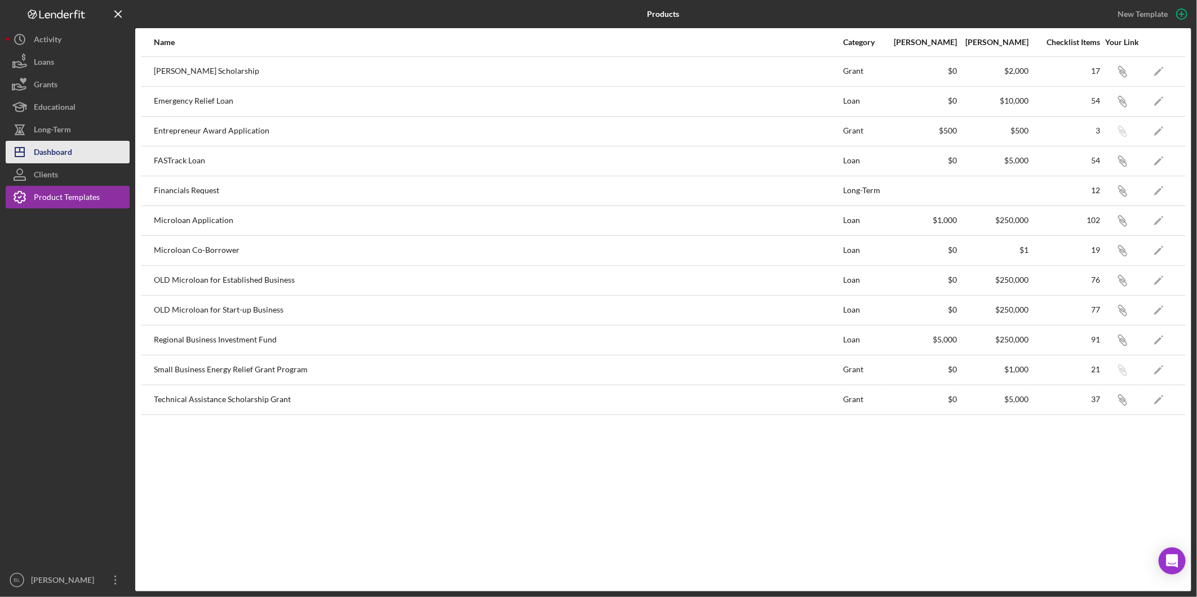
click at [48, 154] on div "Dashboard" at bounding box center [53, 153] width 38 height 25
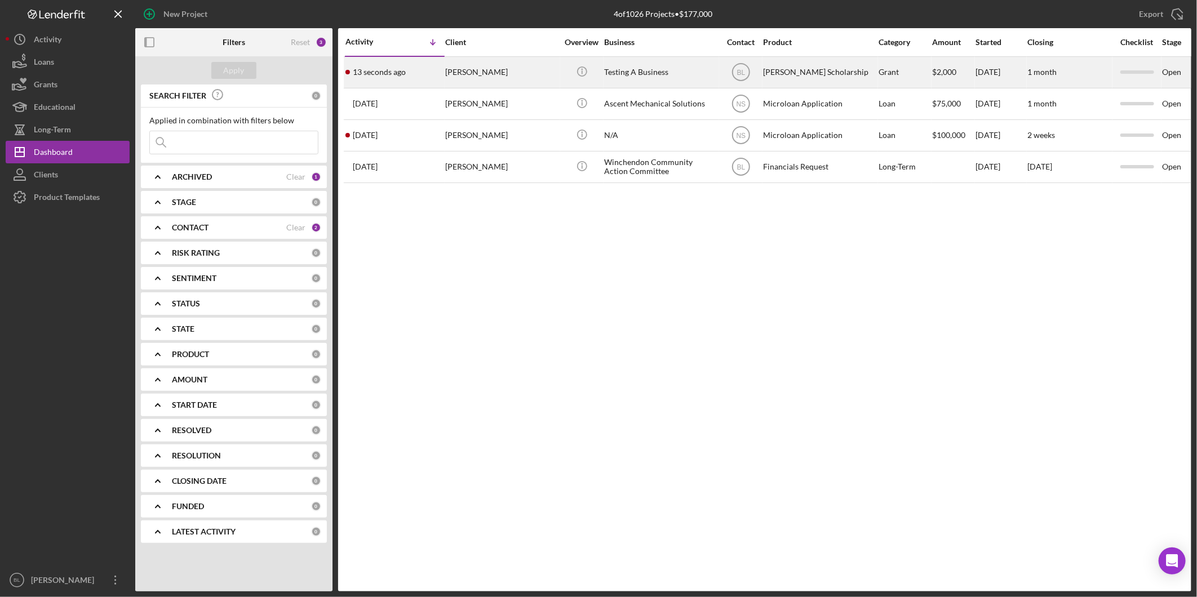
click at [621, 73] on div "Testing A Business" at bounding box center [660, 72] width 113 height 30
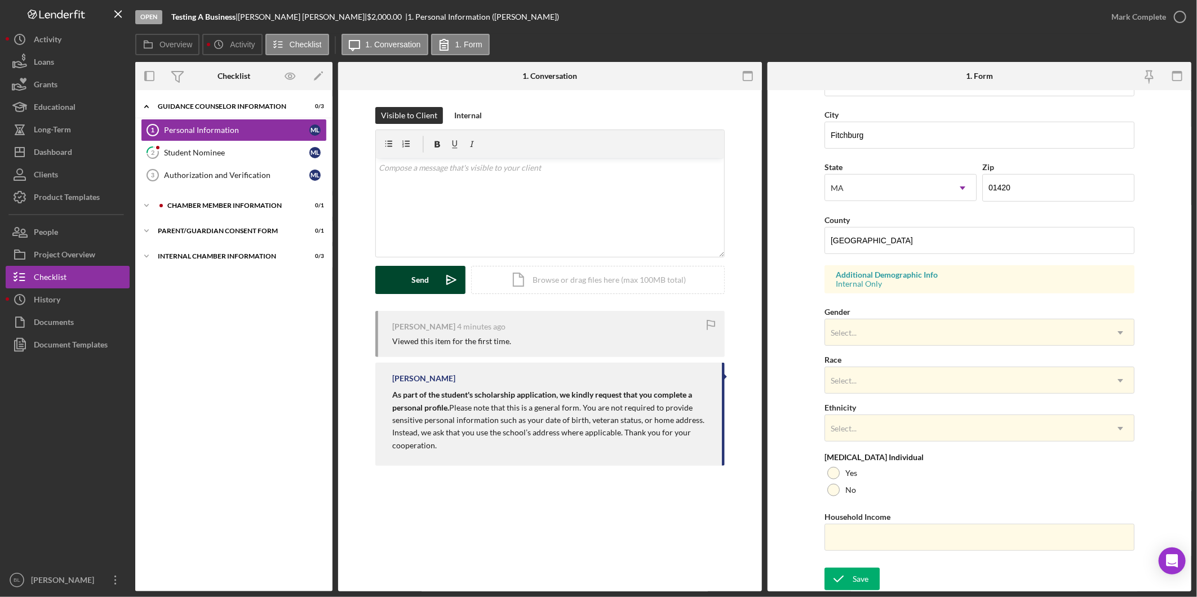
scroll to position [252, 0]
click at [233, 147] on link "2 Student Nominee M L" at bounding box center [234, 152] width 186 height 23
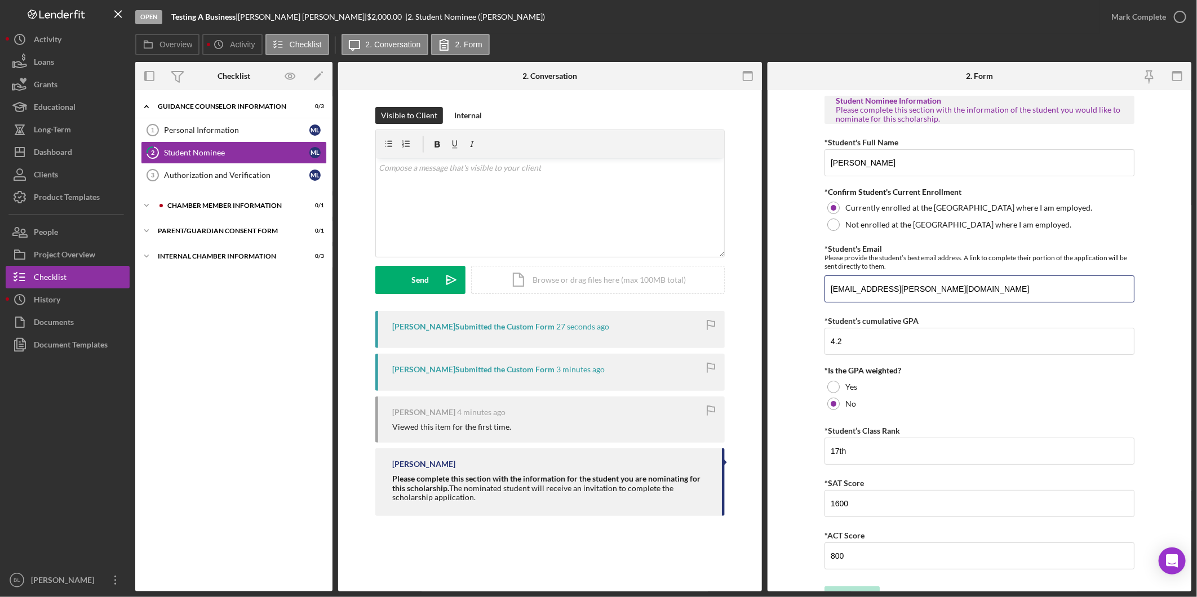
drag, startPoint x: 937, startPoint y: 289, endPoint x: 803, endPoint y: 288, distance: 134.1
click at [803, 288] on form "Student Nominee Information Please complete this section with the information o…" at bounding box center [980, 341] width 424 height 502
click at [87, 235] on button "People" at bounding box center [68, 232] width 124 height 23
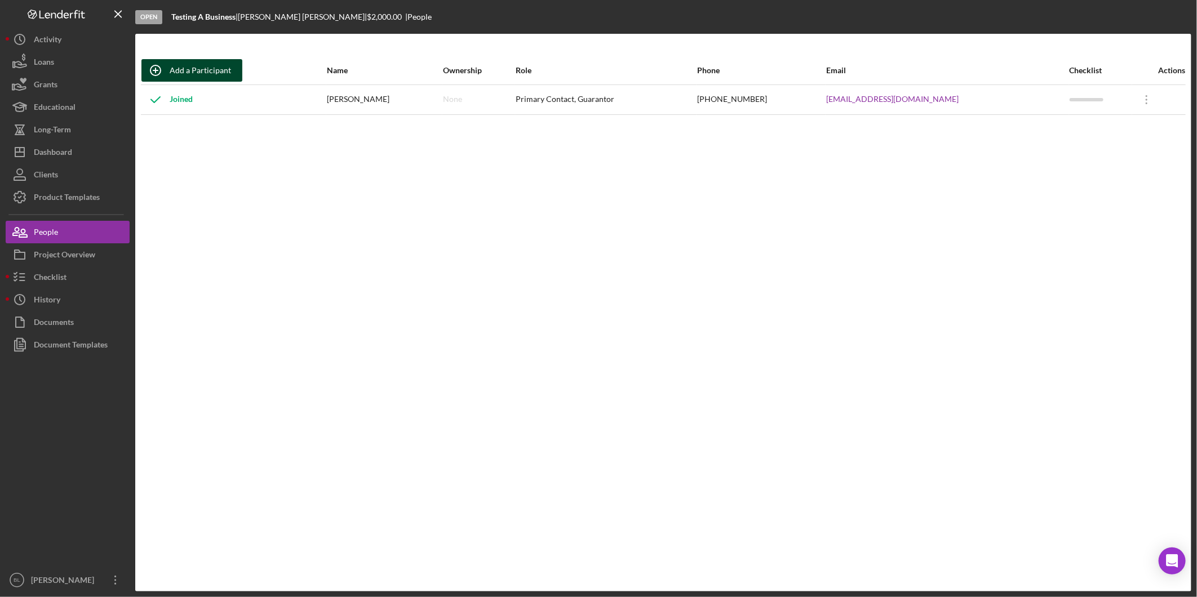
click at [188, 70] on div "Add a Participant" at bounding box center [200, 70] width 61 height 23
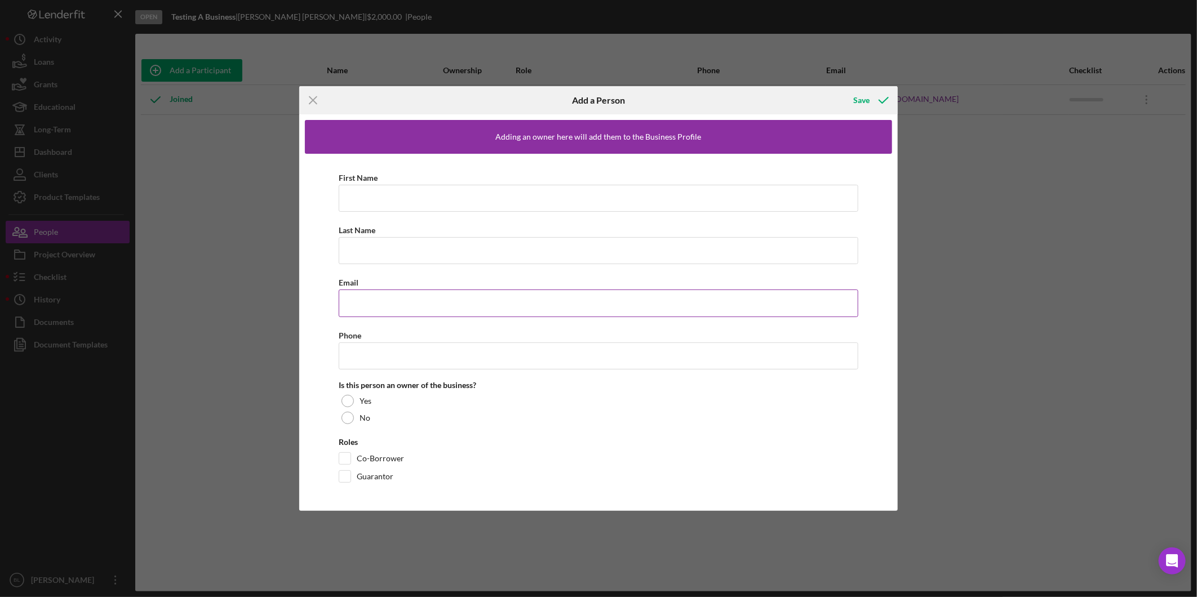
click at [386, 299] on input "Email" at bounding box center [599, 303] width 520 height 27
paste input "[EMAIL_ADDRESS][PERSON_NAME][DOMAIN_NAME]"
type input "[EMAIL_ADDRESS][PERSON_NAME][DOMAIN_NAME]"
drag, startPoint x: 444, startPoint y: 272, endPoint x: 429, endPoint y: 251, distance: 25.9
click at [444, 272] on div "First Name Required Last Name Required Email [EMAIL_ADDRESS][PERSON_NAME][DOMAI…" at bounding box center [598, 330] width 587 height 352
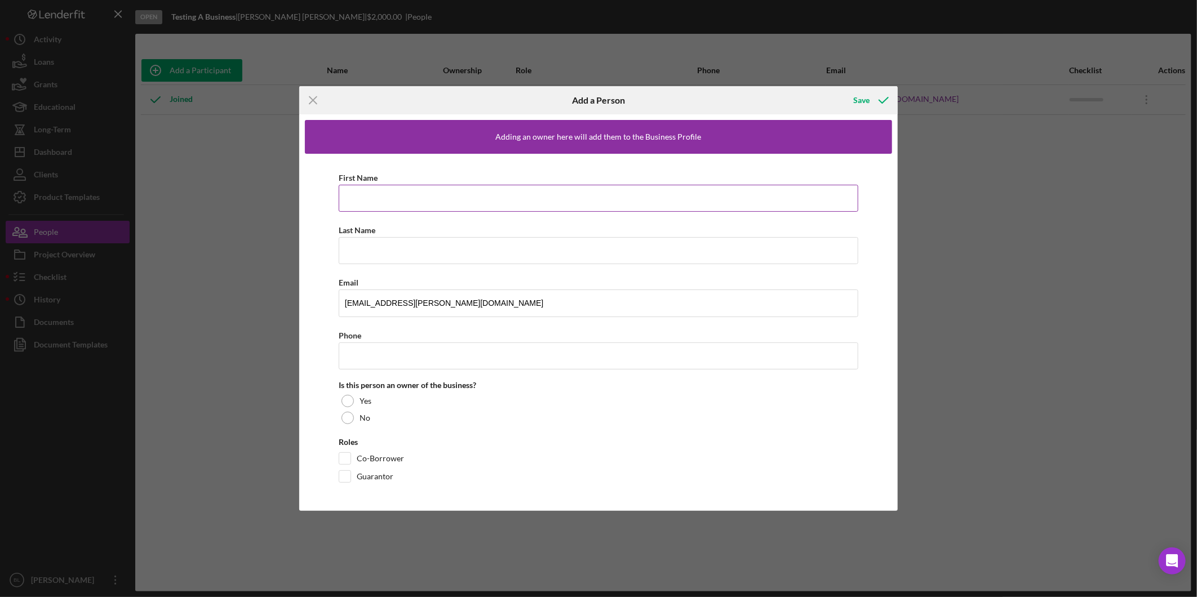
click at [402, 197] on input "First Name" at bounding box center [599, 198] width 520 height 27
type input "[PERSON_NAME]"
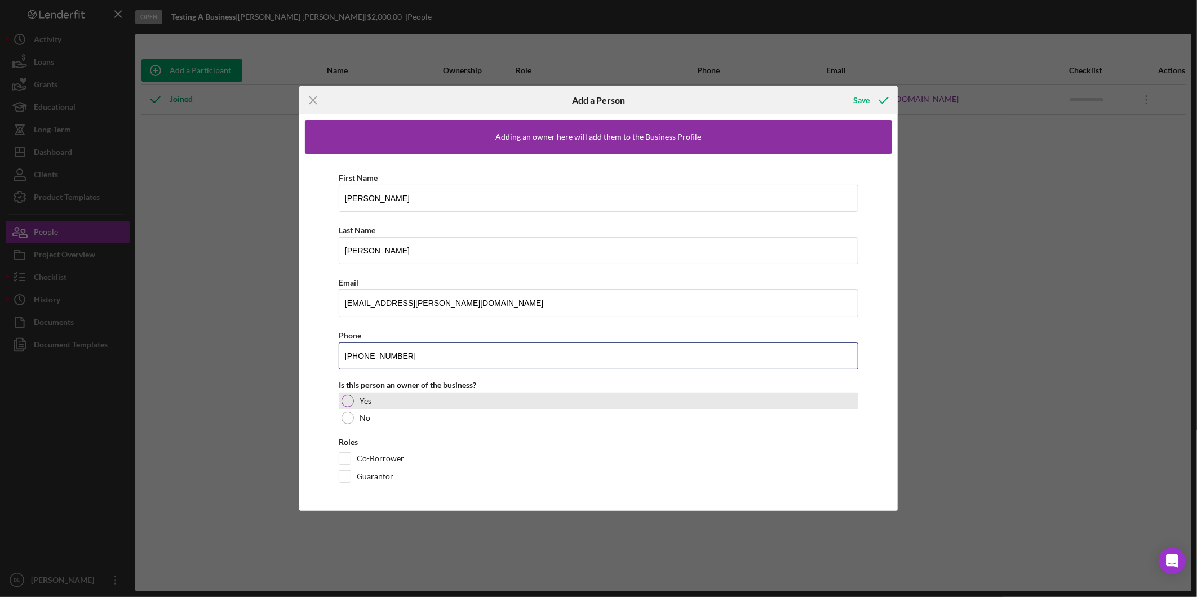
type input "[PHONE_NUMBER]"
click at [389, 401] on div "Yes" at bounding box center [599, 401] width 520 height 17
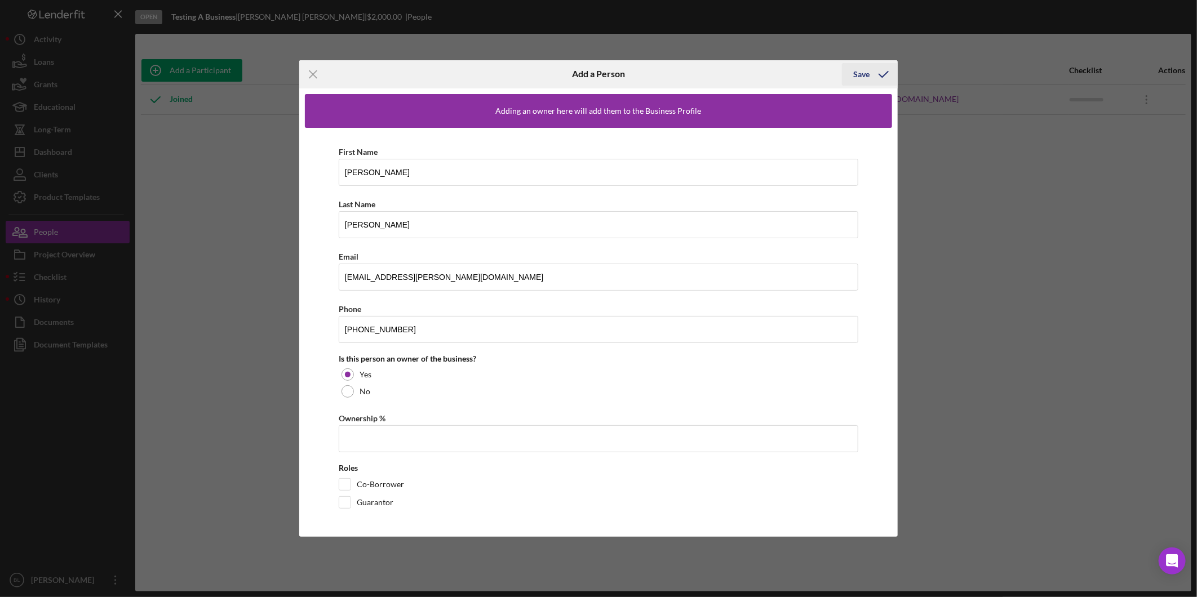
drag, startPoint x: 874, startPoint y: 72, endPoint x: 848, endPoint y: 74, distance: 25.5
click at [848, 74] on button "Save" at bounding box center [870, 74] width 56 height 23
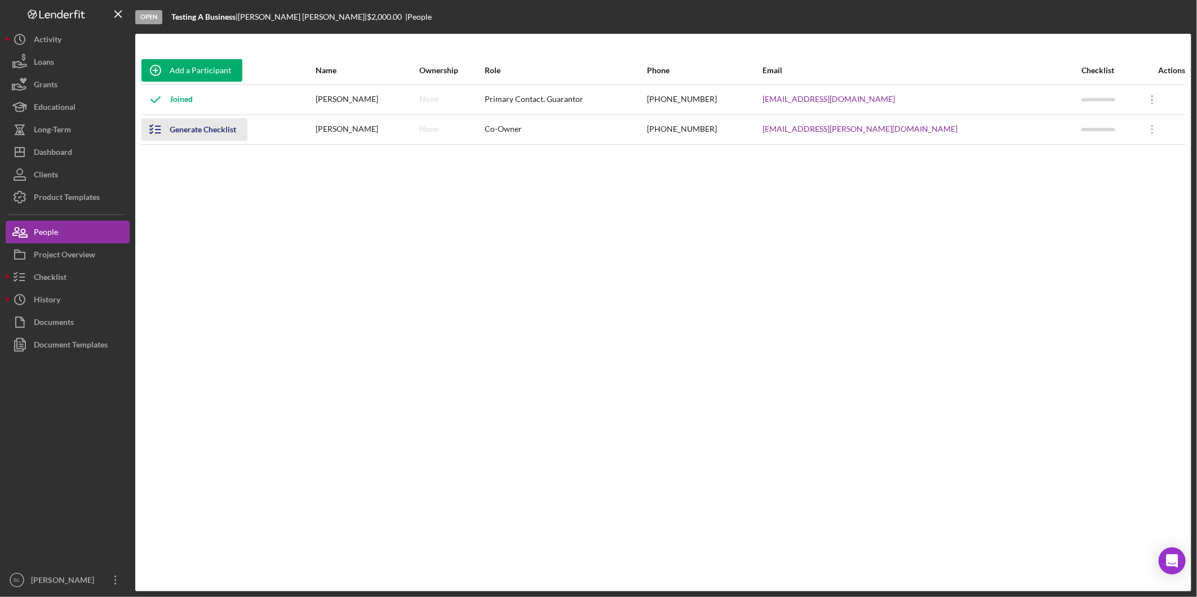
click at [199, 134] on div "Generate Checklist" at bounding box center [203, 129] width 67 height 23
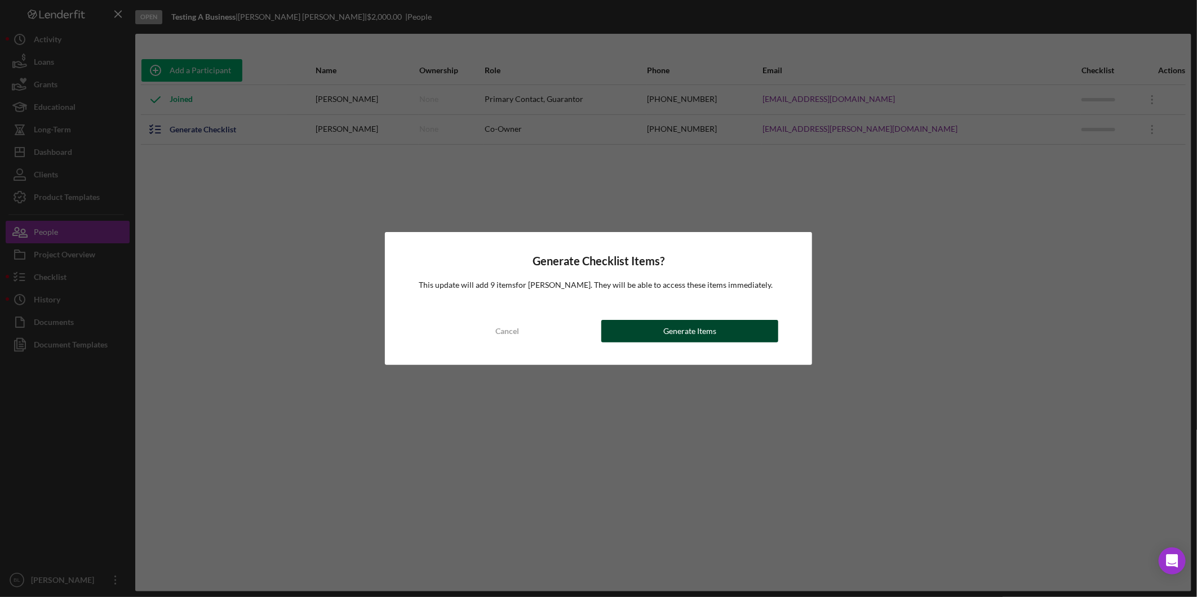
click at [675, 339] on div "Generate Items" at bounding box center [689, 331] width 53 height 23
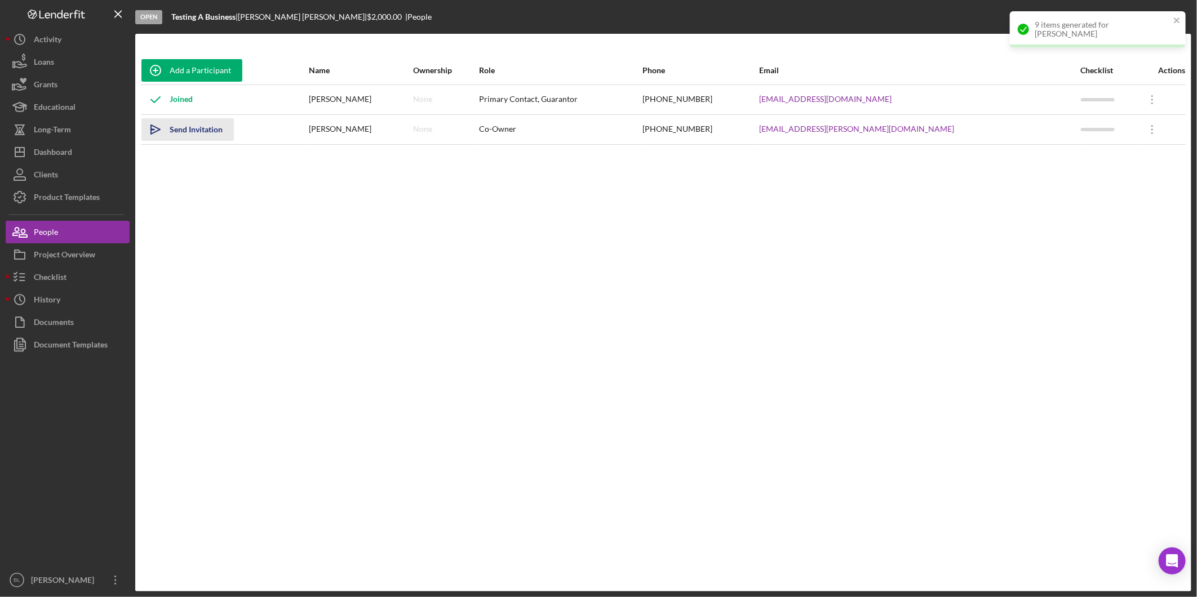
click at [198, 127] on div "Send Invitation" at bounding box center [196, 129] width 53 height 23
drag, startPoint x: 710, startPoint y: 311, endPoint x: 694, endPoint y: 320, distance: 18.7
click at [710, 311] on div "Add a Participant Name Ownership Role Phone Email Checklist Actions Joined [PER…" at bounding box center [663, 312] width 1056 height 513
click at [1143, 132] on icon "Icon/Overflow" at bounding box center [1152, 130] width 28 height 28
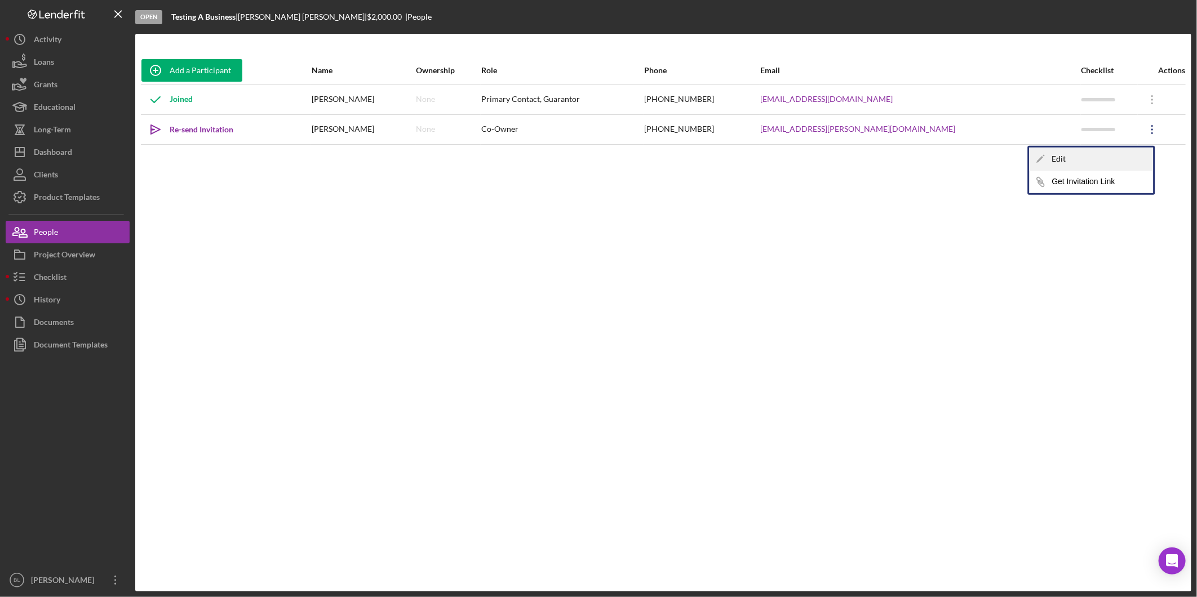
click at [1119, 154] on div "Icon/Edit Edit" at bounding box center [1092, 159] width 124 height 23
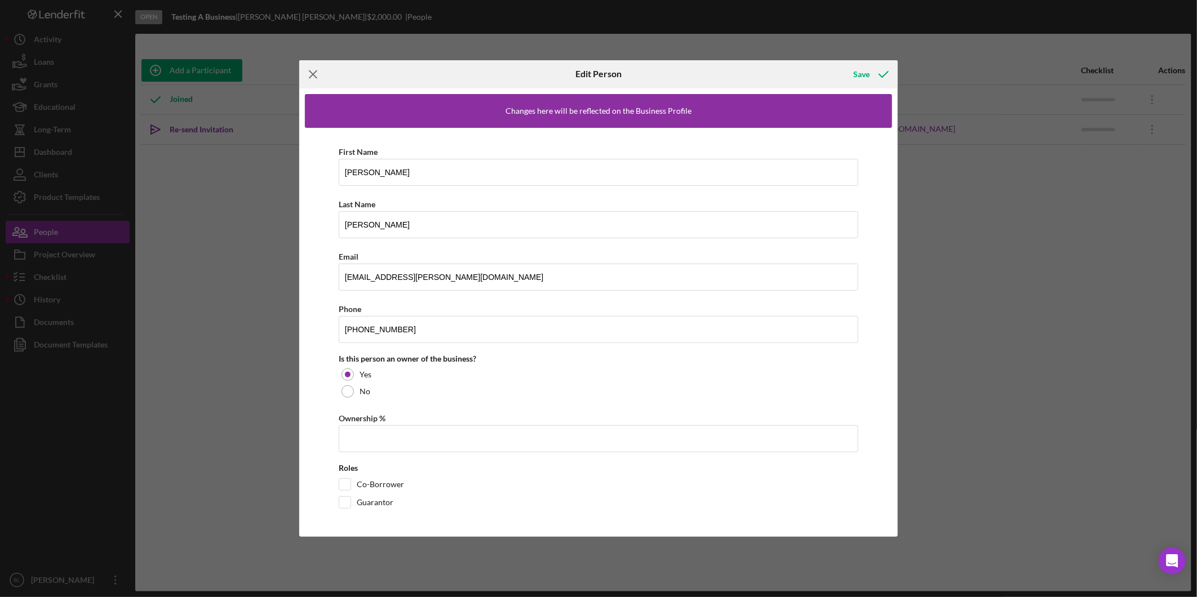
click at [312, 66] on icon "Icon/Menu Close" at bounding box center [313, 74] width 28 height 28
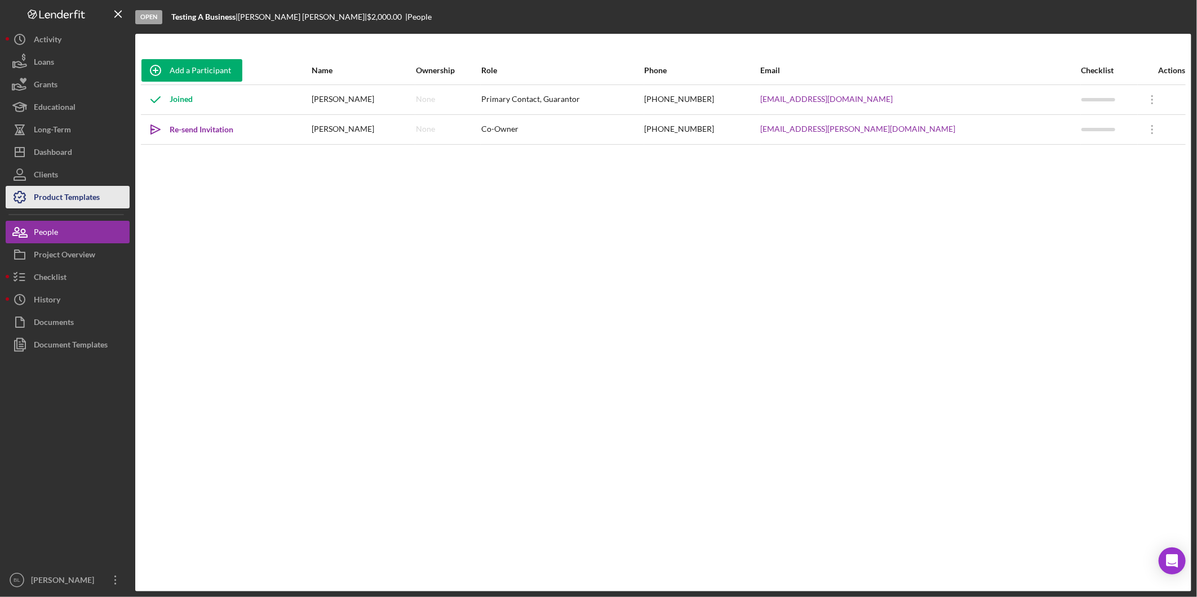
drag, startPoint x: 29, startPoint y: 203, endPoint x: 92, endPoint y: 202, distance: 62.6
click at [29, 202] on icon "button" at bounding box center [20, 197] width 28 height 28
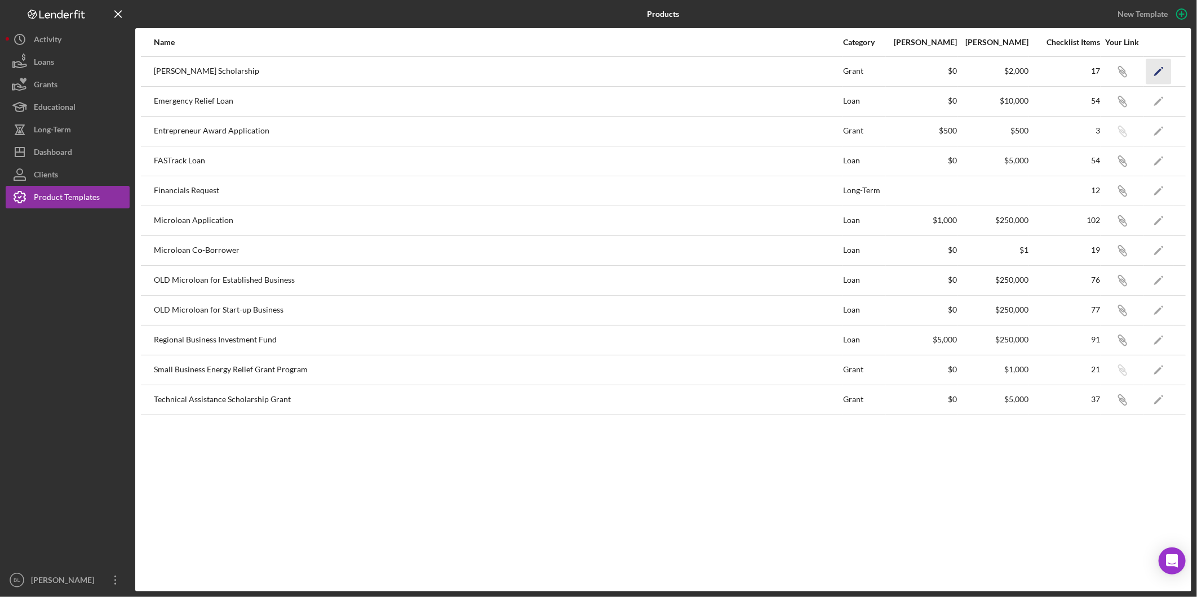
click at [1156, 66] on icon "Icon/Edit" at bounding box center [1158, 71] width 25 height 25
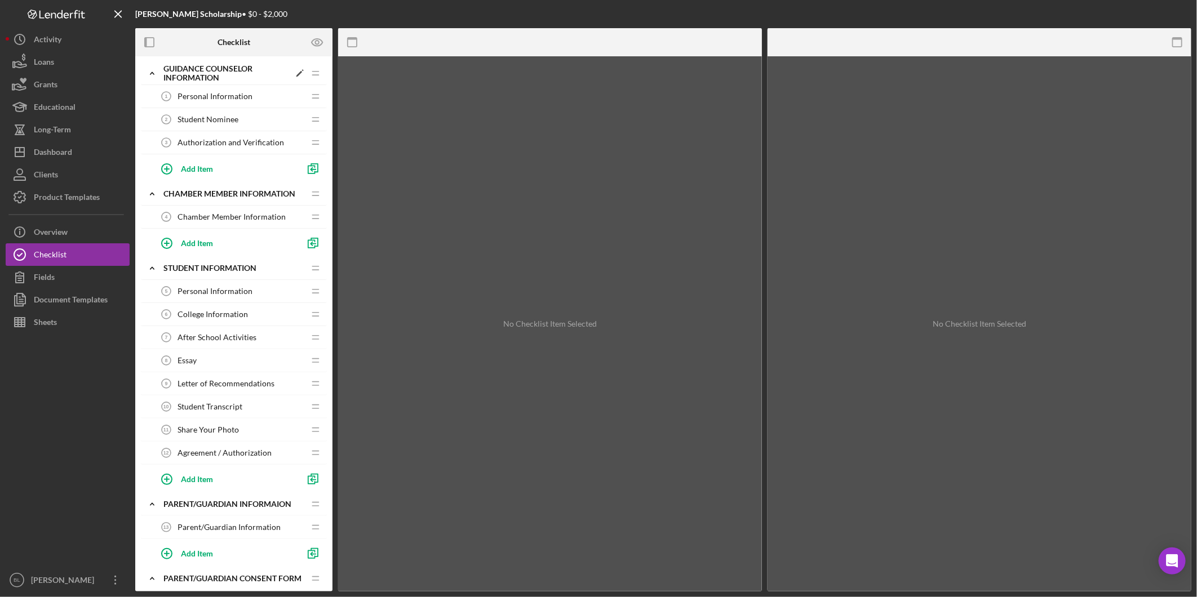
click at [197, 76] on div "Guidance Counselor Information" at bounding box center [226, 73] width 126 height 18
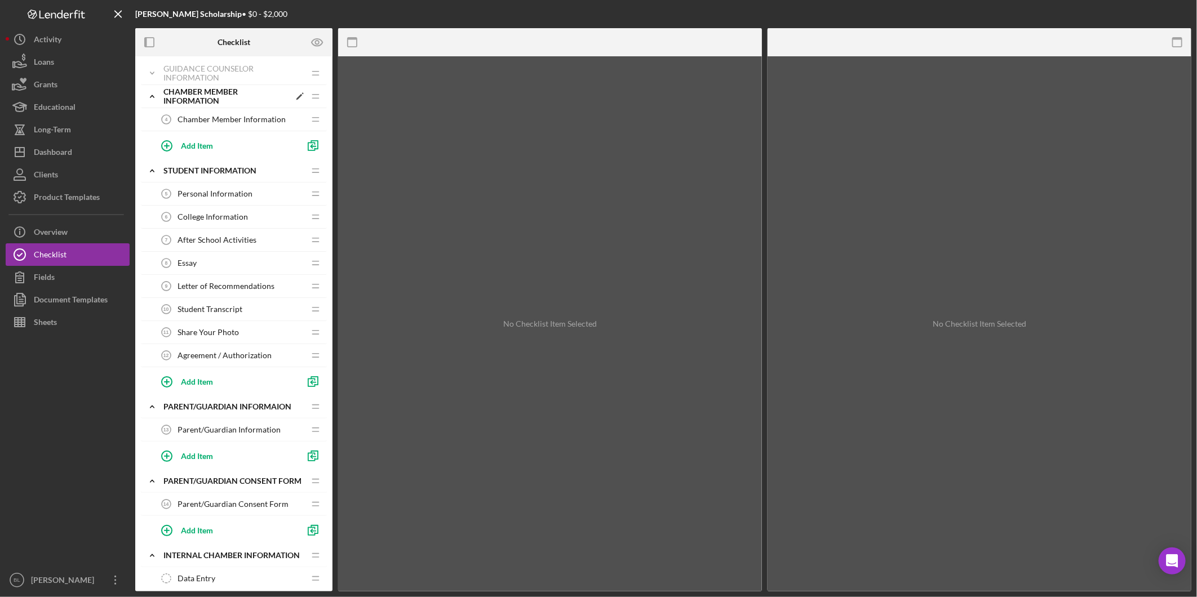
click at [197, 92] on div "Chamber Member Information" at bounding box center [226, 96] width 126 height 18
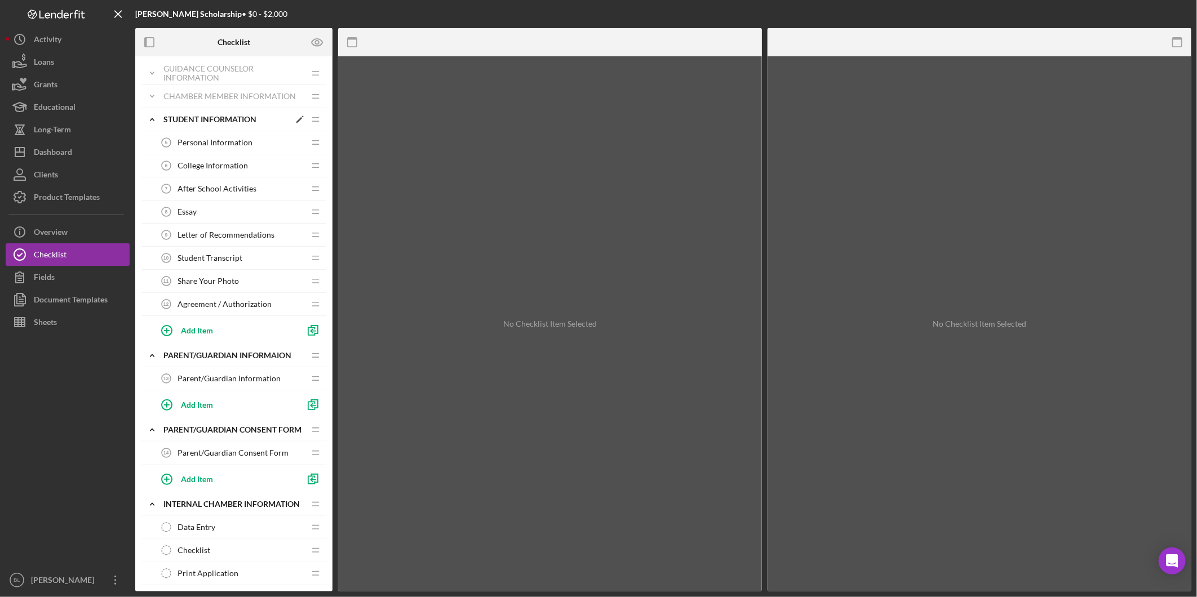
drag, startPoint x: 192, startPoint y: 110, endPoint x: 190, endPoint y: 121, distance: 11.5
click at [190, 121] on div "Icon/Expander Student Information Icon/Edit Icon/Drag" at bounding box center [234, 119] width 186 height 23
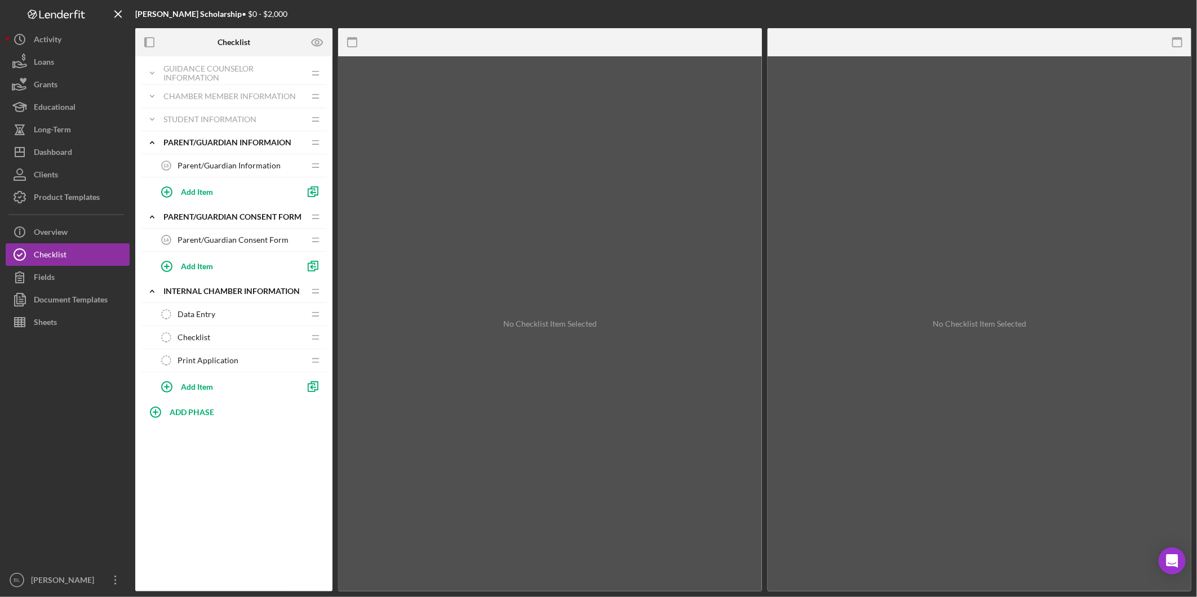
click at [203, 165] on span "Parent/Guardian Information" at bounding box center [229, 165] width 103 height 9
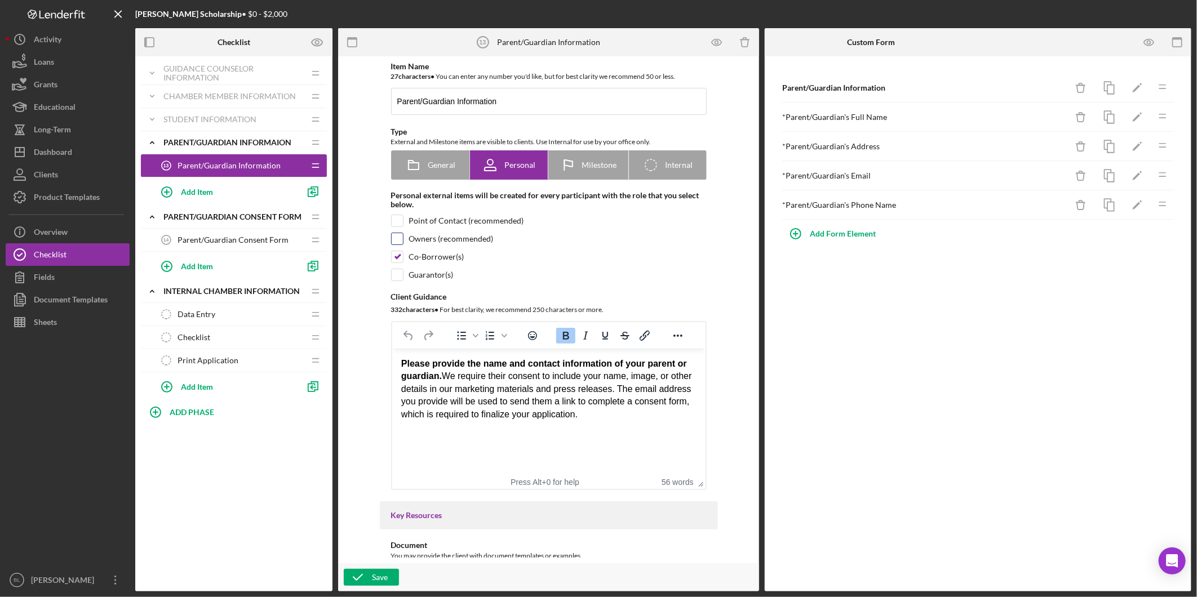
click at [396, 241] on input "checkbox" at bounding box center [397, 238] width 11 height 11
checkbox input "true"
click at [402, 258] on div "Co-Borrower(s)" at bounding box center [549, 257] width 316 height 12
checkbox input "false"
click at [366, 578] on icon "button" at bounding box center [358, 578] width 28 height 28
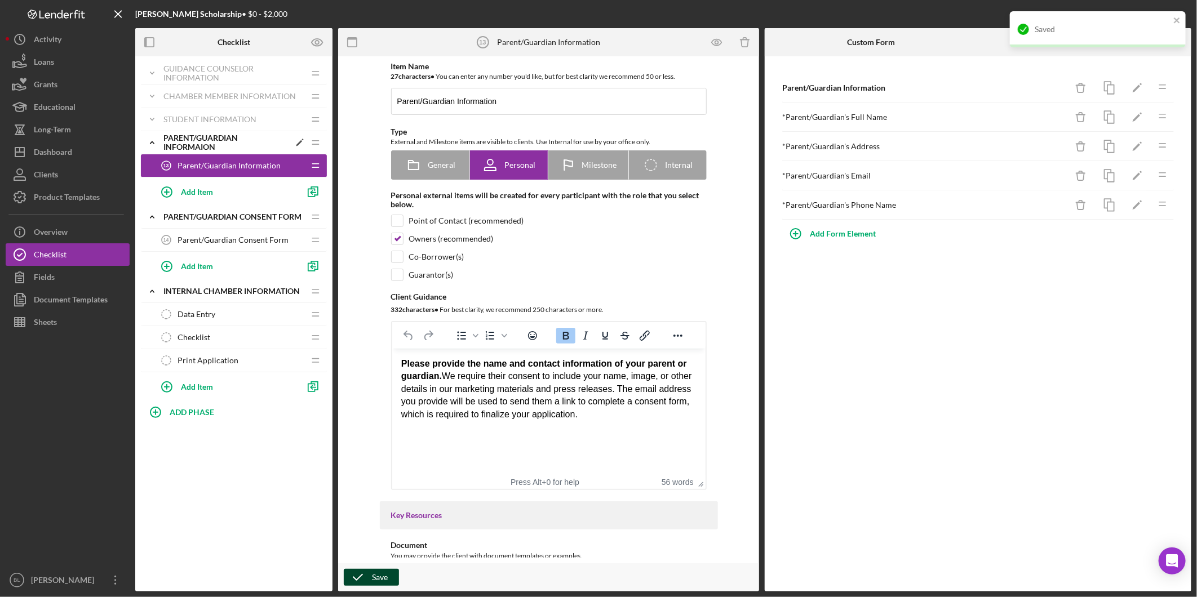
click at [154, 143] on polyline at bounding box center [151, 142] width 3 height 2
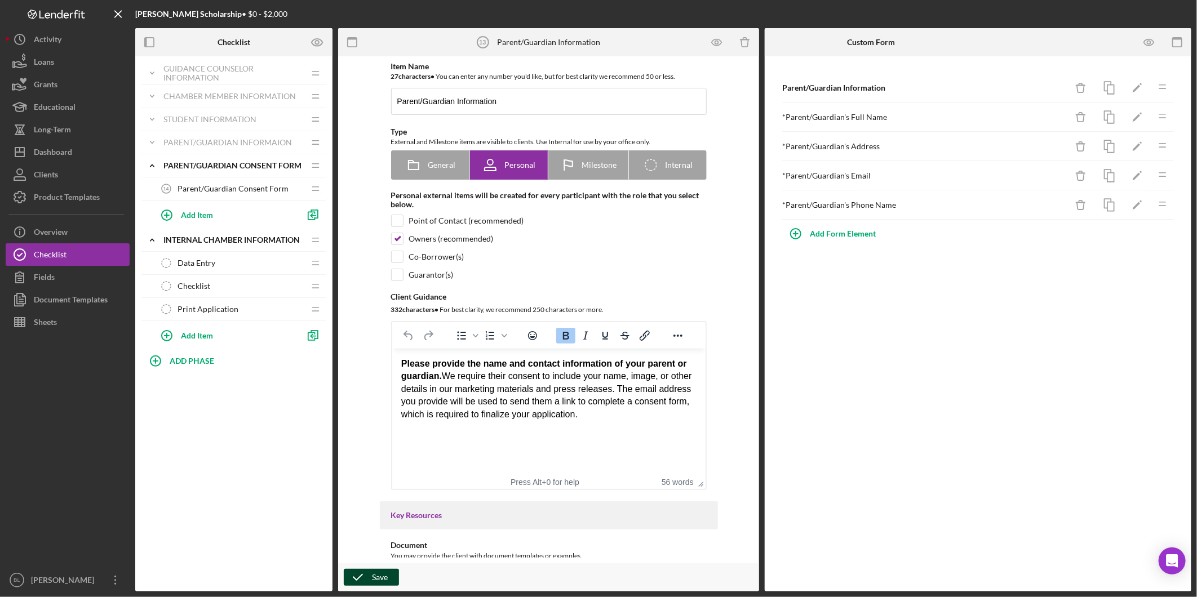
click at [195, 192] on span "Parent/Guardian Consent Form" at bounding box center [233, 188] width 111 height 9
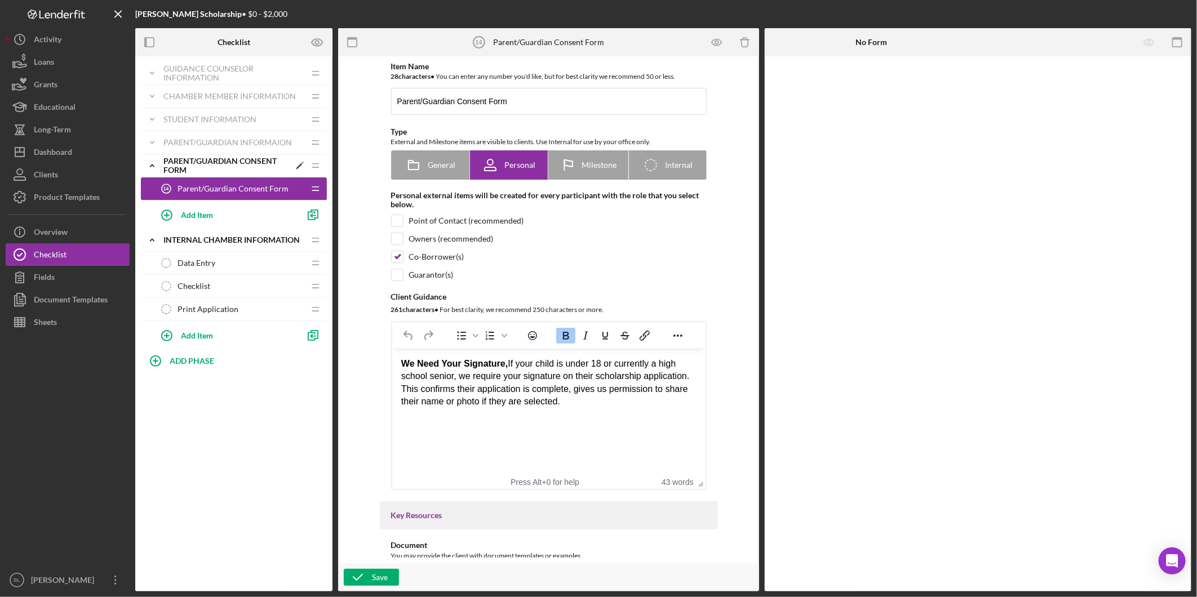
click at [147, 164] on icon "Icon/Expander" at bounding box center [152, 165] width 23 height 23
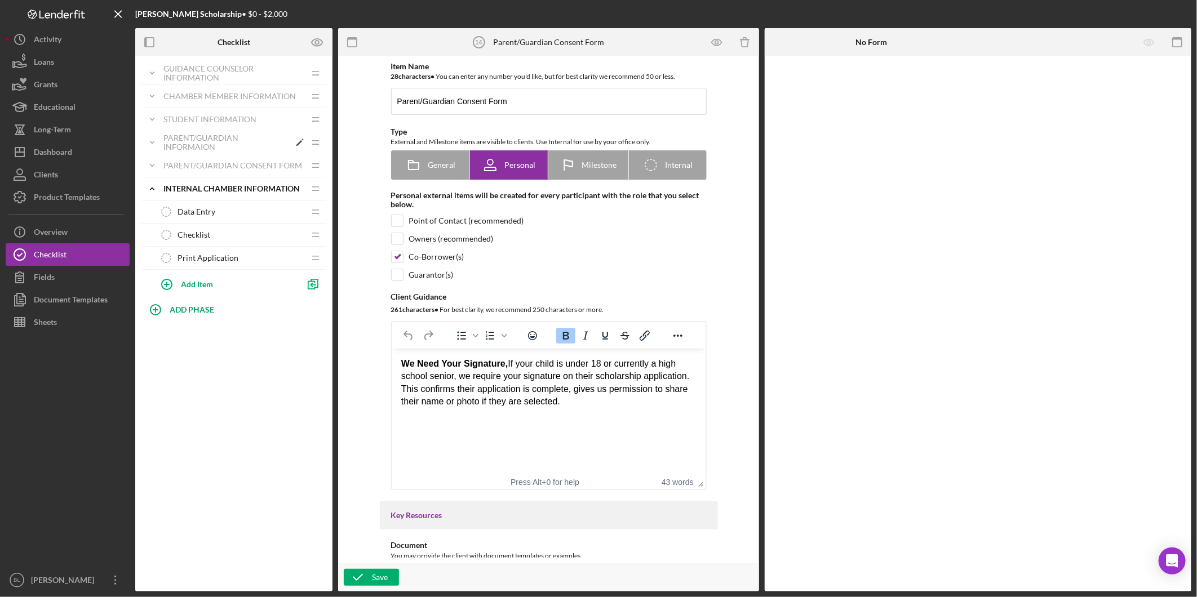
click at [183, 143] on div "Parent/Guardian Informaion" at bounding box center [226, 143] width 126 height 18
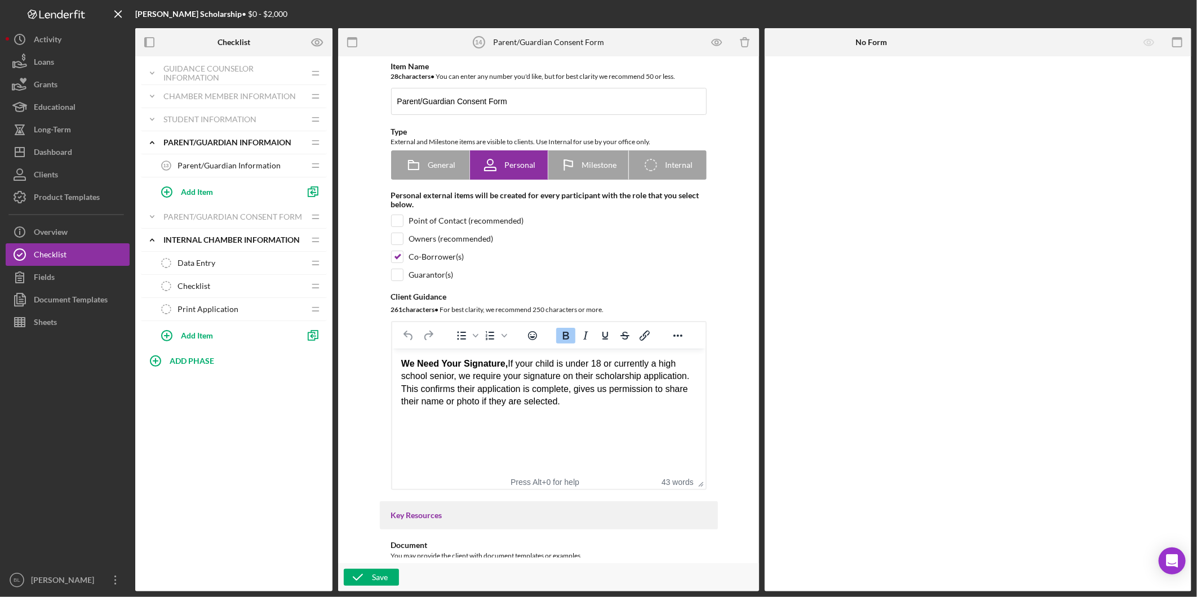
click at [199, 167] on span "Parent/Guardian Information" at bounding box center [229, 165] width 103 height 9
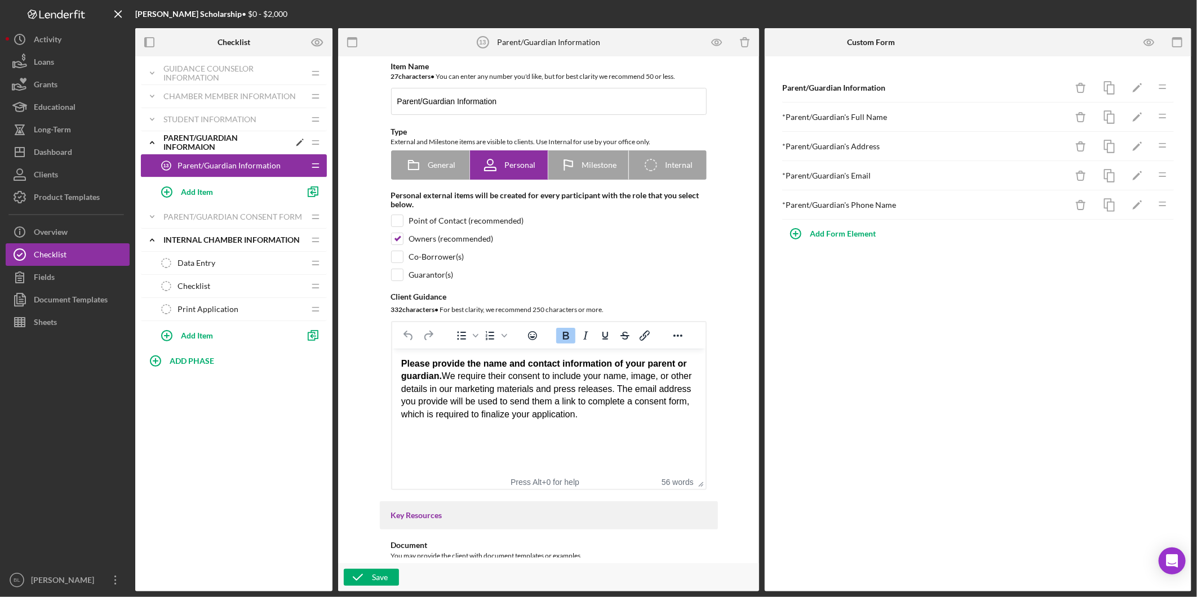
click at [151, 144] on icon "Icon/Expander" at bounding box center [152, 142] width 23 height 23
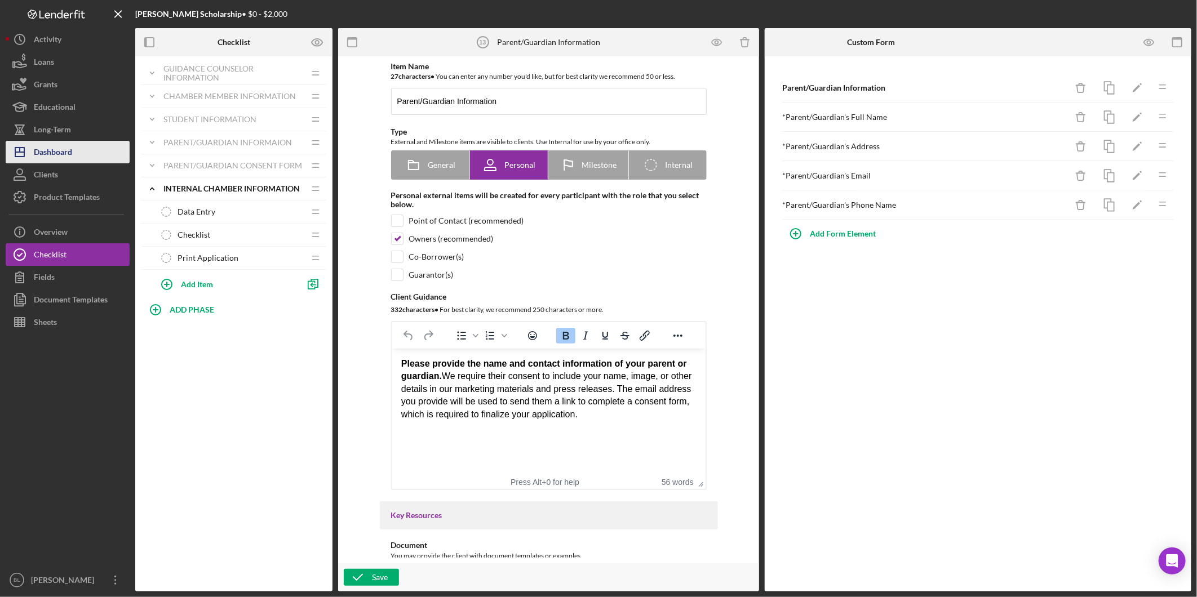
click at [55, 151] on div "Dashboard" at bounding box center [53, 153] width 38 height 25
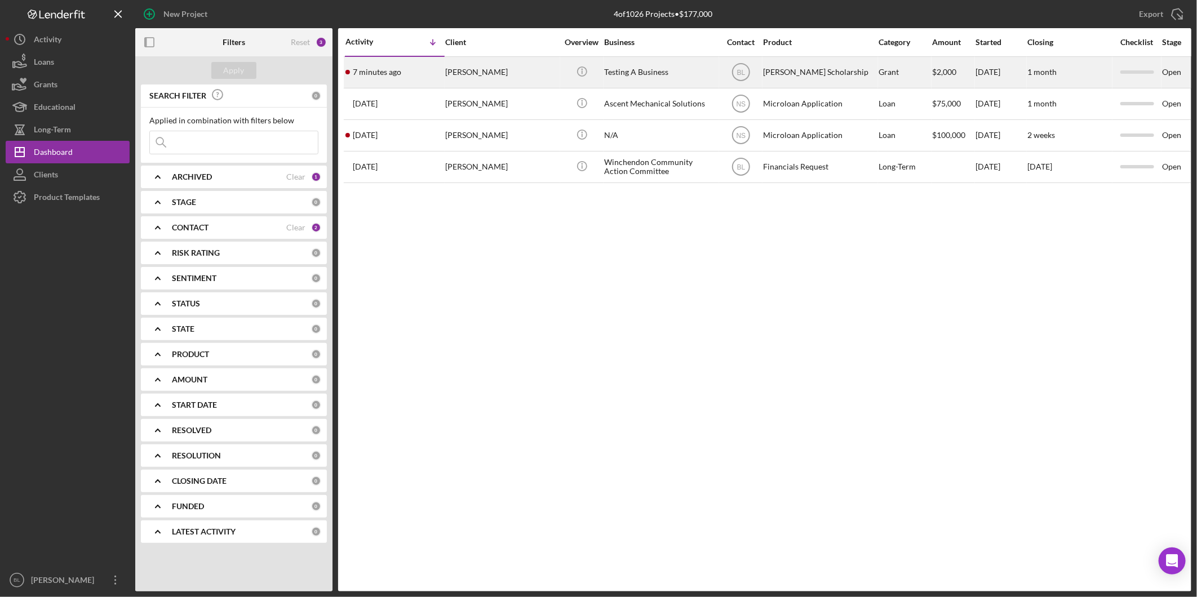
click at [647, 69] on div "Testing A Business" at bounding box center [660, 72] width 113 height 30
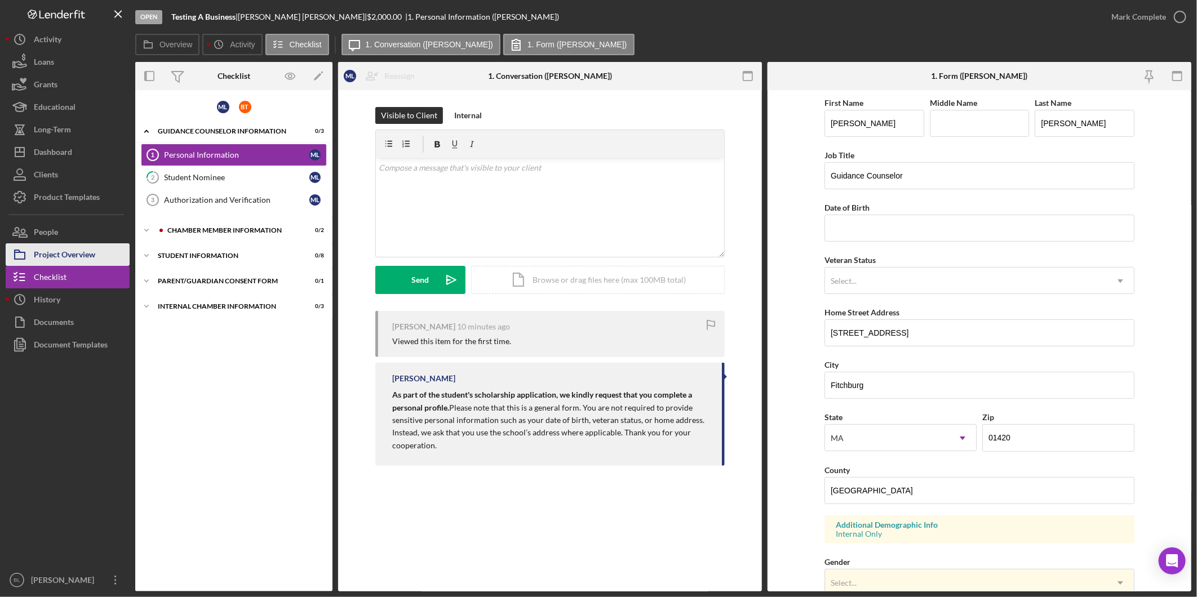
click at [69, 252] on div "Project Overview" at bounding box center [64, 255] width 61 height 25
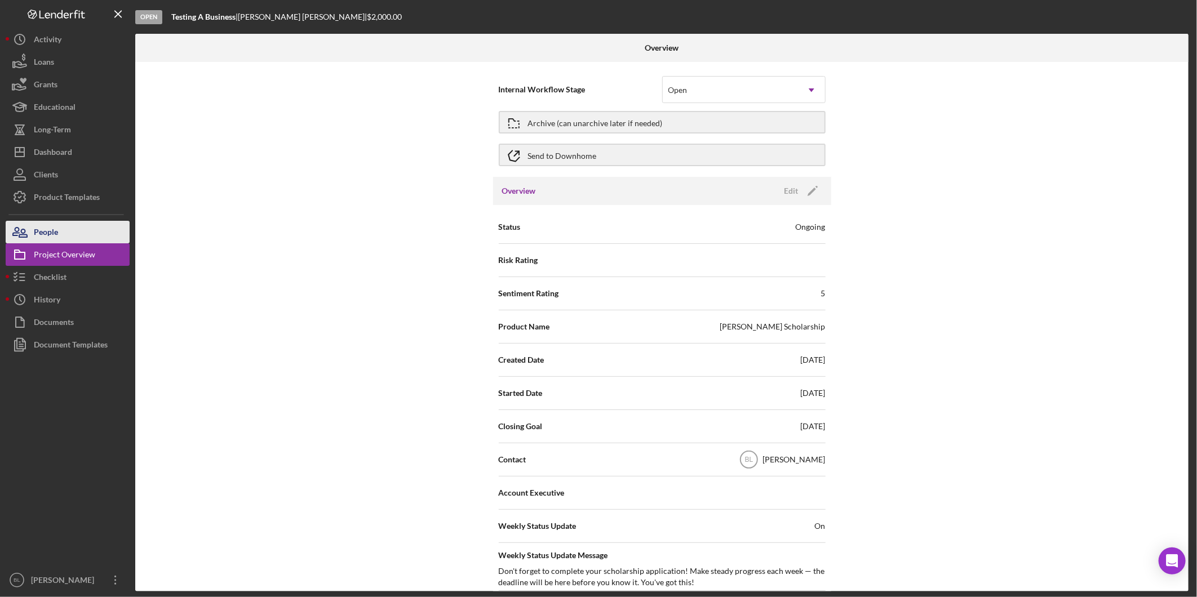
click at [53, 229] on div "People" at bounding box center [46, 233] width 24 height 25
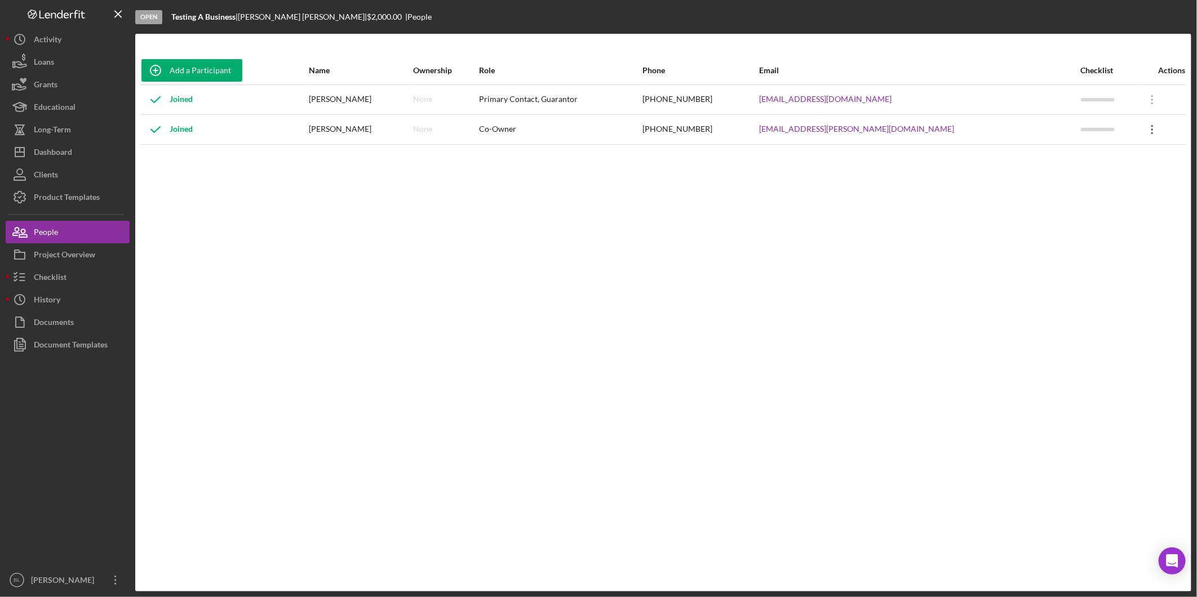
click at [1141, 130] on icon "Icon/Overflow" at bounding box center [1152, 130] width 28 height 28
click at [1105, 185] on div "Make Primary Contact" at bounding box center [1090, 182] width 124 height 23
click at [74, 272] on button "Checklist" at bounding box center [68, 277] width 124 height 23
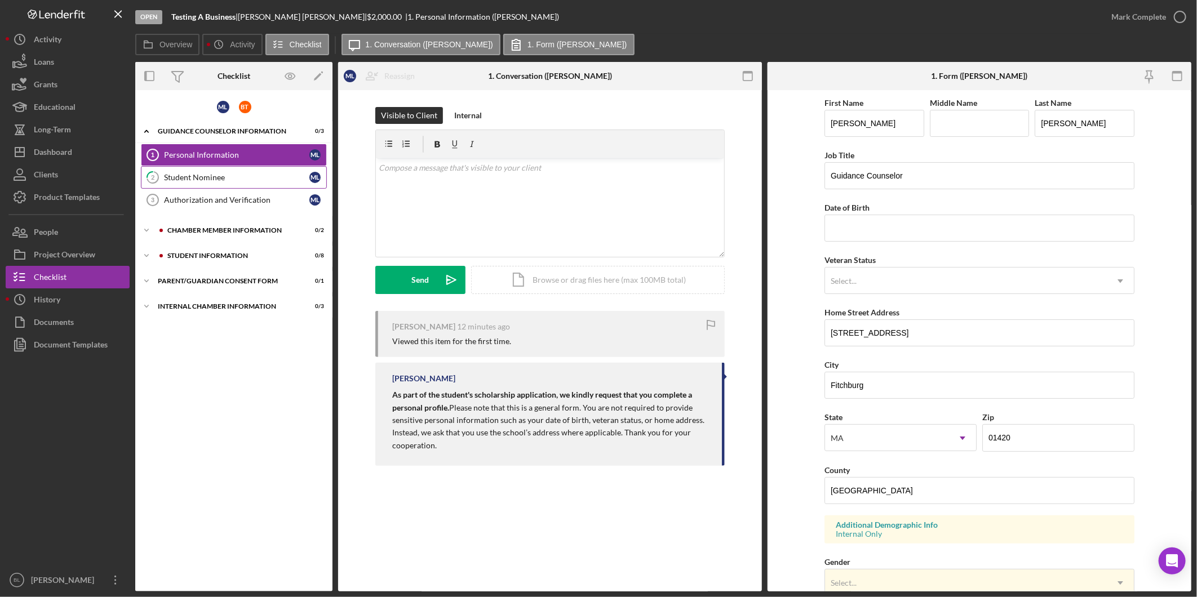
click at [209, 173] on div "Student Nominee" at bounding box center [236, 177] width 145 height 9
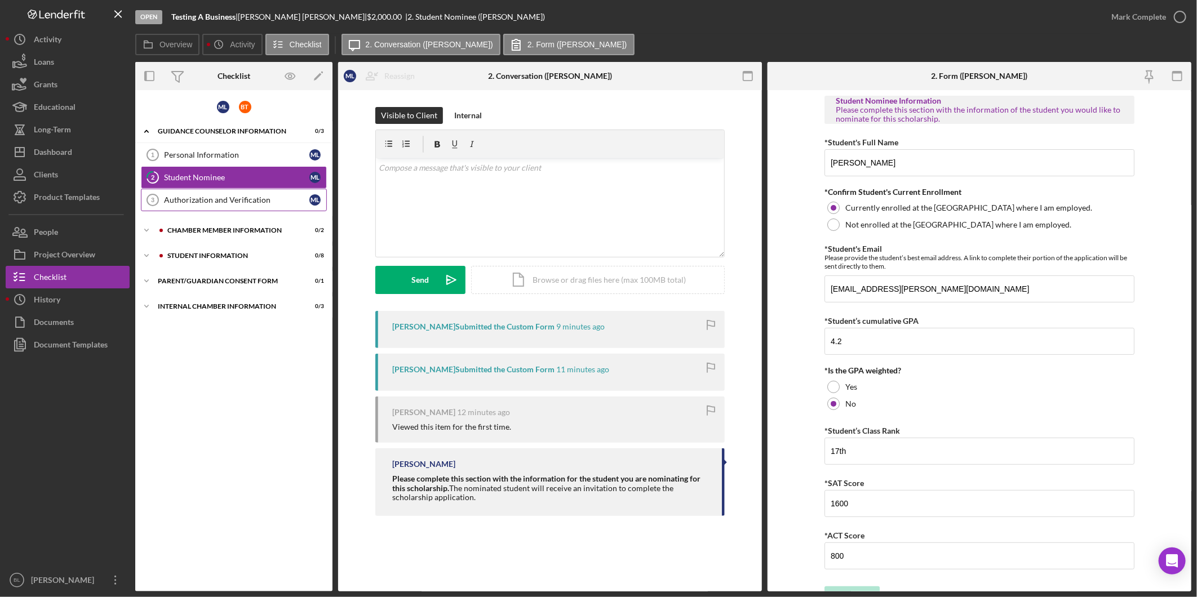
click at [188, 198] on div "Authorization and Verification" at bounding box center [236, 200] width 145 height 9
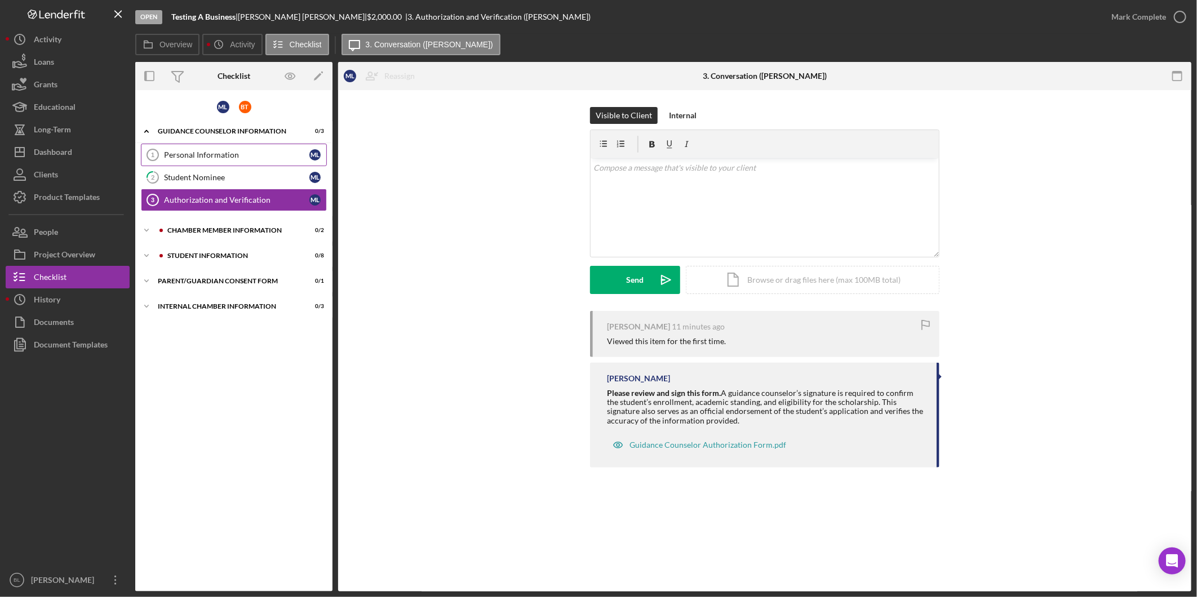
click at [200, 155] on div "Personal Information" at bounding box center [236, 154] width 145 height 9
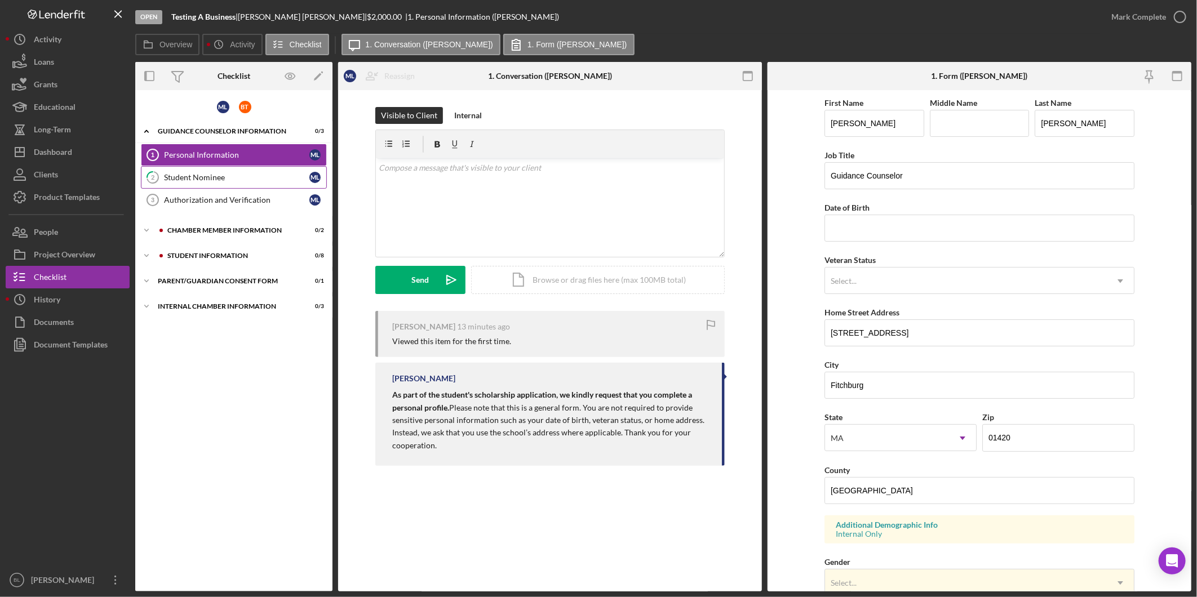
click at [182, 170] on link "2 Student Nominee M L" at bounding box center [234, 177] width 186 height 23
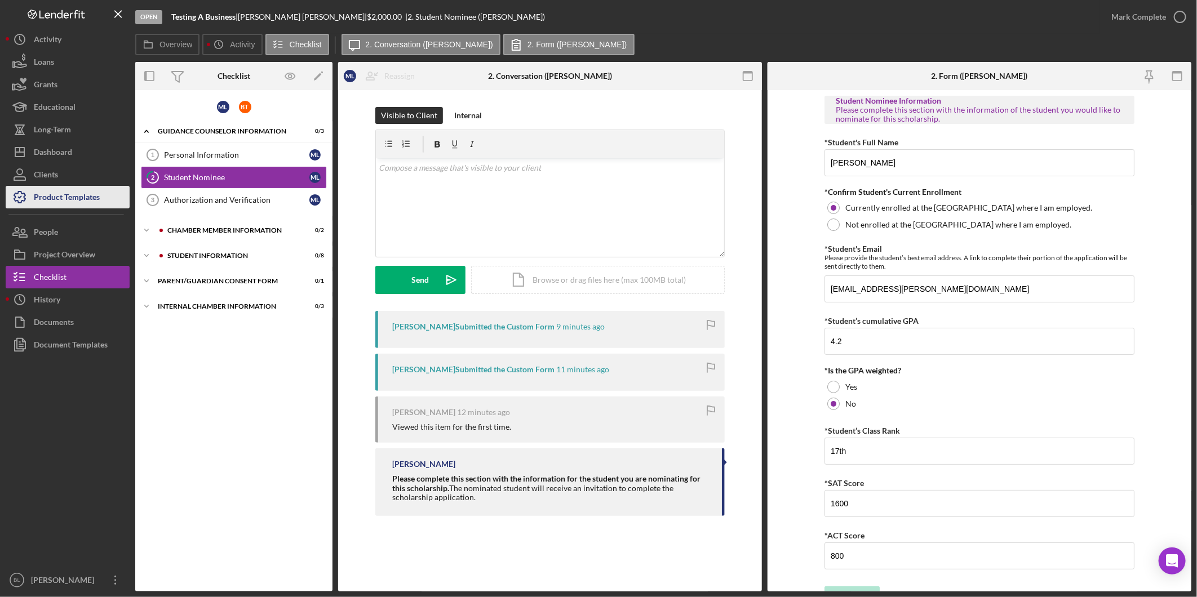
click at [62, 201] on div "Product Templates" at bounding box center [67, 198] width 66 height 25
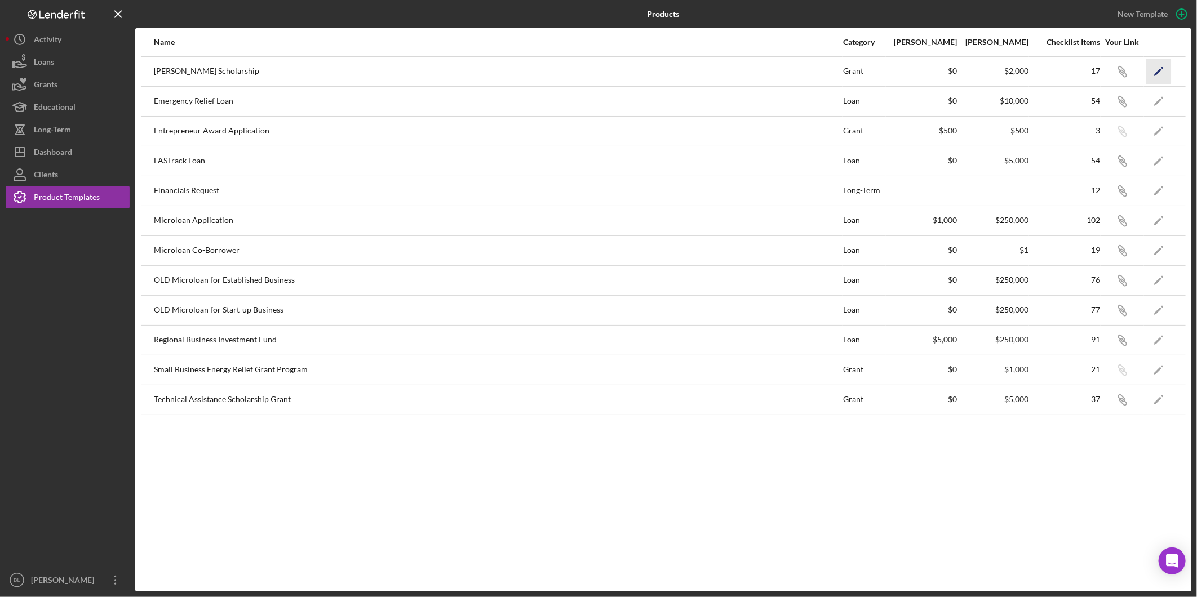
click at [1152, 72] on icon "Icon/Edit" at bounding box center [1158, 71] width 25 height 25
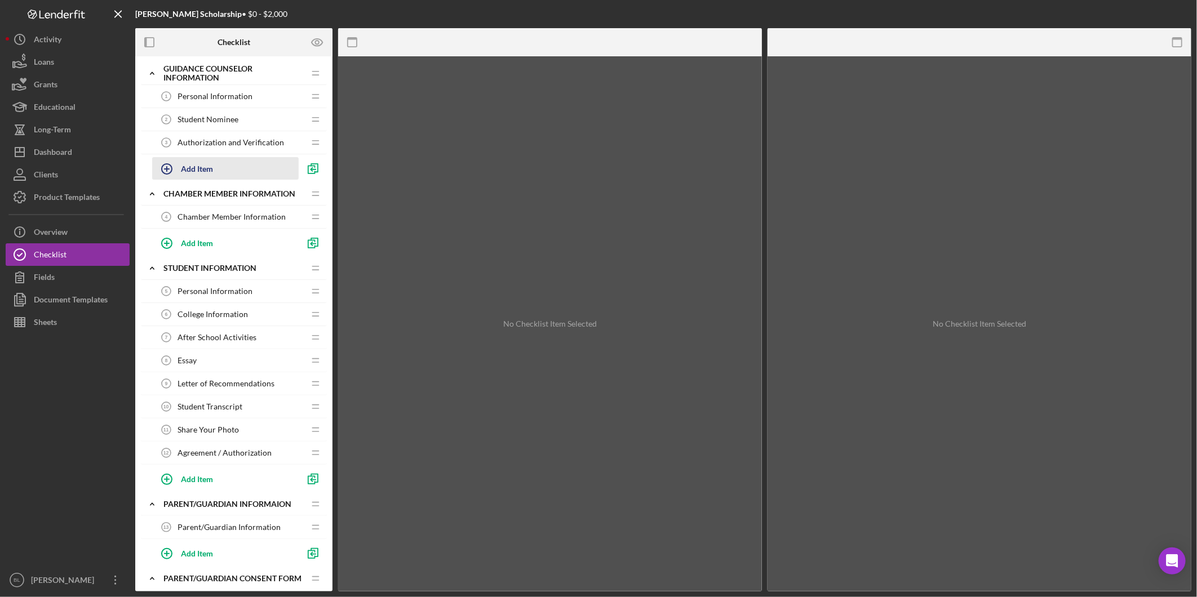
click at [192, 167] on div "Add Item" at bounding box center [197, 168] width 32 height 21
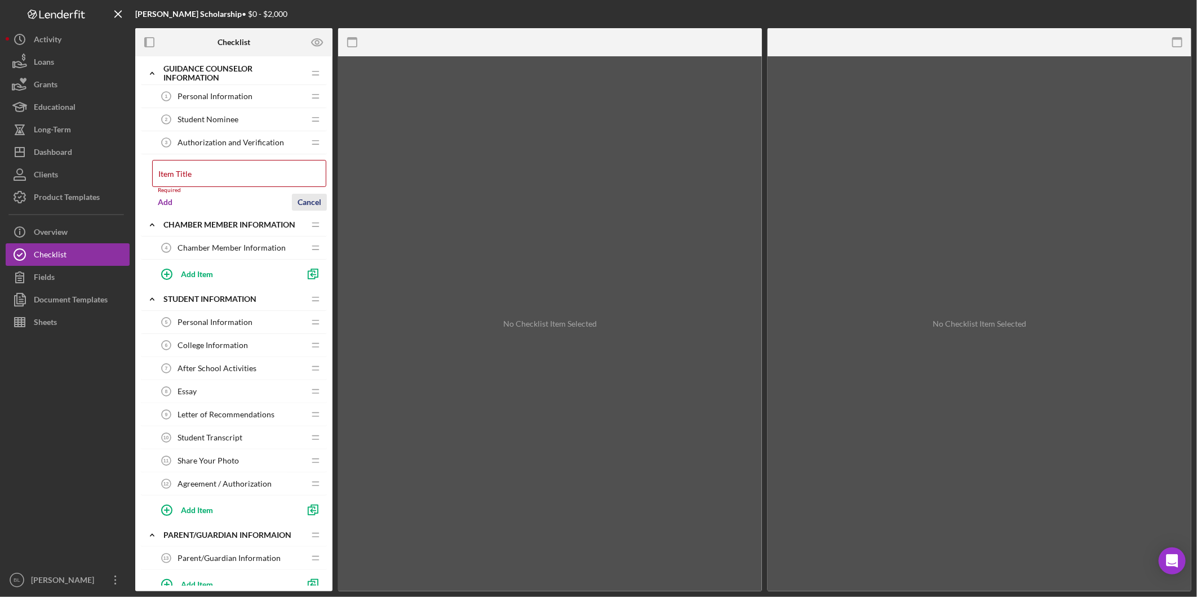
click at [314, 194] on div "Cancel" at bounding box center [310, 202] width 24 height 17
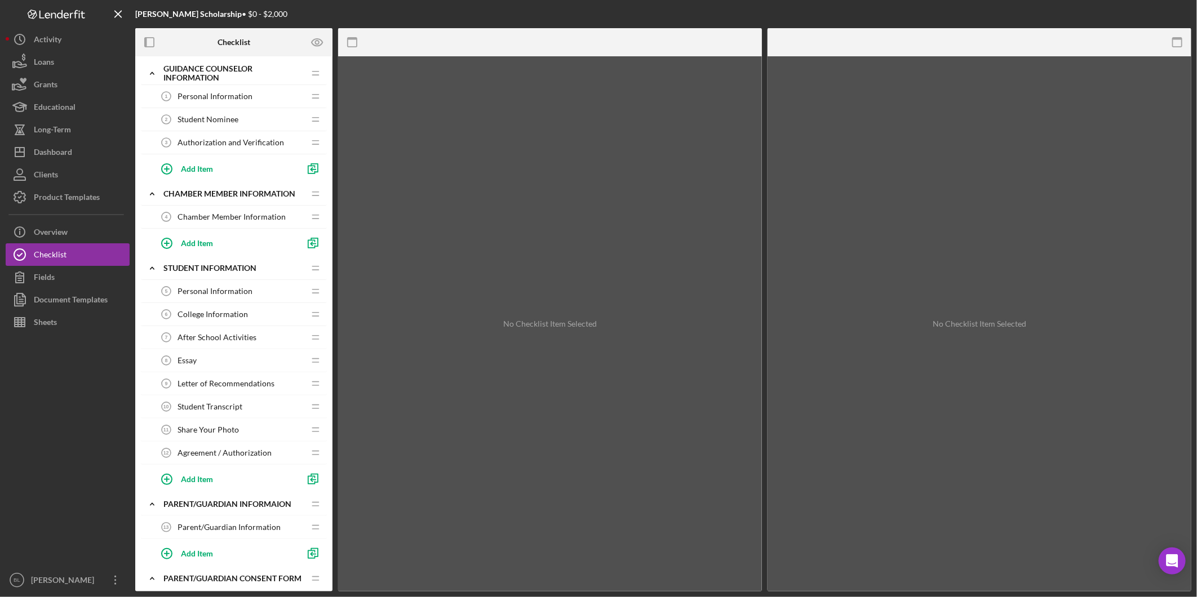
click at [221, 111] on div "Student Nominee 2 Student Nominee" at bounding box center [229, 119] width 149 height 23
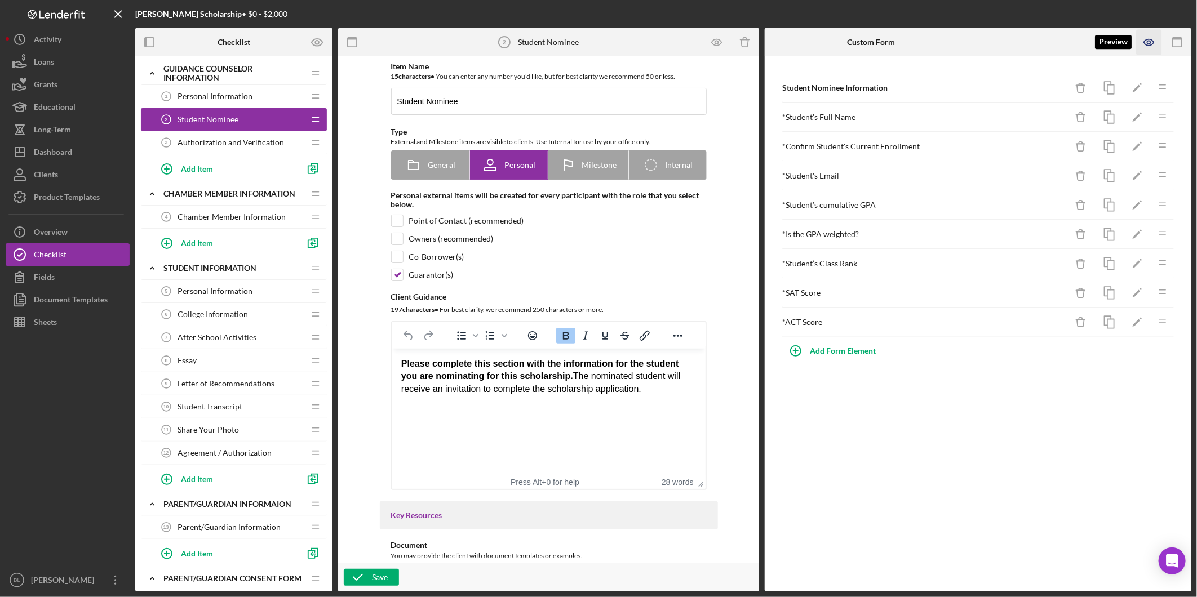
click at [1147, 41] on icon "button" at bounding box center [1149, 42] width 25 height 25
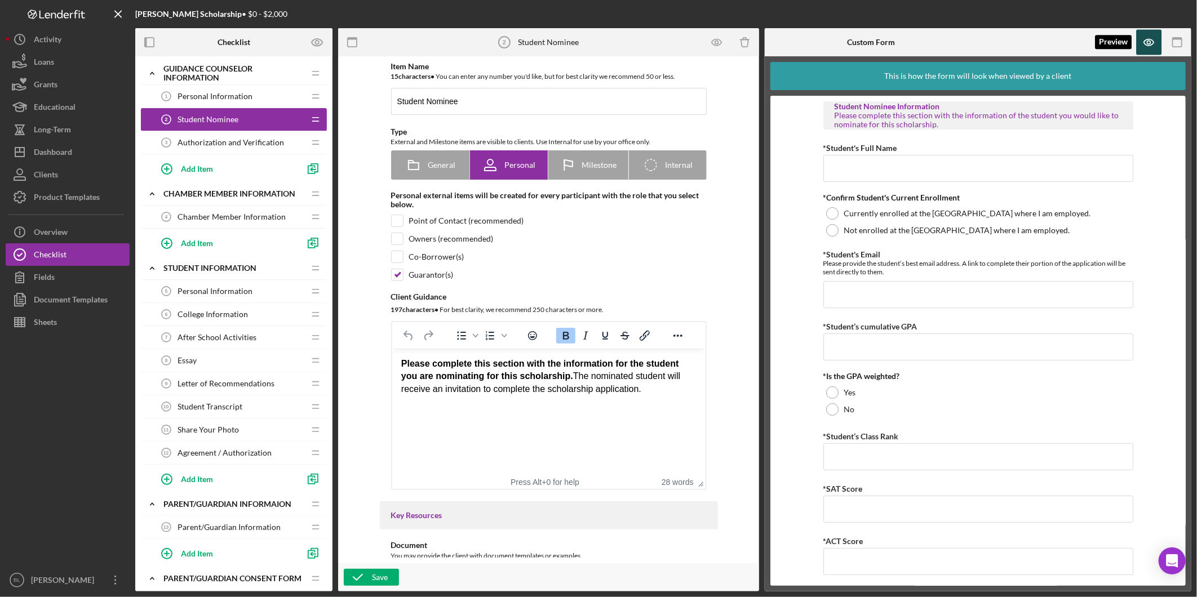
click at [1150, 38] on icon "button" at bounding box center [1149, 42] width 25 height 25
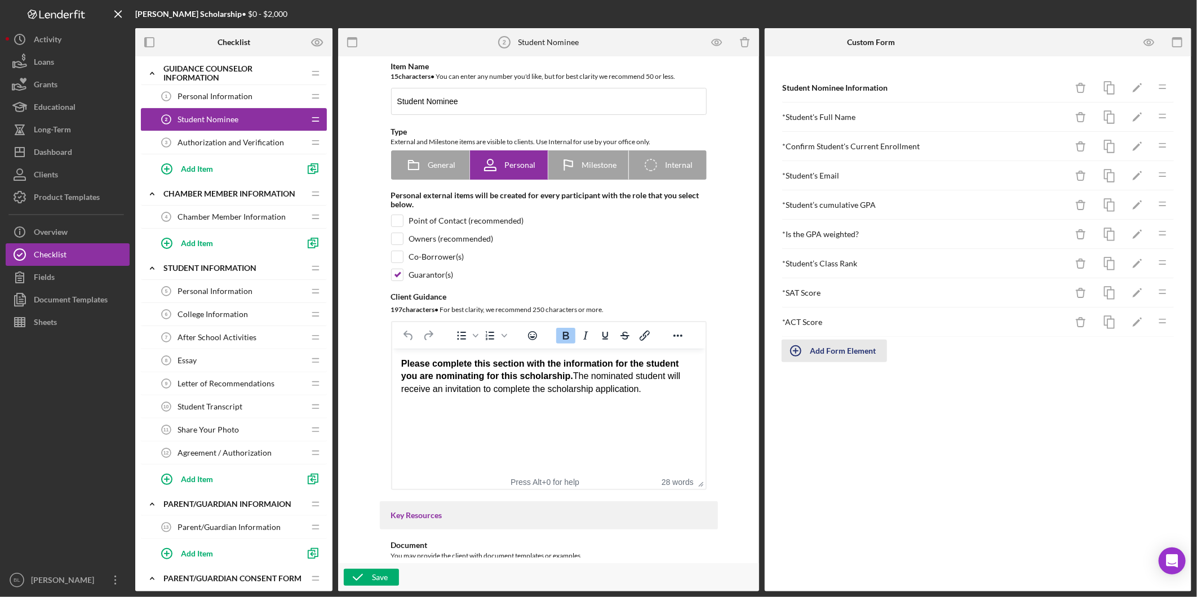
click at [862, 352] on div "Add Form Element" at bounding box center [843, 351] width 66 height 23
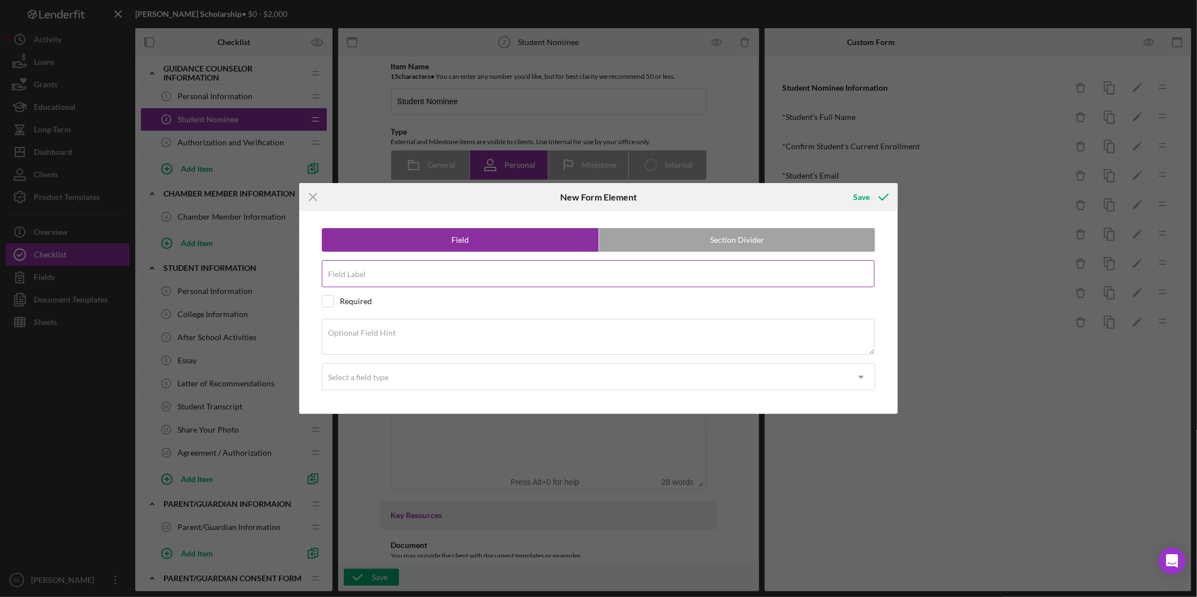
click at [458, 281] on input "Field Label" at bounding box center [598, 273] width 553 height 27
type input "High School Name"
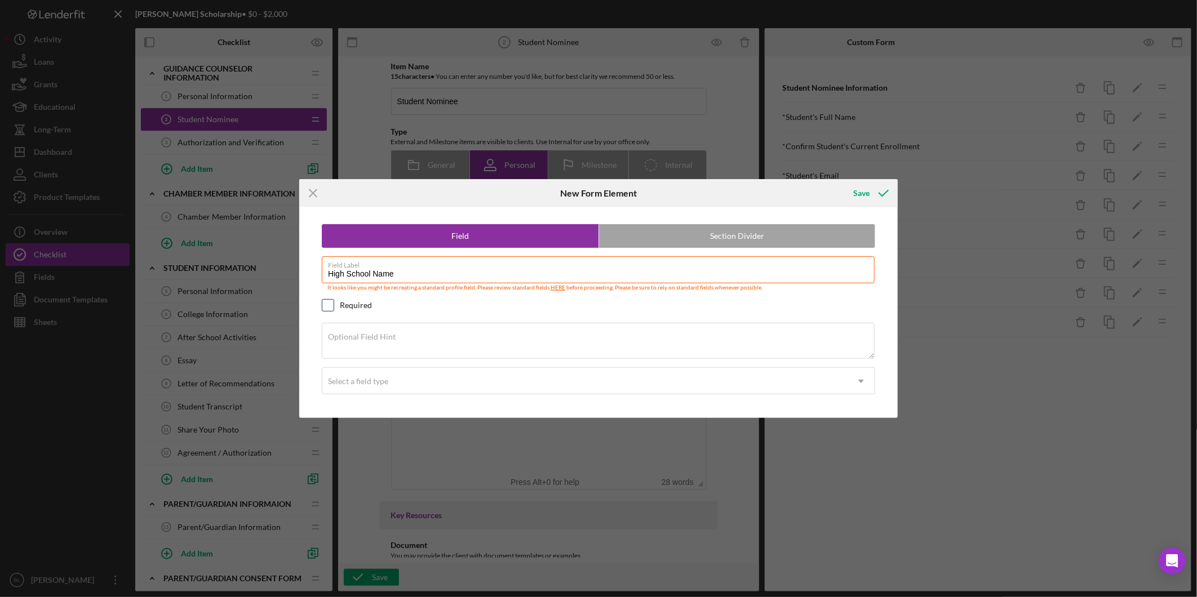
click at [333, 305] on input "checkbox" at bounding box center [327, 305] width 11 height 11
checkbox input "true"
click at [369, 380] on div "Select a field type" at bounding box center [358, 381] width 60 height 9
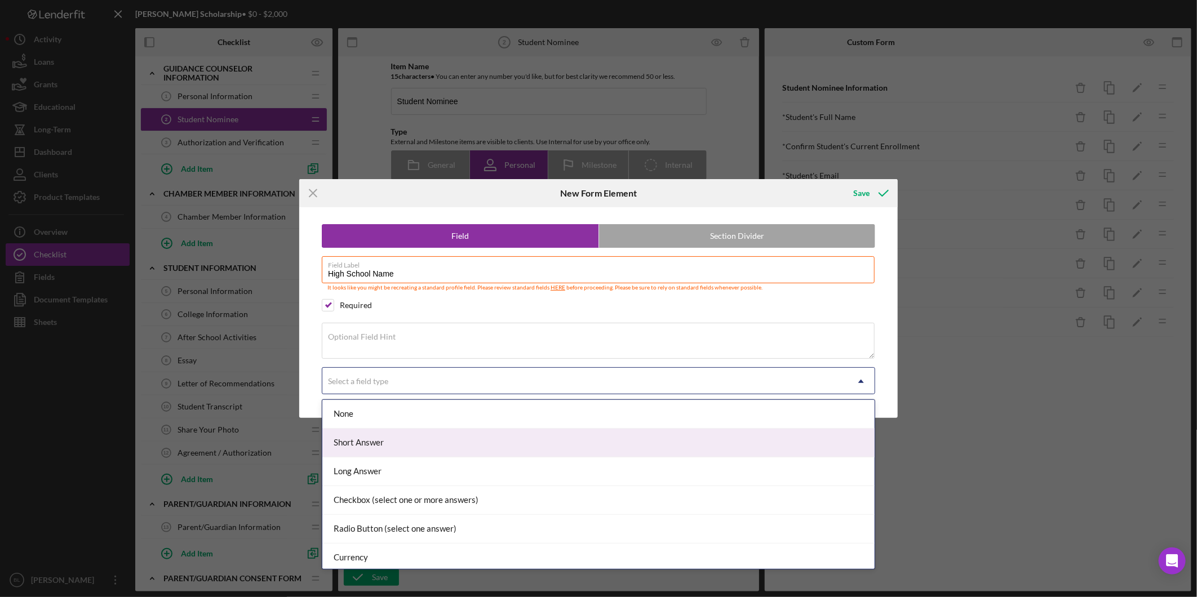
click at [361, 436] on div "Short Answer" at bounding box center [598, 443] width 552 height 29
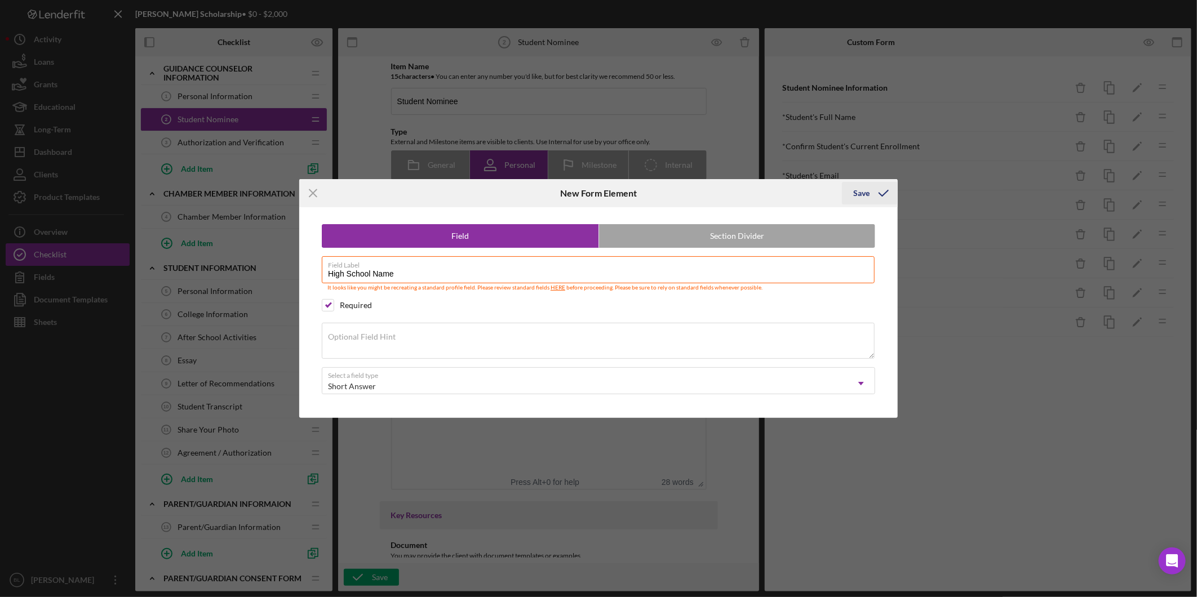
click at [870, 200] on icon "submit" at bounding box center [884, 193] width 28 height 28
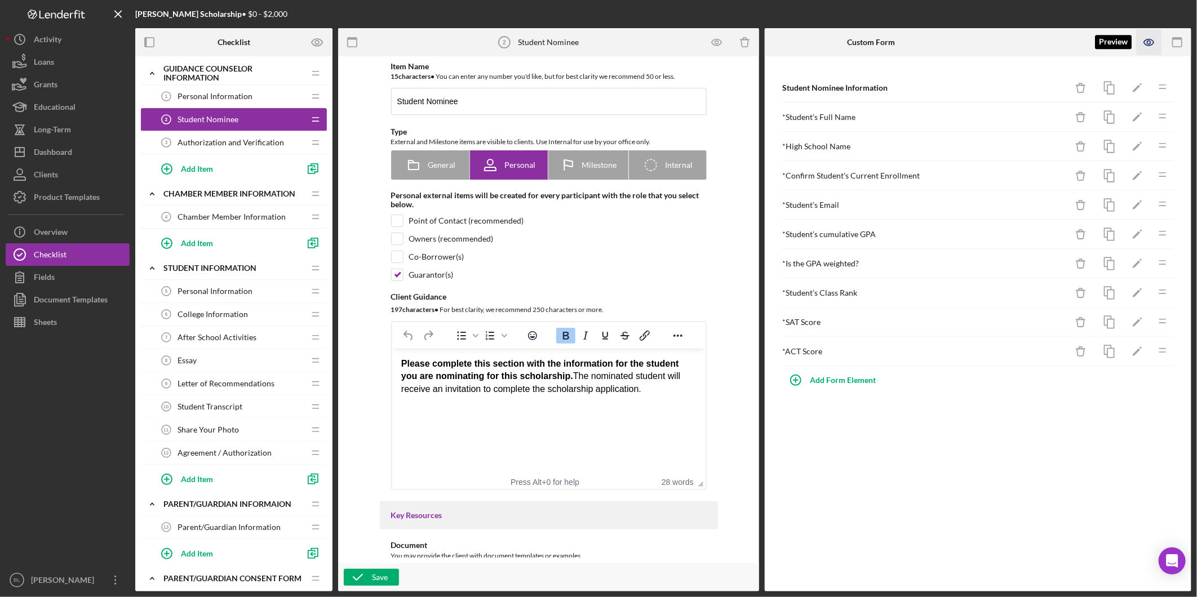
click at [1144, 48] on icon "button" at bounding box center [1149, 42] width 25 height 25
